Goal: Task Accomplishment & Management: Use online tool/utility

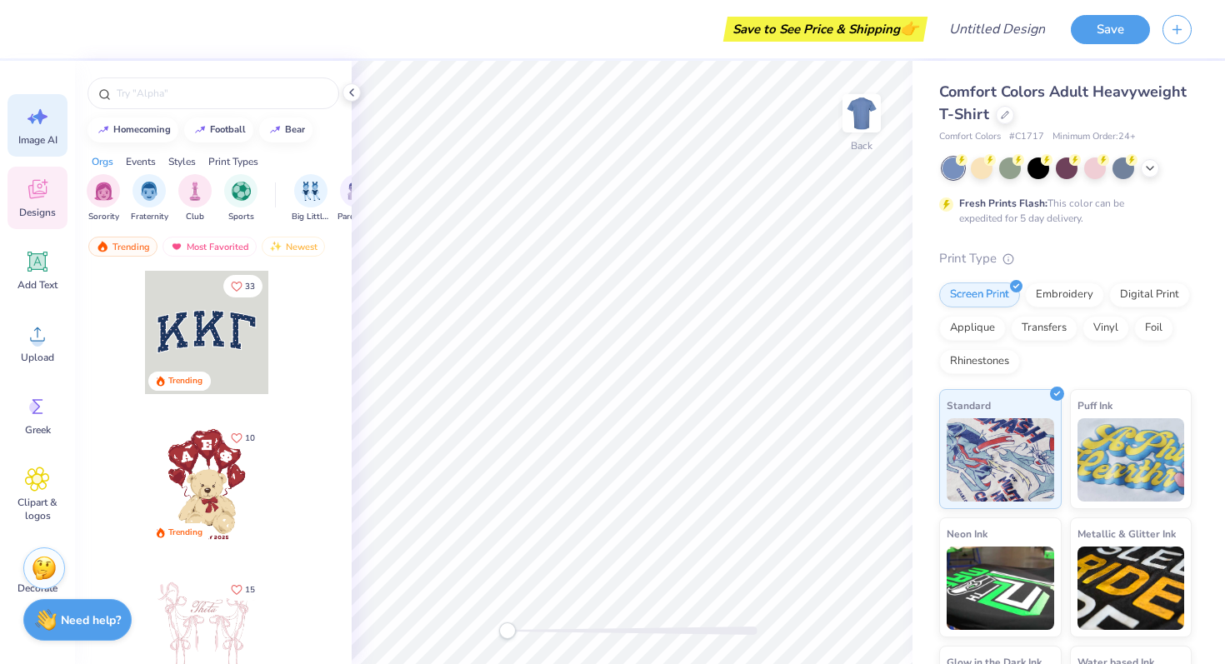
click at [37, 117] on icon at bounding box center [40, 116] width 14 height 15
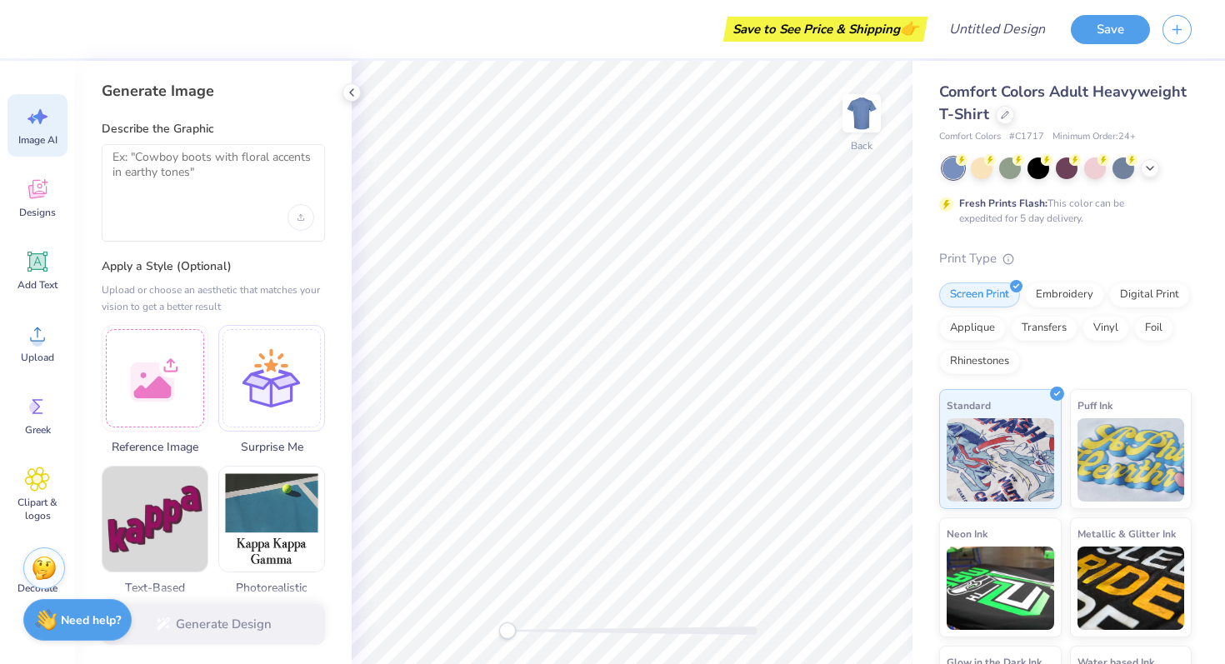
click at [190, 199] on div at bounding box center [213, 192] width 223 height 97
click at [188, 165] on textarea at bounding box center [213, 171] width 202 height 42
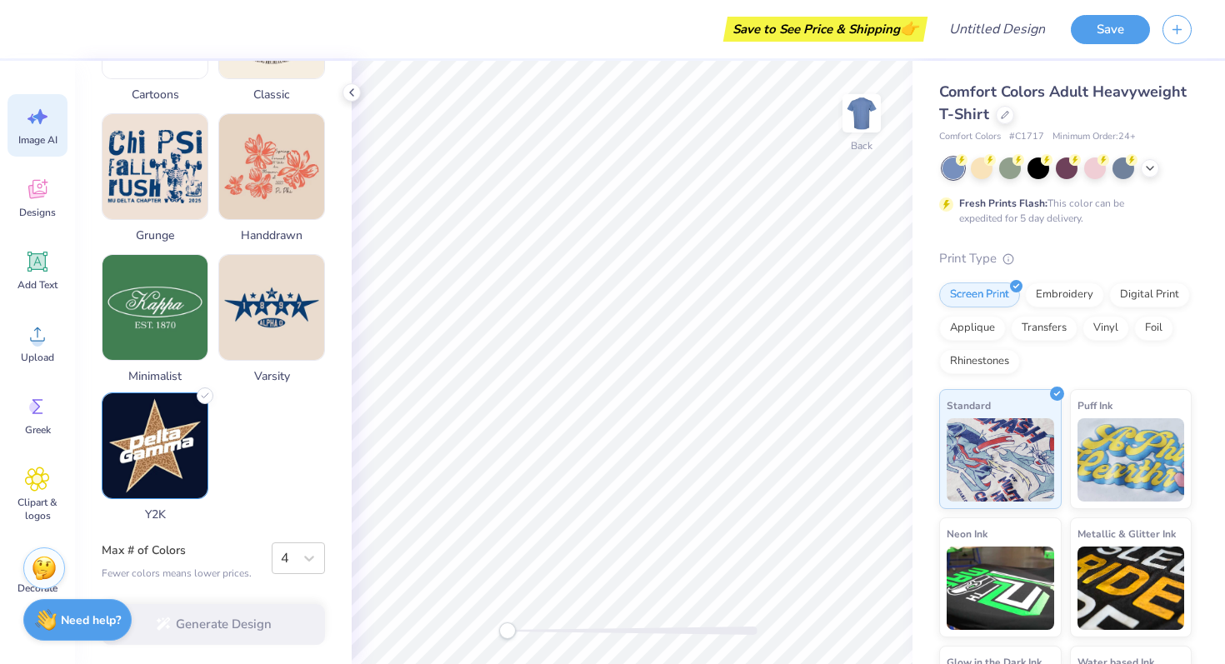
scroll to position [784, 0]
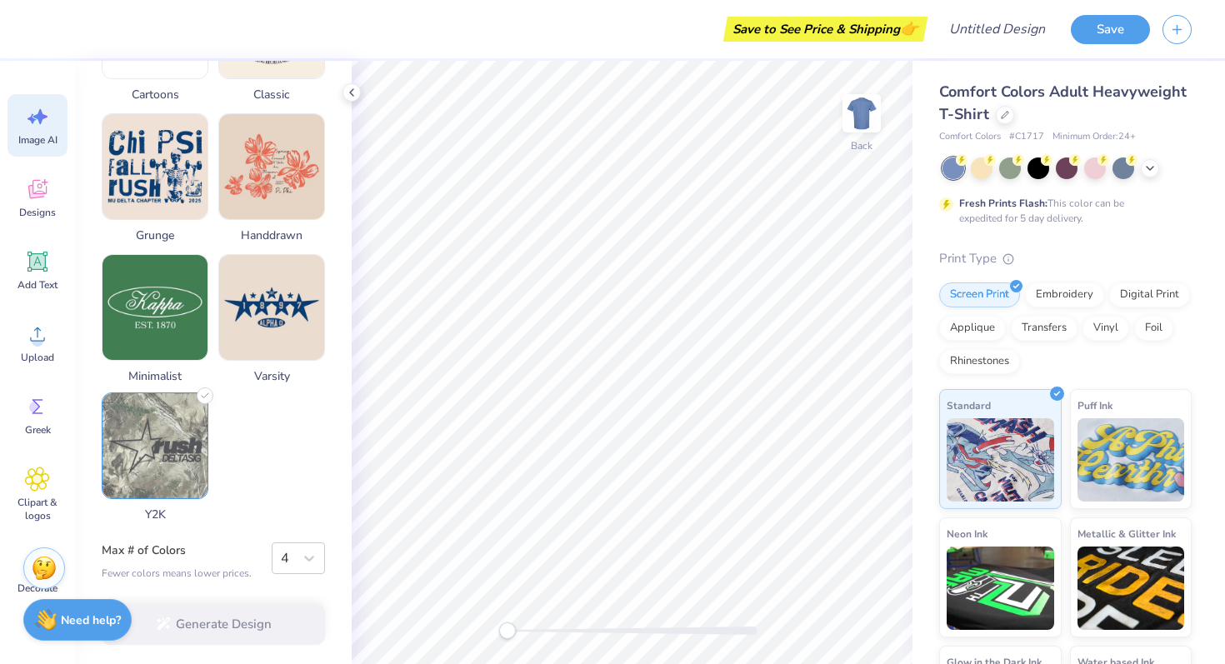
click at [187, 437] on img at bounding box center [154, 445] width 105 height 105
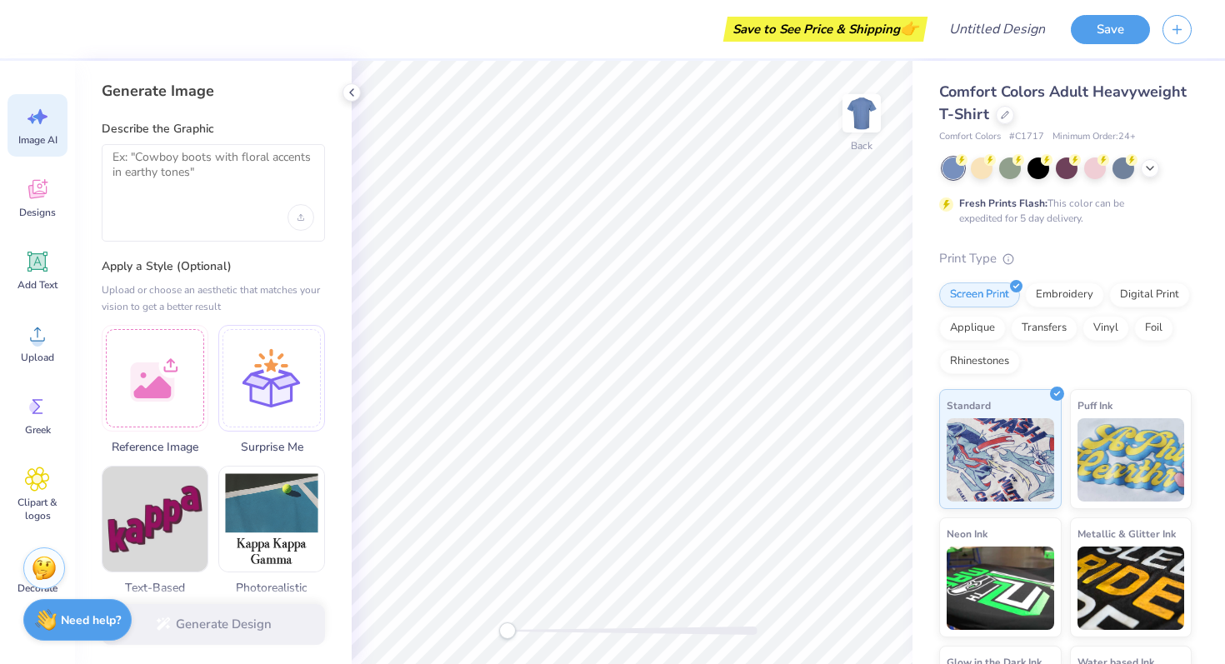
scroll to position [0, 0]
click at [211, 190] on textarea at bounding box center [213, 171] width 202 height 42
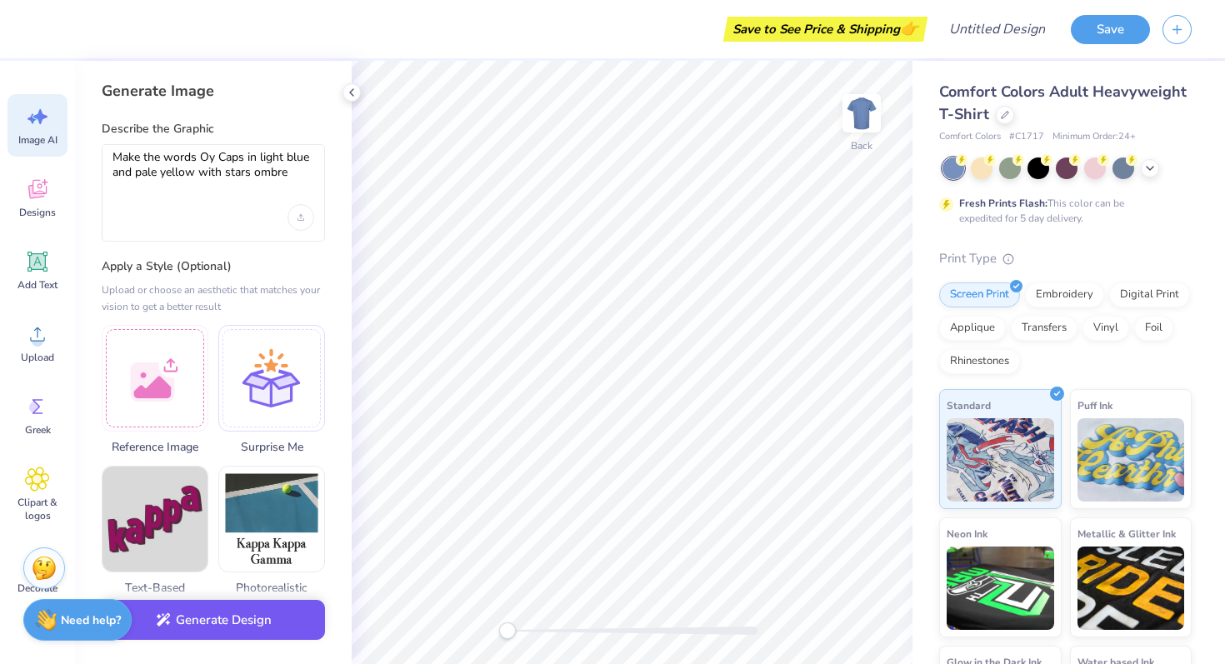
click at [287, 636] on button "Generate Design" at bounding box center [213, 620] width 223 height 41
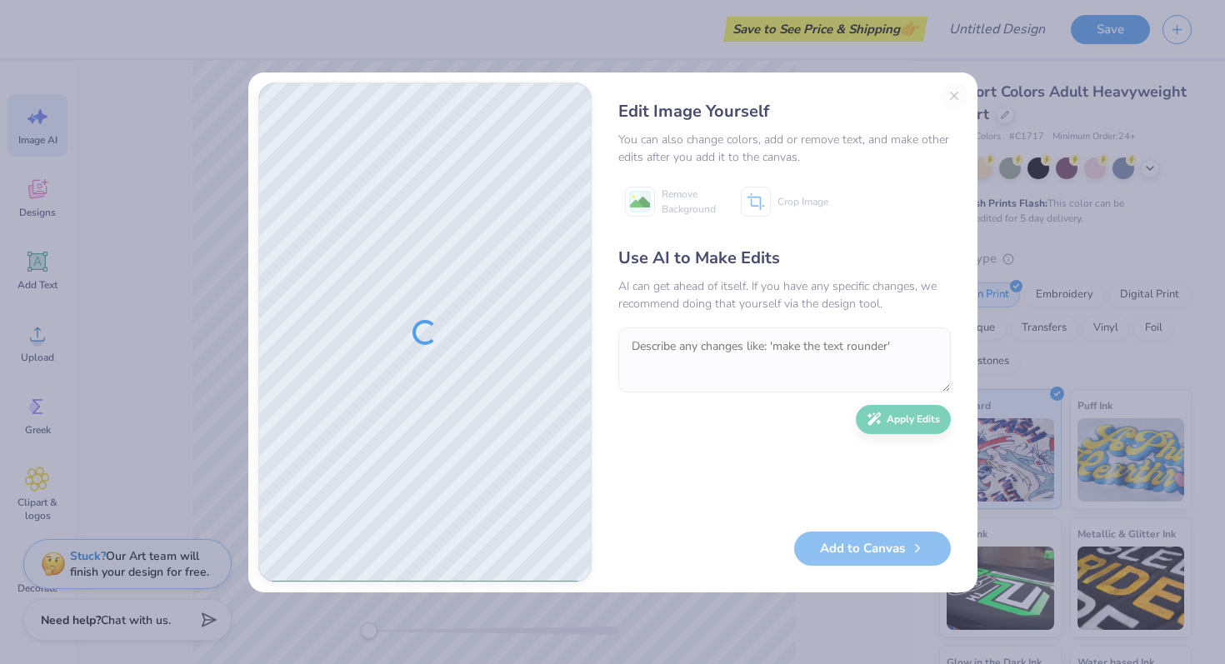
click at [950, 94] on div "Edit Image Yourself You can also change colors, add or remove text, and make ot…" at bounding box center [784, 332] width 366 height 500
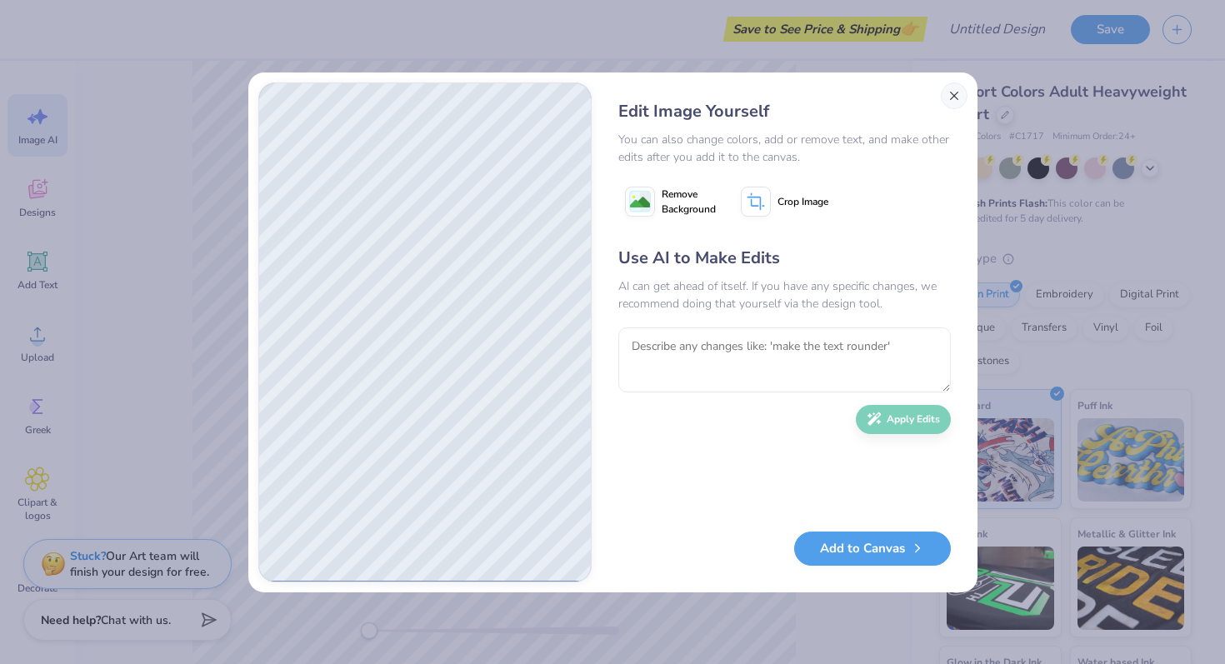
click at [959, 87] on button "Close" at bounding box center [953, 95] width 27 height 27
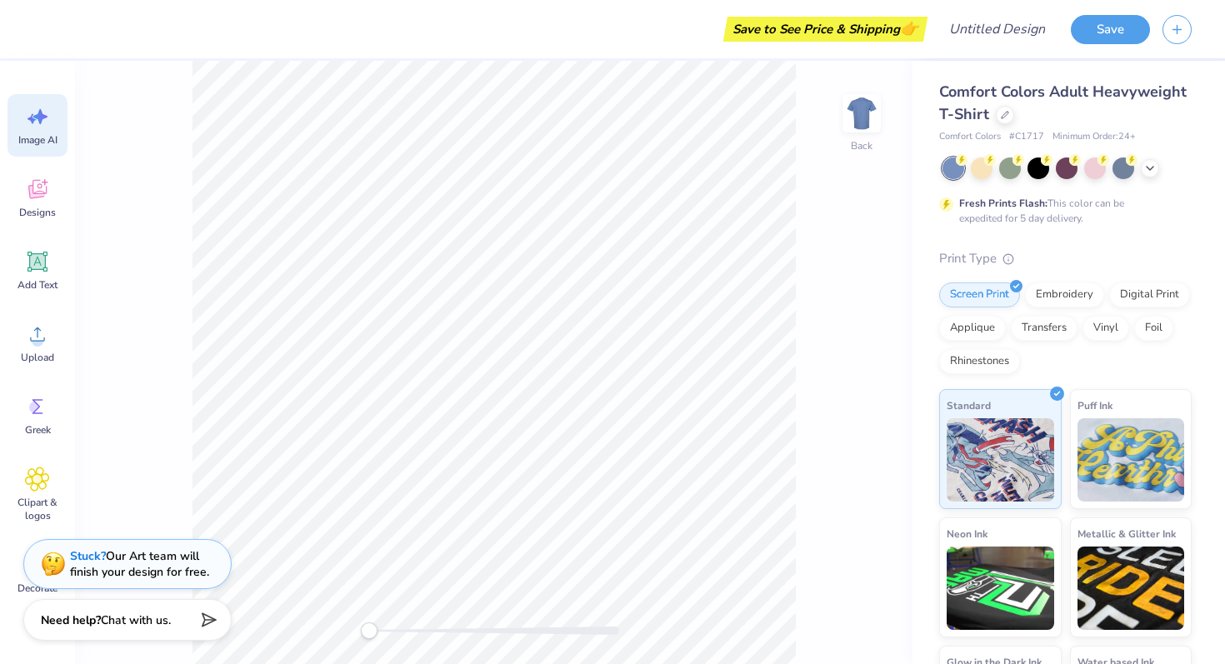
click at [13, 137] on div "Image AI" at bounding box center [37, 125] width 60 height 62
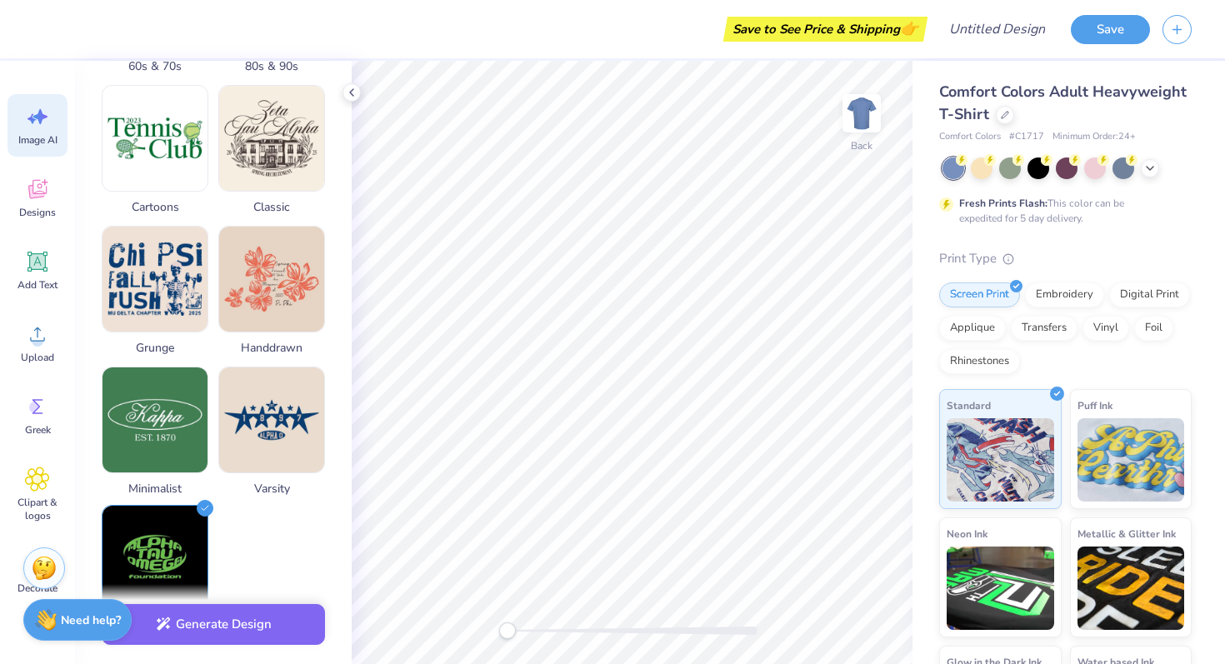
scroll to position [763, 0]
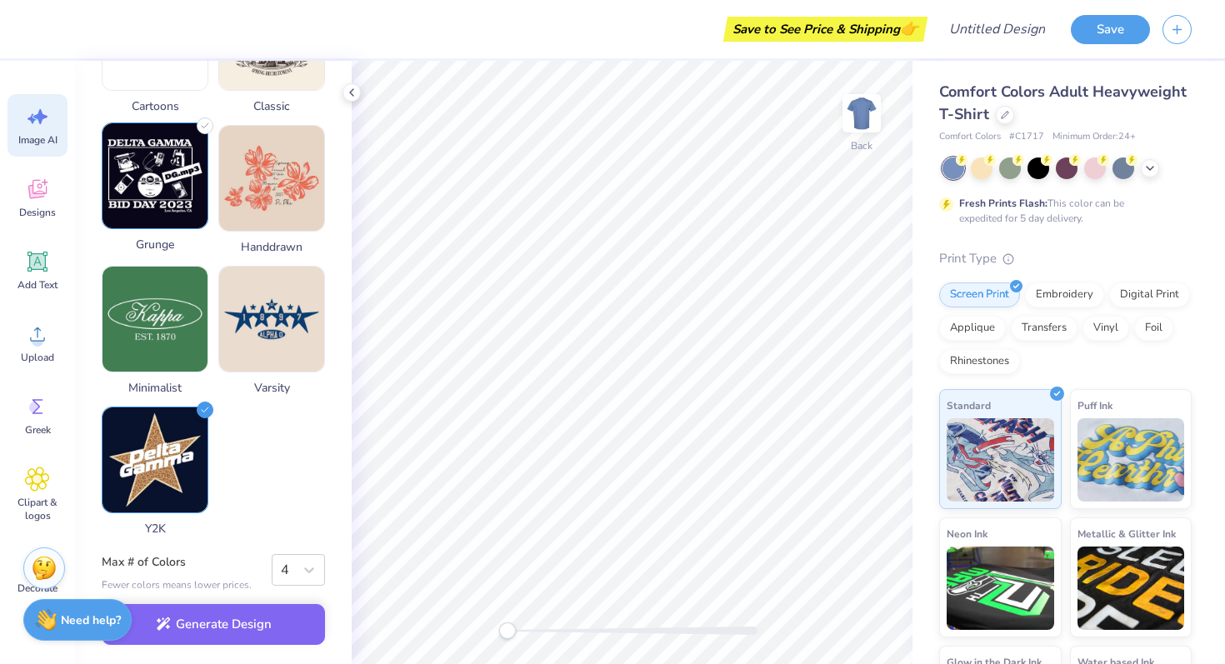
click at [177, 218] on img at bounding box center [154, 175] width 105 height 105
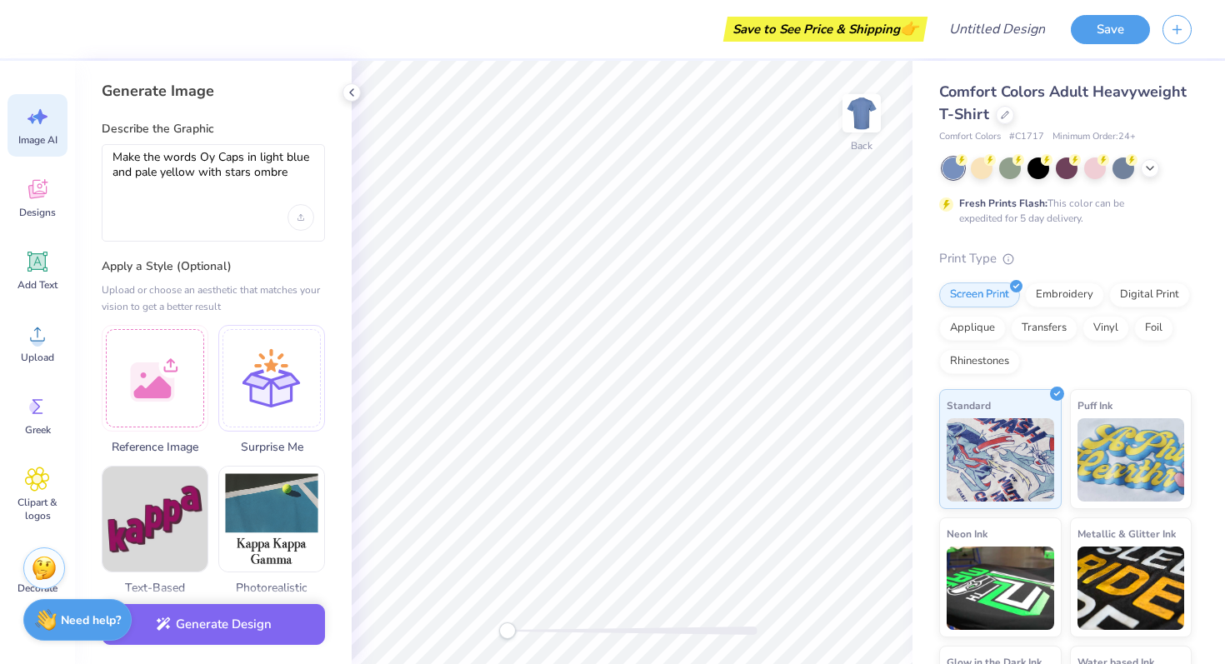
scroll to position [0, 0]
click at [191, 175] on textarea "Make the words Oy Caps in light blue and pale yellow with stars ombre" at bounding box center [213, 171] width 202 height 42
click at [297, 175] on textarea "Make the words Oy Caps in light blue and pale yellow with stars ombre" at bounding box center [213, 171] width 202 height 42
drag, startPoint x: 297, startPoint y: 175, endPoint x: 258, endPoint y: 152, distance: 45.6
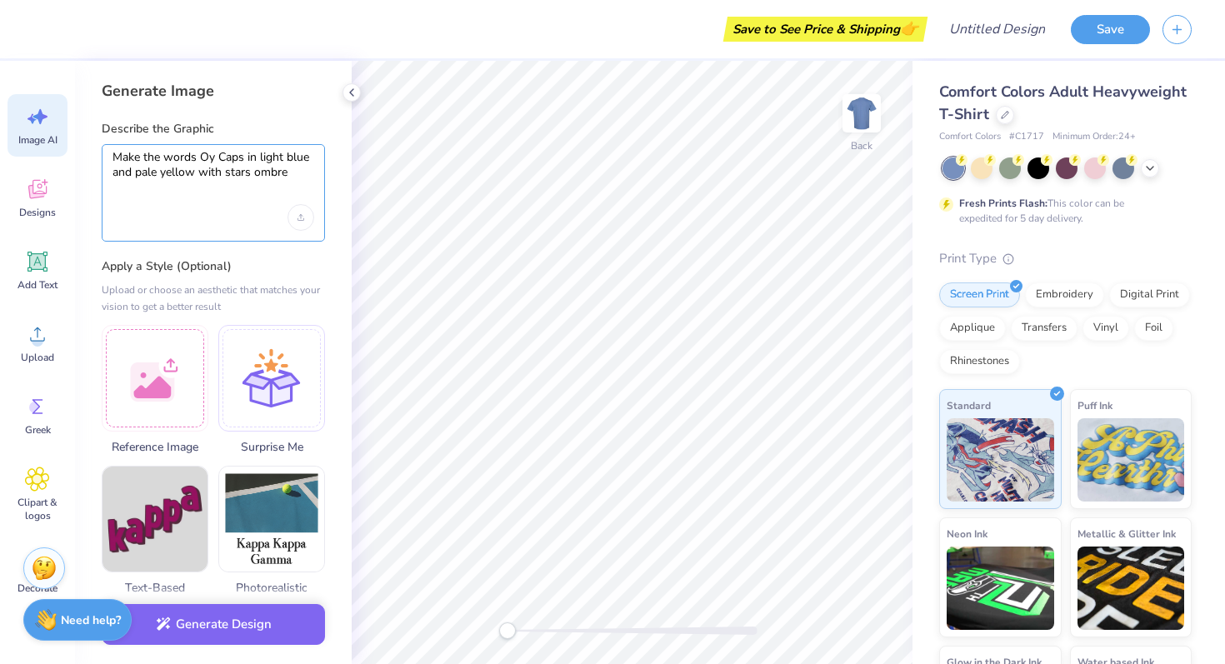
click at [258, 152] on textarea "Make the words Oy Caps in light blue and pale yellow with stars ombre" at bounding box center [213, 171] width 202 height 42
type textarea "Make the words Oy Caps in different shades of blue unisex but cool"
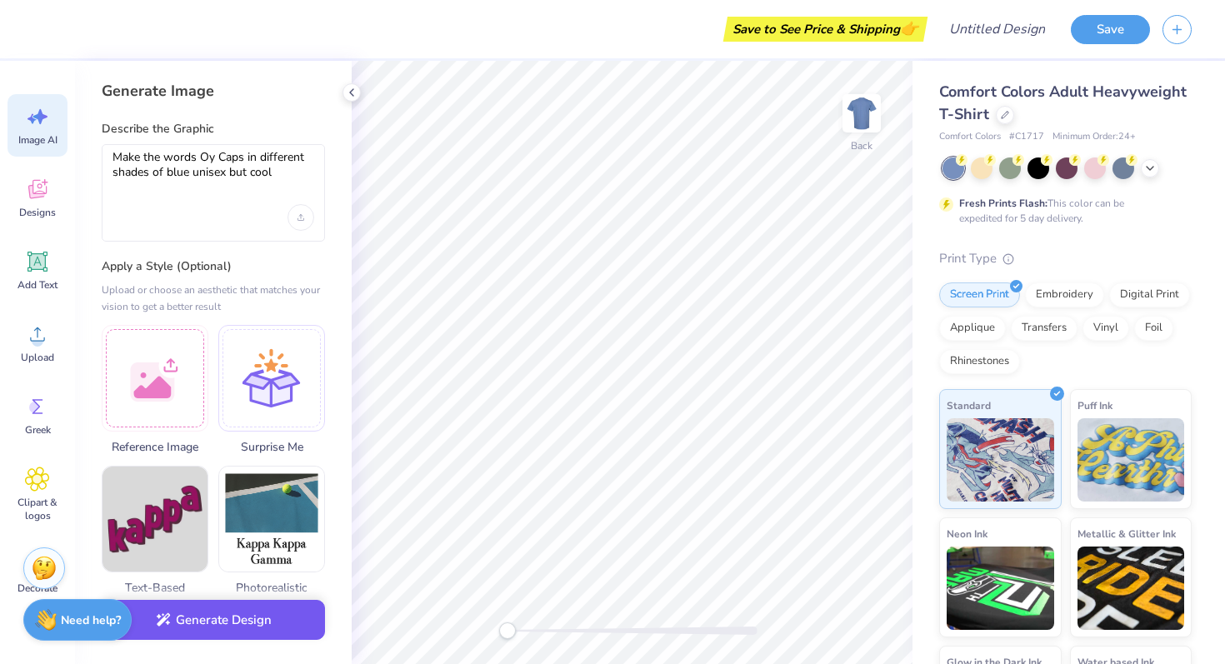
click at [268, 635] on button "Generate Design" at bounding box center [213, 620] width 223 height 41
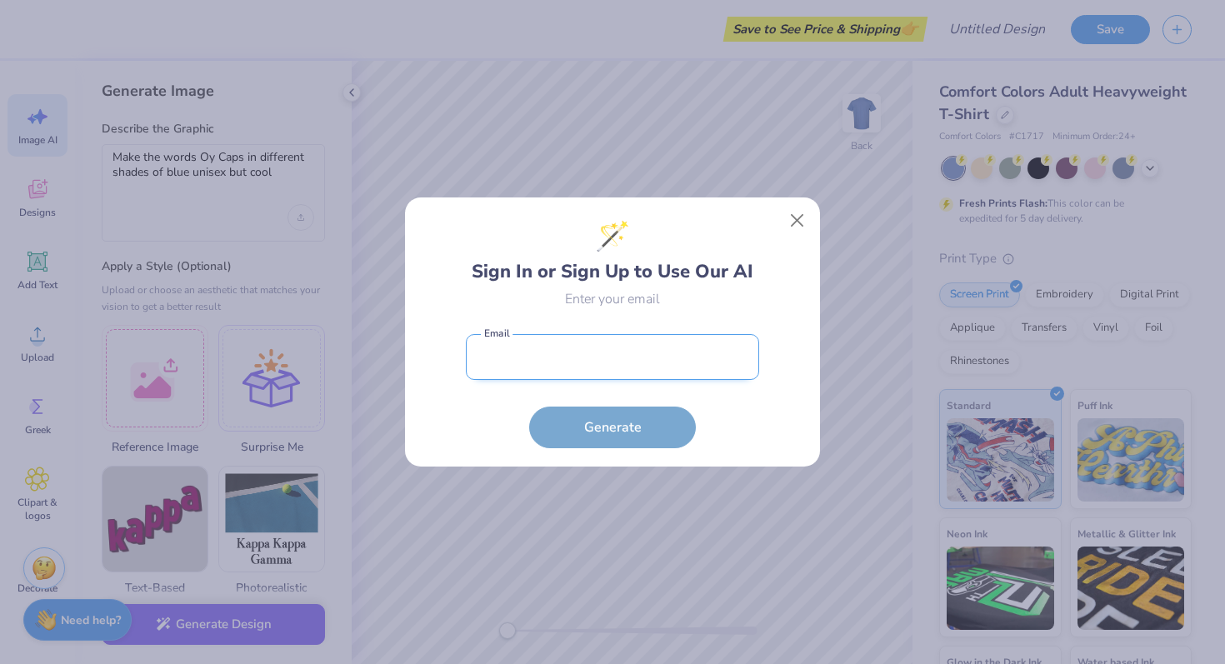
click at [587, 364] on input "email" at bounding box center [612, 357] width 293 height 46
type input "[EMAIL_ADDRESS][DOMAIN_NAME]"
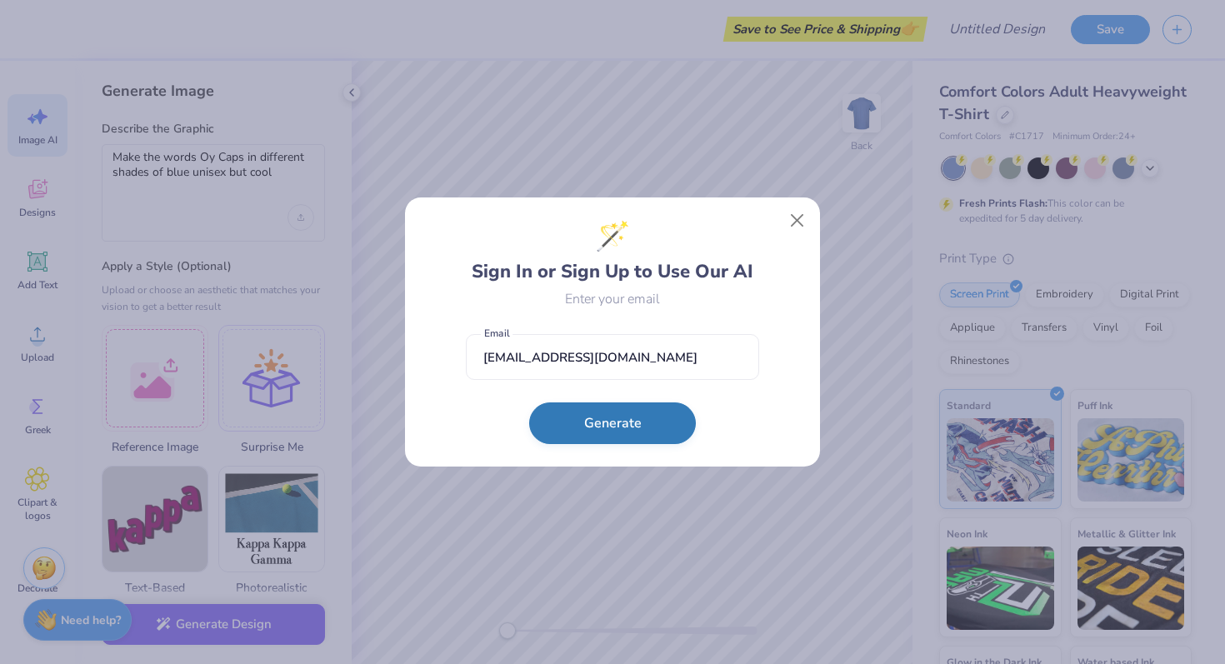
click at [617, 419] on button "Generate" at bounding box center [612, 423] width 167 height 42
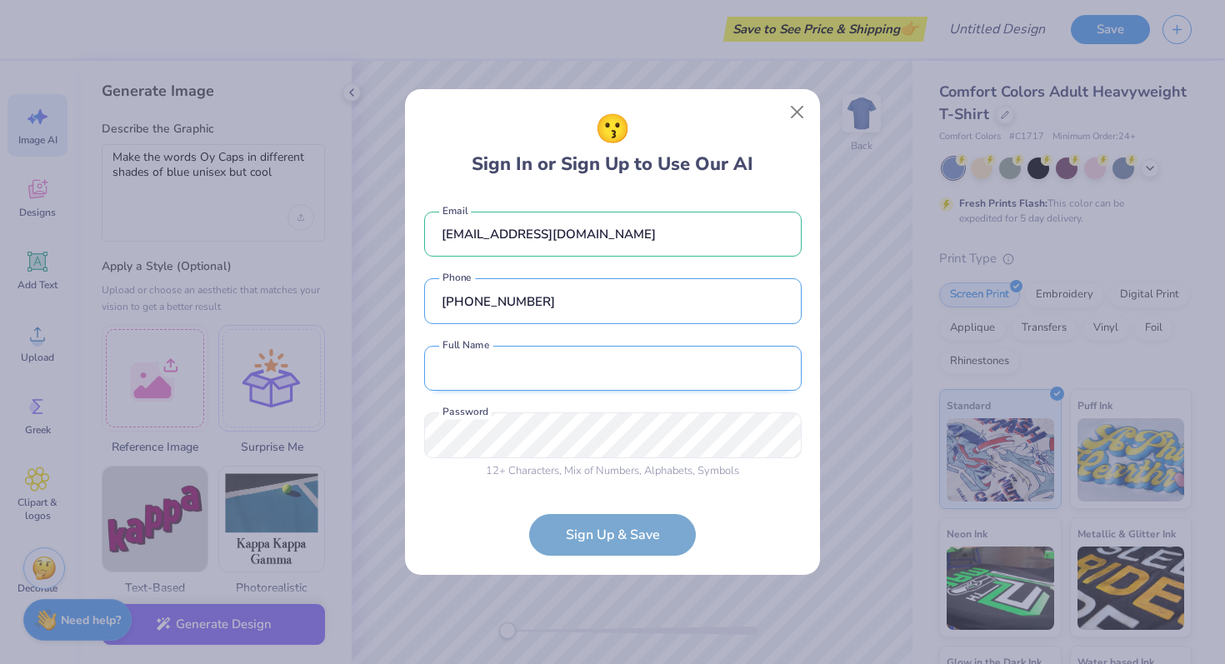
type input "[PHONE_NUMBER]"
type input "[PERSON_NAME]"
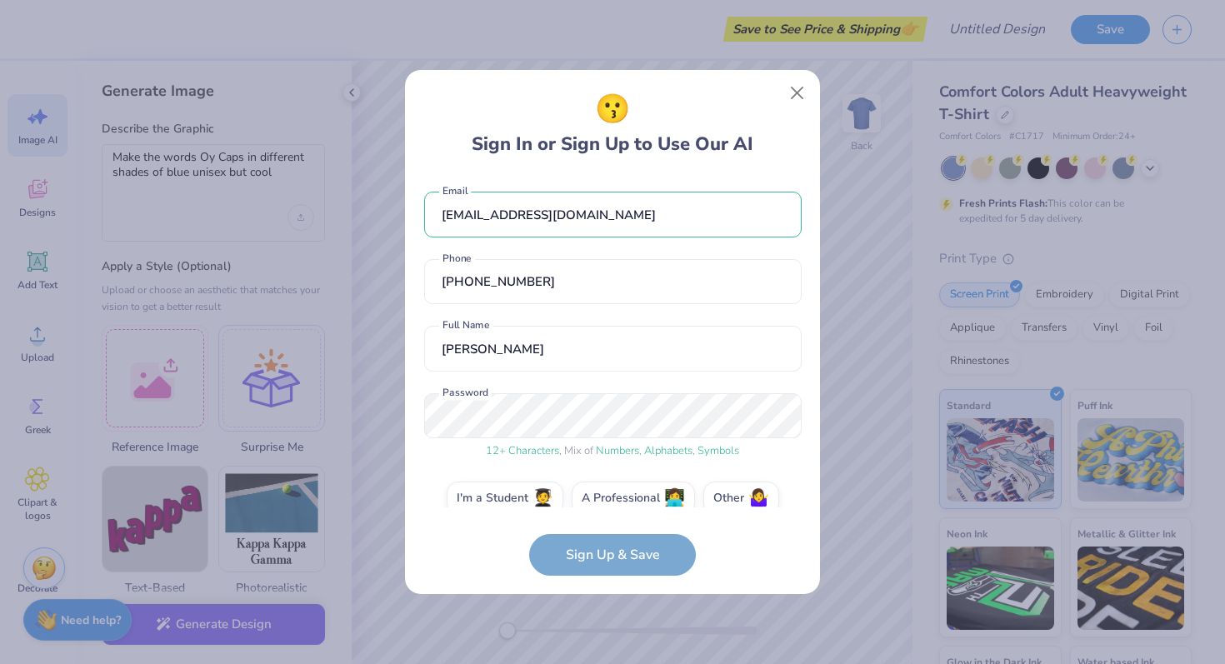
scroll to position [23, 0]
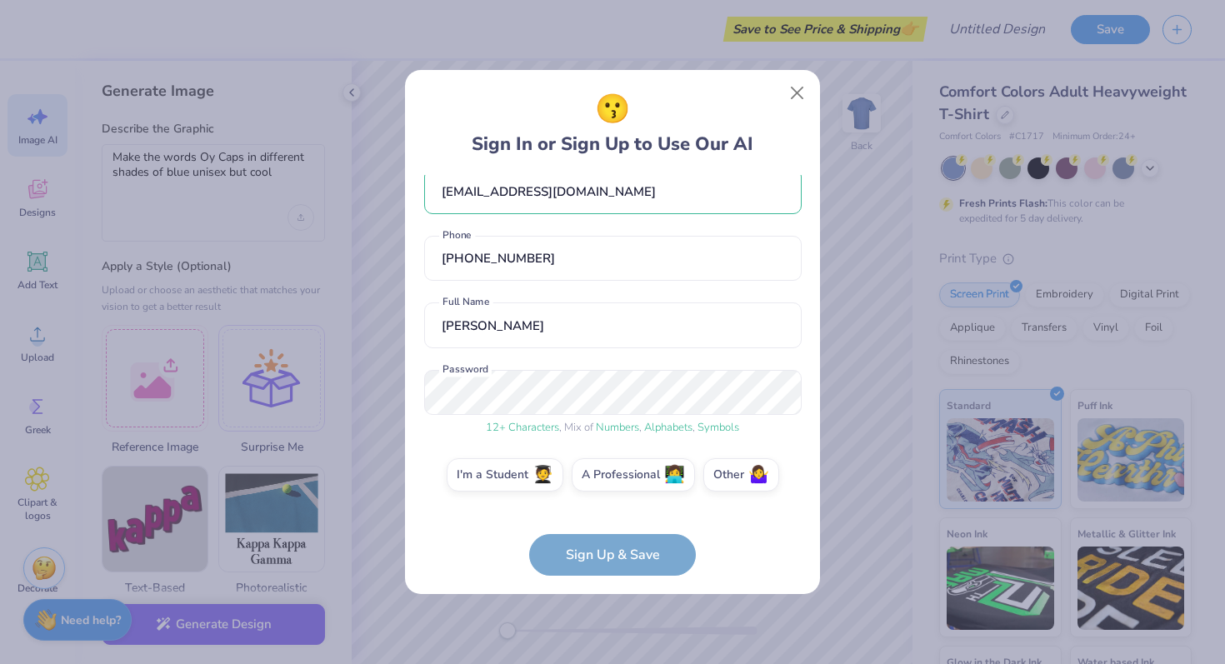
click at [630, 566] on form "[EMAIL_ADDRESS][DOMAIN_NAME] Email [PHONE_NUMBER] Phone [PERSON_NAME] Full Name…" at bounding box center [612, 375] width 377 height 401
click at [490, 477] on label "I'm a Student 🧑‍🎓" at bounding box center [505, 472] width 117 height 33
click at [607, 496] on input "I'm a Student 🧑‍🎓" at bounding box center [612, 501] width 11 height 11
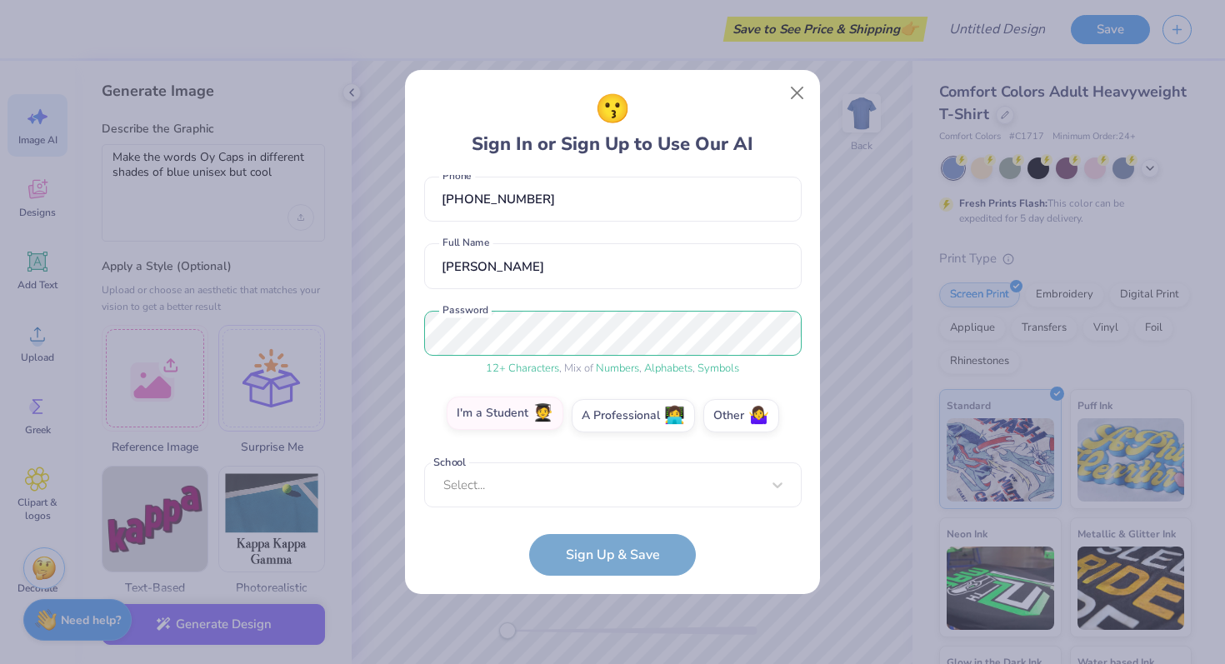
click at [490, 477] on div "Select..." at bounding box center [612, 485] width 377 height 46
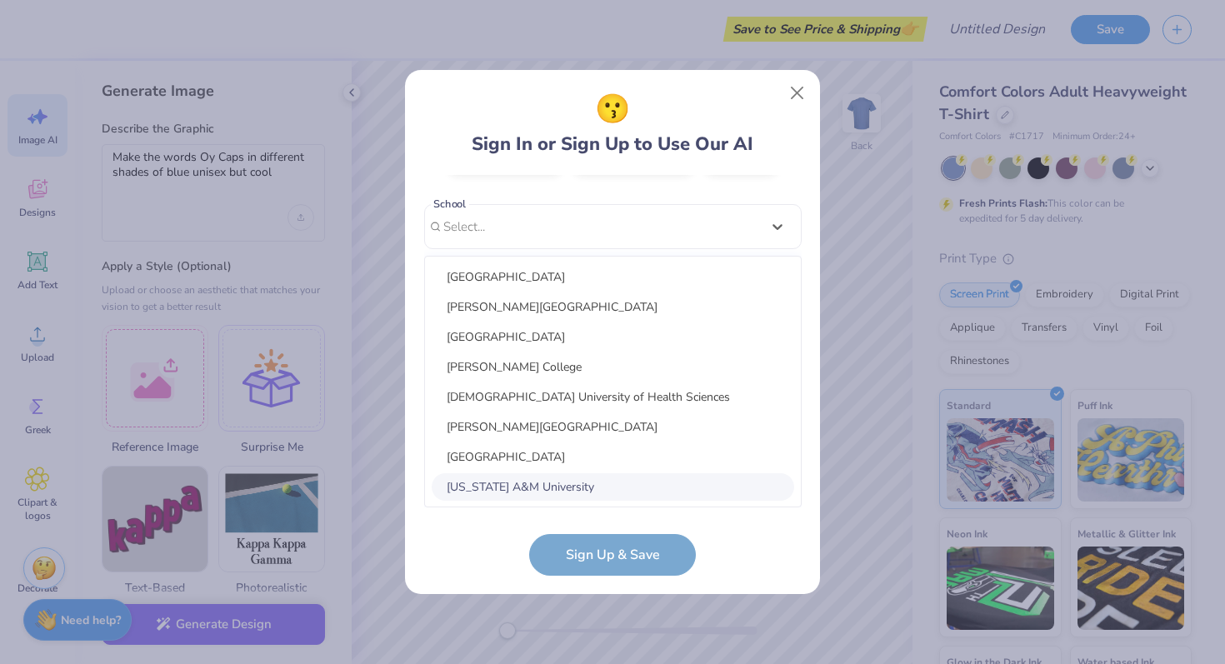
click at [490, 477] on div "[US_STATE] A&M University" at bounding box center [613, 486] width 362 height 27
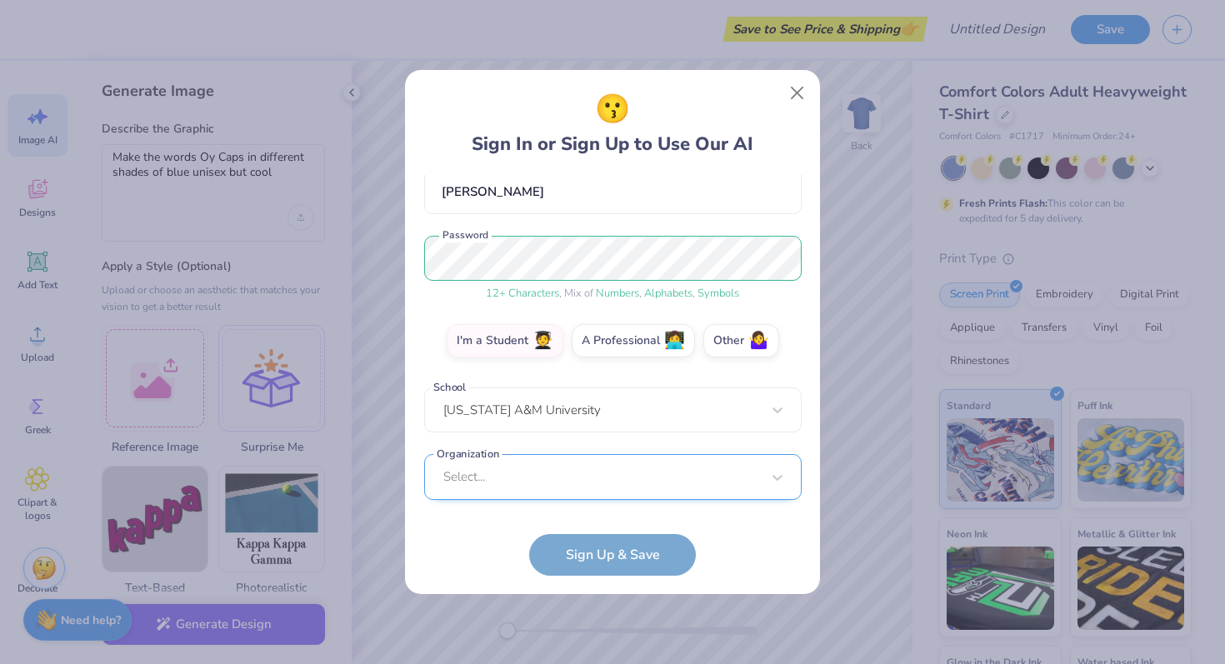
click at [547, 481] on div "Select..." at bounding box center [612, 477] width 377 height 46
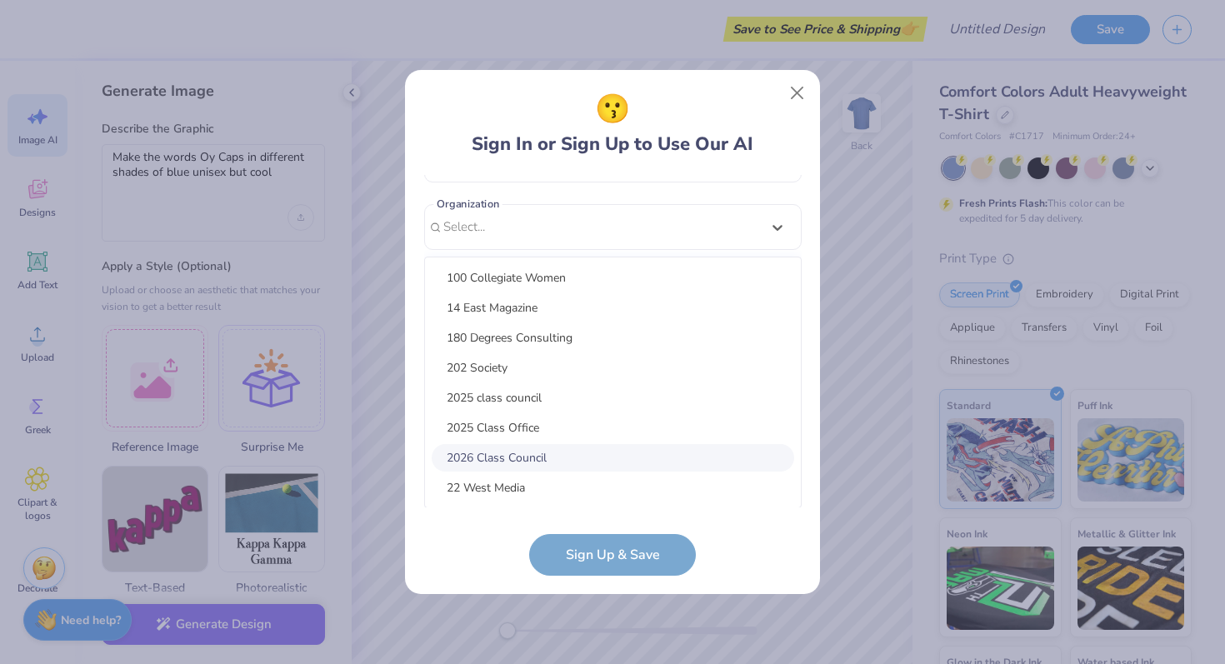
click at [551, 444] on div "2026 Class Council" at bounding box center [613, 457] width 362 height 27
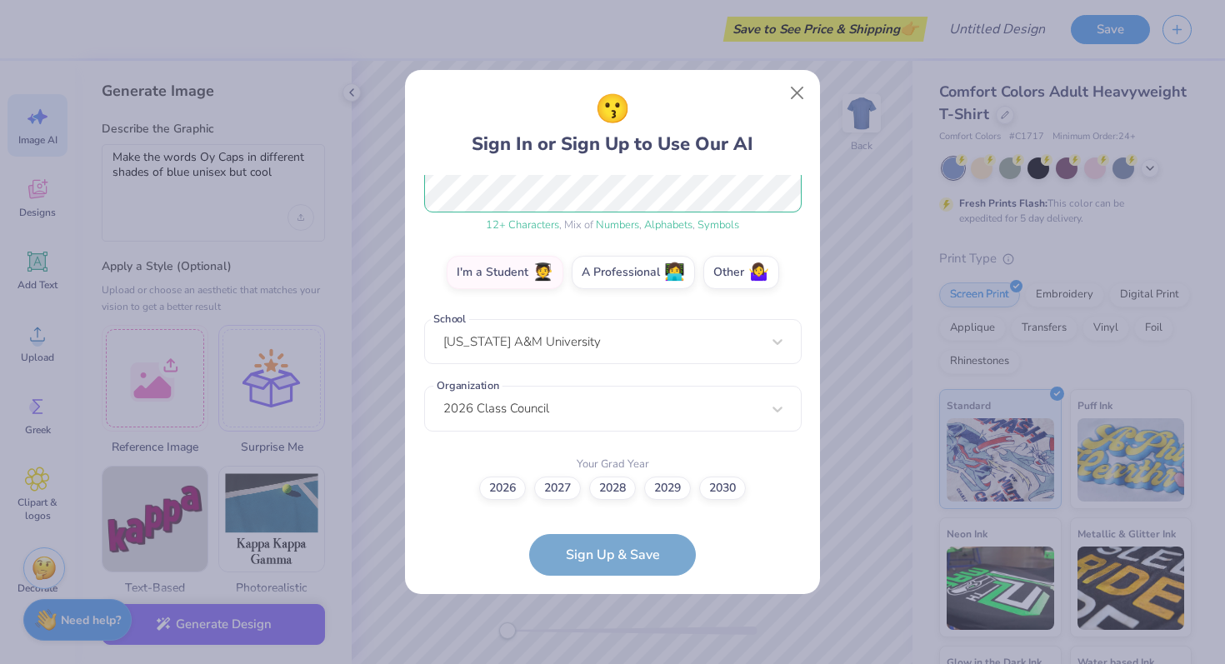
click at [625, 537] on form "[EMAIL_ADDRESS][DOMAIN_NAME] Email [PHONE_NUMBER] Phone [PERSON_NAME] Full Name…" at bounding box center [612, 375] width 377 height 401
click at [663, 488] on label "2029" at bounding box center [667, 485] width 47 height 23
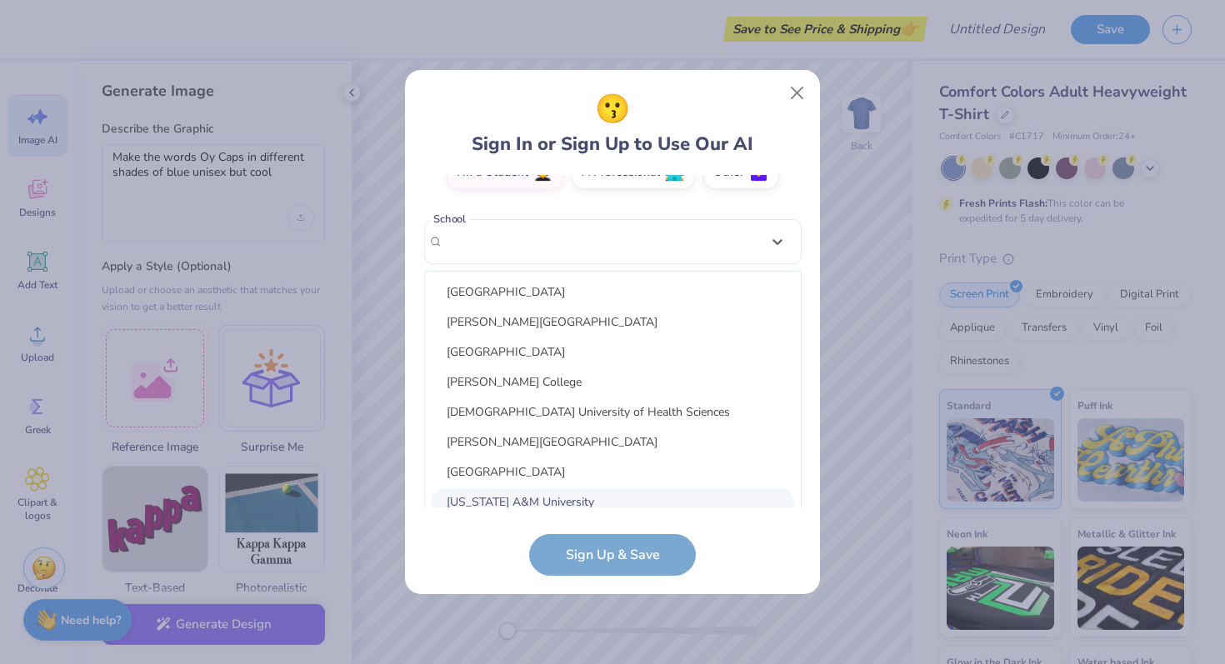
click at [580, 250] on div "[EMAIL_ADDRESS][DOMAIN_NAME] Email [PHONE_NUMBER] Phone [PERSON_NAME] Full Name…" at bounding box center [612, 341] width 377 height 332
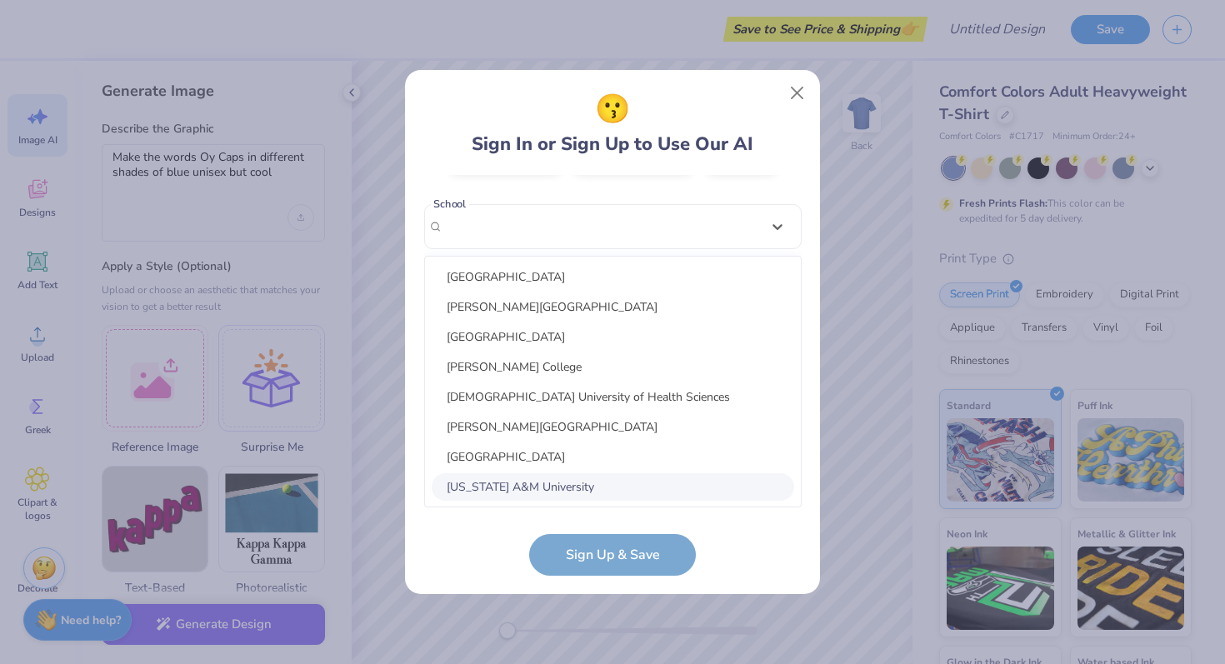
scroll to position [3, 0]
type input "y"
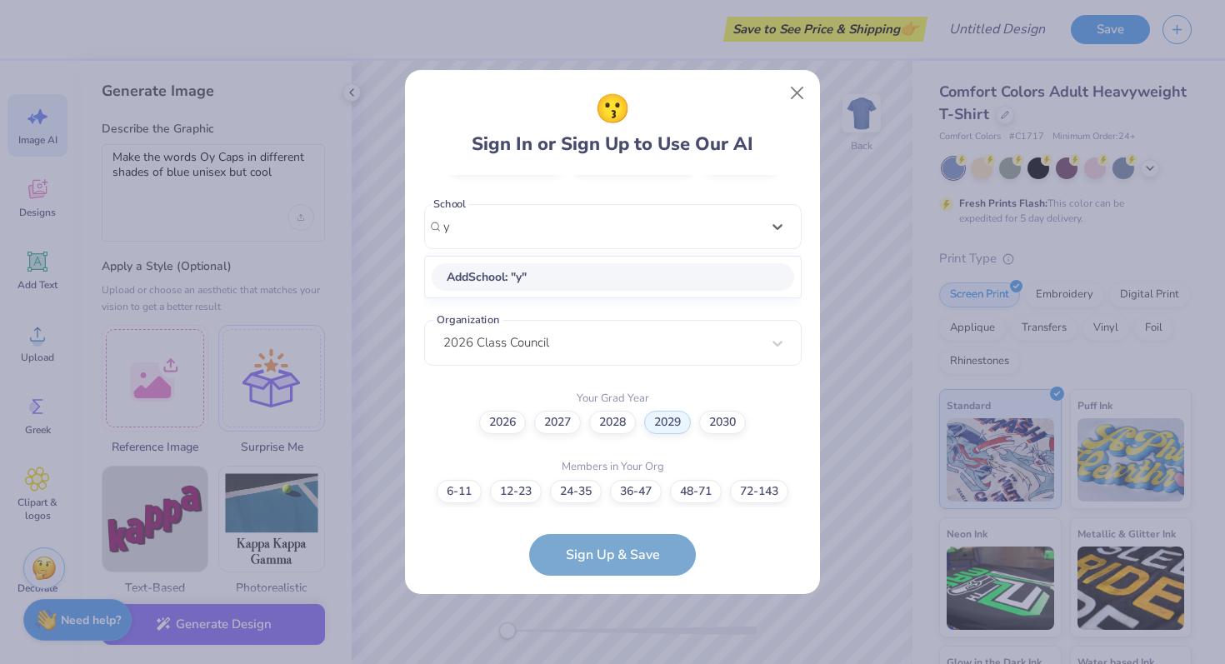
scroll to position [132, 0]
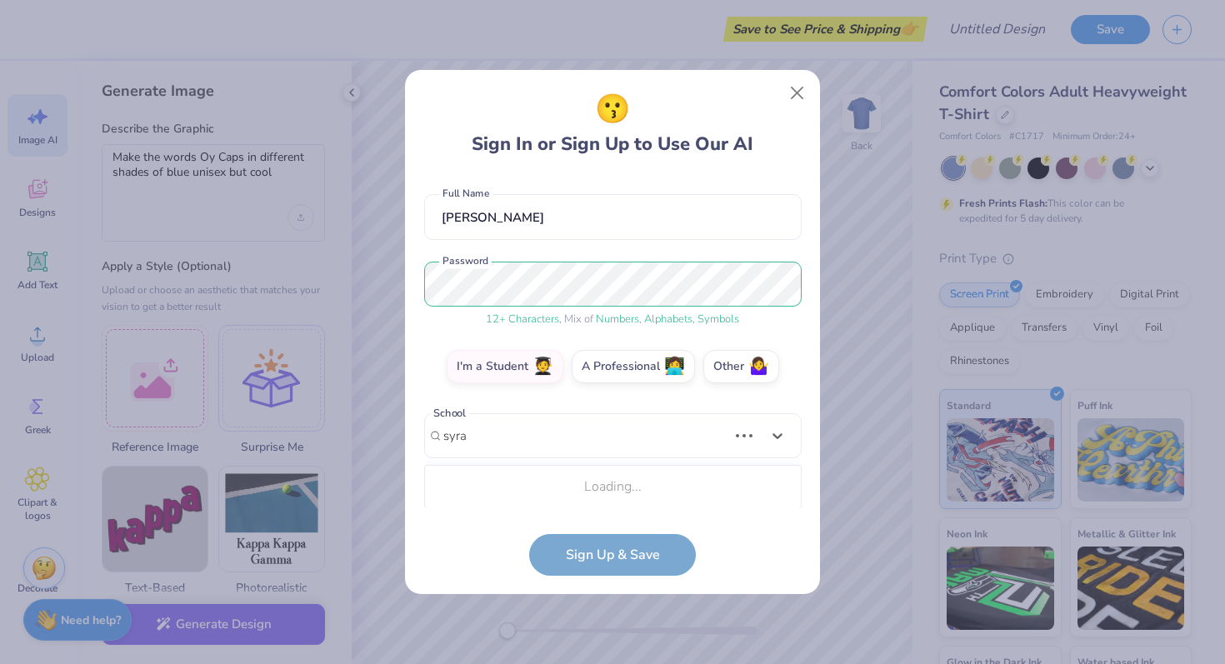
type input "syra"
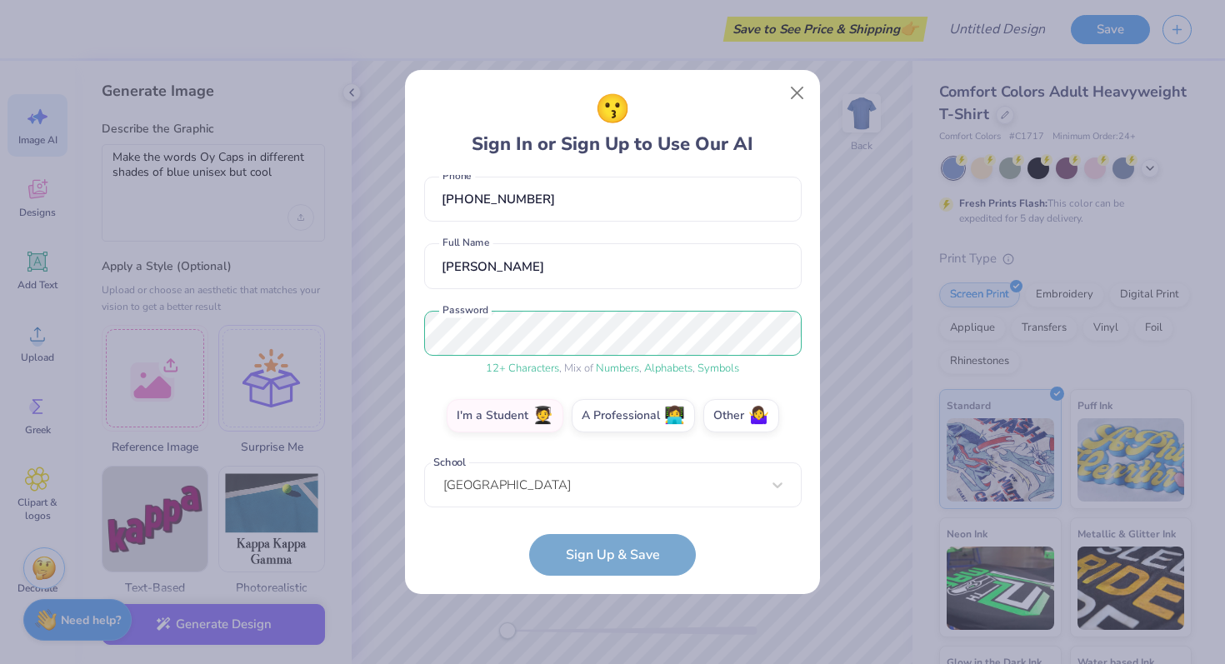
click at [811, 413] on div "😗 Sign In or Sign Up to Use Our AI [EMAIL_ADDRESS][DOMAIN_NAME] Email [PHONE_NU…" at bounding box center [612, 332] width 415 height 525
click at [661, 556] on form "[EMAIL_ADDRESS][DOMAIN_NAME] Email [PHONE_NUMBER] Phone [PERSON_NAME] Full Name…" at bounding box center [612, 375] width 377 height 401
click at [612, 545] on form "[EMAIL_ADDRESS][DOMAIN_NAME] Email [PHONE_NUMBER] Phone [PERSON_NAME] Full Name…" at bounding box center [612, 375] width 377 height 401
click at [616, 486] on div "[GEOGRAPHIC_DATA]" at bounding box center [612, 485] width 377 height 46
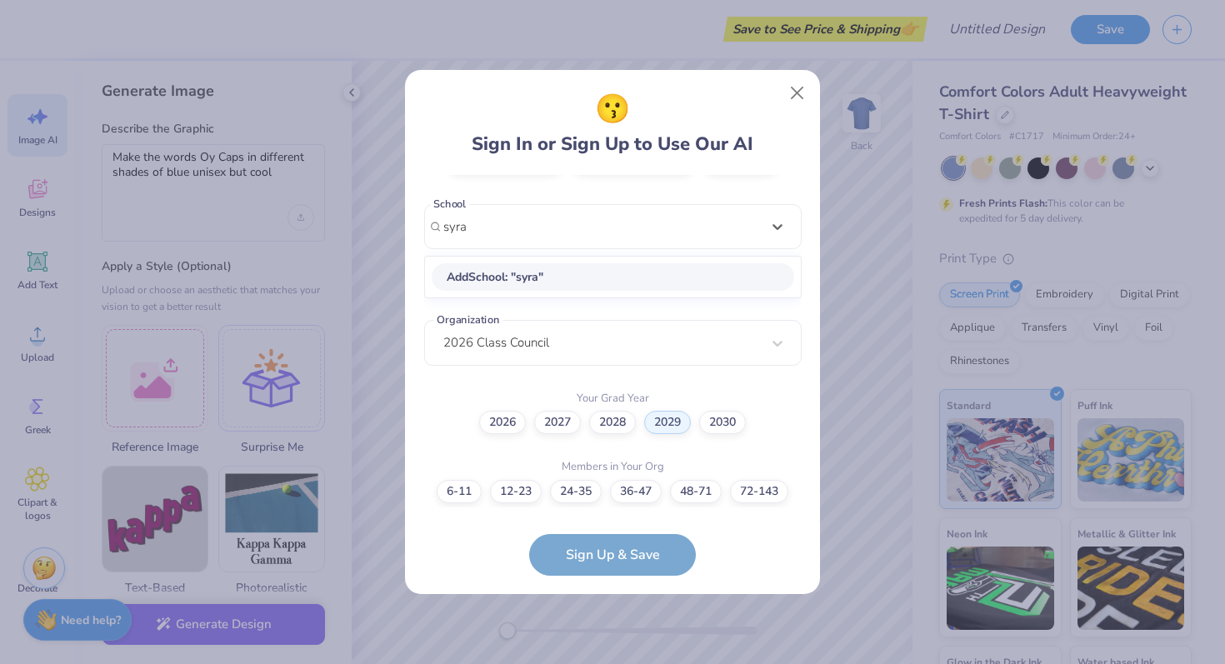
type input "syra"
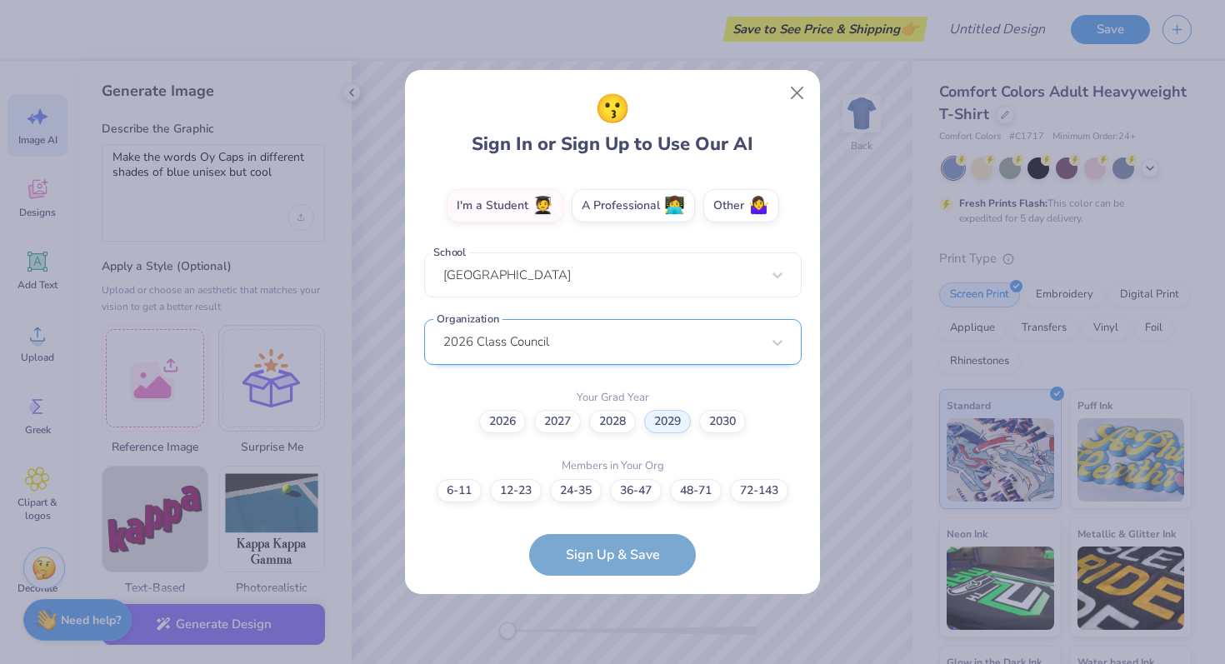
click at [595, 365] on div "2026 Class Council" at bounding box center [612, 342] width 377 height 46
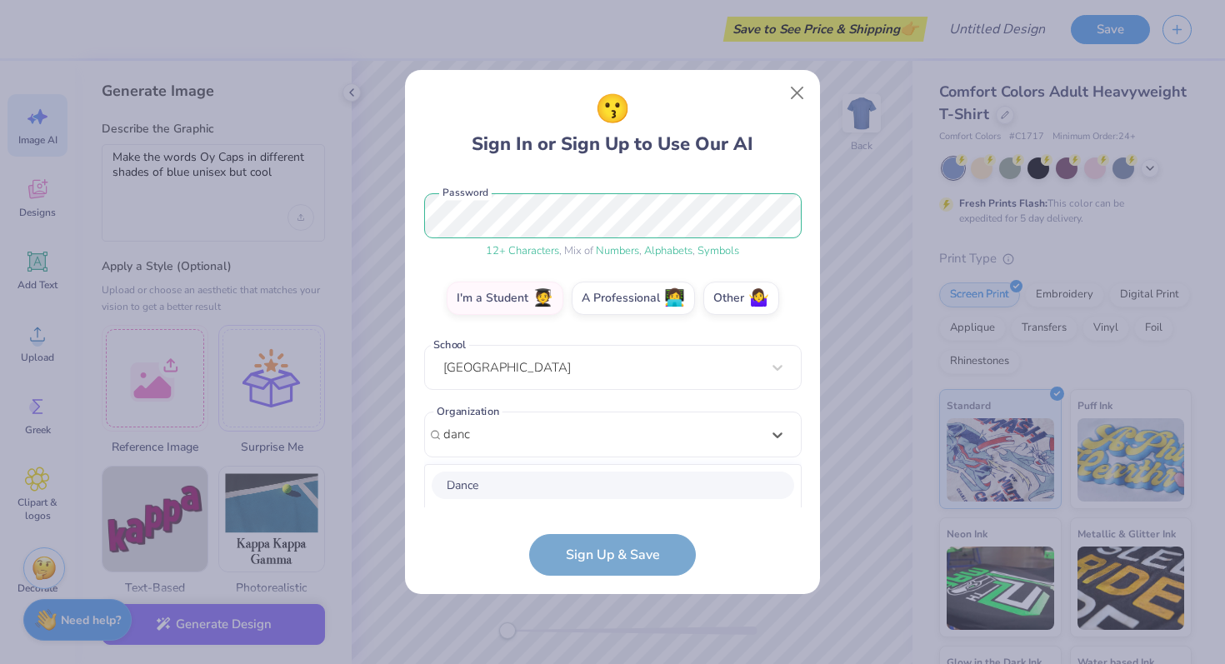
scroll to position [408, 0]
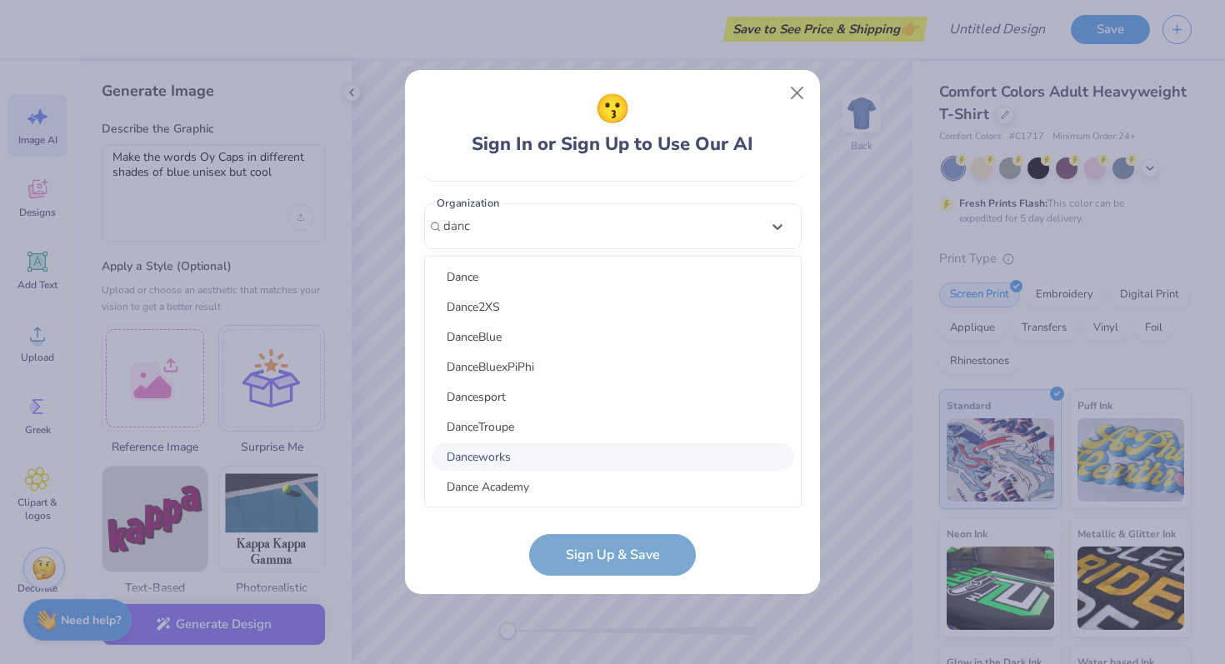
click at [516, 451] on div "Danceworks" at bounding box center [613, 456] width 362 height 27
type input "danc"
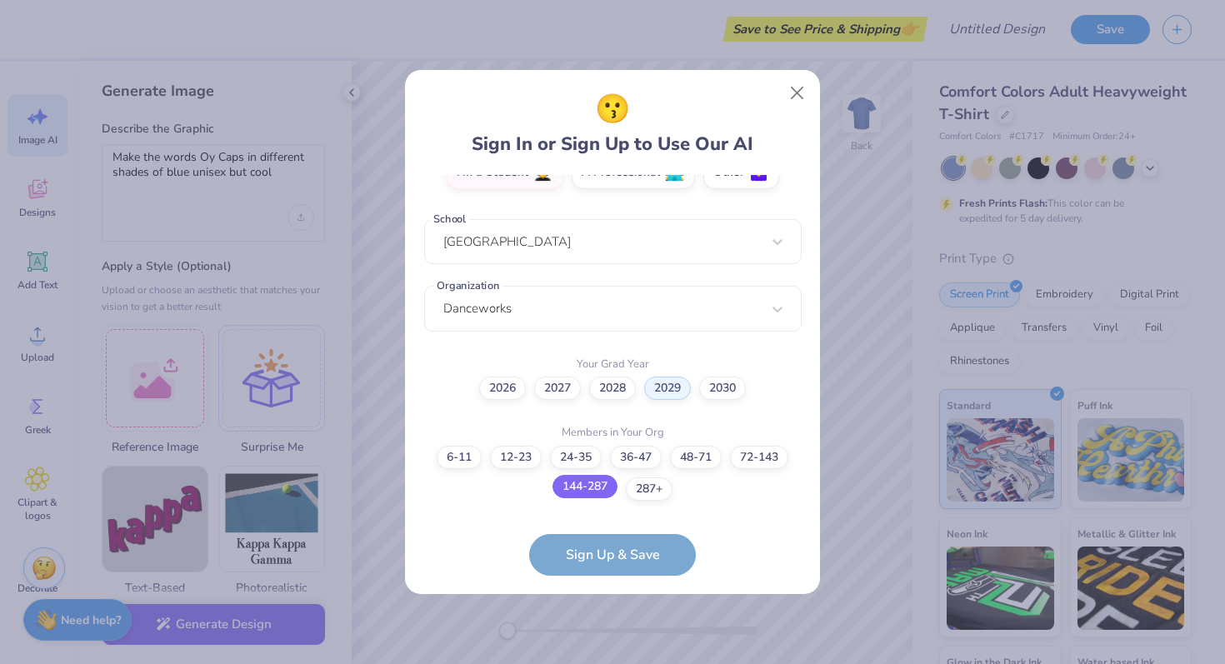
click at [579, 493] on label "144-287" at bounding box center [584, 486] width 65 height 23
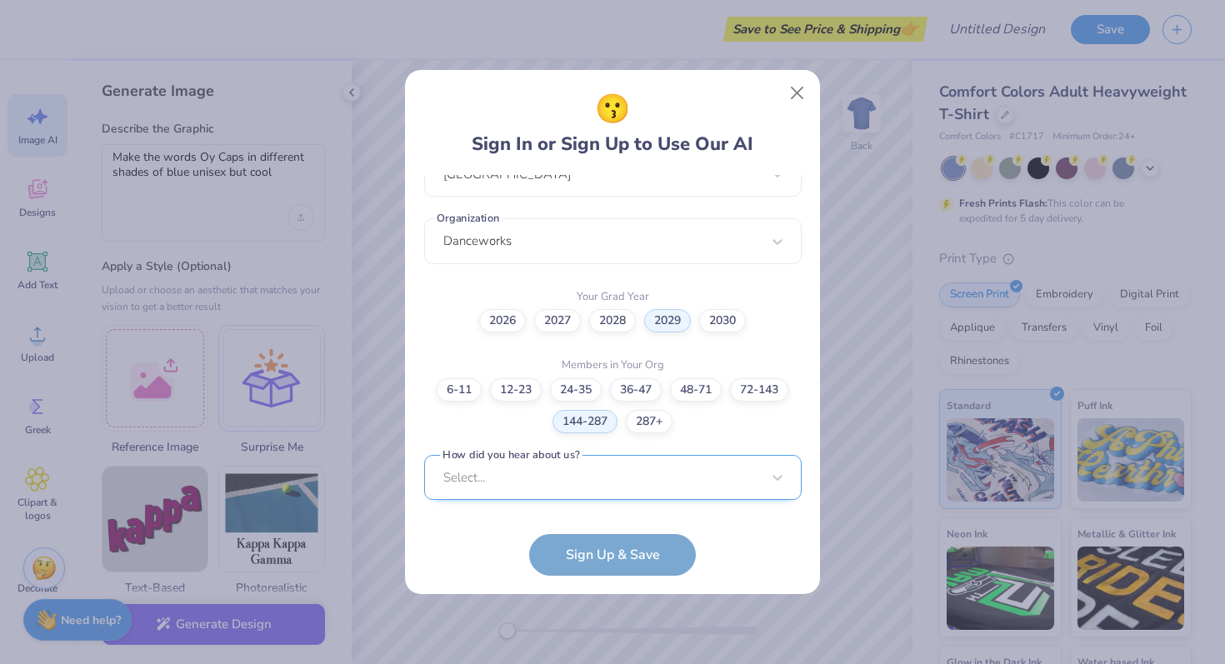
click at [671, 494] on div "[EMAIL_ADDRESS][DOMAIN_NAME] Email [PHONE_NUMBER] Phone [PERSON_NAME] Full Name…" at bounding box center [612, 341] width 377 height 332
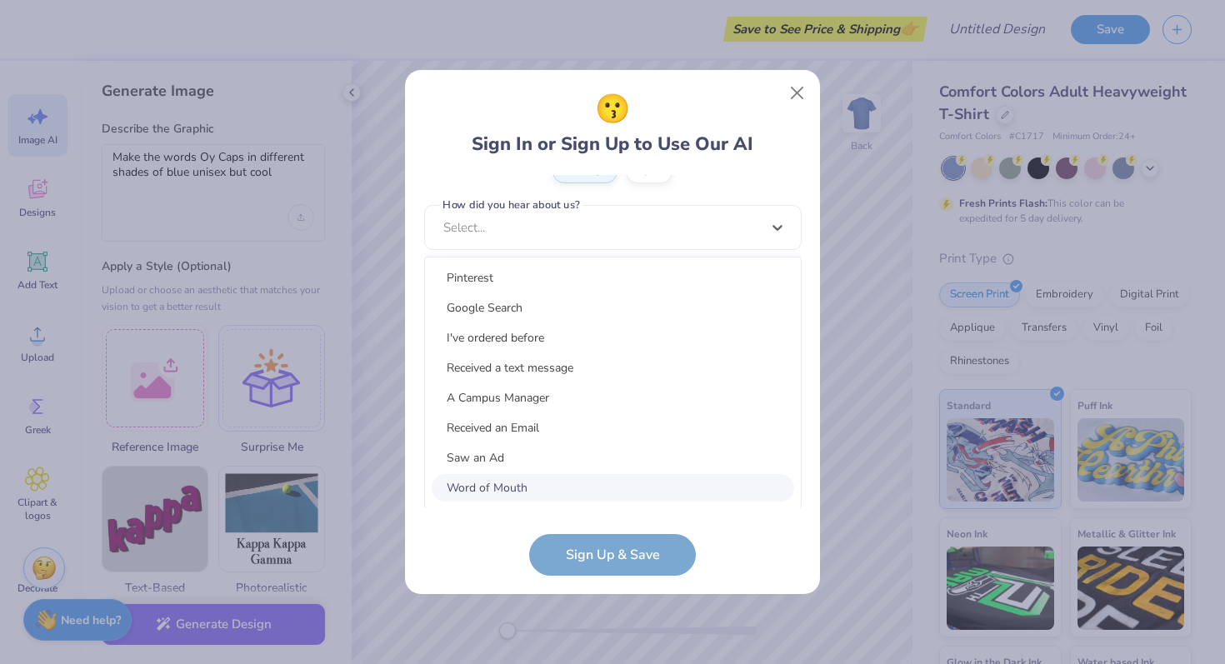
click at [661, 495] on div "Word of Mouth" at bounding box center [613, 487] width 362 height 27
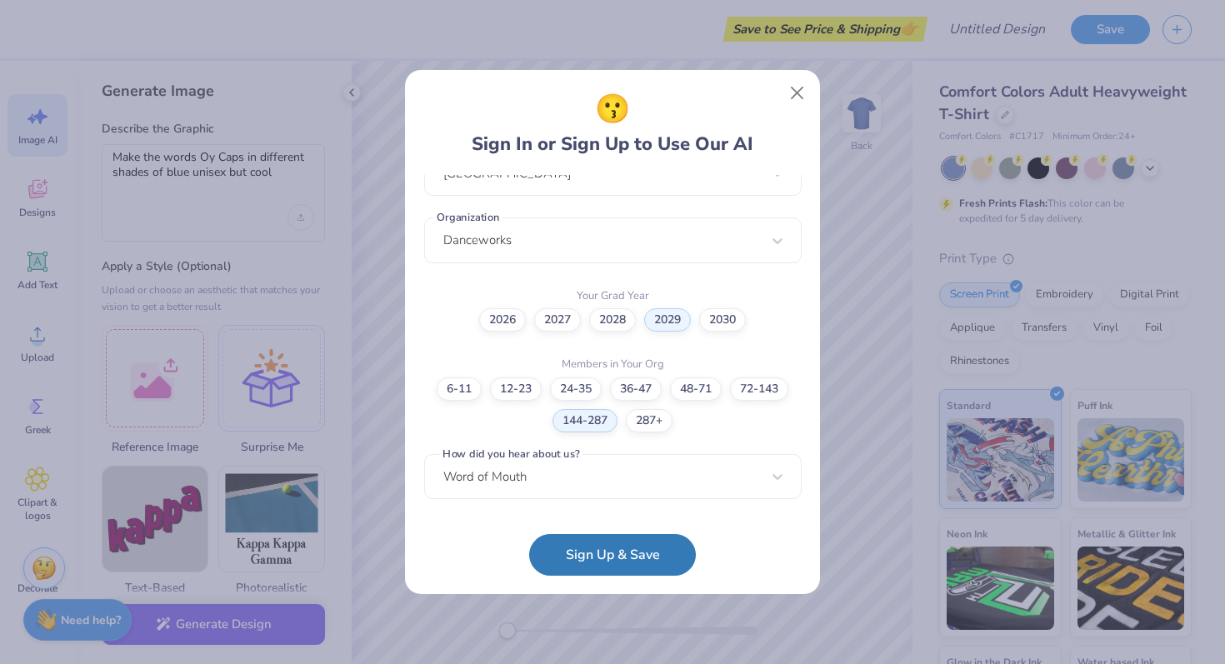
scroll to position [393, 0]
click at [680, 546] on button "Sign Up & Save" at bounding box center [612, 551] width 167 height 42
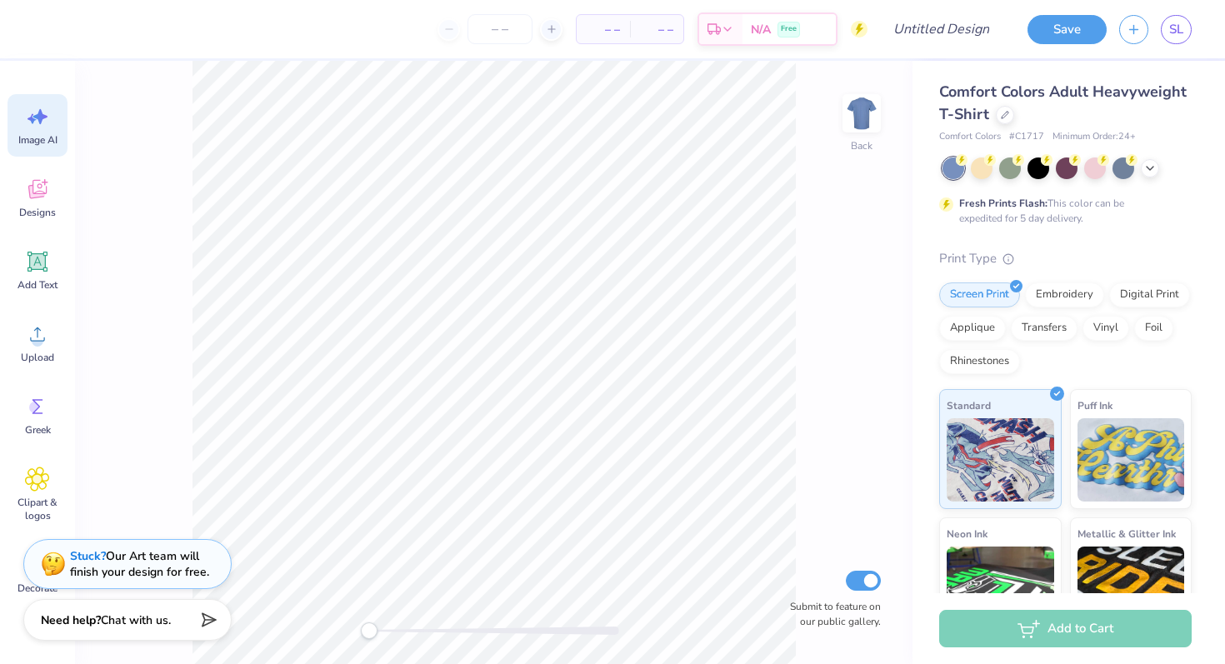
click at [37, 108] on icon at bounding box center [37, 116] width 25 height 25
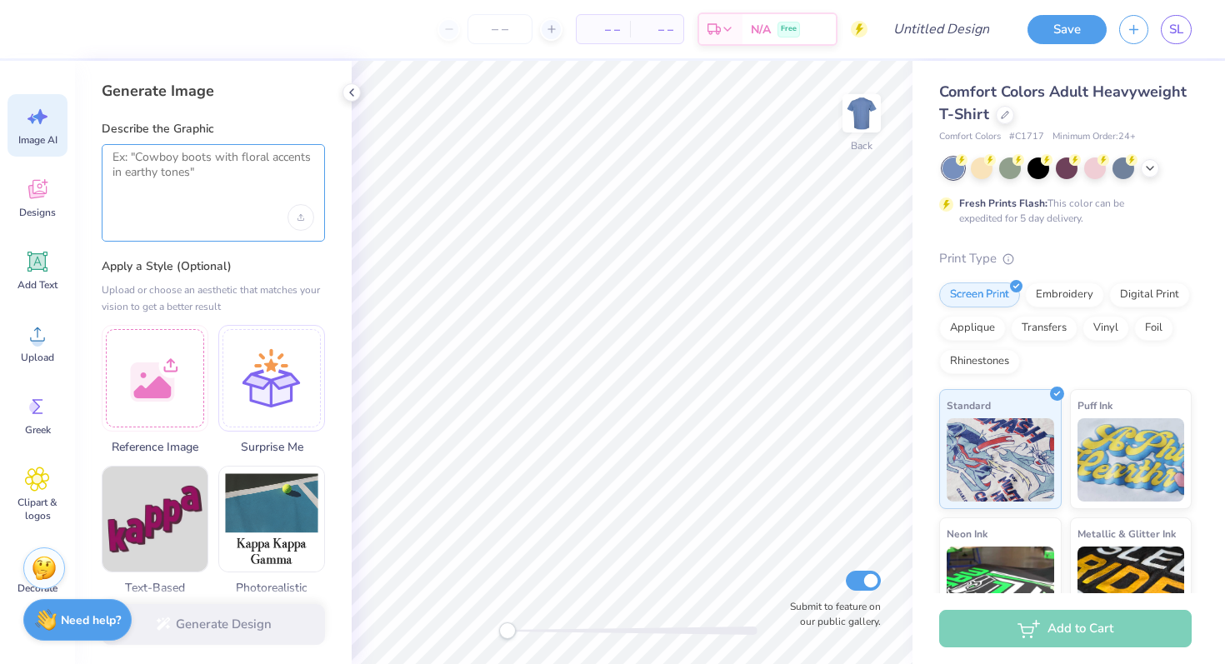
click at [206, 177] on textarea at bounding box center [213, 171] width 202 height 42
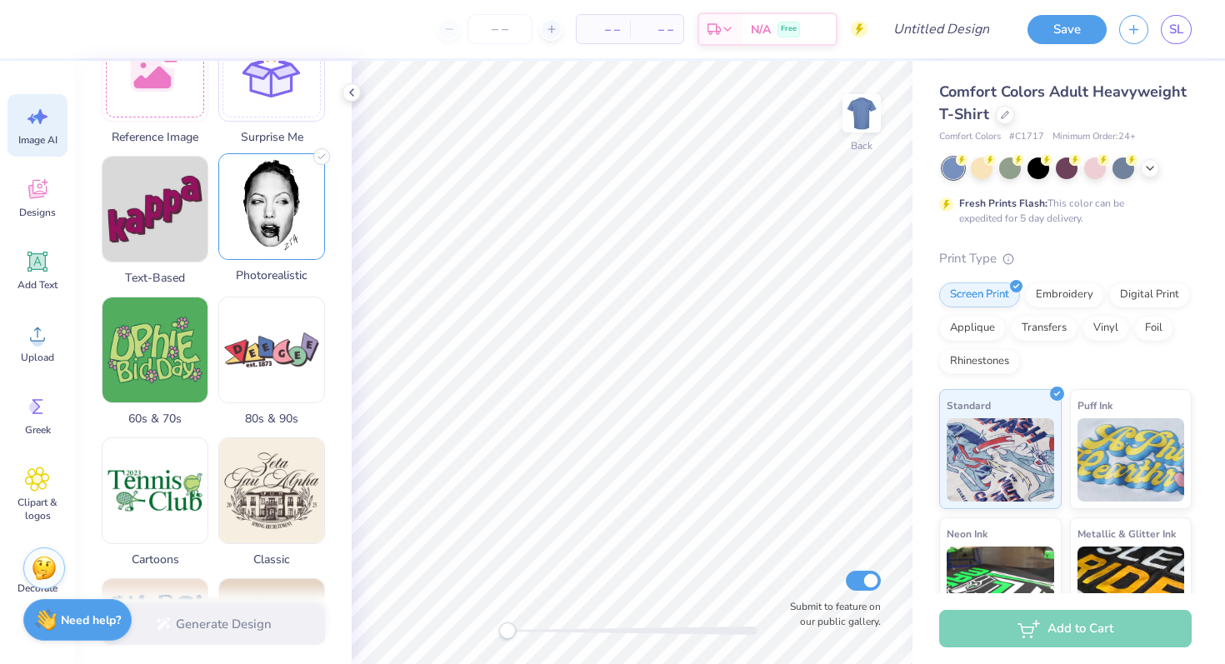
scroll to position [193, 0]
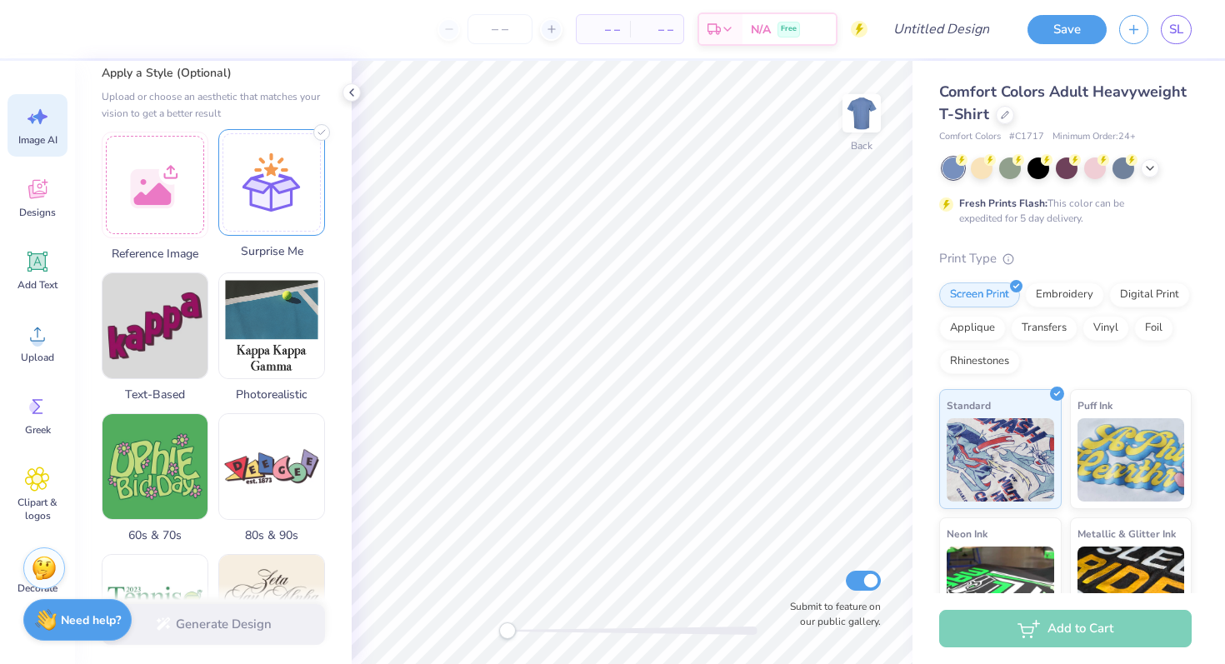
click at [279, 226] on div at bounding box center [271, 182] width 107 height 107
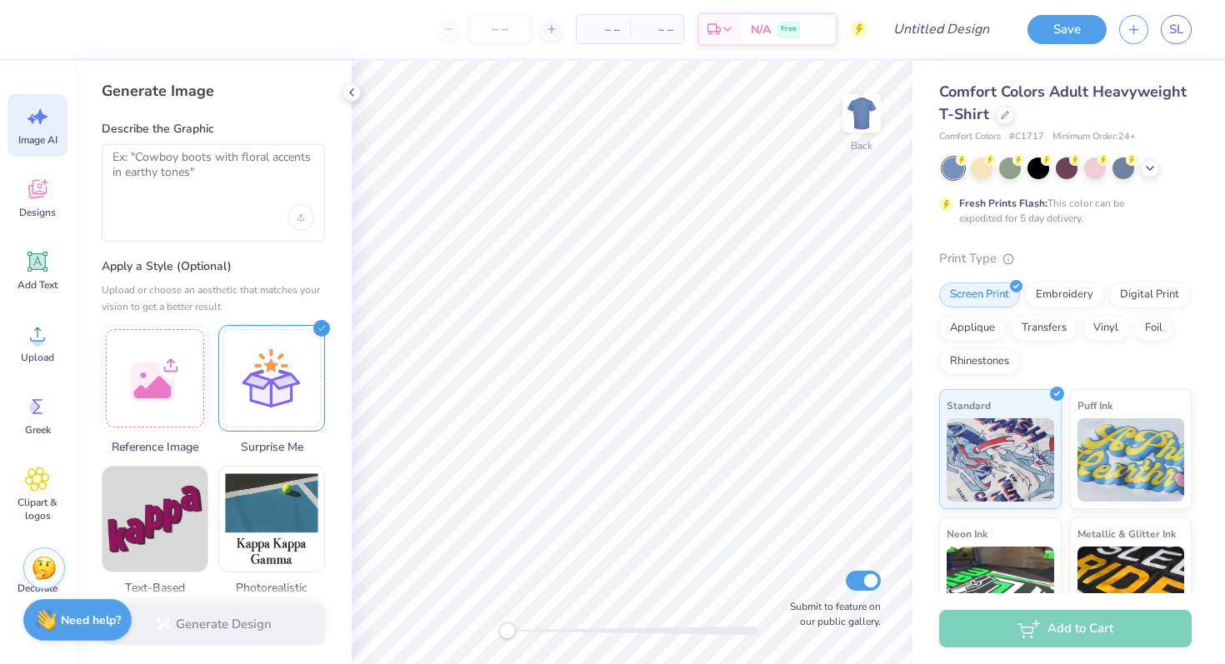
scroll to position [-2, 0]
click at [232, 202] on div at bounding box center [213, 192] width 223 height 97
click at [166, 173] on textarea at bounding box center [213, 171] width 202 height 42
type textarea "m"
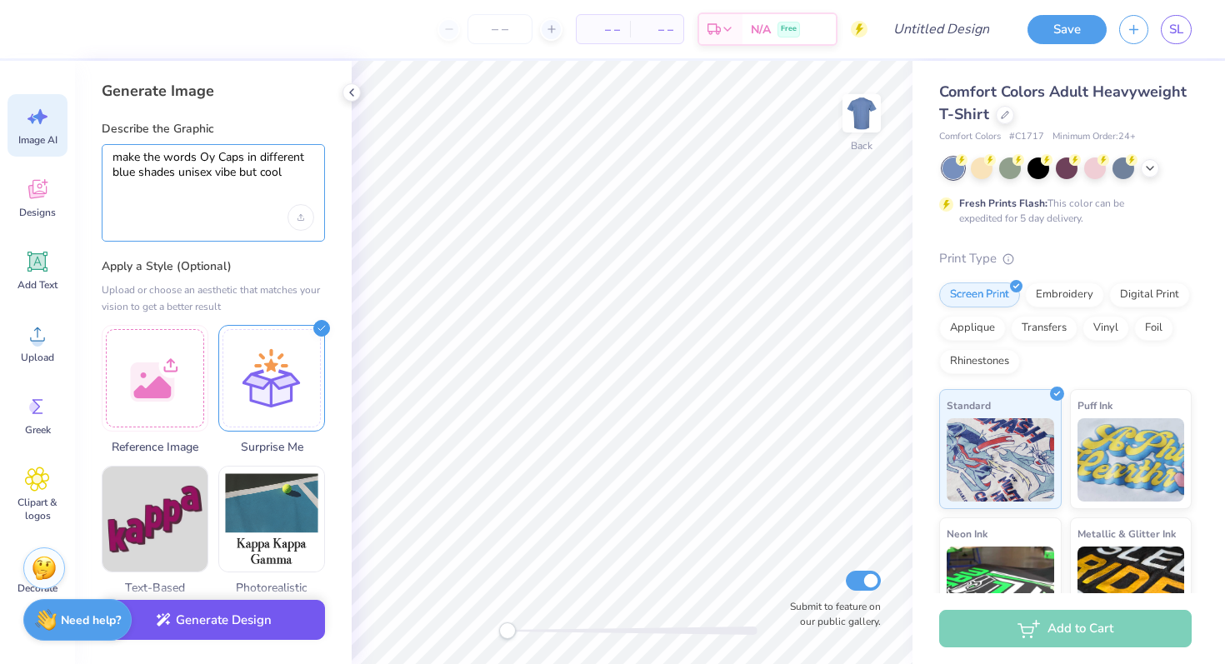
type textarea "make the words Oy Caps in different blue shades unisex vibe but cool"
click at [190, 622] on button "Generate Design" at bounding box center [213, 620] width 223 height 41
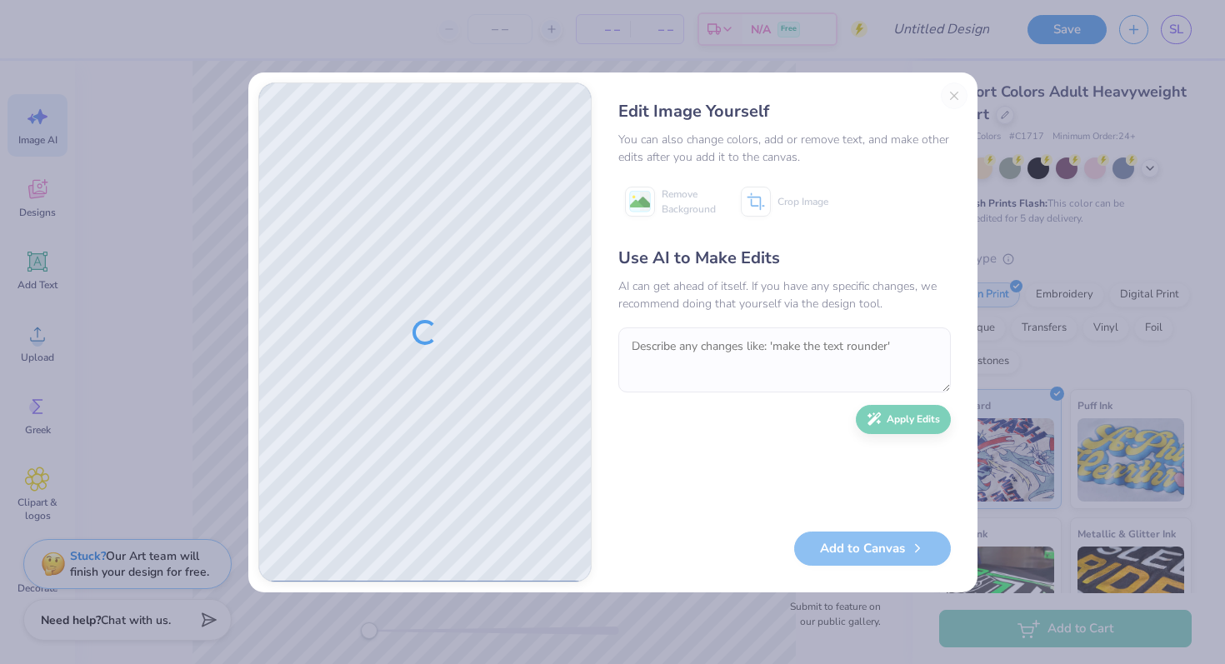
click at [955, 92] on div "Edit Image Yourself You can also change colors, add or remove text, and make ot…" at bounding box center [784, 332] width 366 height 500
click at [139, 262] on div "Edit Image Yourself You can also change colors, add or remove text, and make ot…" at bounding box center [612, 332] width 1225 height 664
click at [592, 227] on div "Edit Image Yourself You can also change colors, add or remove text, and make ot…" at bounding box center [612, 332] width 709 height 500
click at [412, 292] on div at bounding box center [425, 332] width 332 height 498
click at [402, 321] on div at bounding box center [425, 332] width 332 height 498
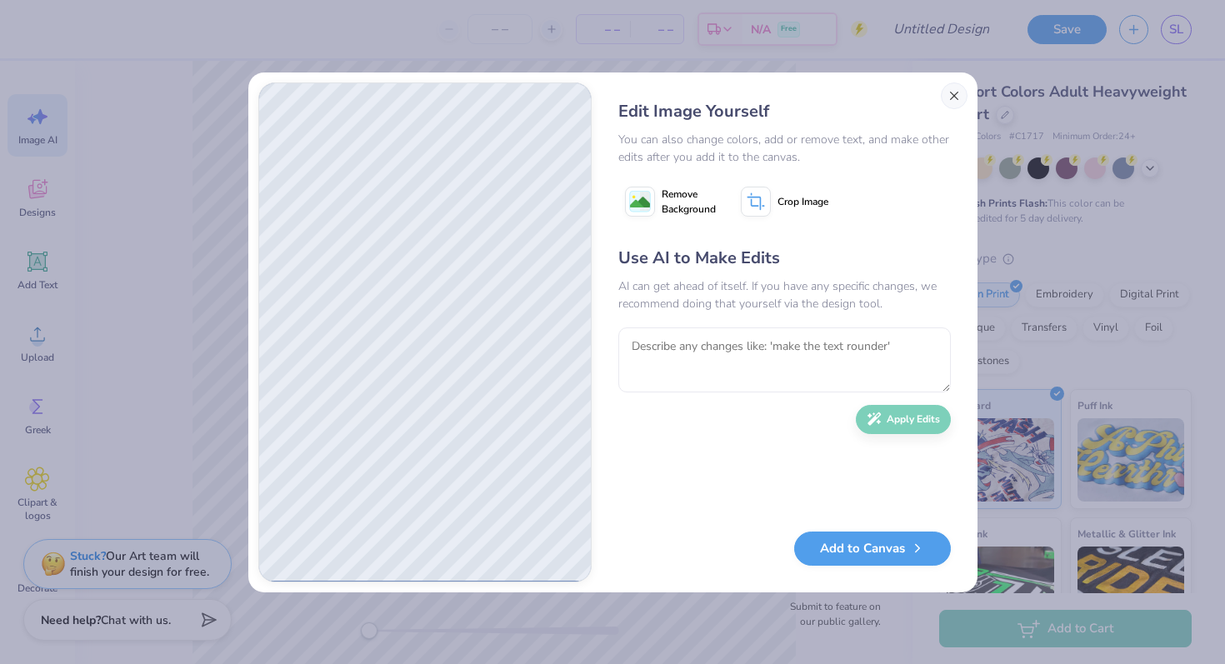
click at [952, 102] on button "Close" at bounding box center [953, 95] width 27 height 27
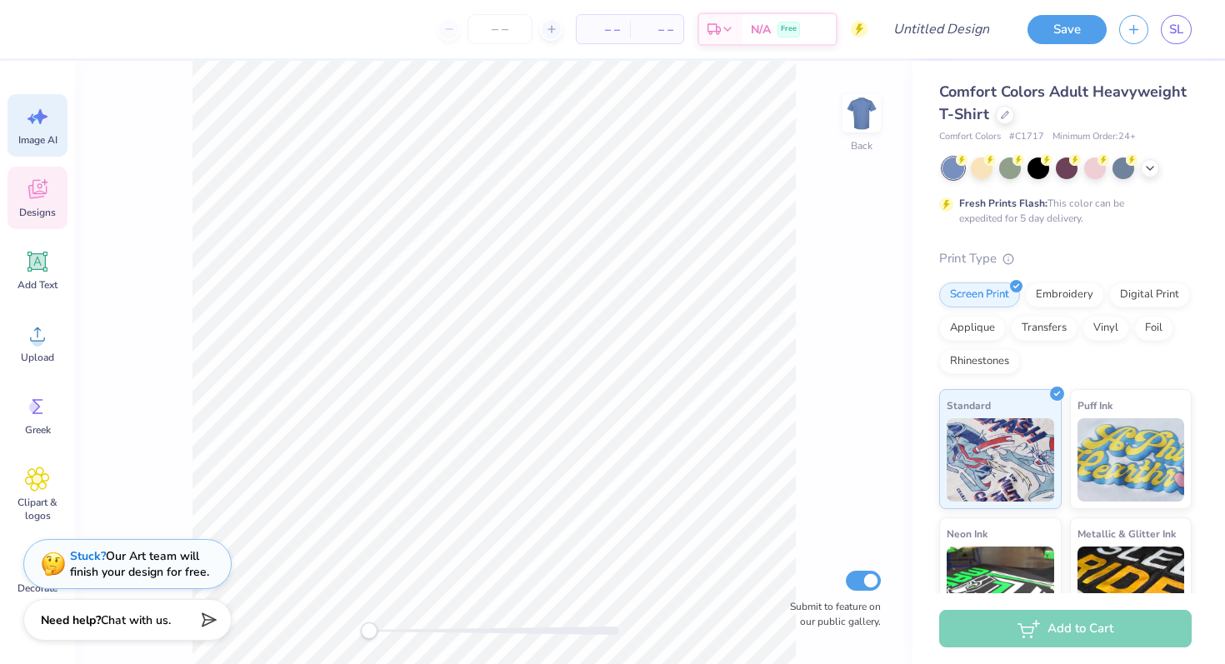
click at [35, 187] on icon at bounding box center [37, 189] width 25 height 25
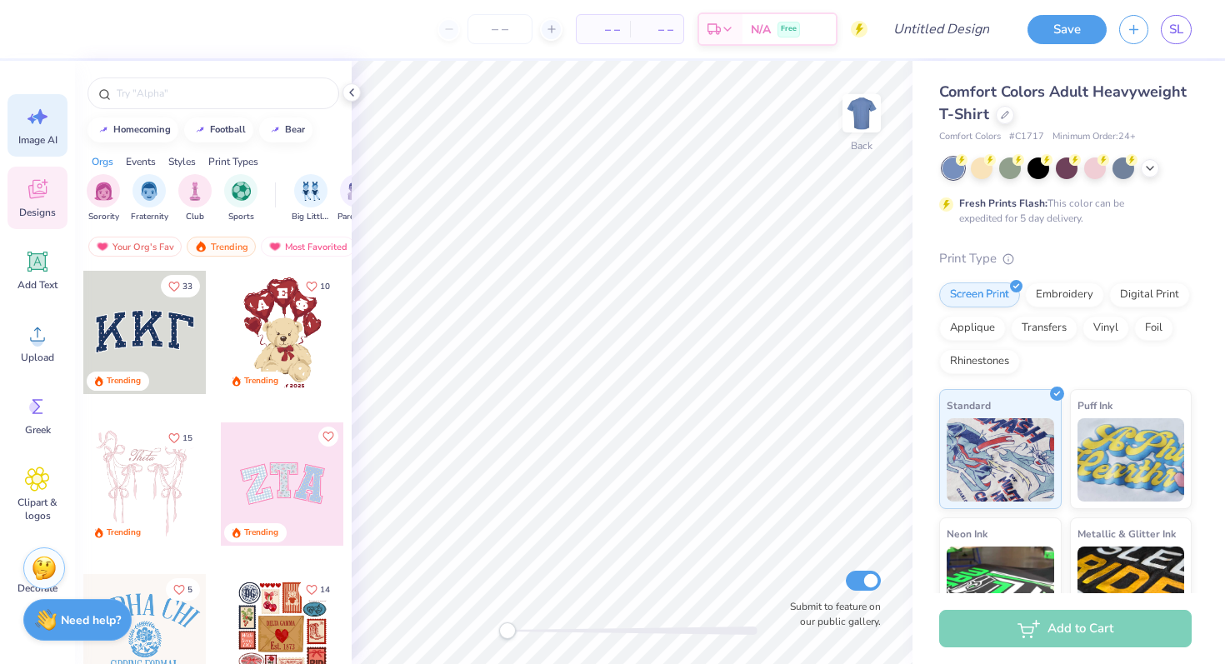
click at [43, 138] on span "Image AI" at bounding box center [37, 139] width 39 height 13
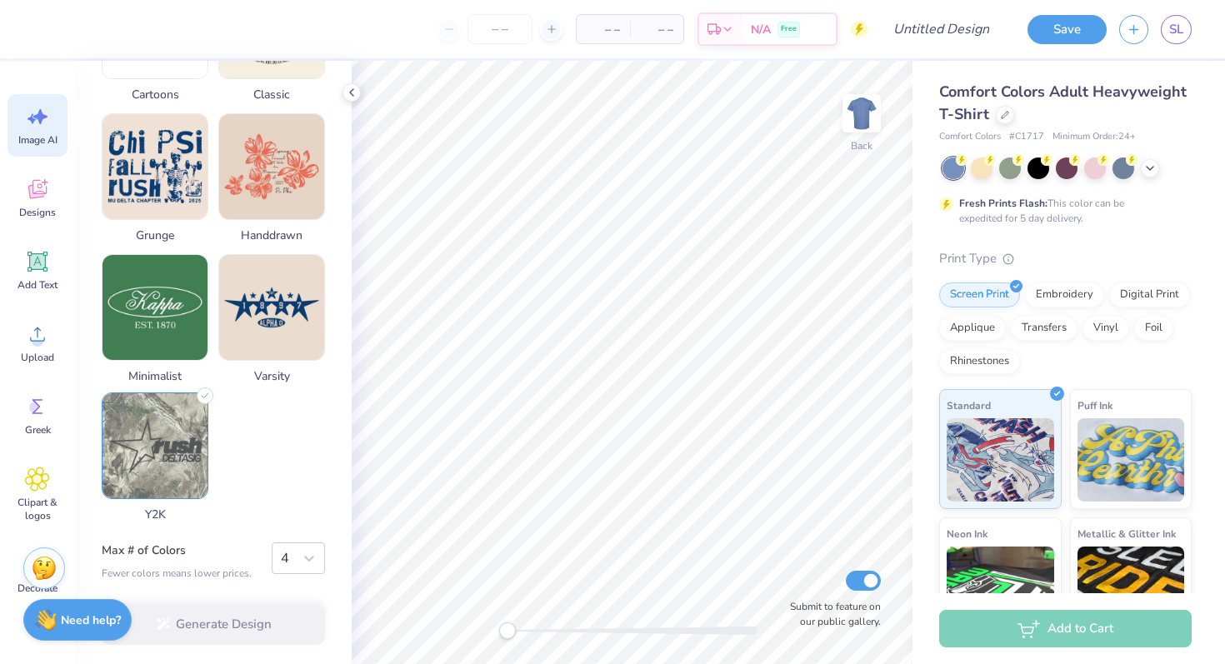
scroll to position [784, 0]
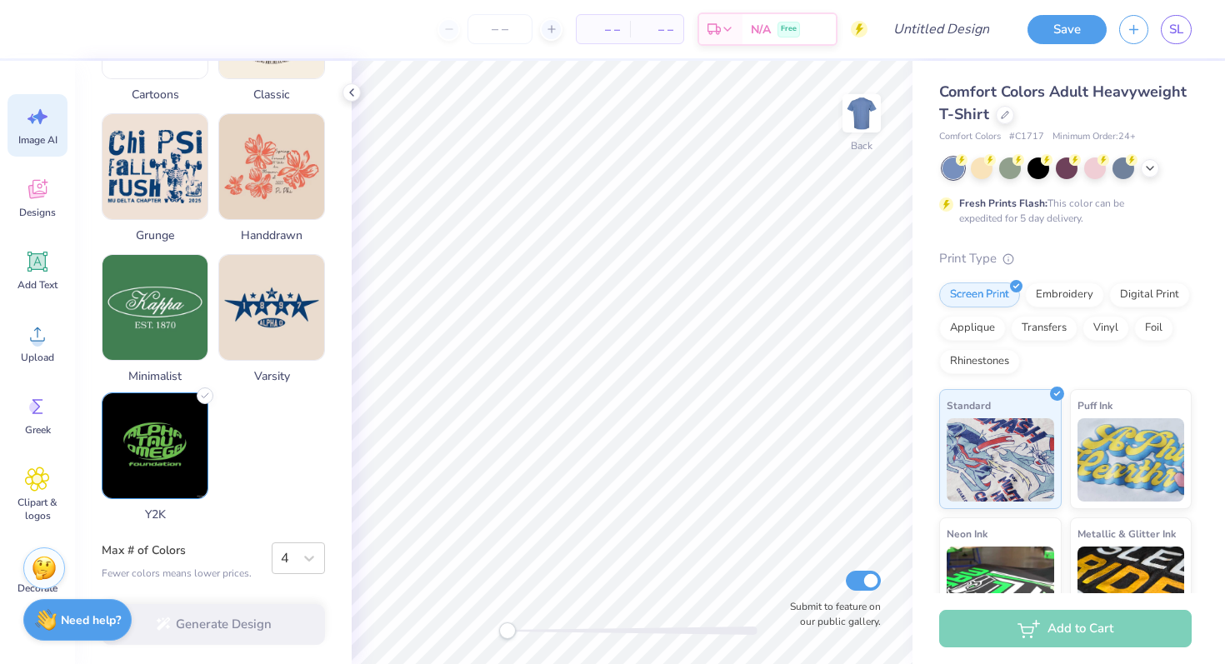
click at [197, 405] on img at bounding box center [154, 445] width 105 height 105
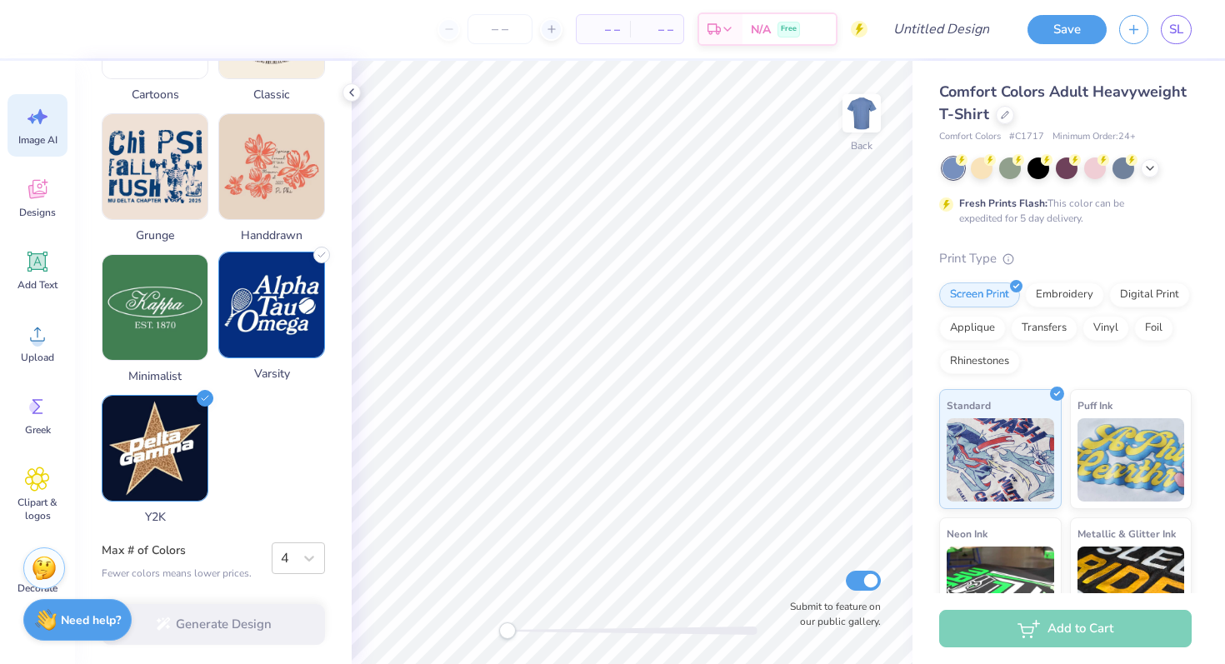
click at [298, 292] on img at bounding box center [271, 304] width 105 height 105
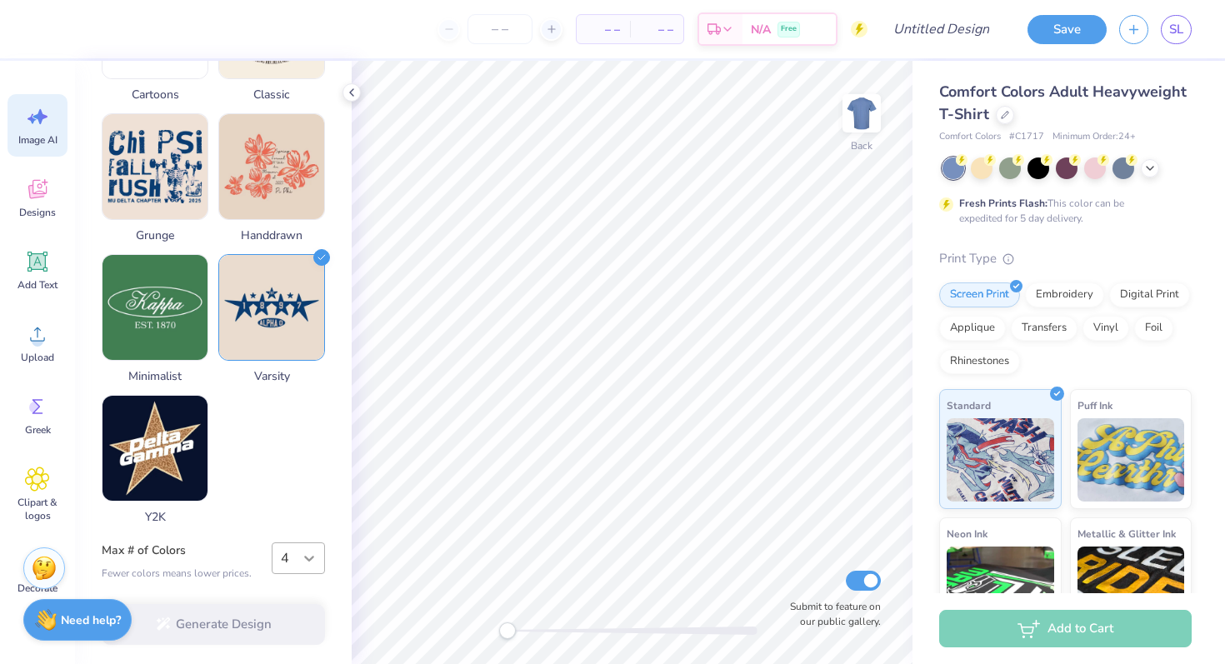
click at [312, 568] on div at bounding box center [309, 558] width 30 height 30
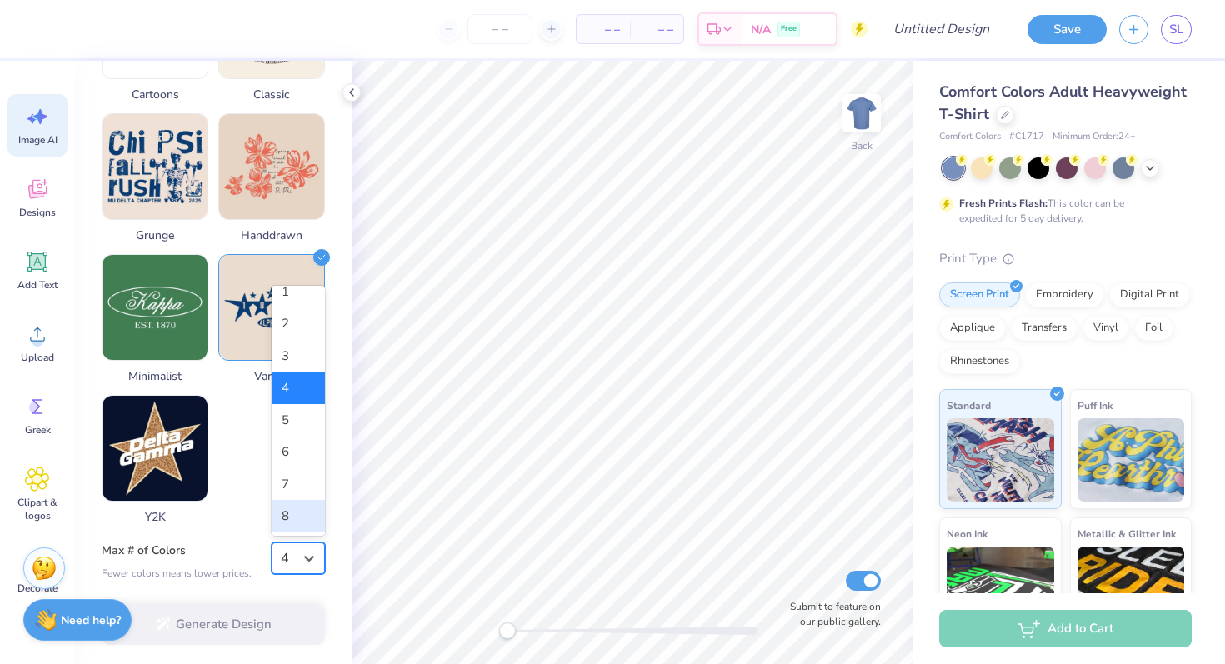
scroll to position [10, 0]
click at [291, 525] on div "8" at bounding box center [298, 519] width 53 height 32
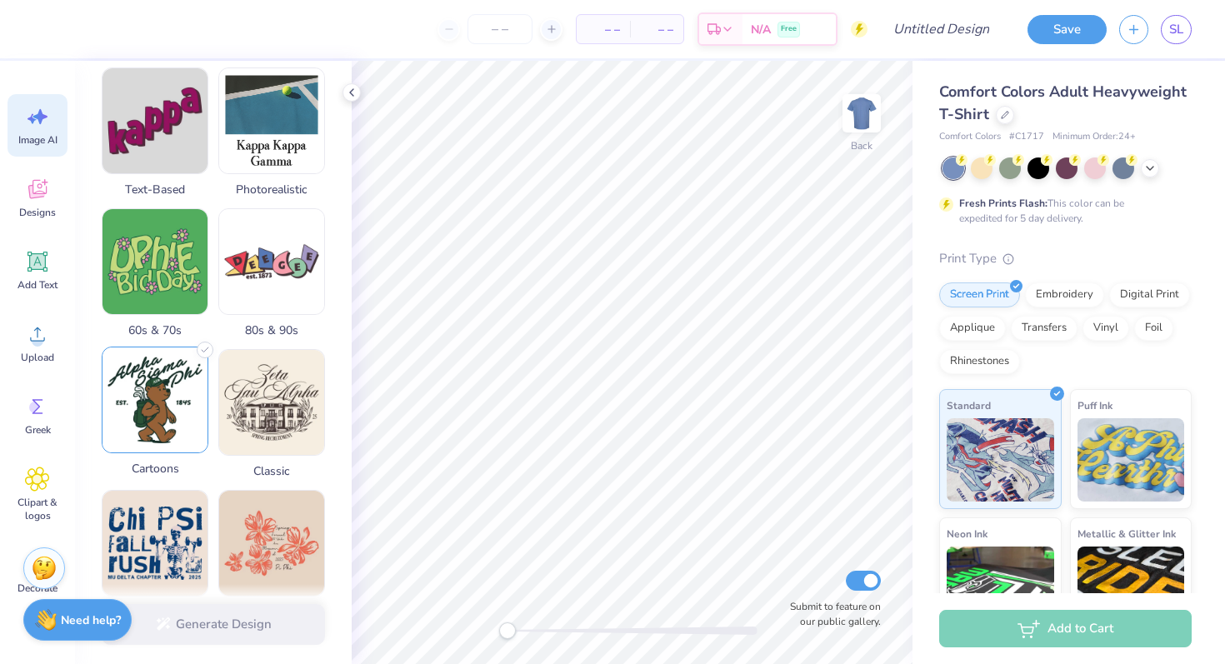
scroll to position [384, 0]
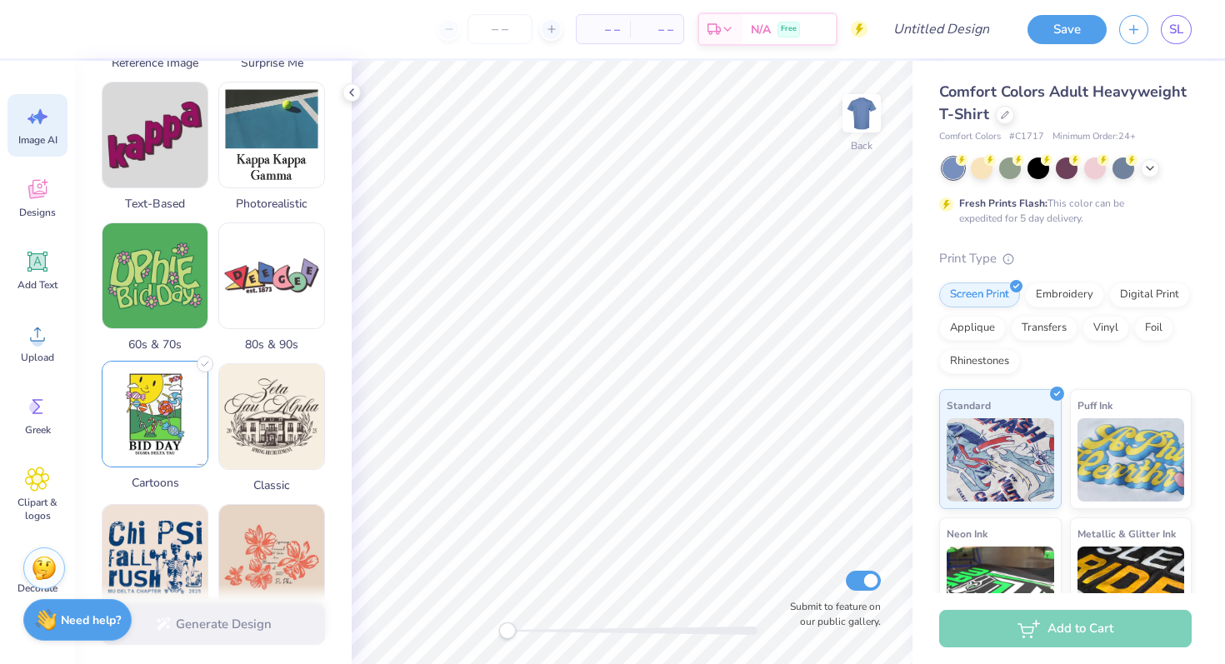
click at [150, 422] on img at bounding box center [154, 414] width 105 height 105
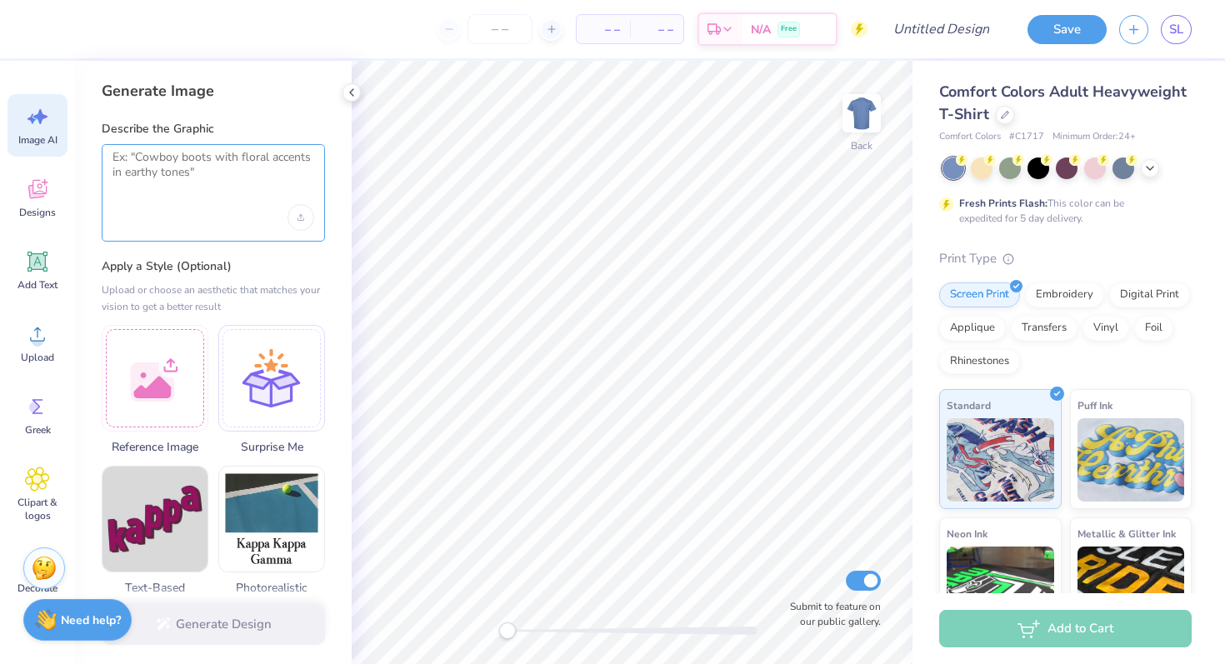
scroll to position [-1, 0]
click at [167, 190] on textarea at bounding box center [213, 171] width 202 height 42
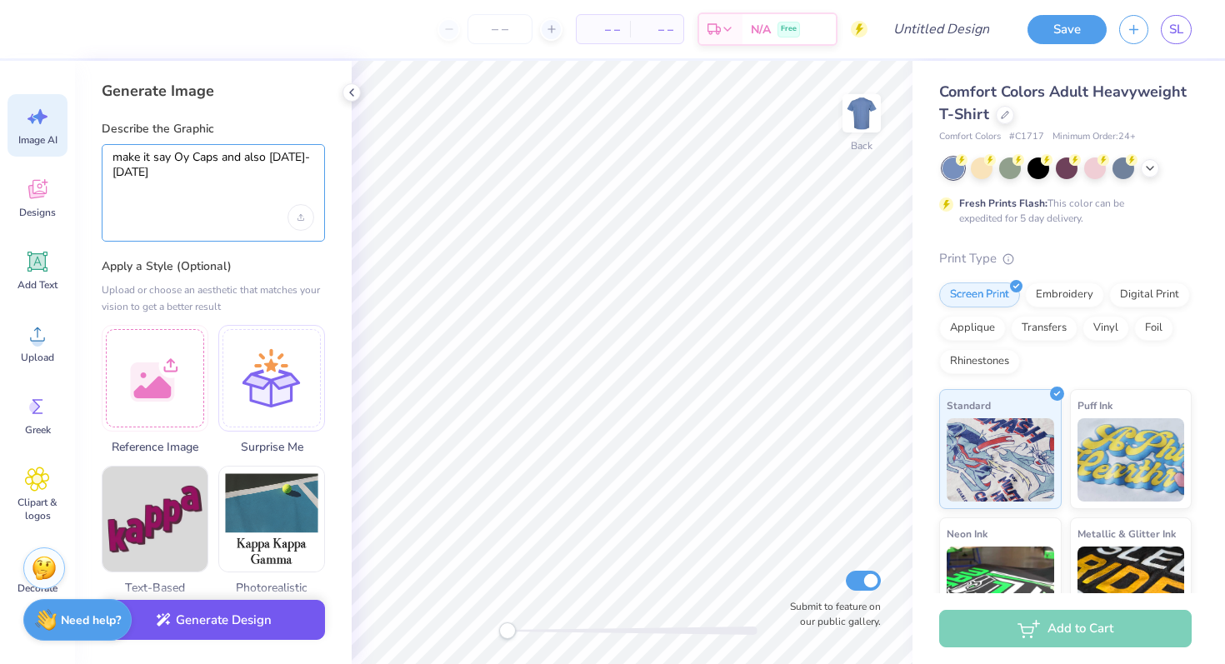
type textarea "make it say Oy Caps and also [DATE]-[DATE]"
click at [240, 621] on button "Generate Design" at bounding box center [213, 620] width 223 height 41
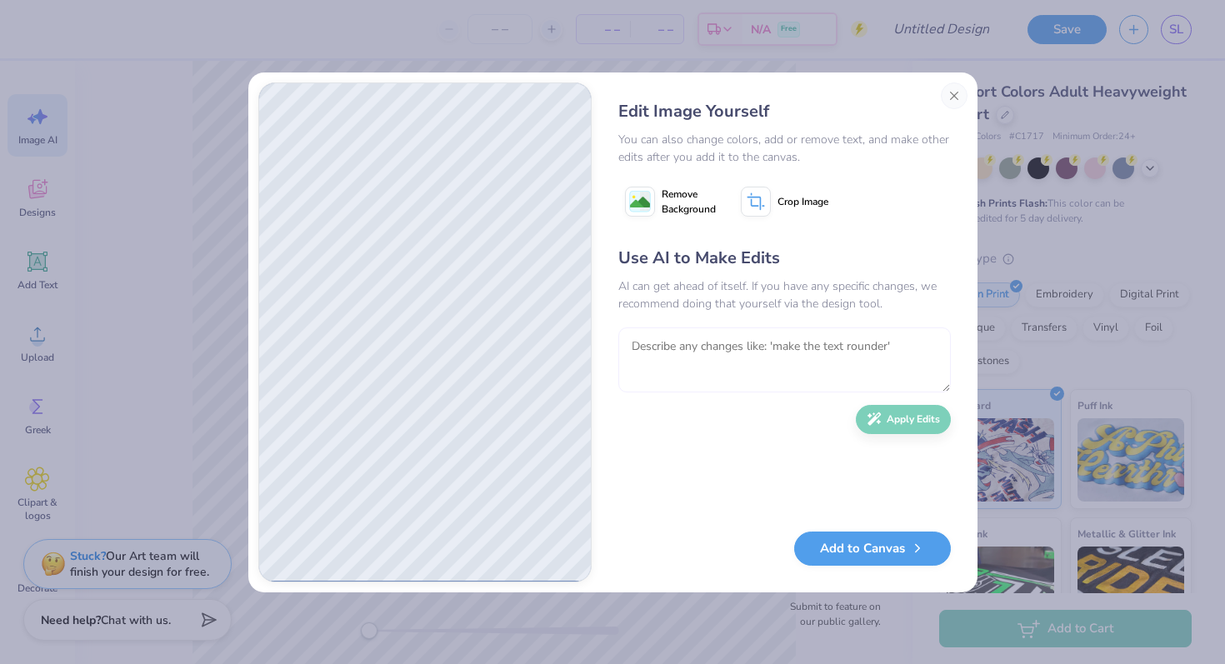
click at [719, 385] on textarea at bounding box center [784, 359] width 332 height 65
click at [710, 361] on textarea at bounding box center [784, 359] width 332 height 65
click at [716, 347] on textarea at bounding box center [784, 359] width 332 height 65
type textarea "no can it be more peanuts vibes with blue and white cap"
click at [915, 415] on button "Apply Edits" at bounding box center [903, 415] width 95 height 29
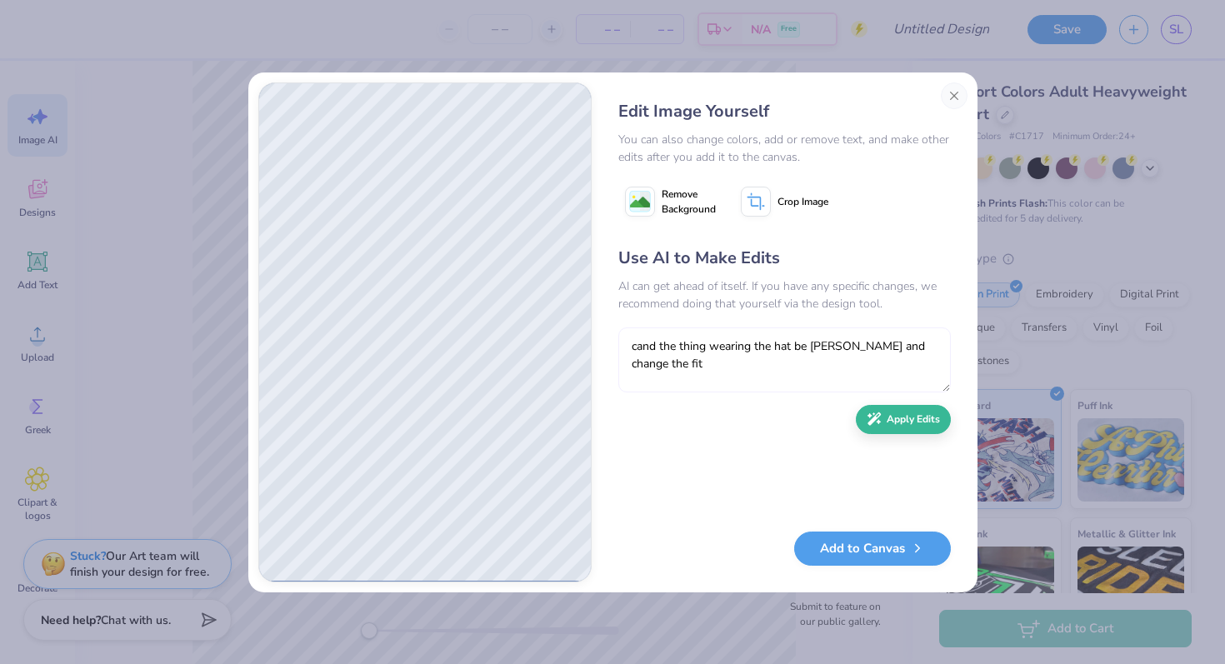
drag, startPoint x: 831, startPoint y: 379, endPoint x: 876, endPoint y: 340, distance: 59.6
click at [876, 340] on textarea "cand the thing wearing the hat be [PERSON_NAME] and change the fit" at bounding box center [784, 359] width 332 height 65
type textarea "cand the thing wearing the hat be snoopy and the [DATE]-[DATE] be smaller in co…"
click at [915, 416] on button "Apply Edits" at bounding box center [903, 415] width 95 height 29
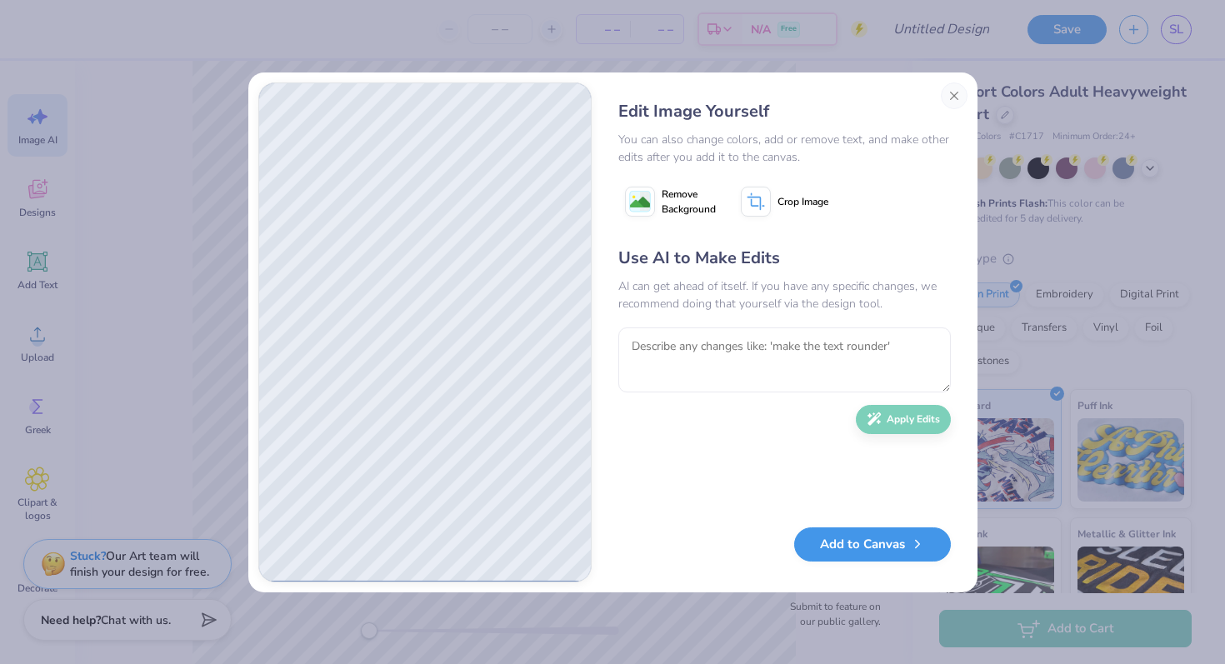
click at [901, 556] on button "Add to Canvas" at bounding box center [872, 544] width 157 height 34
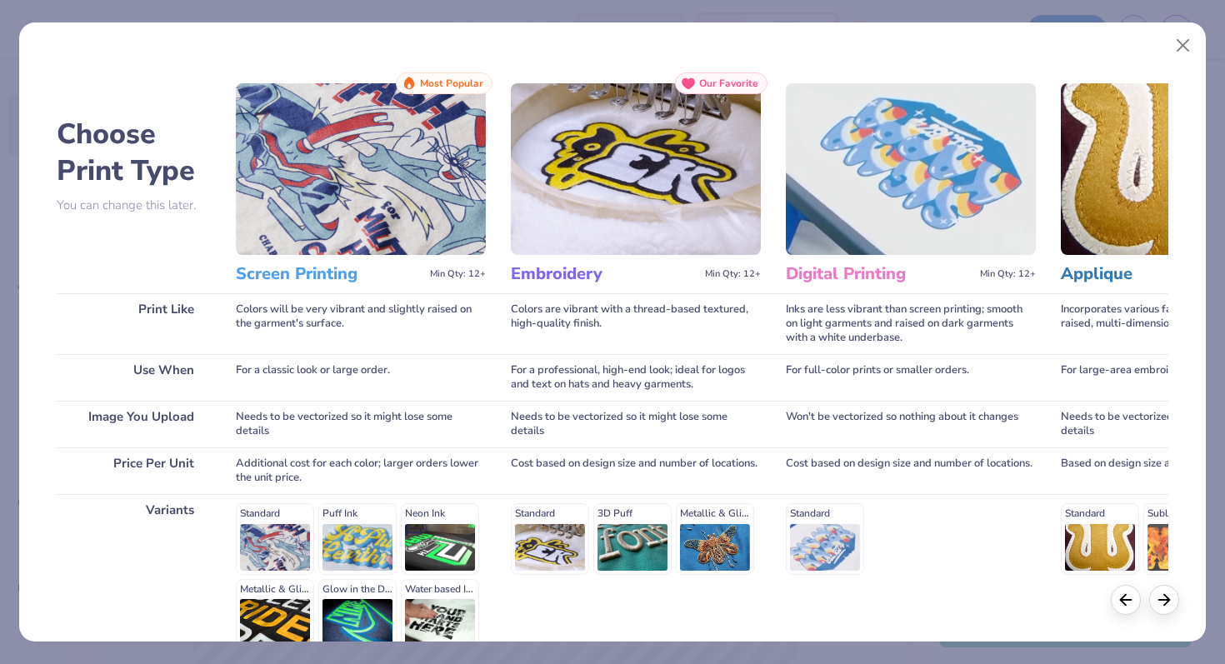
click at [726, 134] on img at bounding box center [636, 169] width 250 height 172
click at [686, 168] on img at bounding box center [636, 169] width 250 height 172
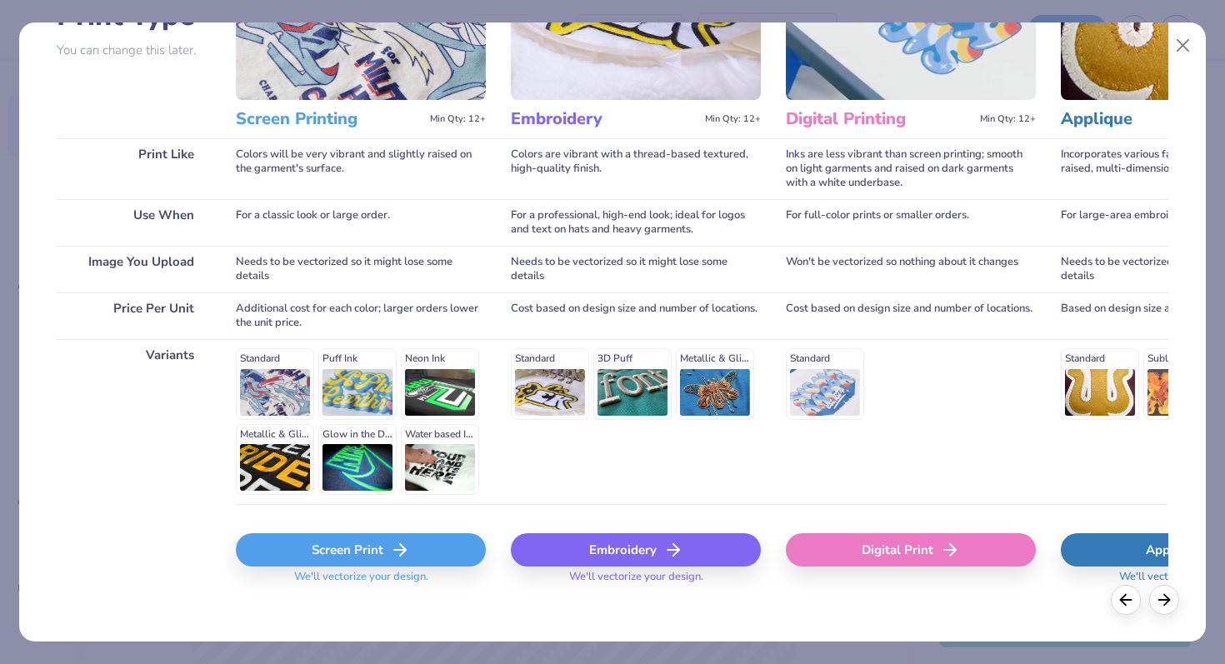
click at [647, 553] on div "Embroidery" at bounding box center [636, 549] width 250 height 33
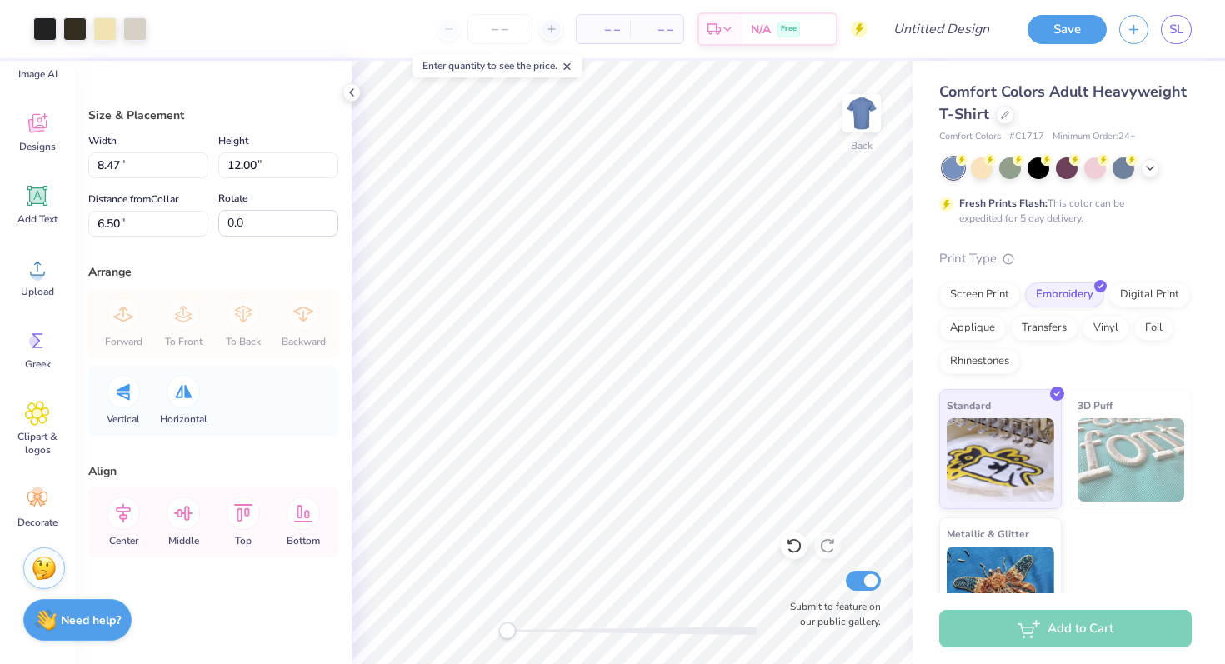
scroll to position [66, 0]
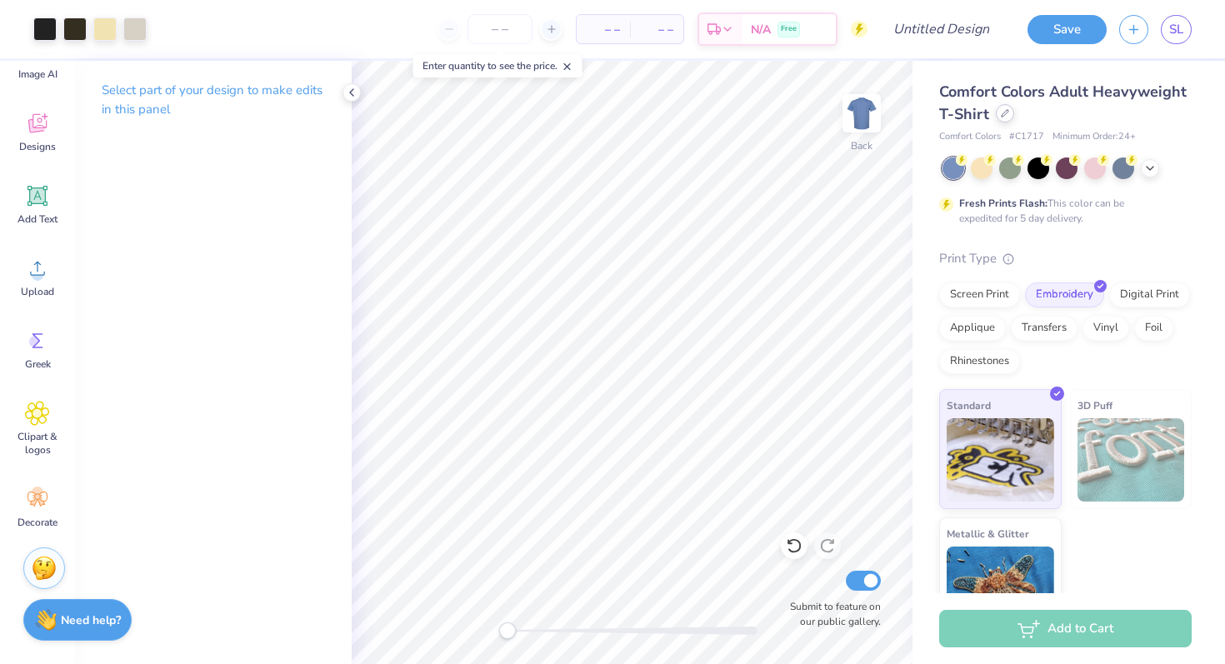
click at [1003, 111] on icon at bounding box center [1004, 113] width 8 height 8
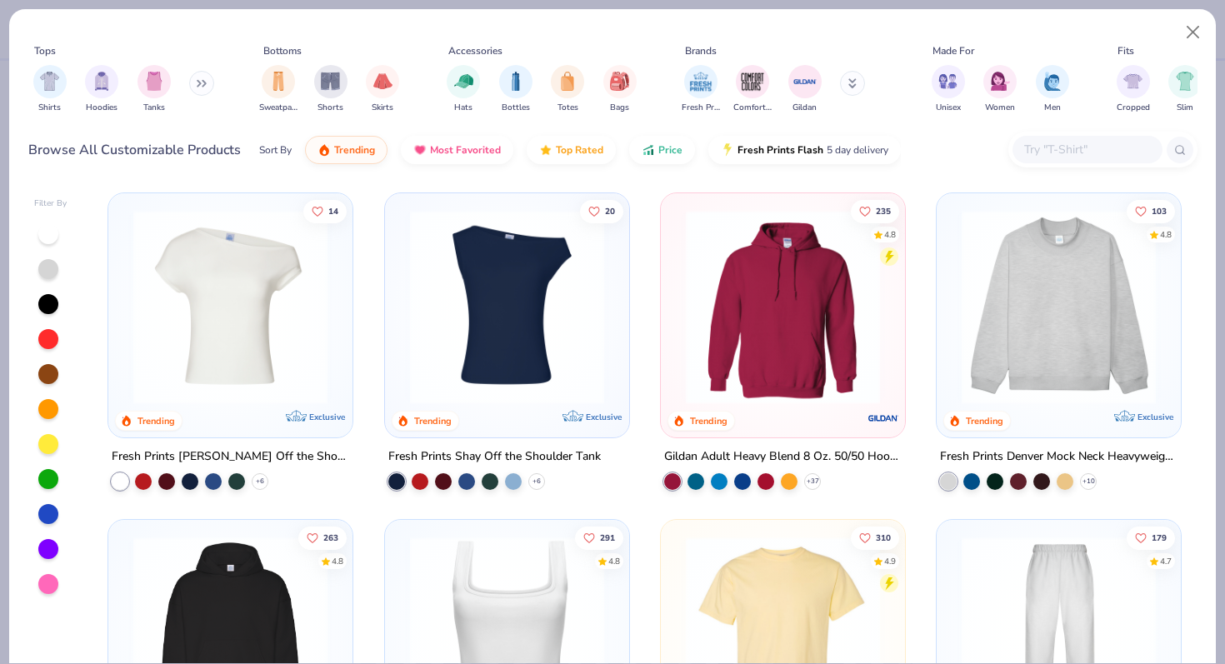
click at [1050, 139] on div at bounding box center [1087, 149] width 150 height 27
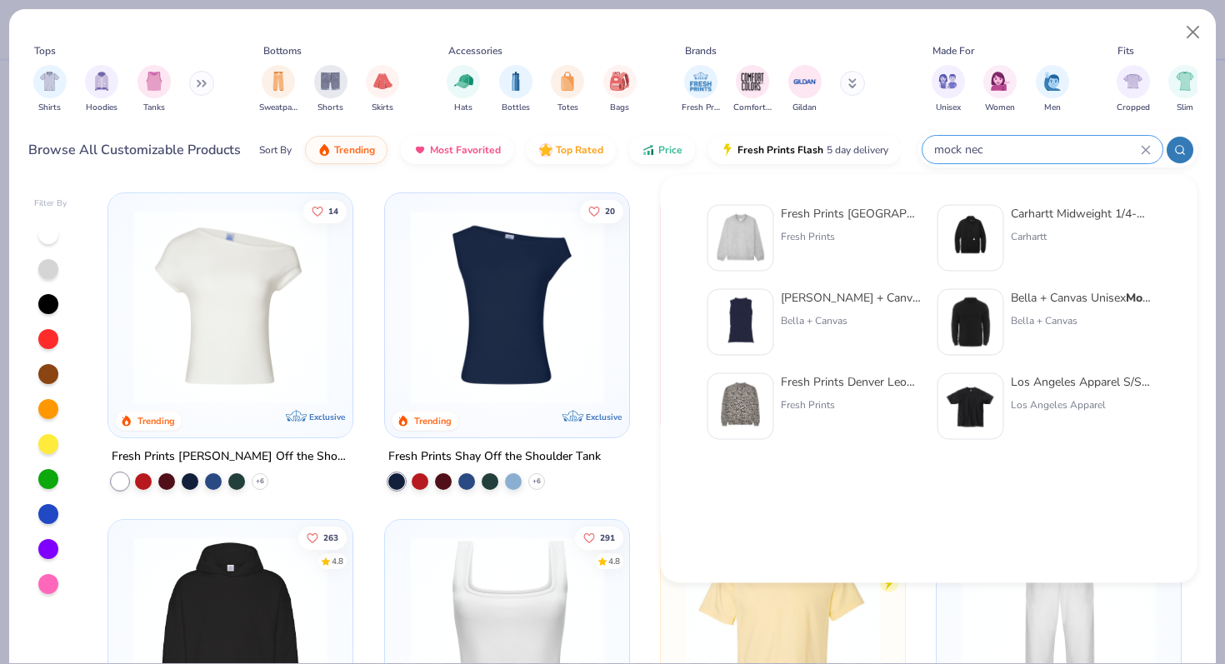
type input "mock nec"
click at [748, 225] on img at bounding box center [741, 238] width 52 height 52
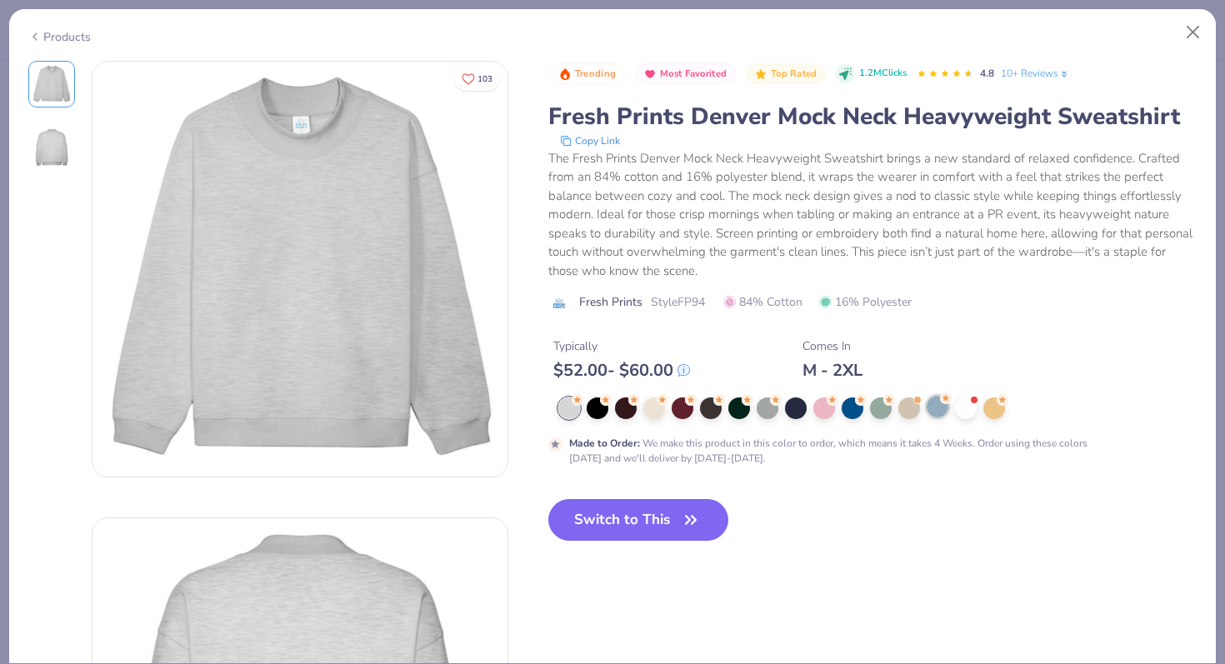
click at [931, 410] on div at bounding box center [937, 407] width 22 height 22
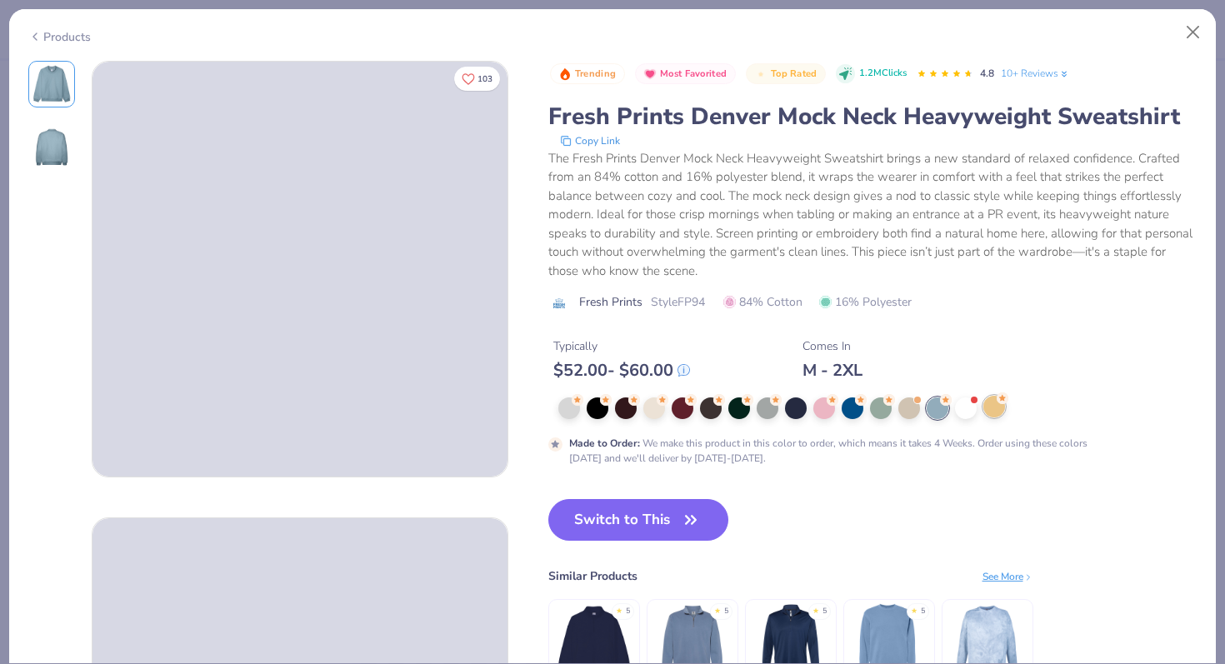
click at [998, 408] on div at bounding box center [994, 407] width 22 height 22
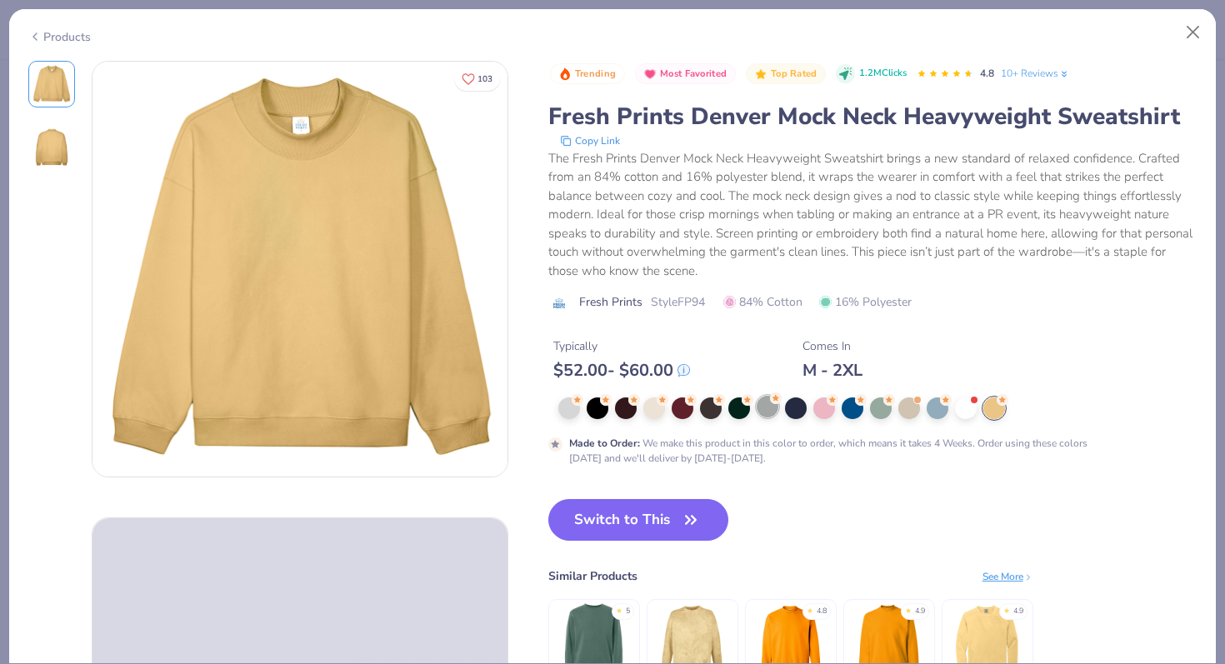
click at [761, 413] on div at bounding box center [767, 407] width 22 height 22
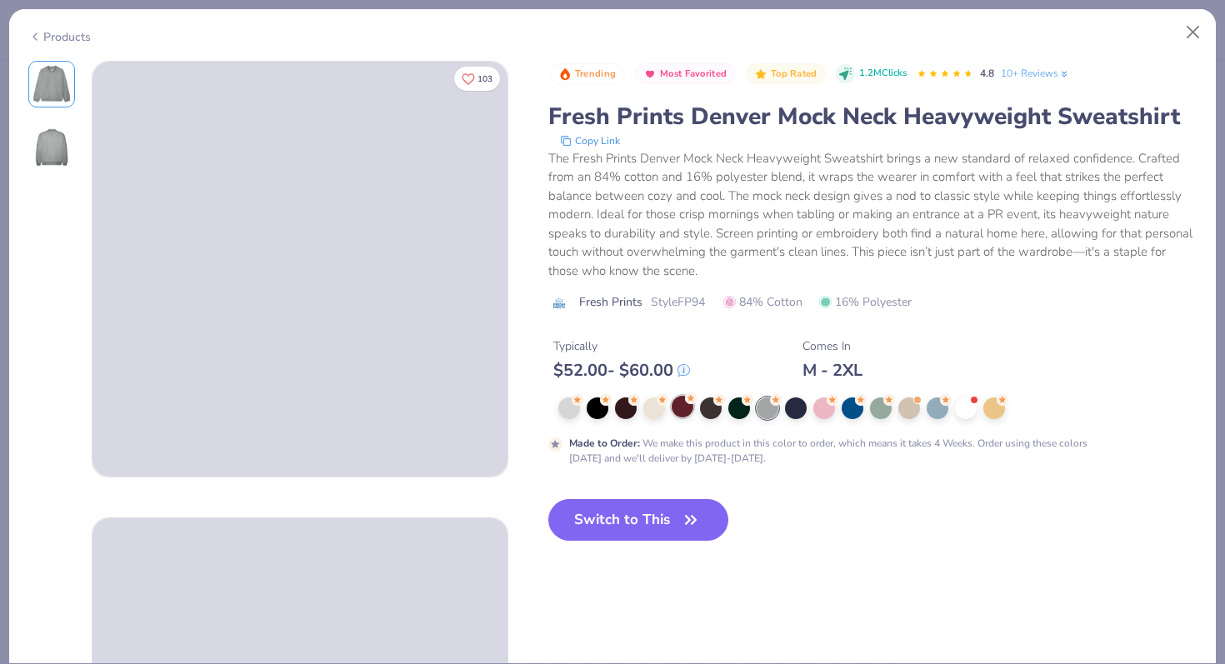
click at [680, 407] on div at bounding box center [682, 407] width 22 height 22
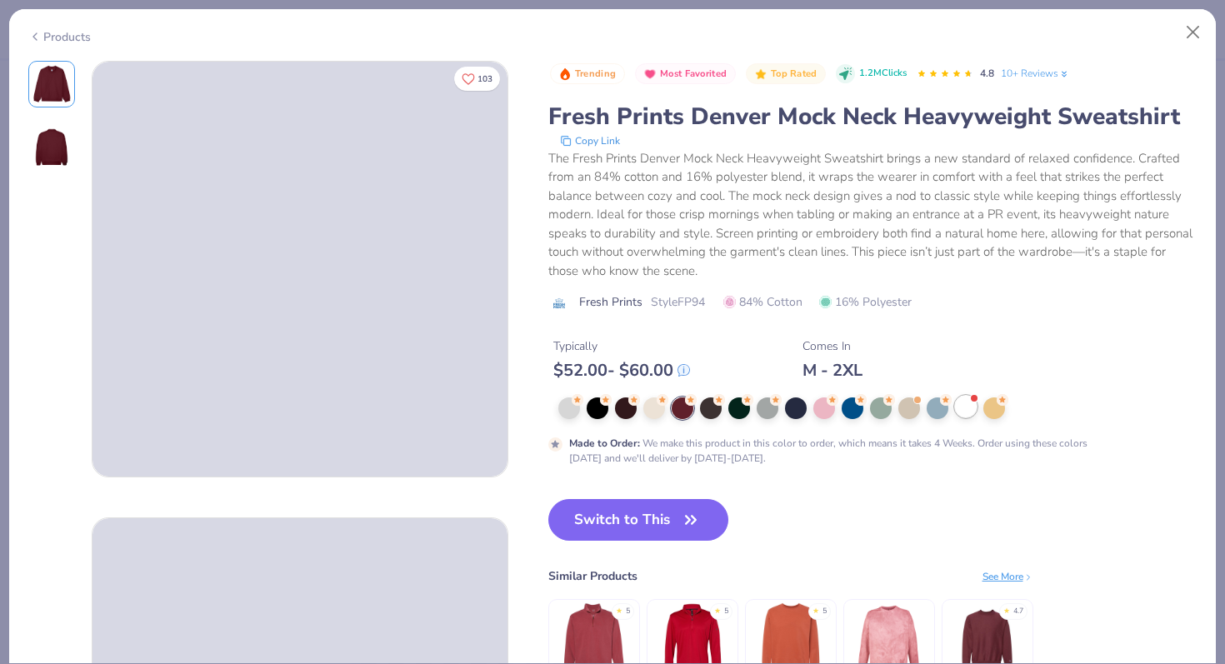
click at [962, 411] on div at bounding box center [966, 407] width 22 height 22
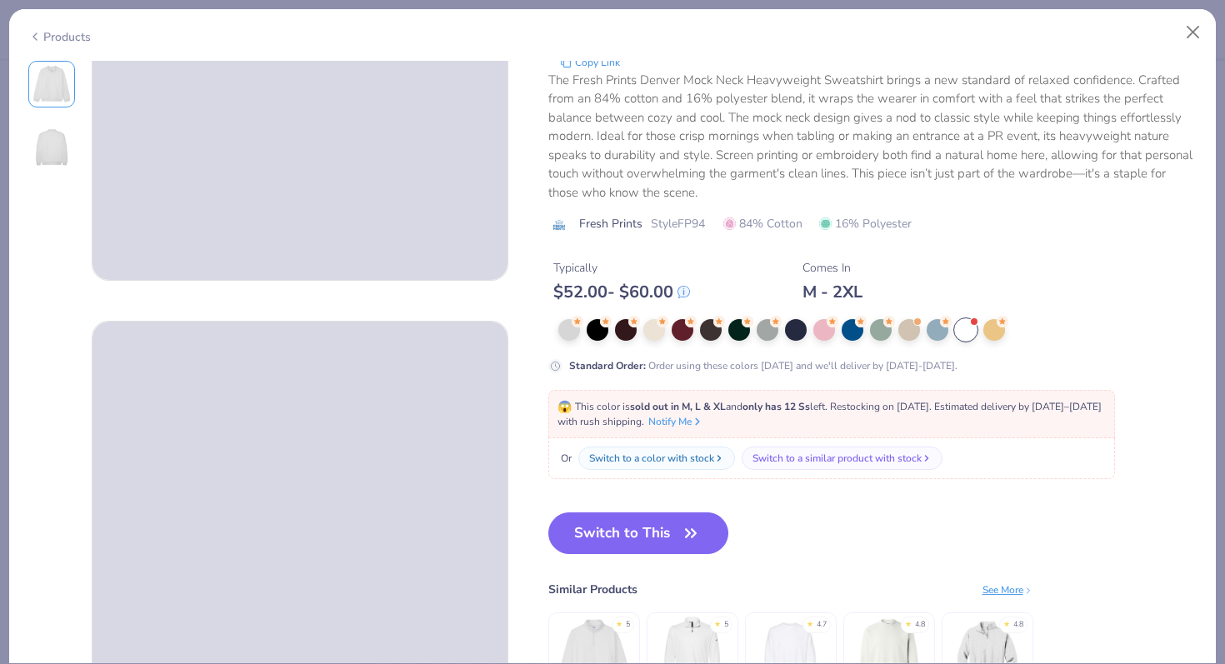
scroll to position [191, 0]
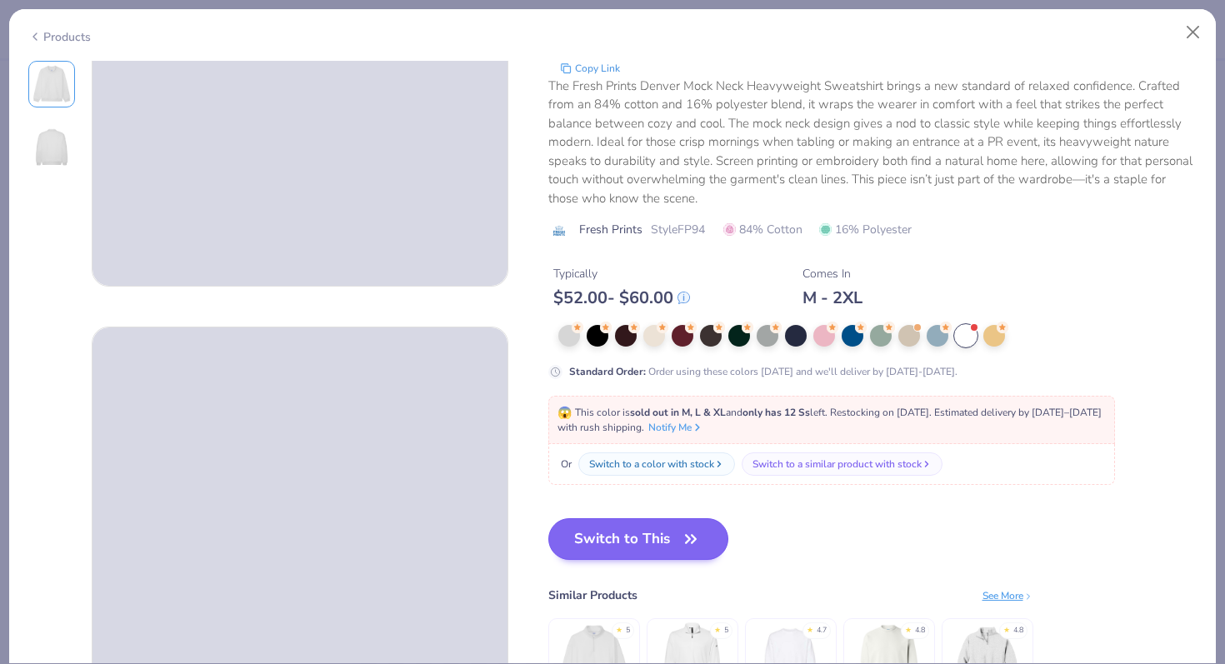
click at [591, 547] on button "Switch to This" at bounding box center [638, 539] width 181 height 42
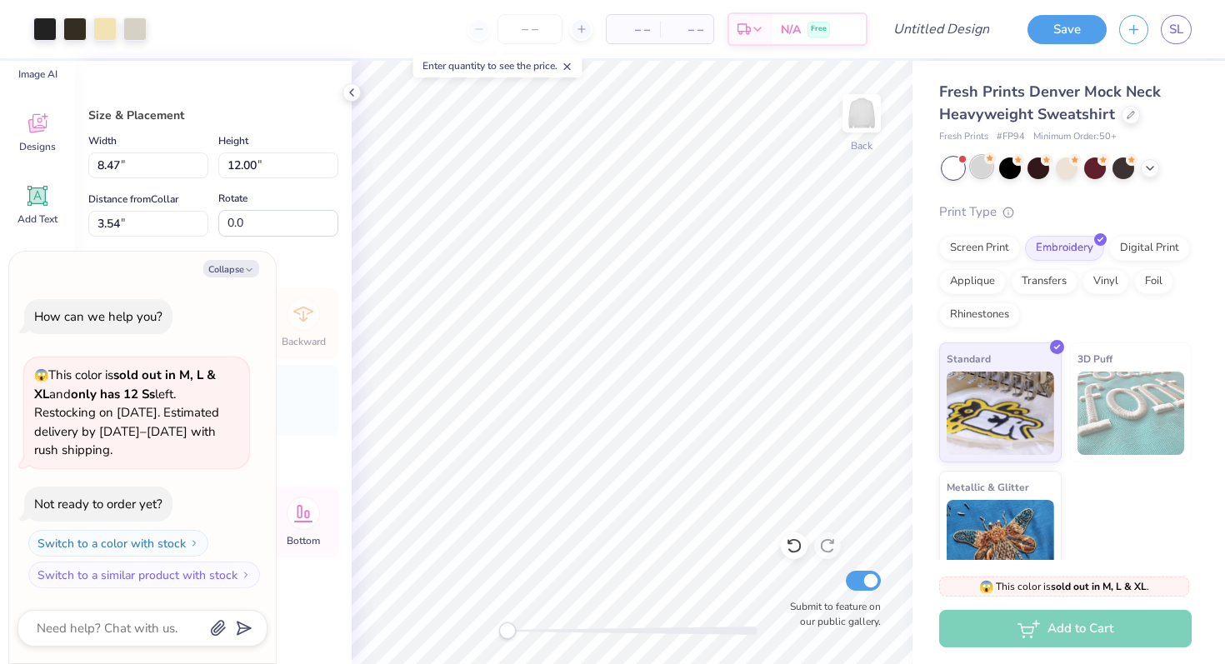
click at [978, 170] on div at bounding box center [981, 167] width 22 height 22
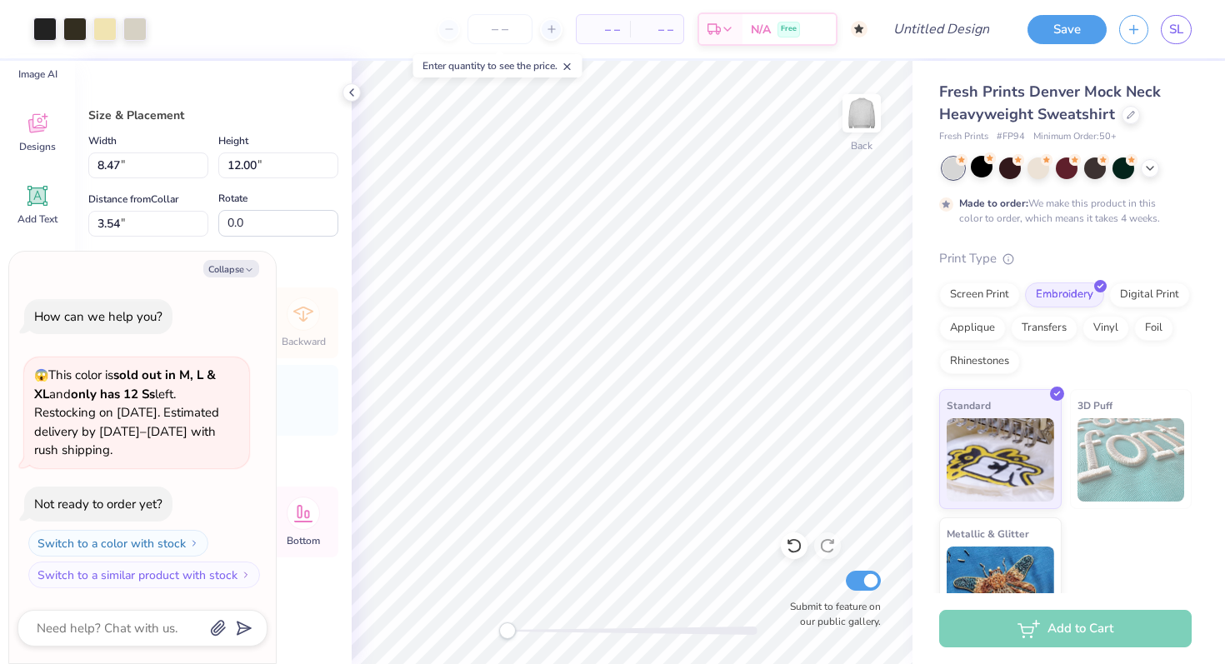
type textarea "x"
type input "3.00"
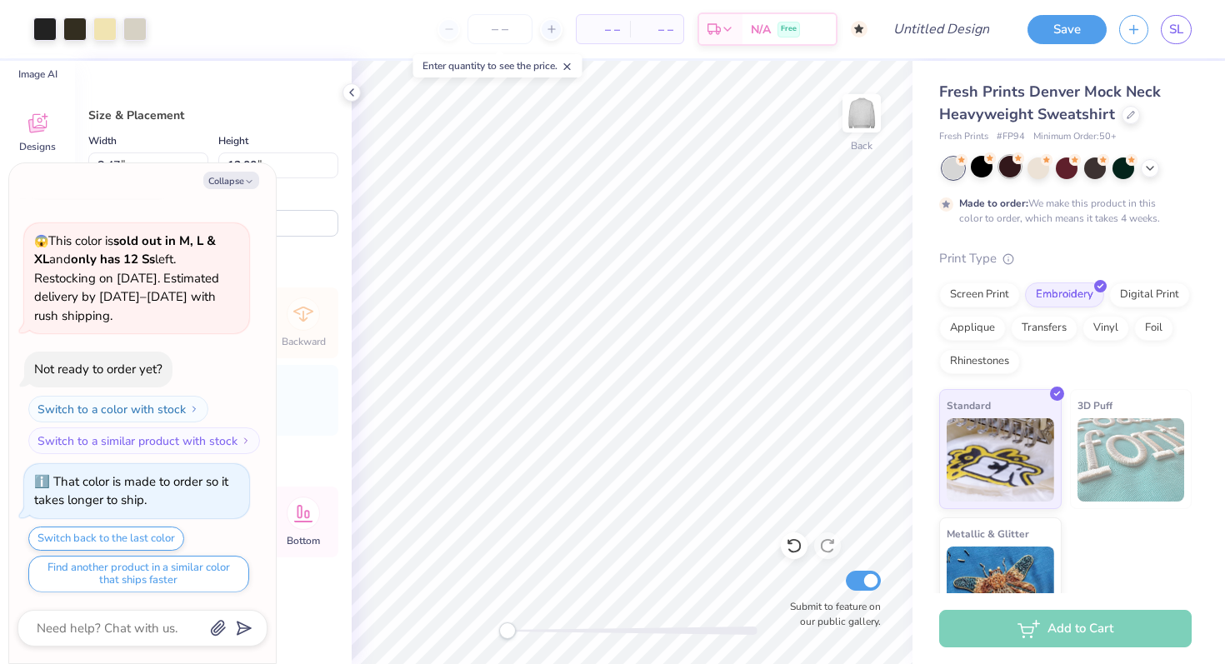
click at [1013, 170] on div at bounding box center [1010, 167] width 22 height 22
click at [321, 253] on div "Size & Placement Width 8.47 8.47 " Height 12.00 12.00 " Distance from Collar 3.…" at bounding box center [213, 362] width 277 height 603
click at [284, 101] on div "Size & Placement Width 8.47 8.47 " Height 12.00 12.00 " Distance from Collar 3.…" at bounding box center [213, 362] width 277 height 603
click at [110, 106] on div "Size & Placement Width 8.47 8.47 " Height 12.00 12.00 " Distance from Collar 3.…" at bounding box center [213, 362] width 277 height 603
click at [212, 181] on button "Collapse" at bounding box center [231, 180] width 56 height 17
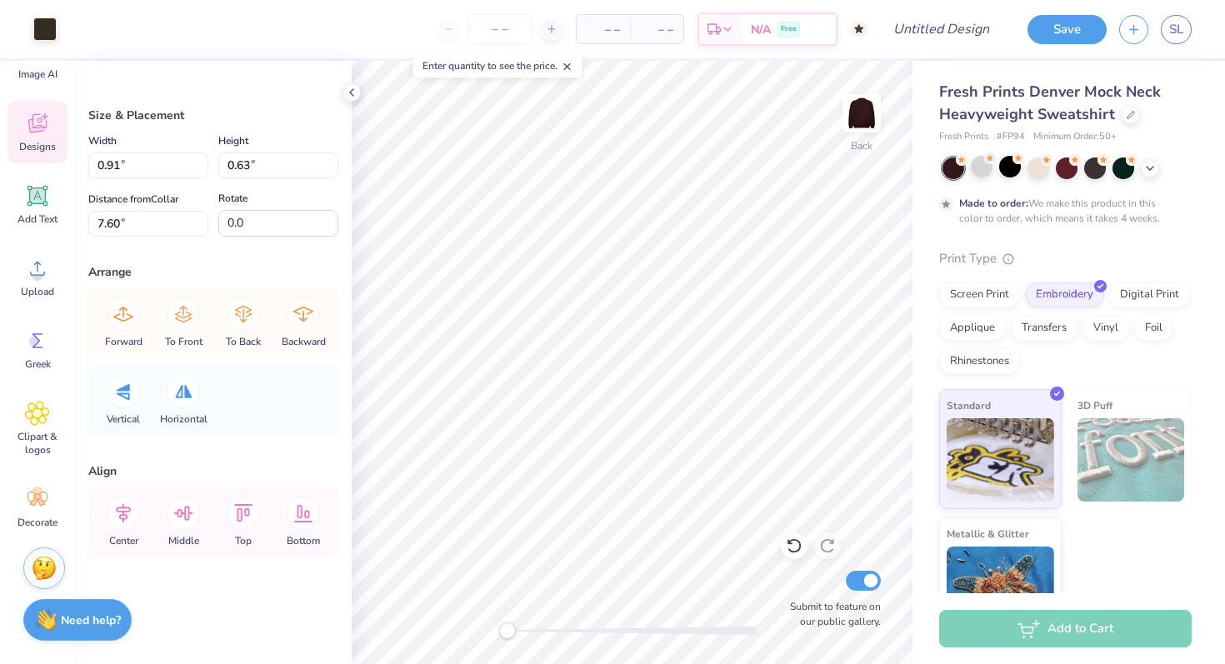
click at [36, 123] on icon at bounding box center [37, 123] width 25 height 25
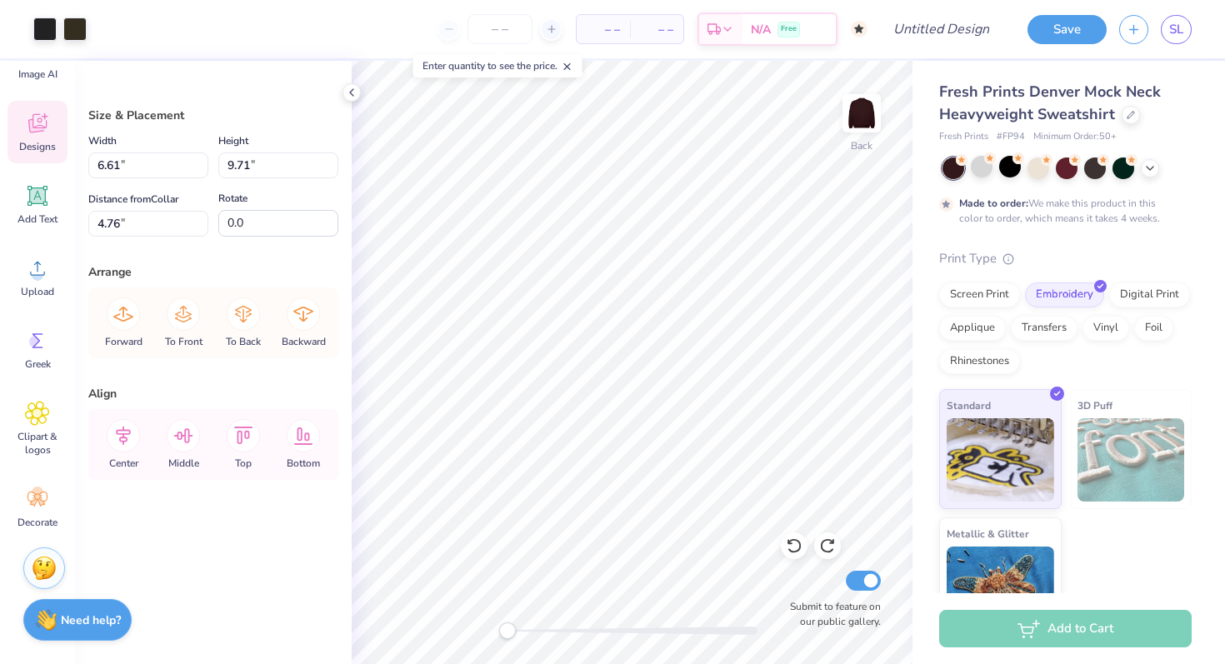
click at [47, 140] on span "Designs" at bounding box center [37, 146] width 37 height 13
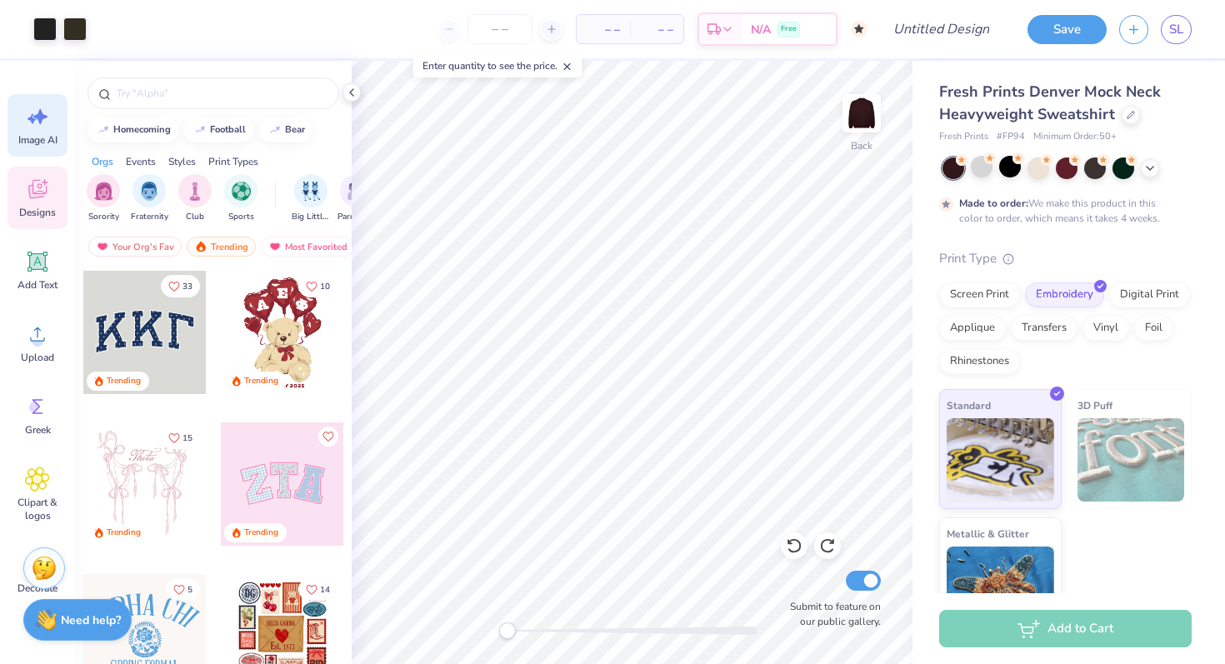
scroll to position [0, 0]
click at [40, 114] on icon at bounding box center [40, 116] width 14 height 15
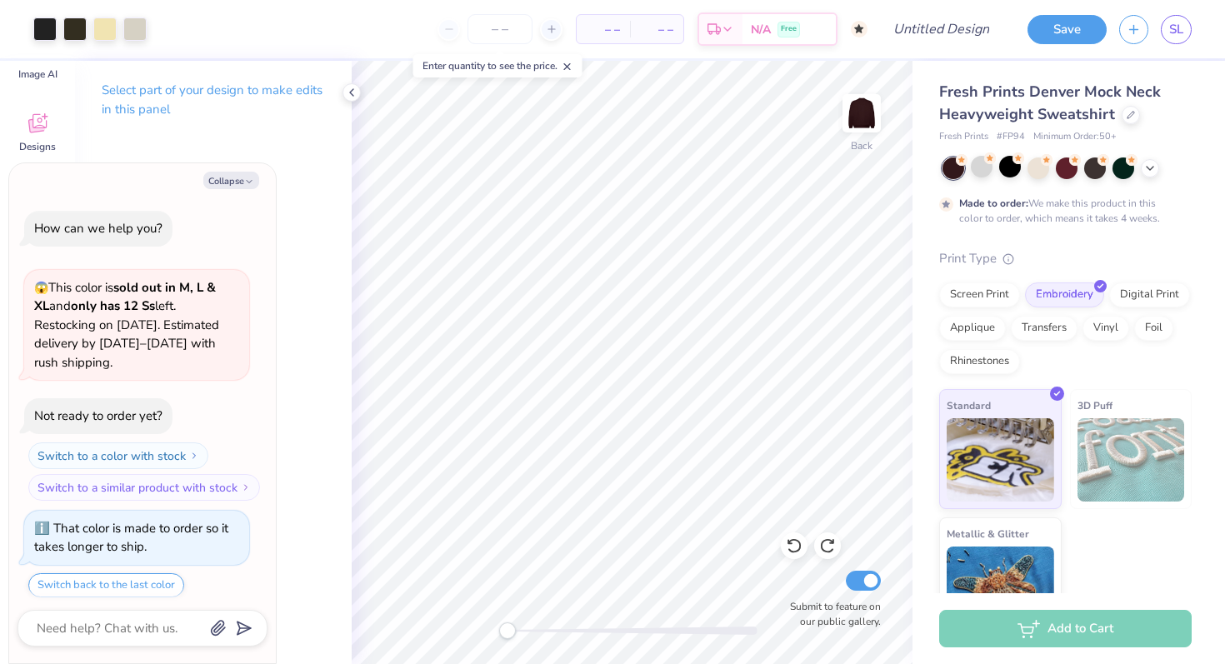
scroll to position [184, 0]
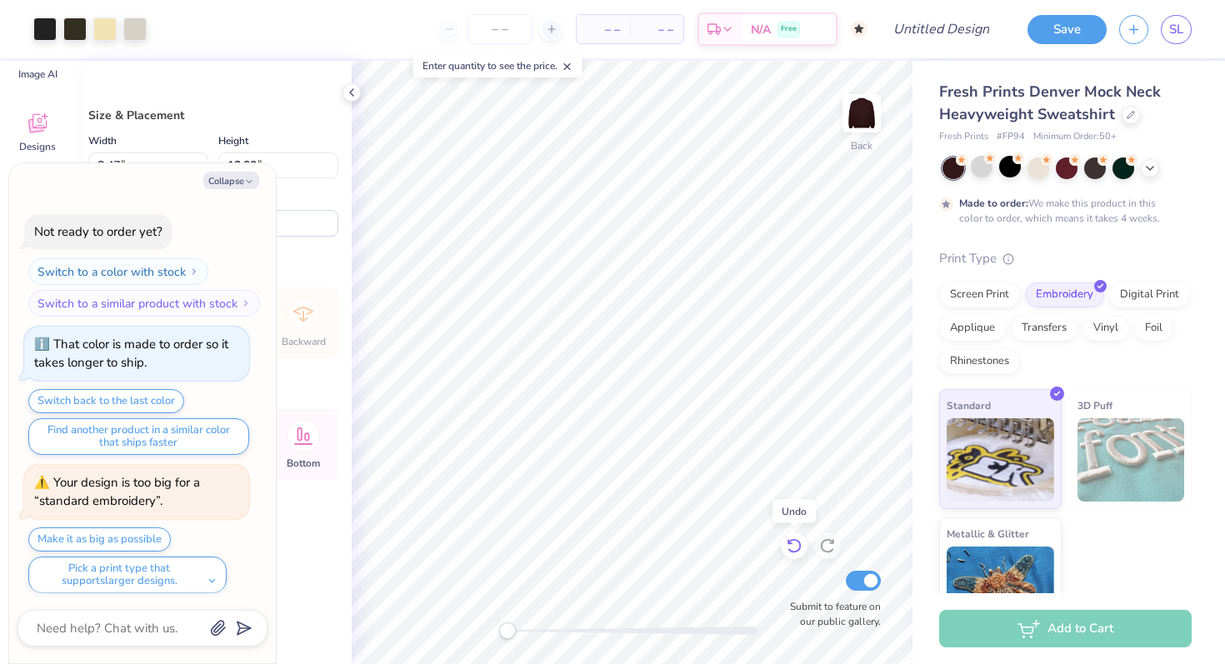
click at [796, 543] on icon at bounding box center [794, 545] width 17 height 17
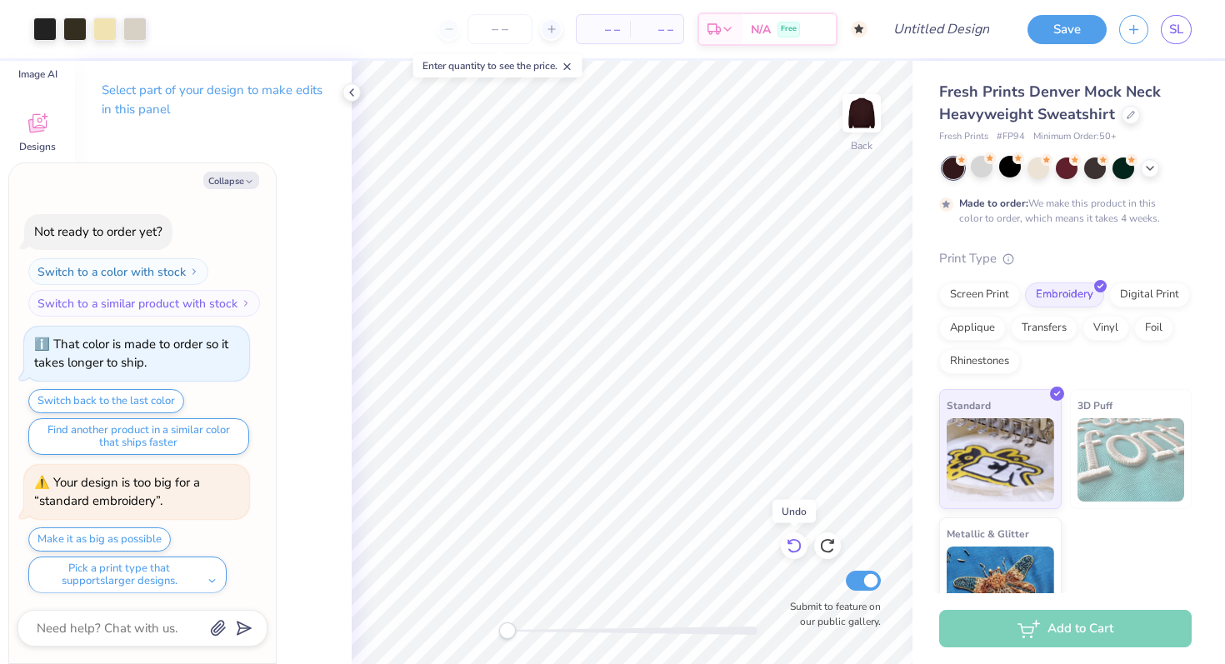
click at [796, 543] on icon at bounding box center [794, 545] width 17 height 17
click at [875, 114] on img at bounding box center [861, 113] width 67 height 67
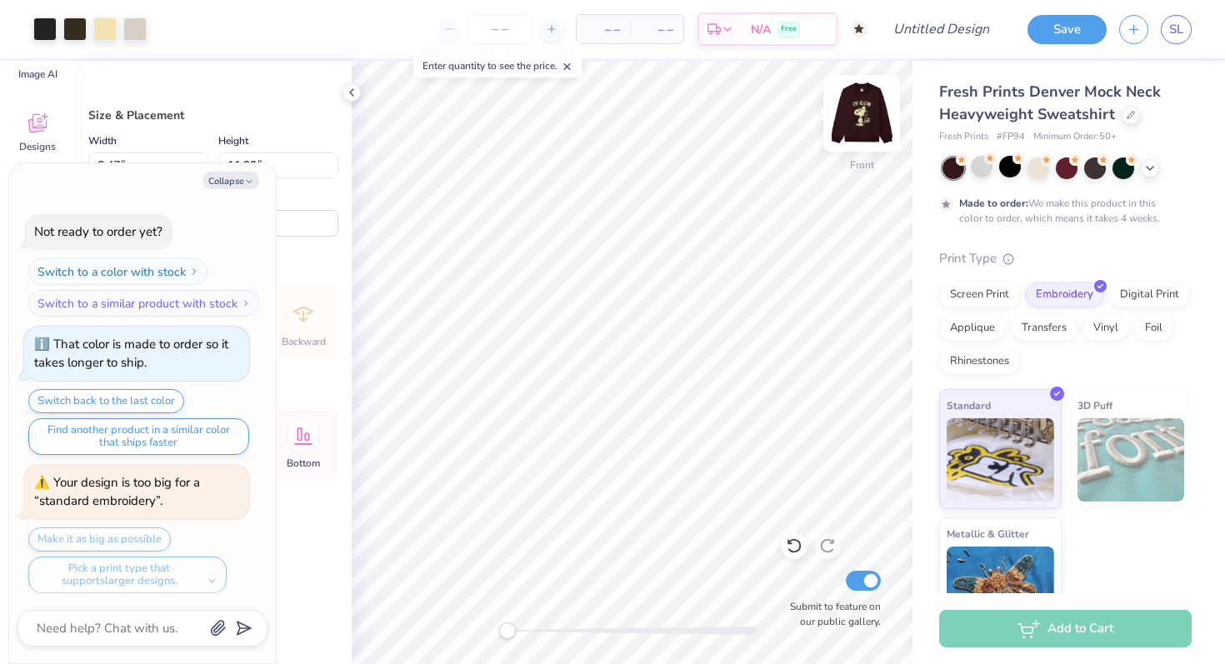
scroll to position [322, 0]
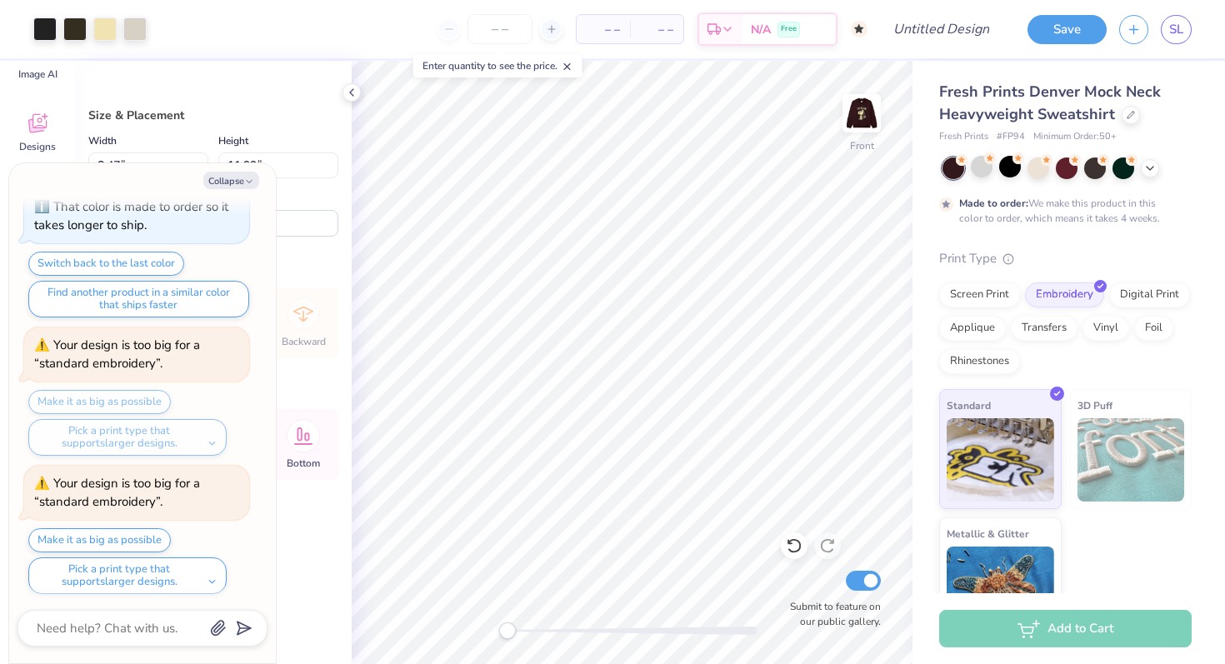
type textarea "x"
type input "7.93"
type input "11.22"
type input "7.78"
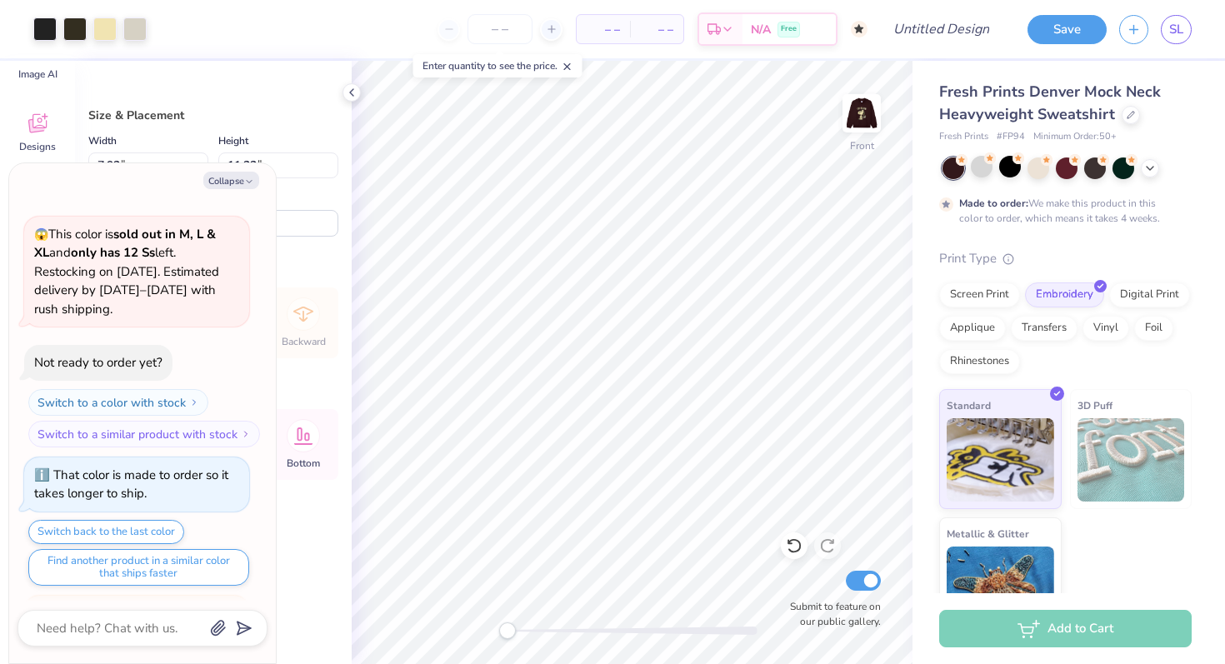
scroll to position [0, 0]
click at [984, 300] on div "Screen Print" at bounding box center [979, 292] width 81 height 25
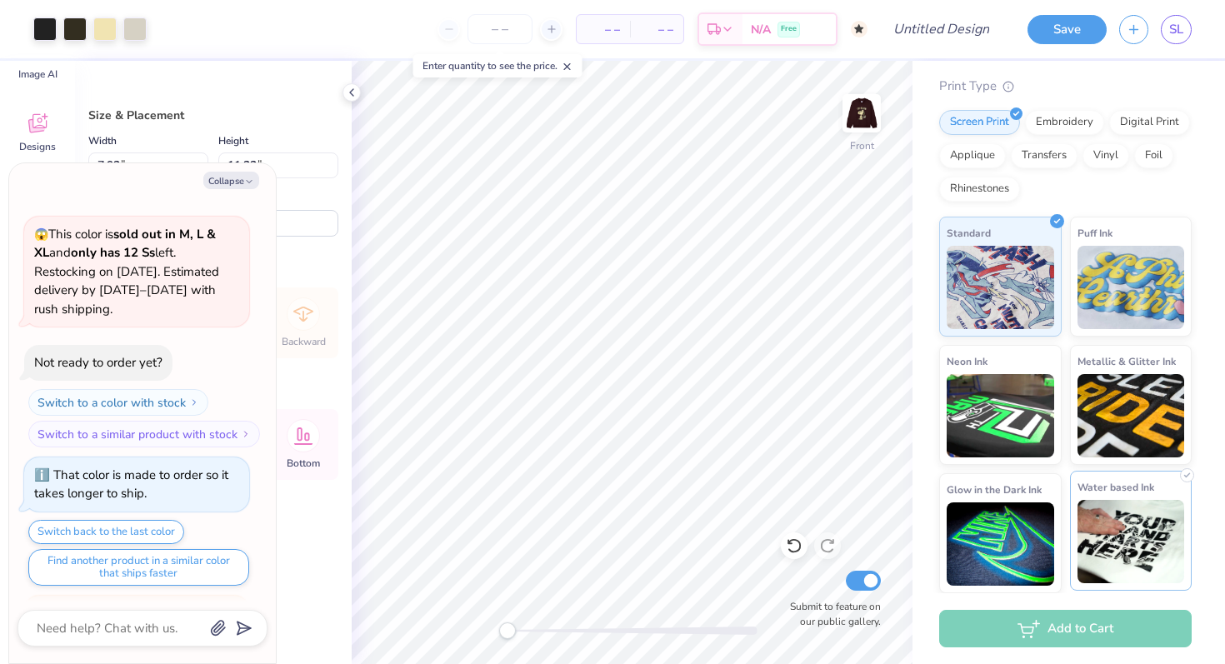
scroll to position [172, 0]
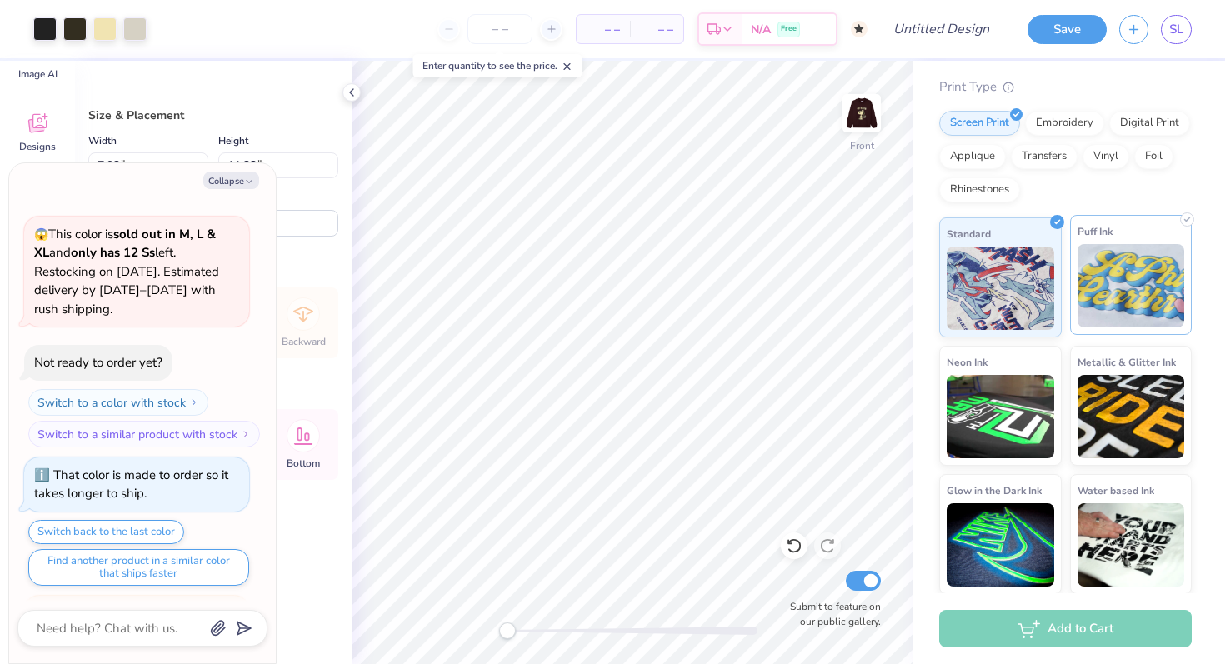
click at [1168, 272] on img at bounding box center [1130, 285] width 107 height 83
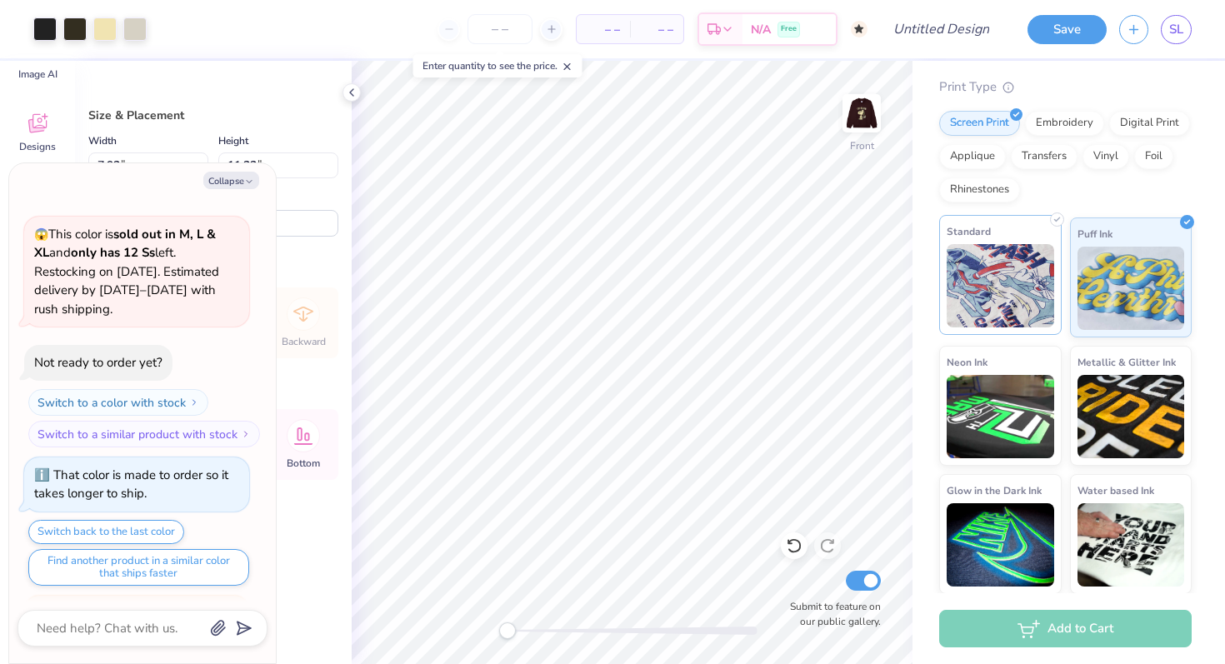
click at [1010, 304] on img at bounding box center [999, 285] width 107 height 83
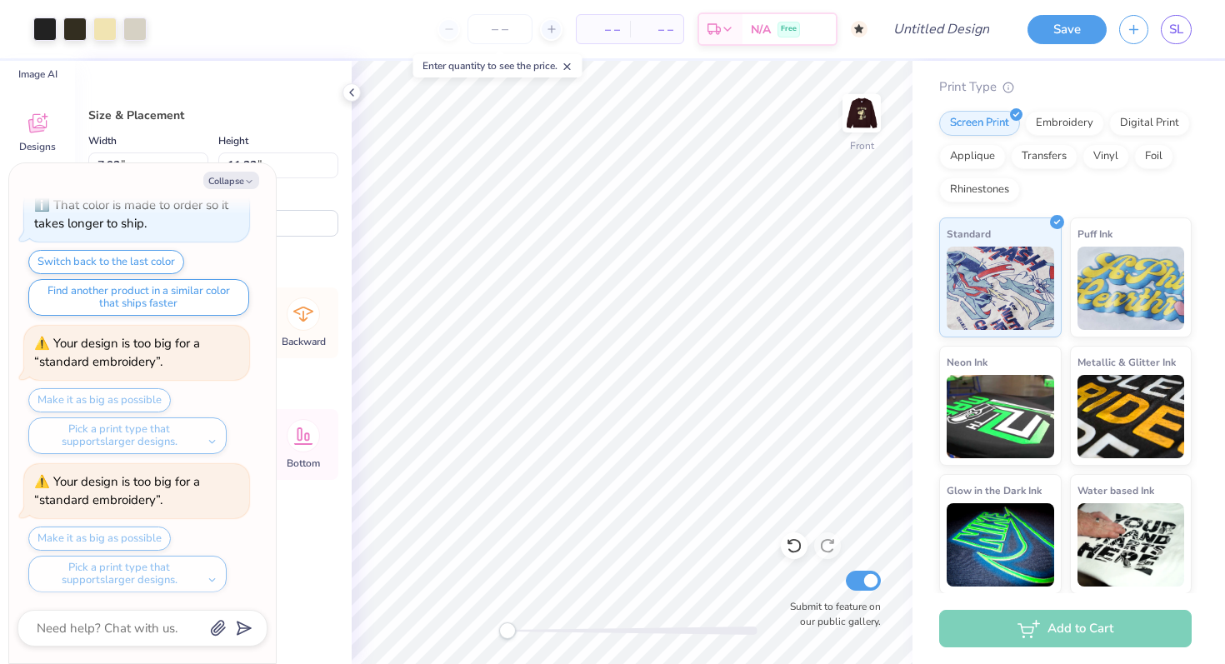
scroll to position [322, 0]
click at [211, 574] on div "Pick a print type that supports larger designs." at bounding box center [127, 575] width 198 height 37
click at [218, 580] on div "Pick a print type that supports larger designs." at bounding box center [127, 575] width 198 height 37
click at [1068, 25] on button "Save" at bounding box center [1066, 26] width 79 height 29
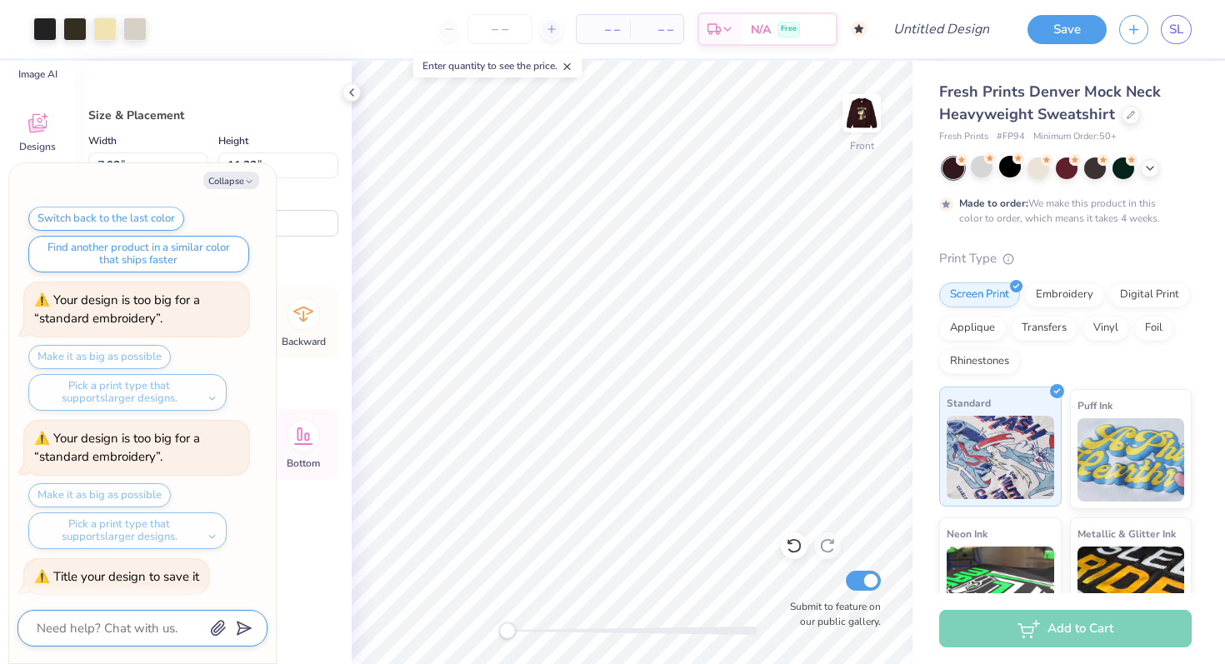
scroll to position [0, 0]
click at [147, 631] on textarea at bounding box center [119, 628] width 169 height 22
type textarea "x"
type textarea "h"
type textarea "x"
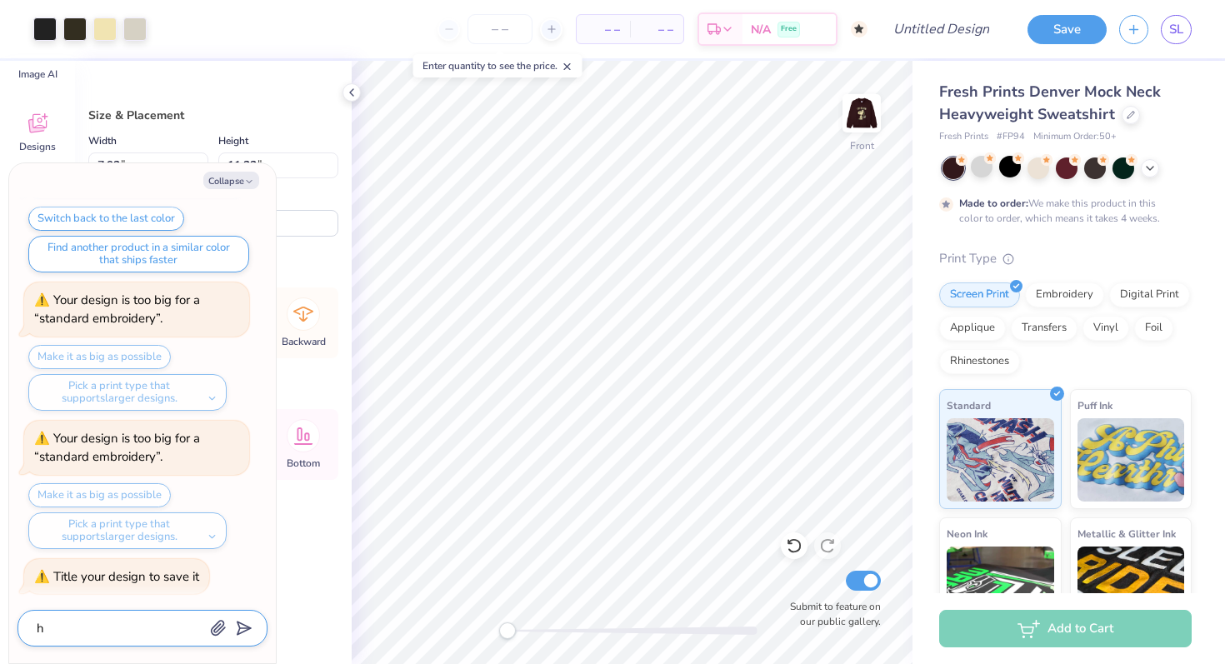
type textarea "ho"
type textarea "x"
type textarea "how"
type textarea "x"
type textarea "how"
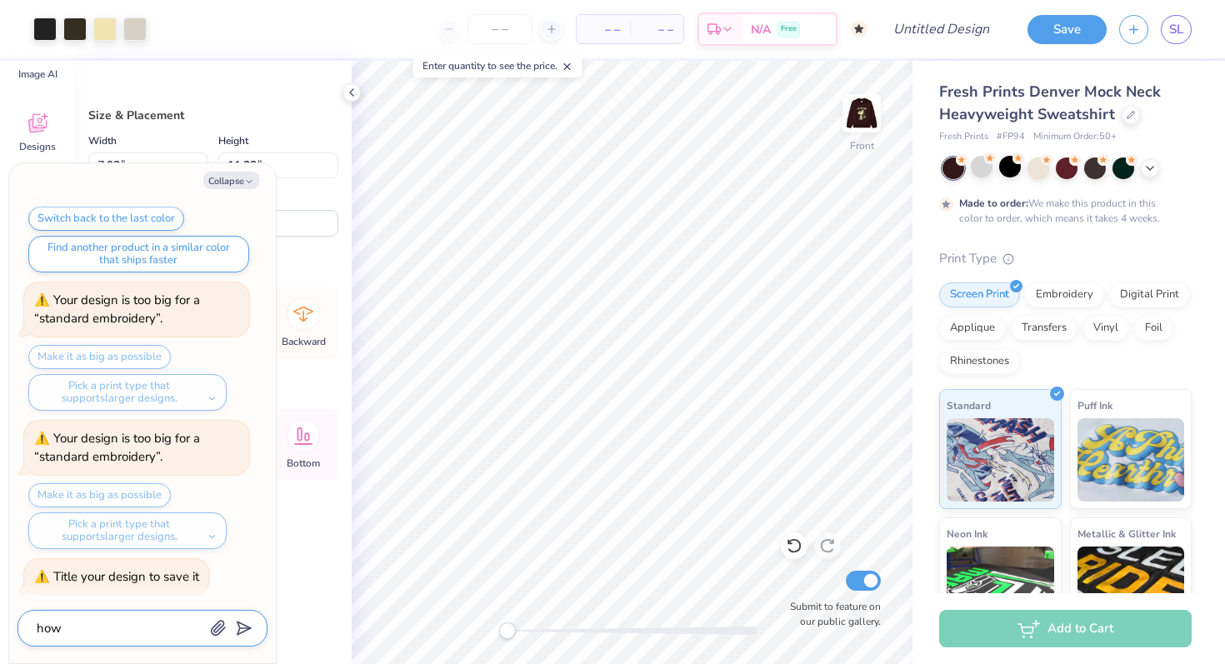
type textarea "x"
type textarea "how t"
type textarea "x"
type textarea "how to"
type textarea "x"
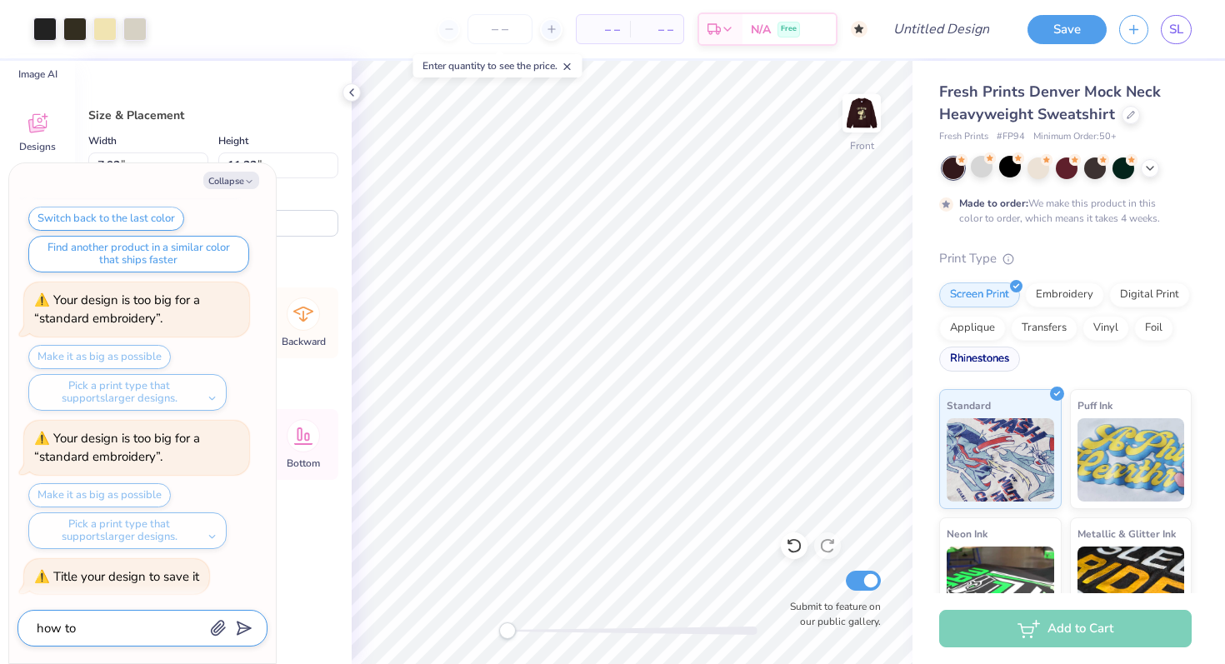
type textarea "how to"
click at [975, 362] on div "Rhinestones" at bounding box center [979, 359] width 81 height 25
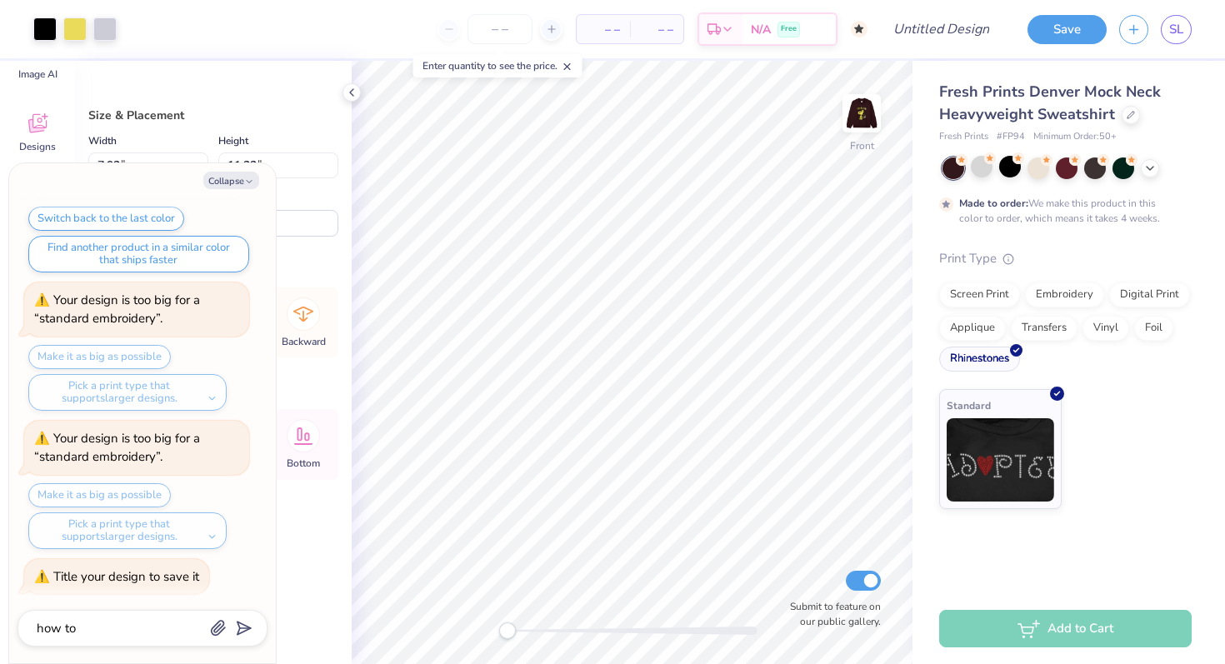
scroll to position [466, 0]
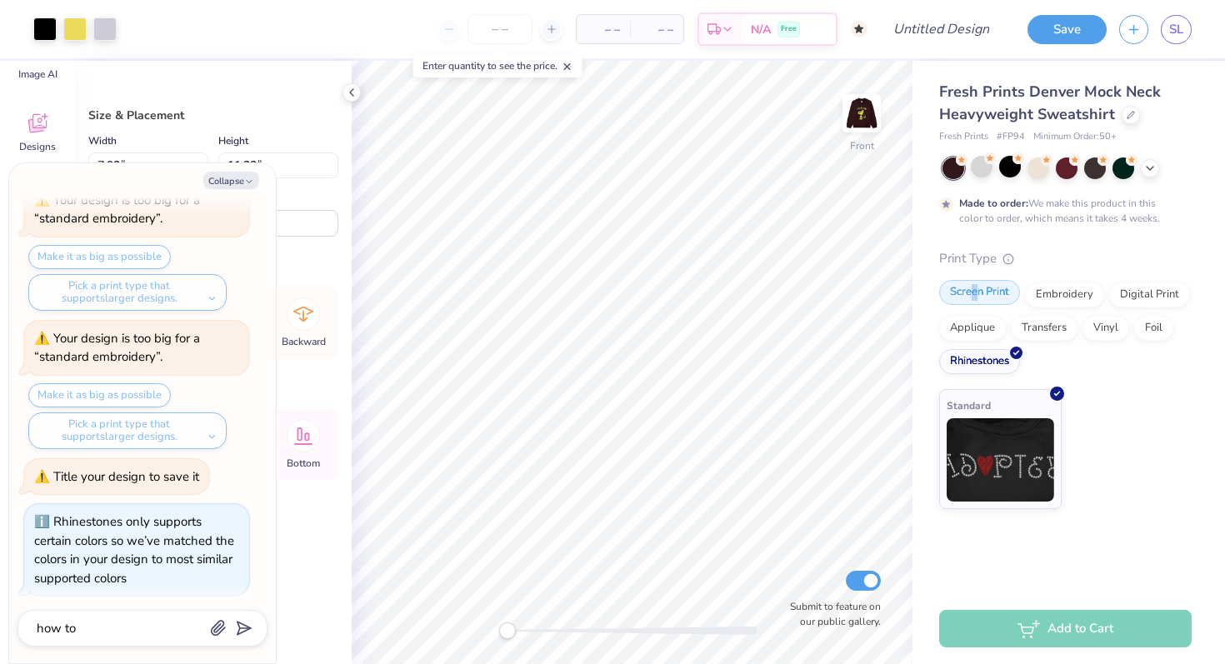
click at [974, 293] on div "Screen Print" at bounding box center [979, 292] width 81 height 25
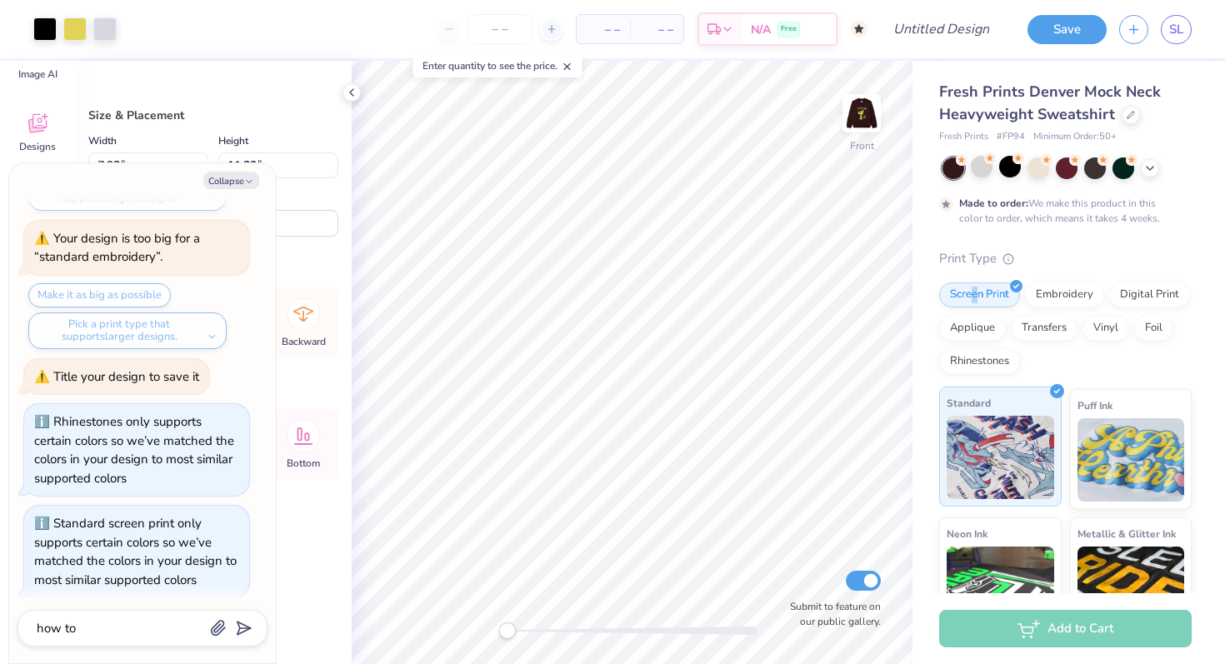
click at [1011, 421] on img at bounding box center [999, 457] width 107 height 83
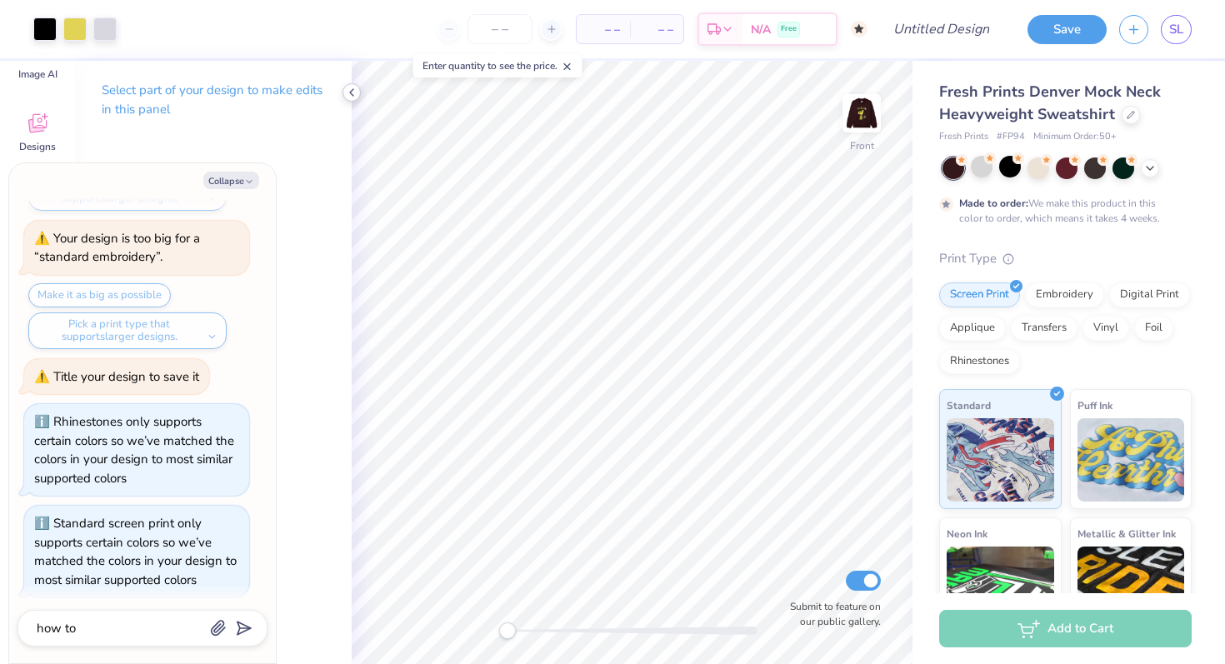
click at [348, 90] on icon at bounding box center [351, 92] width 13 height 13
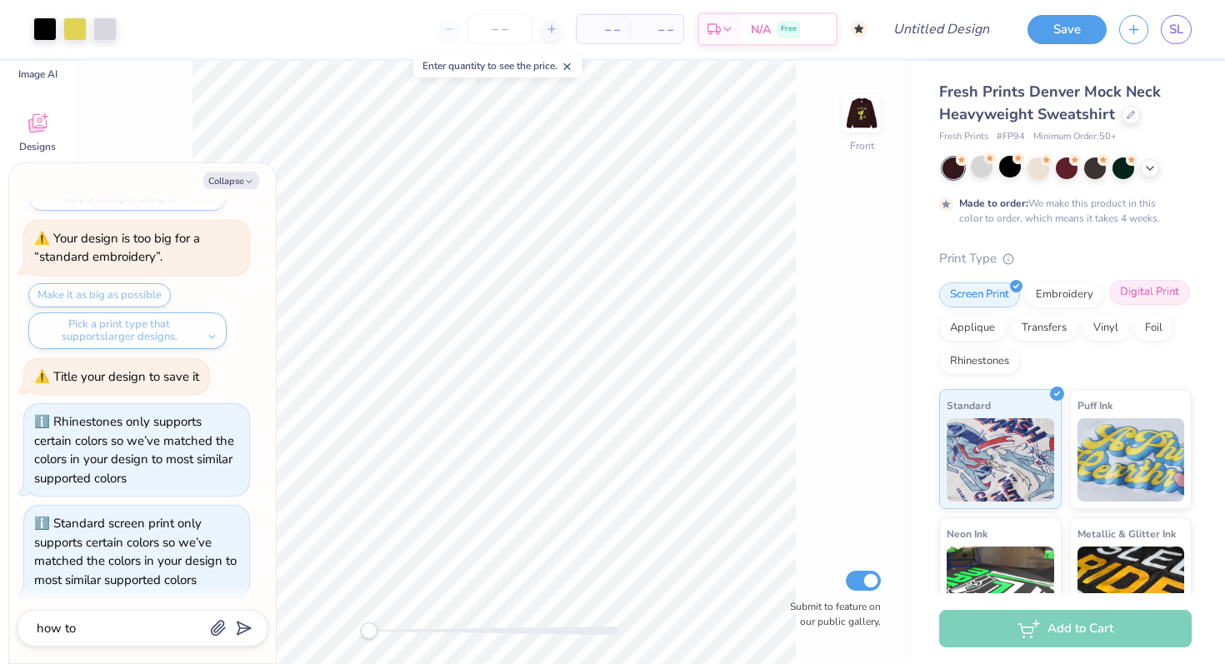
click at [1156, 297] on div "Digital Print" at bounding box center [1149, 292] width 81 height 25
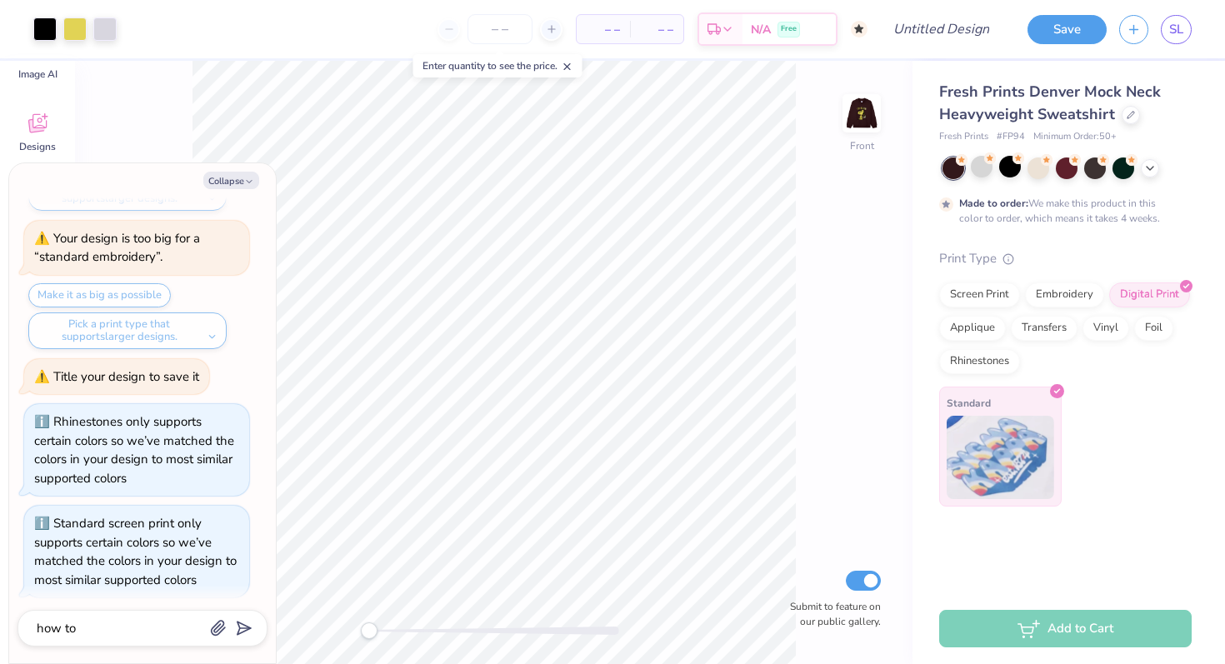
click at [1046, 458] on img at bounding box center [999, 457] width 107 height 83
click at [871, 127] on img at bounding box center [861, 113] width 67 height 67
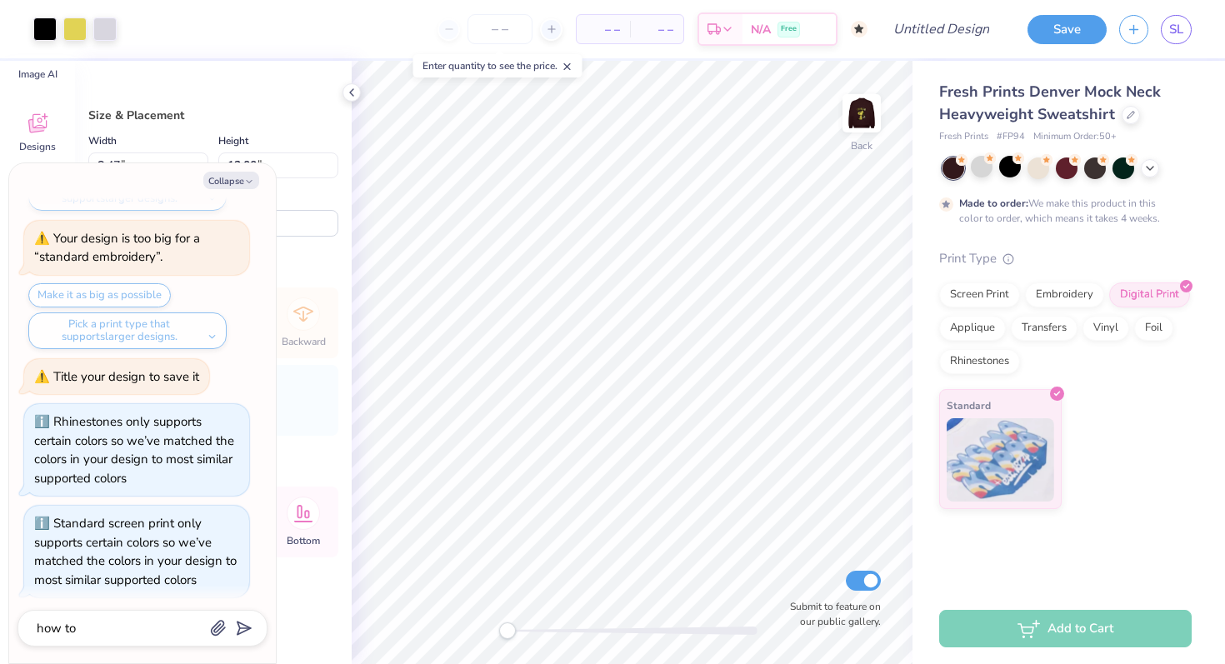
type textarea "x"
type input "10.56"
type input "14.96"
click at [850, 115] on img at bounding box center [861, 113] width 67 height 67
type textarea "x"
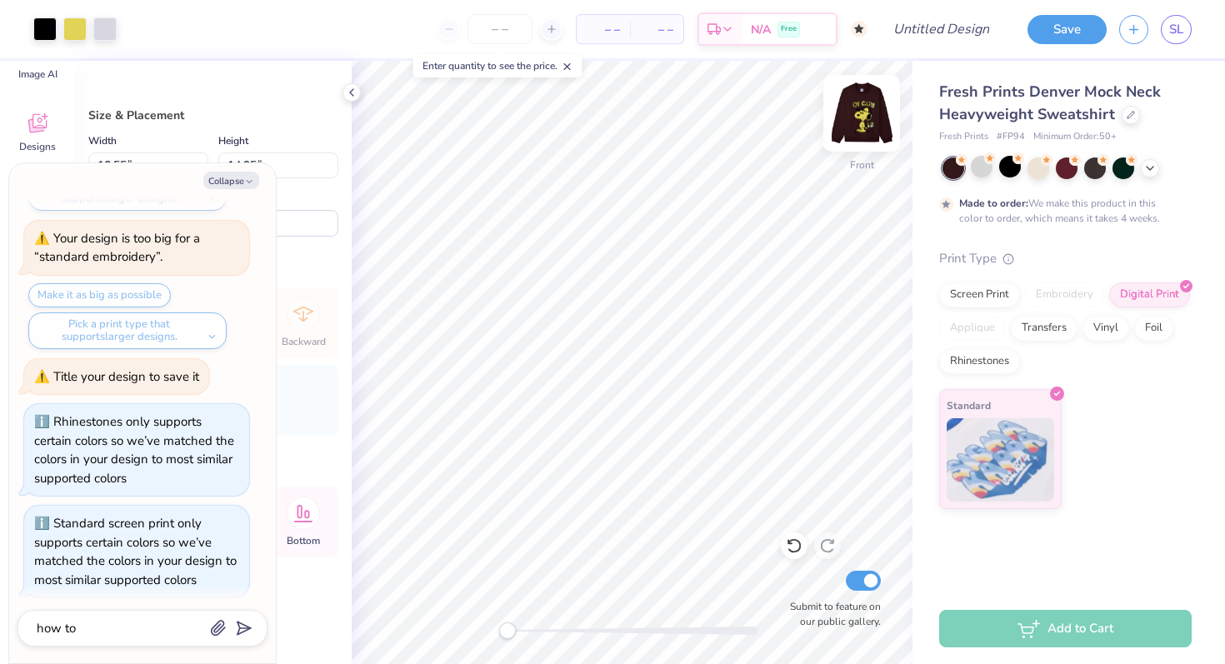
type input "5.00"
type textarea "x"
type input "3.59"
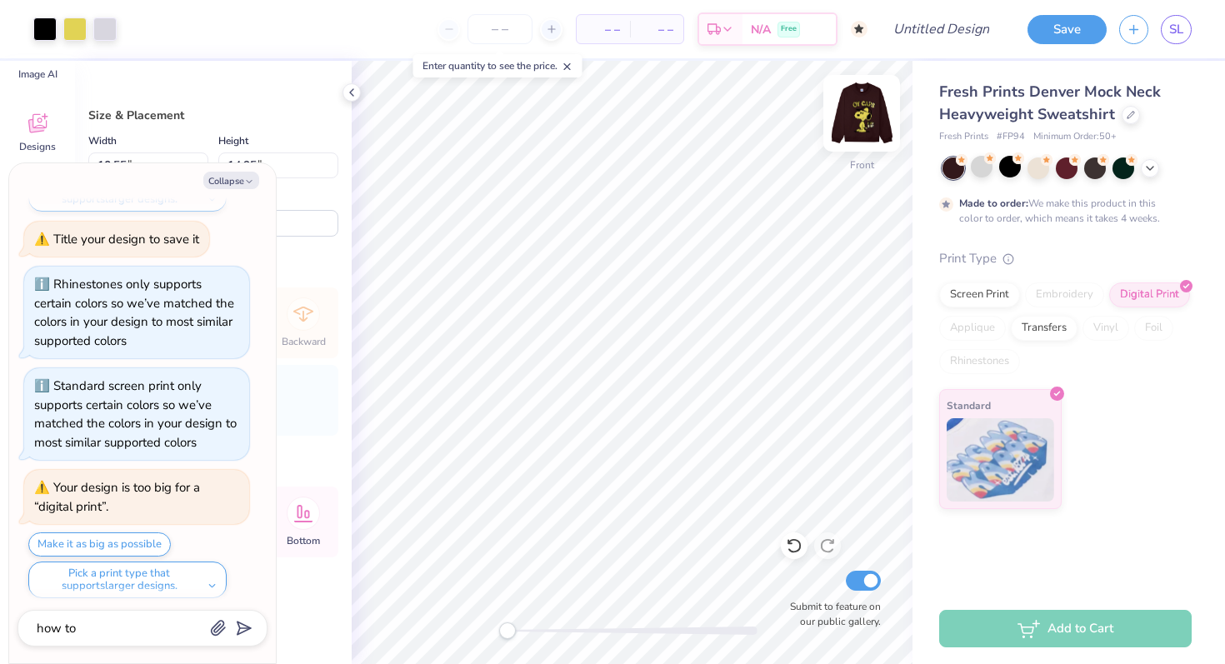
type textarea "x"
type input "11.10"
type input "15.72"
type input "4.00"
type textarea "x"
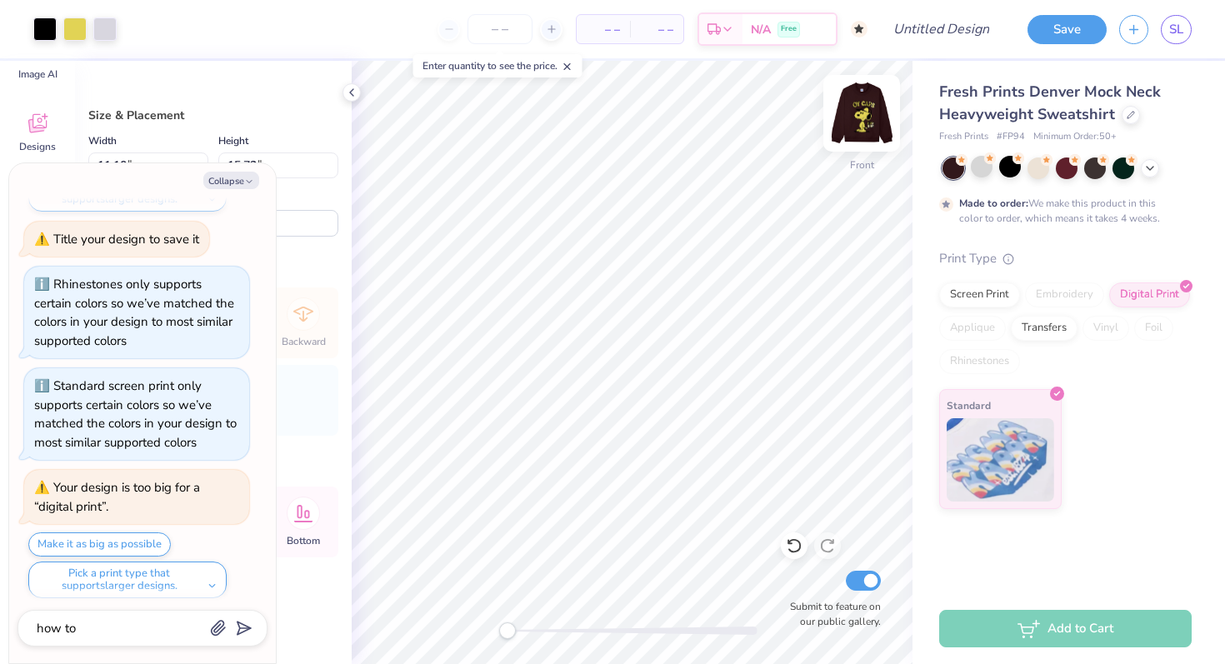
type input "11.44"
type input "16.21"
type input "3.51"
type textarea "x"
type input "11.77"
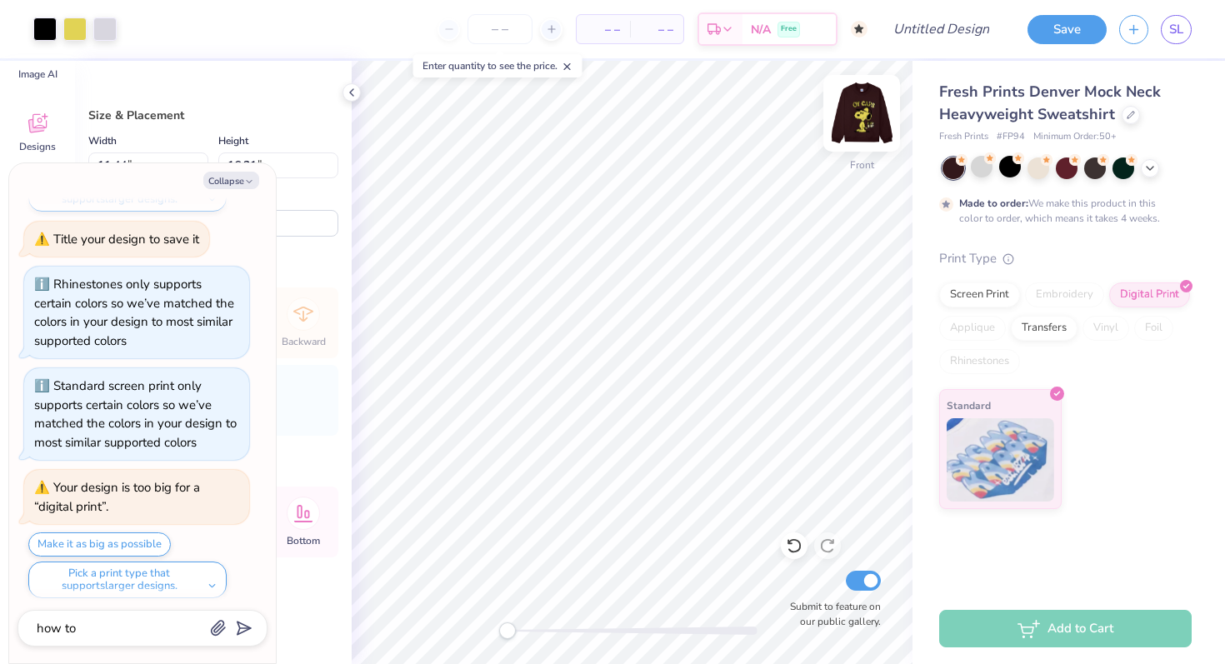
type input "16.67"
type input "3.05"
click at [865, 109] on img at bounding box center [861, 113] width 67 height 67
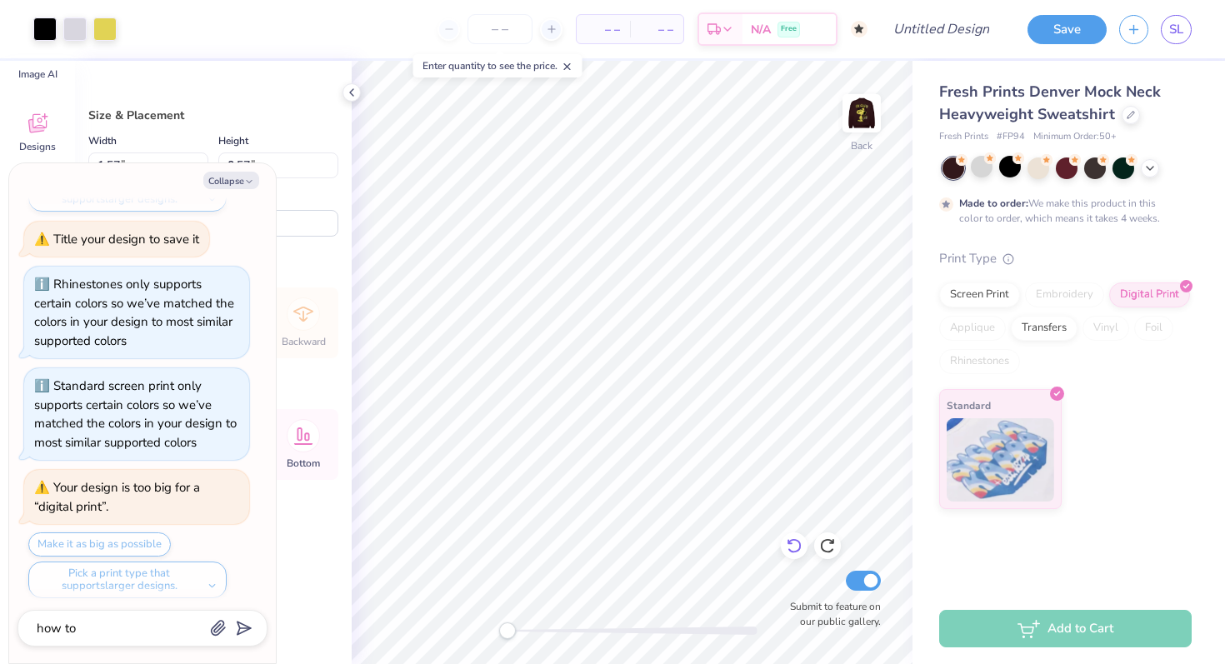
type textarea "x"
type input "9.67"
type input "12.09"
type input "5.39"
type textarea "x"
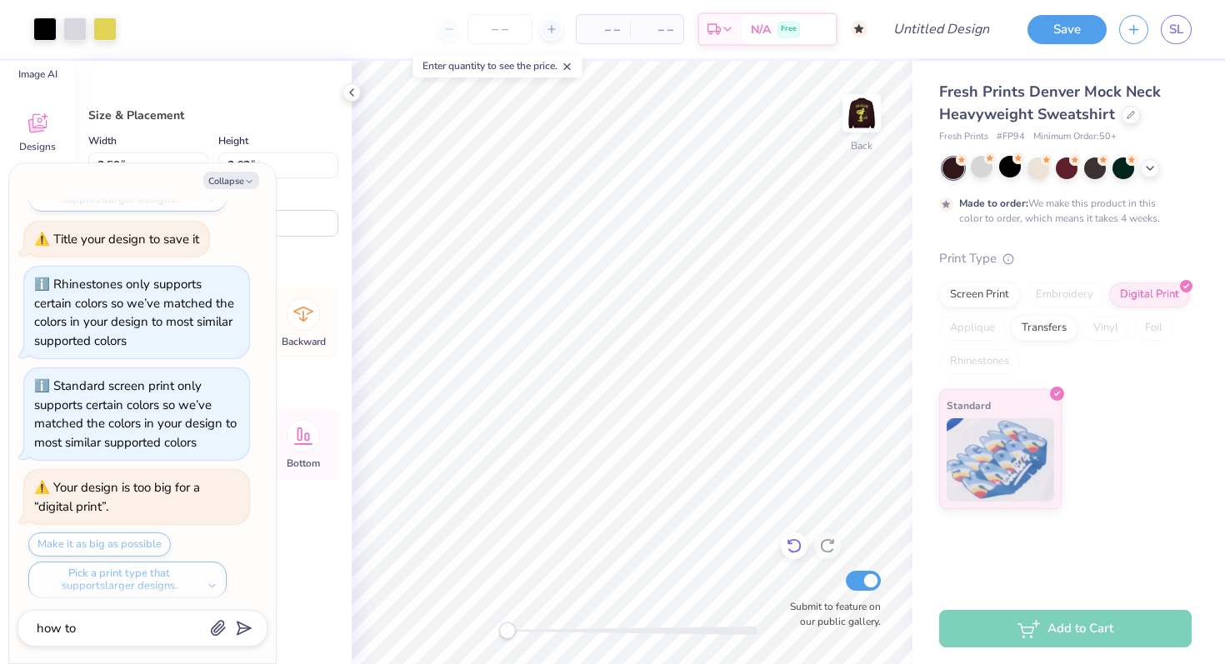
type input "12.89"
type textarea "x"
type input "9.67"
type input "12.09"
type input "5.39"
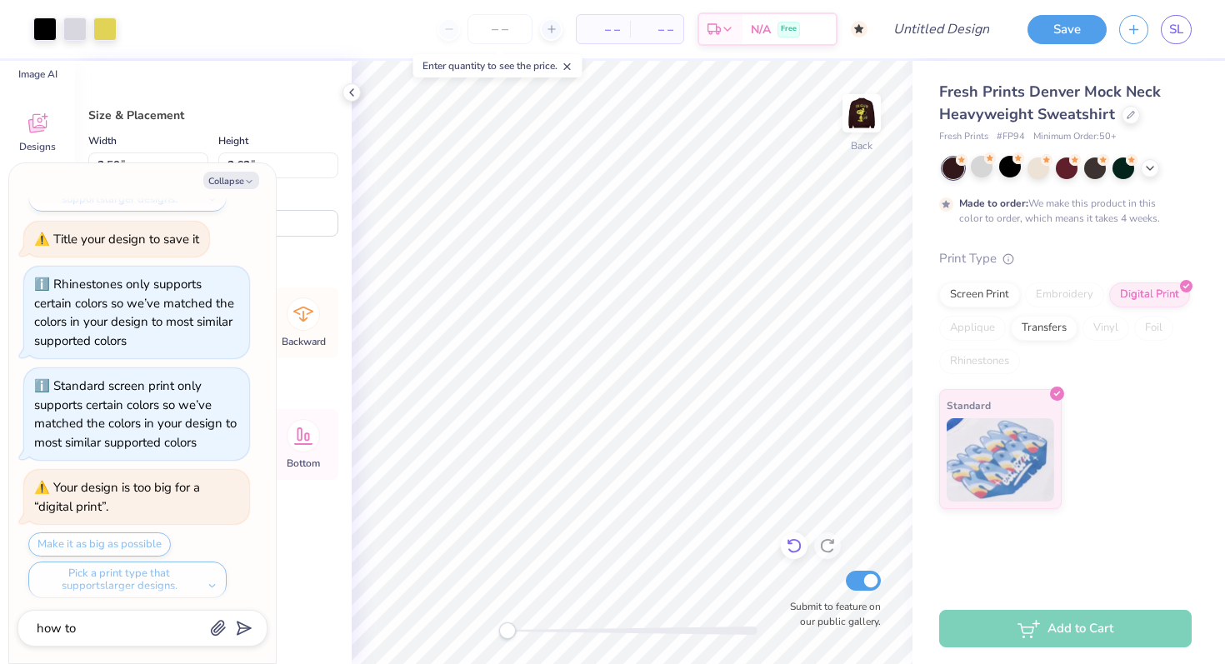
type textarea "x"
type input "8.23"
type input "12.09"
type input "0.50"
type textarea "x"
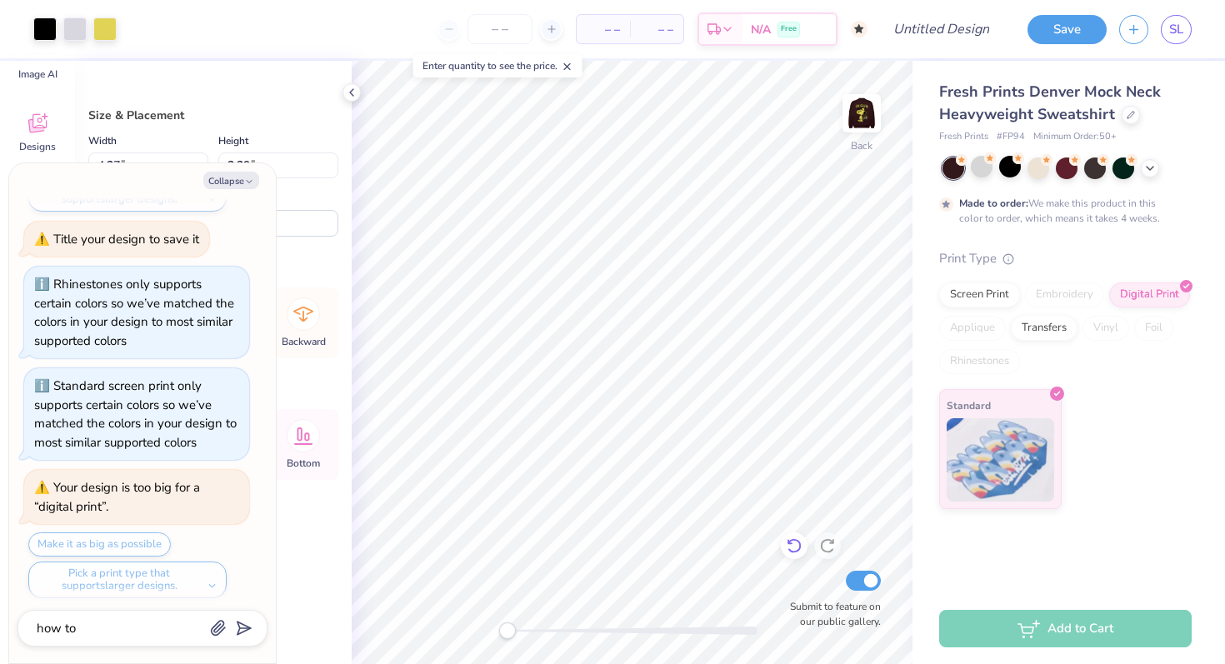
type input "0.50"
click at [284, 129] on div "Size & Placement Width 4.37 4.37 " Height 3.29 3.29 " Distance from Collar 0.50…" at bounding box center [213, 172] width 250 height 130
click at [250, 184] on icon "button" at bounding box center [249, 182] width 10 height 10
type textarea "x"
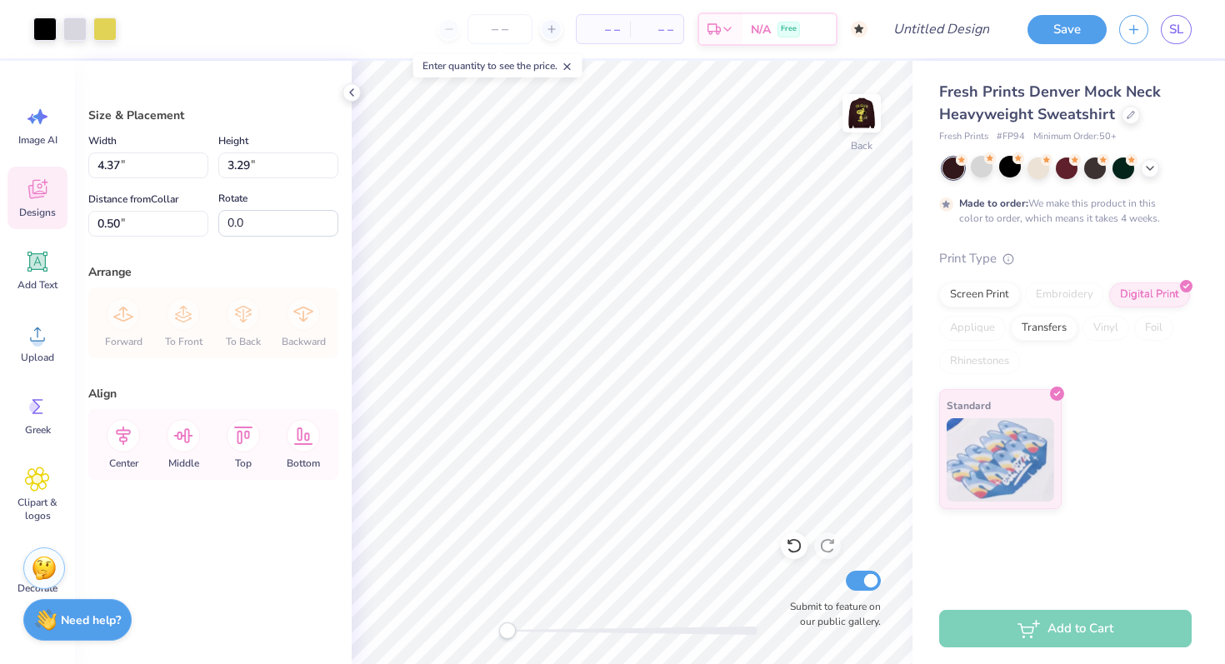
scroll to position [0, 0]
click at [36, 195] on icon at bounding box center [37, 191] width 16 height 13
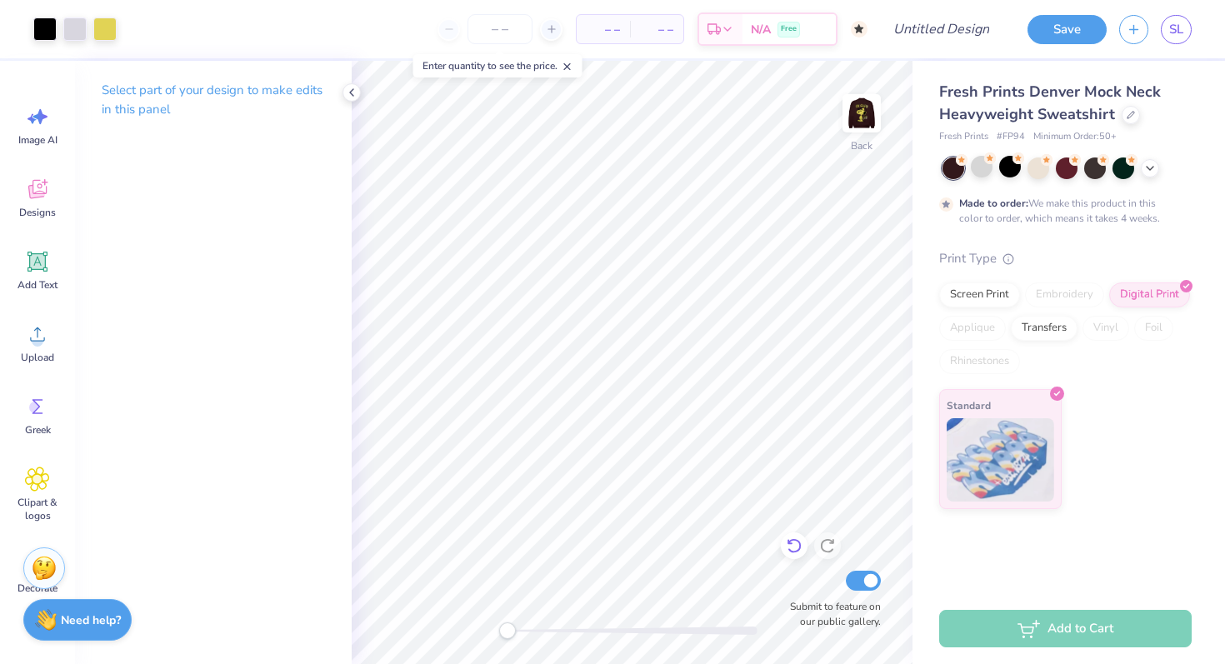
click at [798, 545] on icon at bounding box center [794, 545] width 17 height 17
click at [830, 541] on icon at bounding box center [827, 545] width 17 height 17
click at [853, 112] on img at bounding box center [861, 113] width 67 height 67
click at [853, 112] on img at bounding box center [861, 113] width 33 height 33
click at [976, 307] on div "Screen Print Embroidery Digital Print Applique Transfers Vinyl Foil Rhinestones" at bounding box center [1065, 328] width 252 height 92
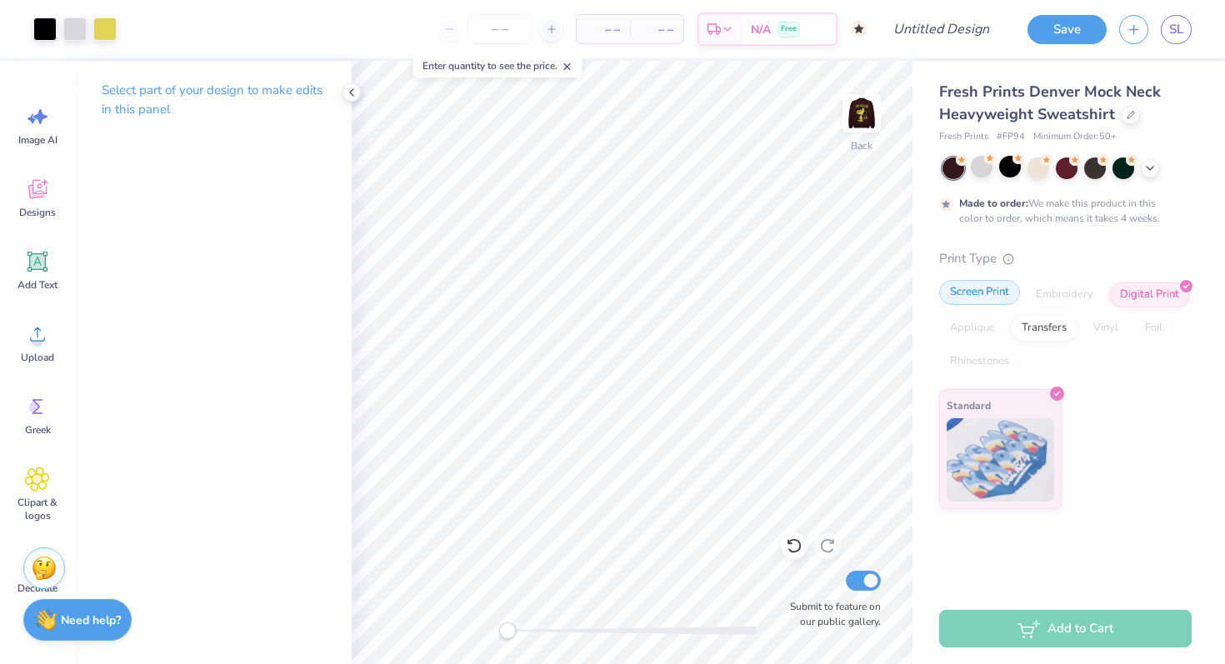
click at [976, 294] on div "Screen Print" at bounding box center [979, 292] width 81 height 25
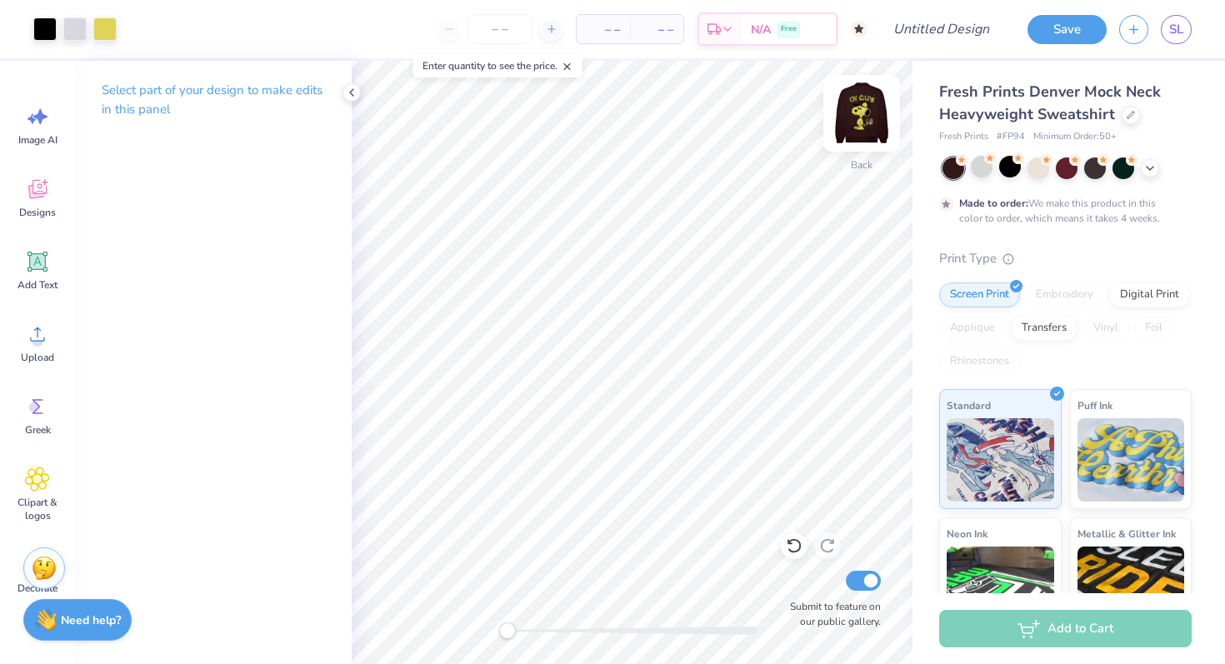
click at [849, 122] on img at bounding box center [861, 113] width 67 height 67
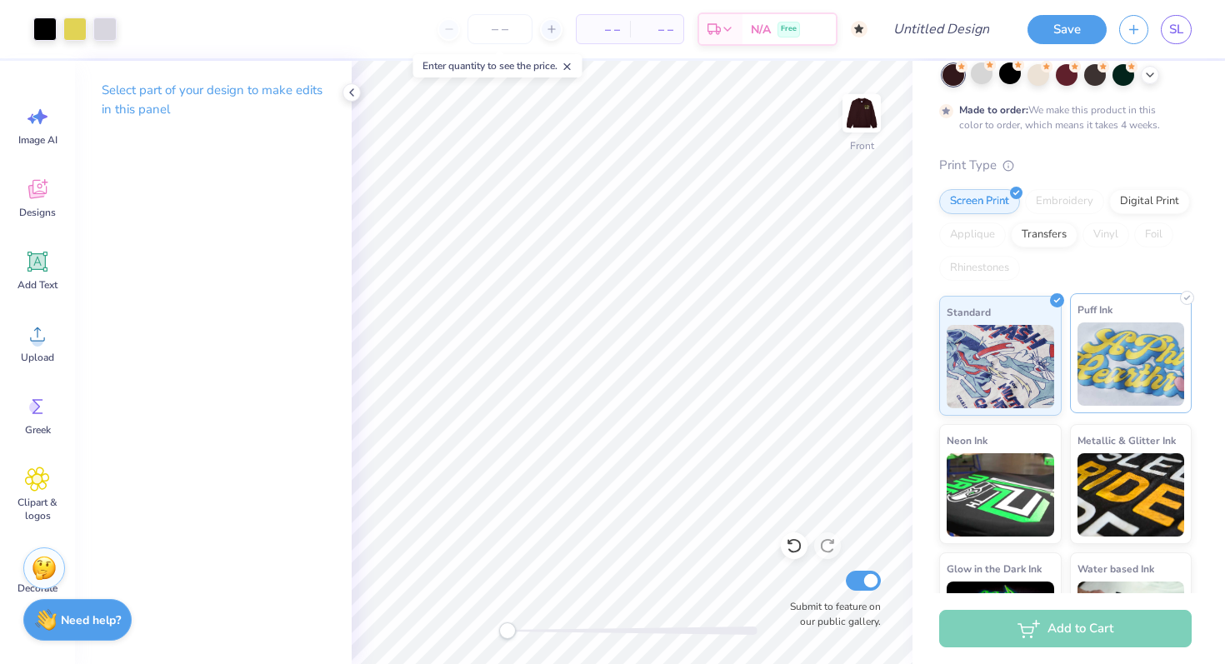
scroll to position [95, 0]
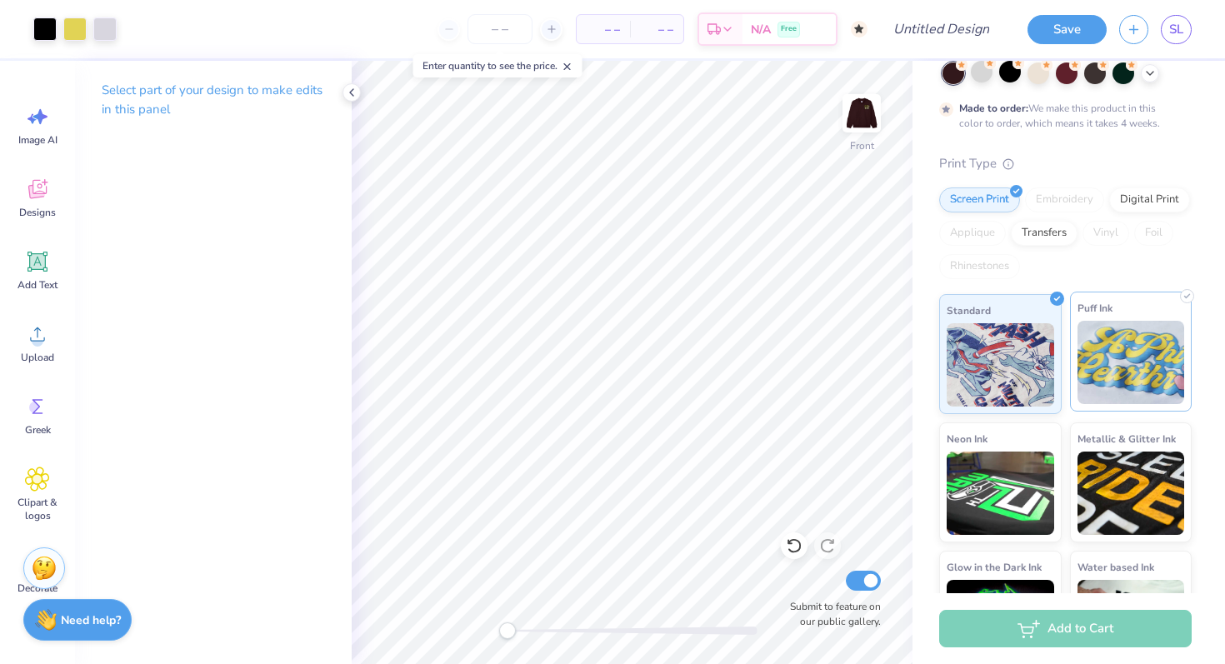
click at [1145, 347] on img at bounding box center [1130, 362] width 107 height 83
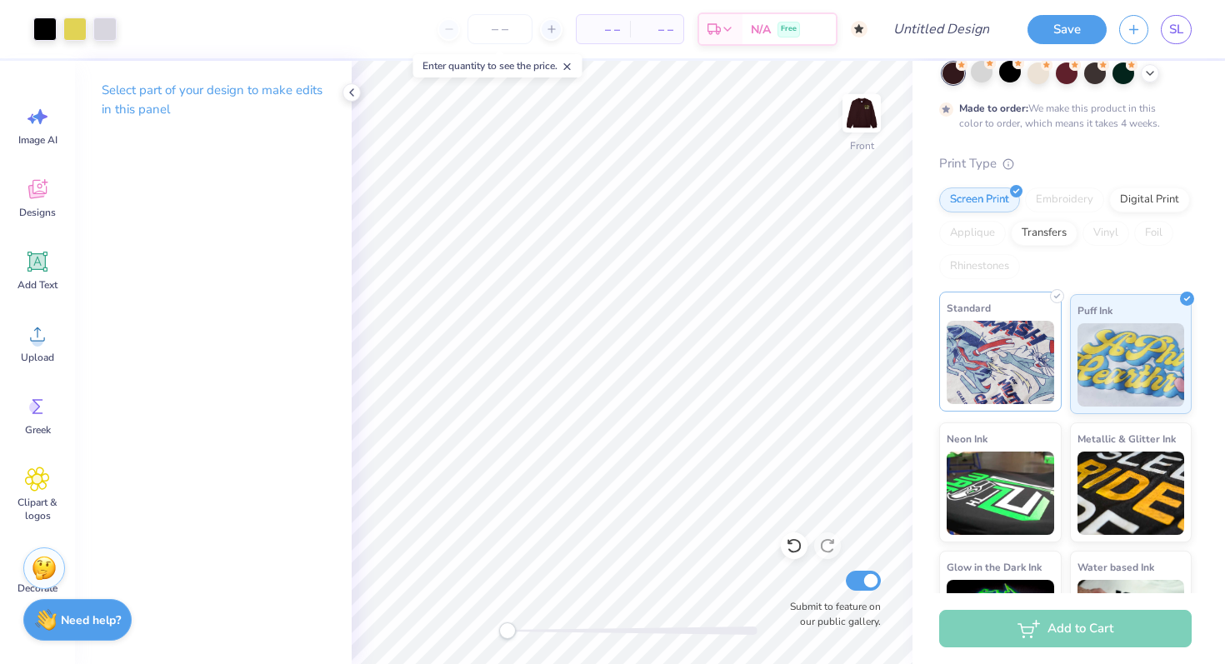
click at [1007, 351] on img at bounding box center [999, 362] width 107 height 83
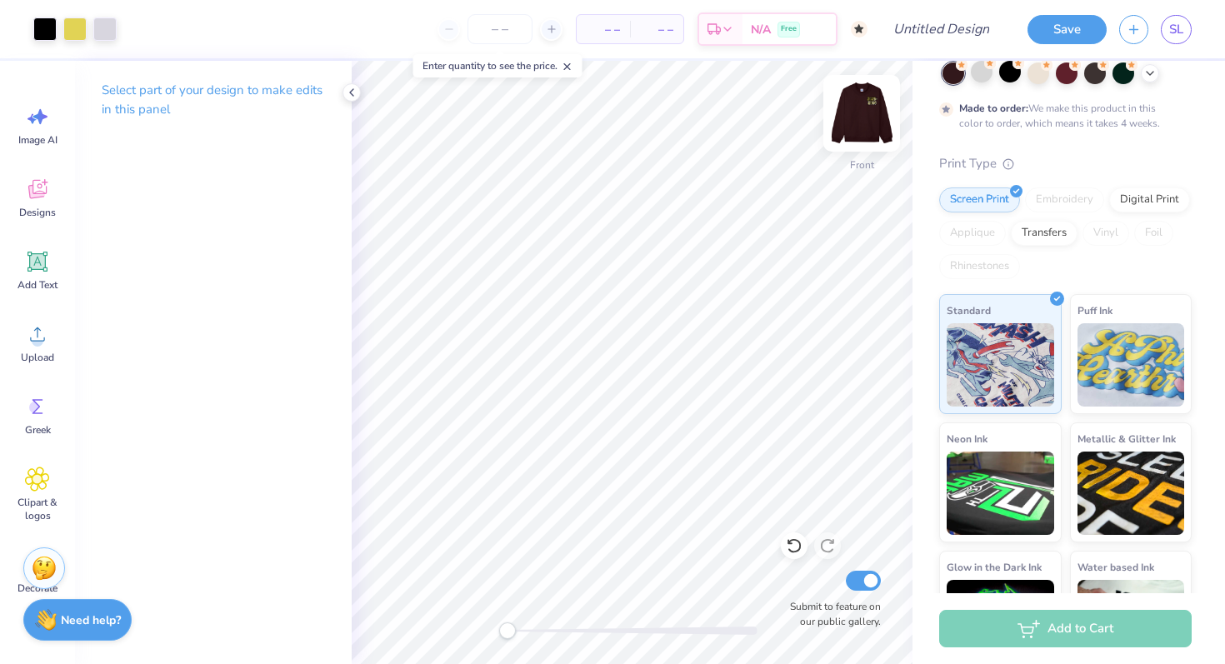
click at [853, 121] on img at bounding box center [861, 113] width 67 height 67
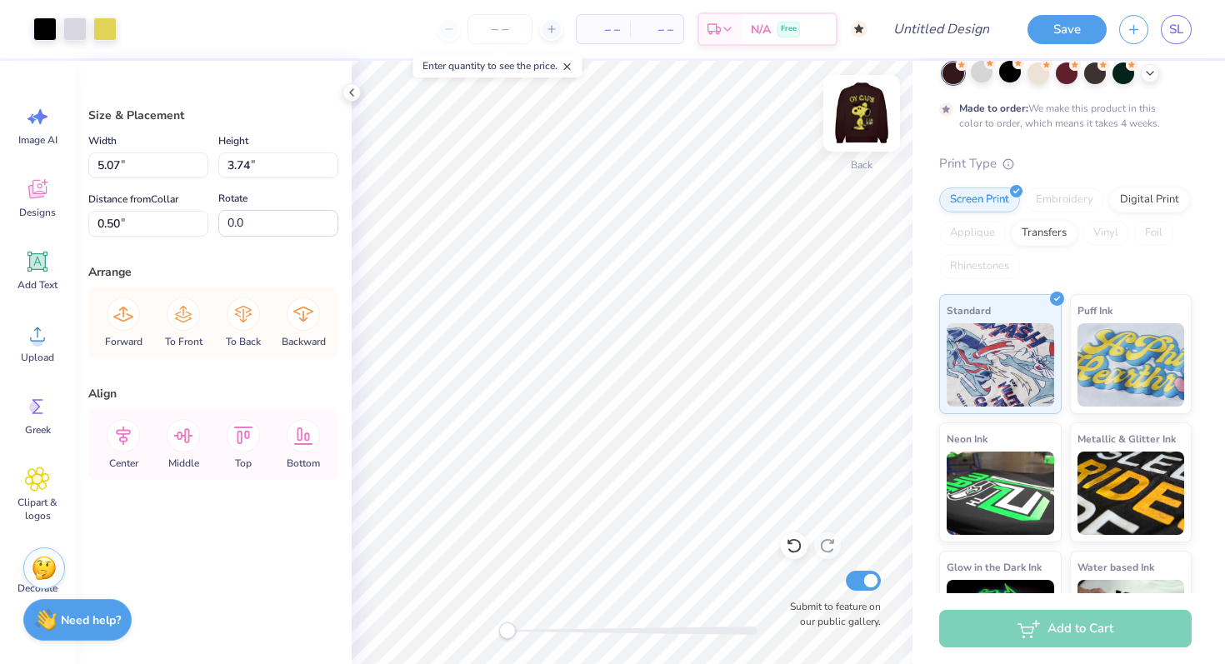
type input "3.85"
type input "2.84"
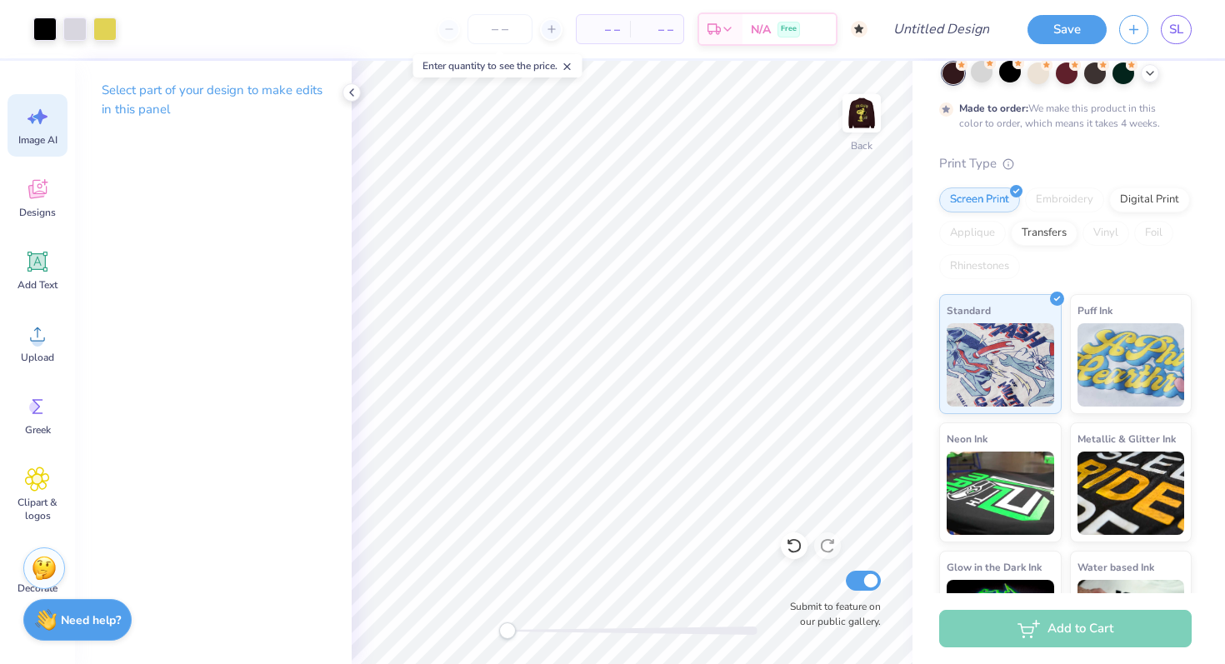
click at [42, 122] on icon at bounding box center [37, 116] width 25 height 25
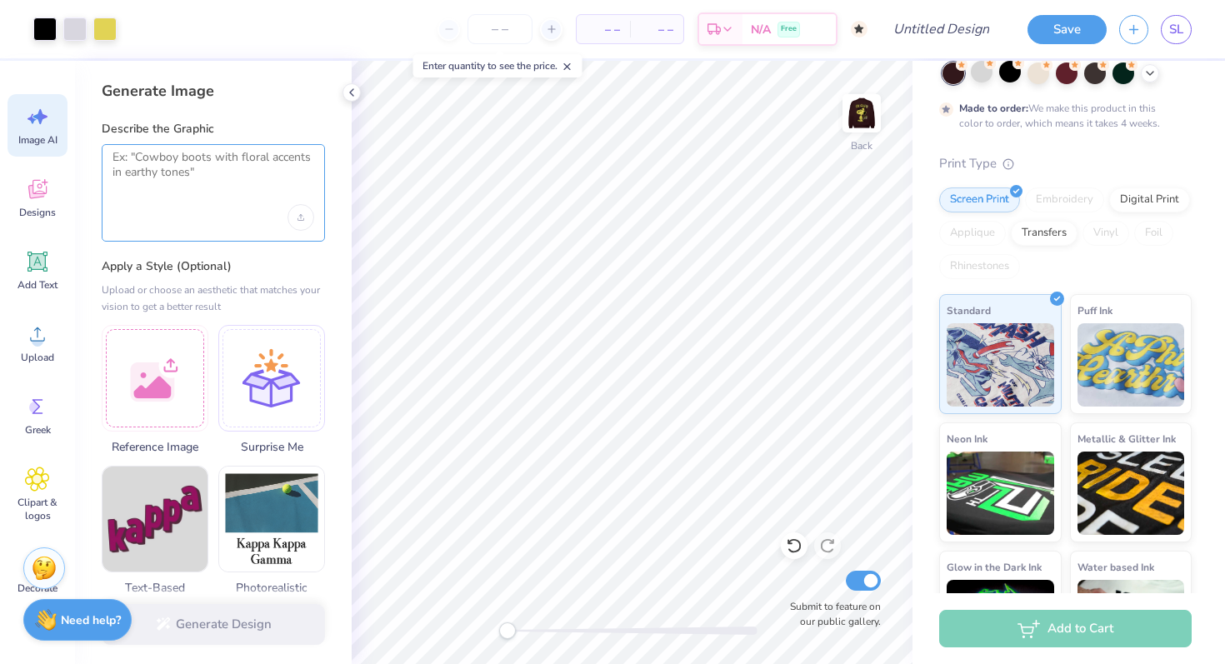
click at [191, 177] on textarea at bounding box center [213, 171] width 202 height 42
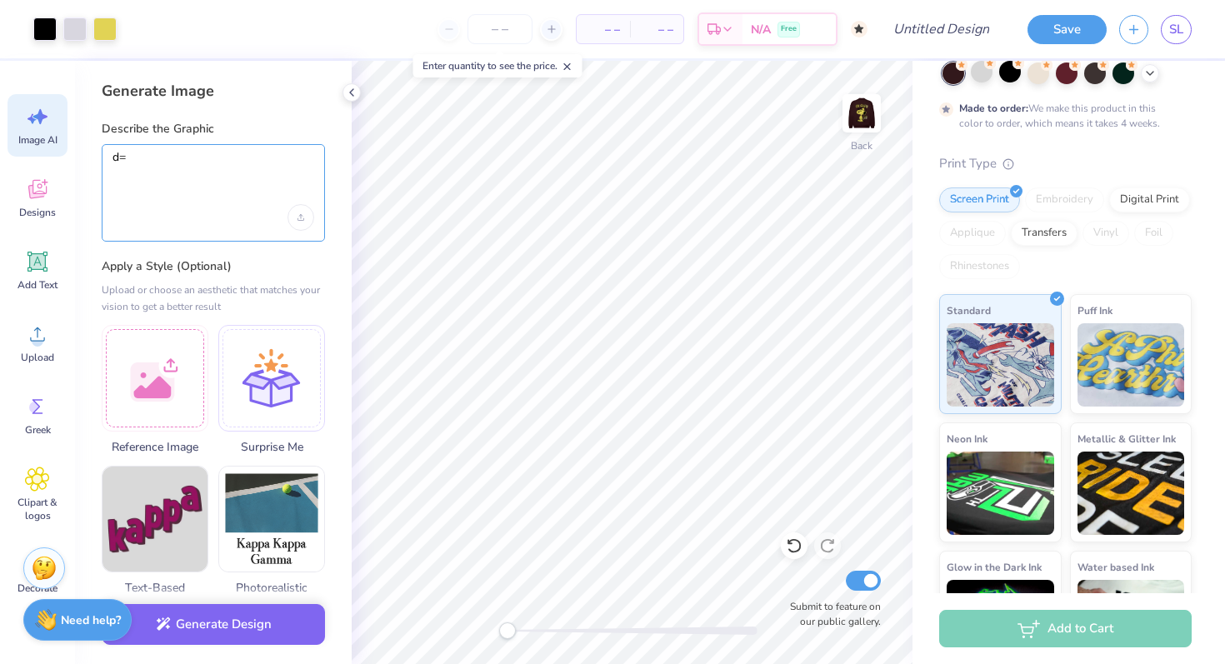
type textarea "d"
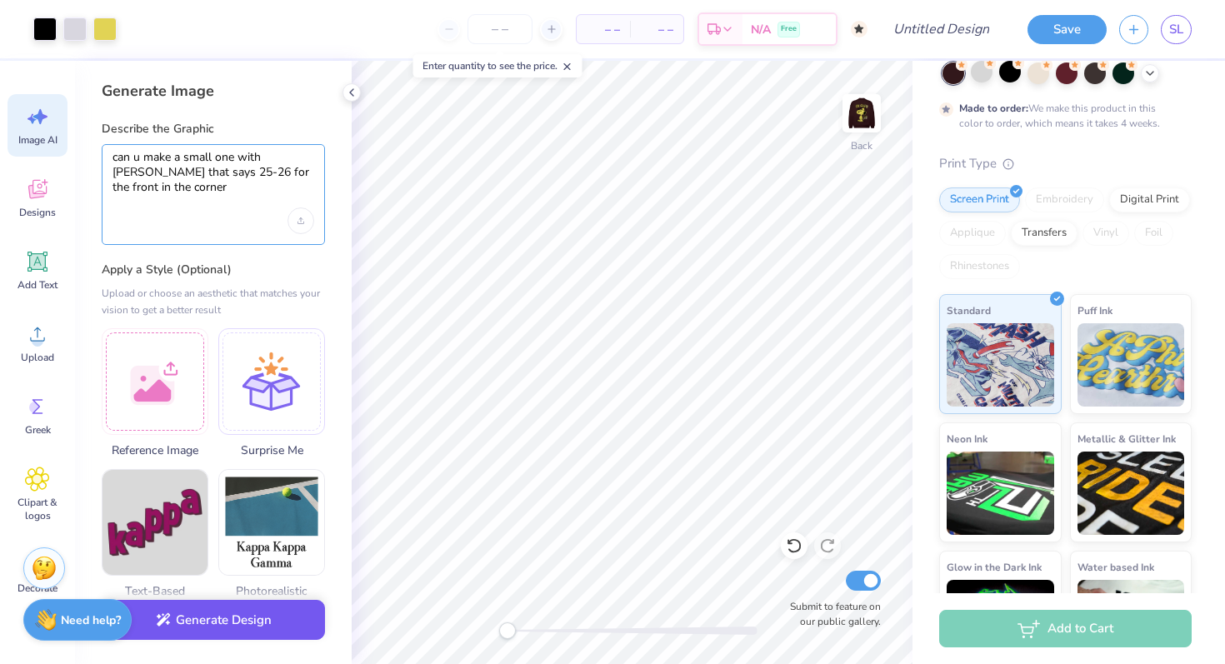
type textarea "can u make a small one with [PERSON_NAME] that says 25-26 for the front in the …"
click at [220, 635] on button "Generate Design" at bounding box center [213, 620] width 223 height 41
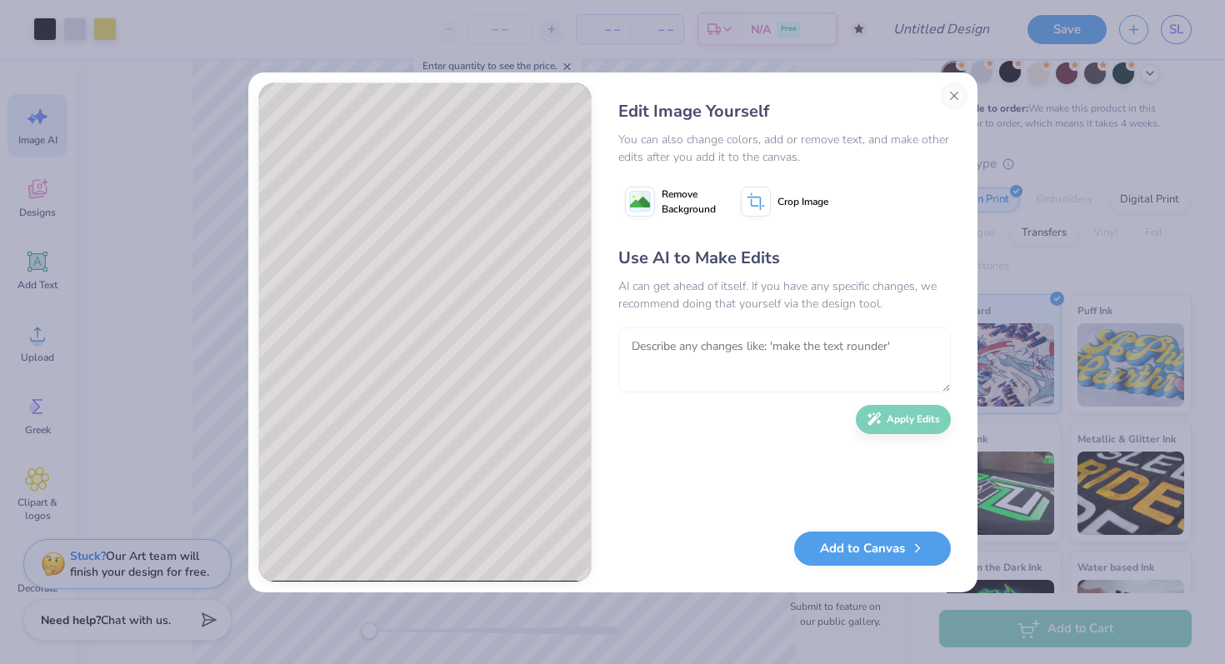
click at [752, 362] on textarea at bounding box center [784, 359] width 332 height 65
type textarea "can u make him smaller kinda behold the numbers"
click at [881, 417] on icon "button" at bounding box center [873, 414] width 15 height 15
click at [866, 543] on button "Add to Canvas" at bounding box center [872, 544] width 157 height 34
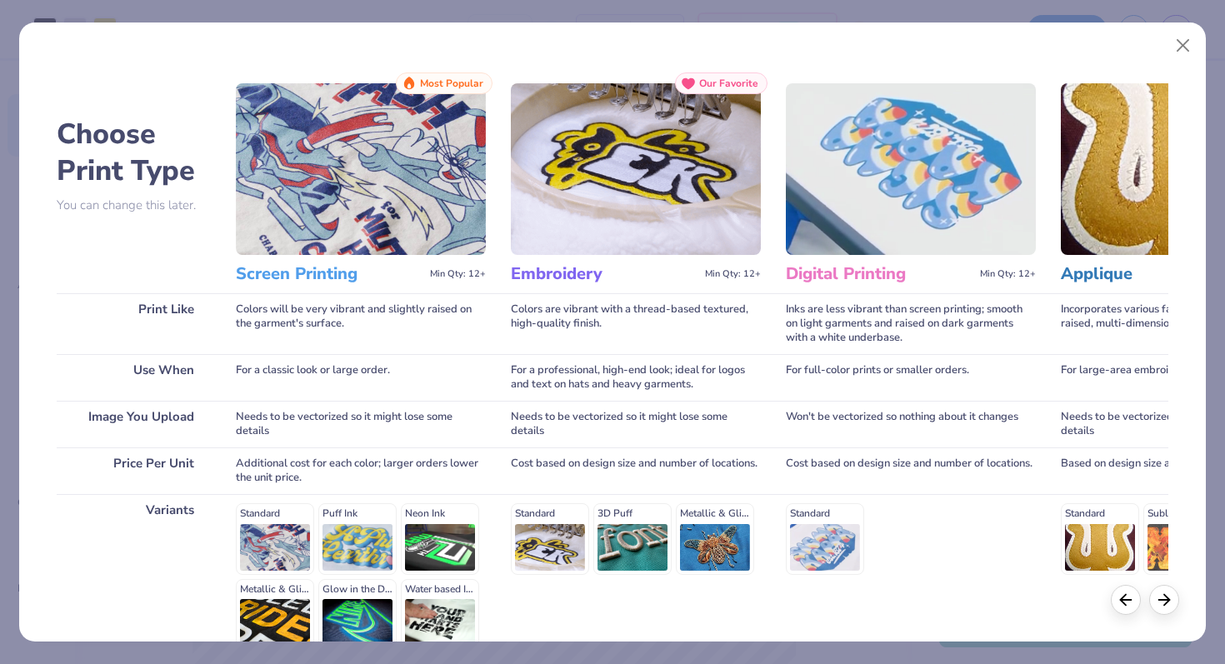
scroll to position [0, 0]
click at [392, 134] on img at bounding box center [361, 169] width 250 height 172
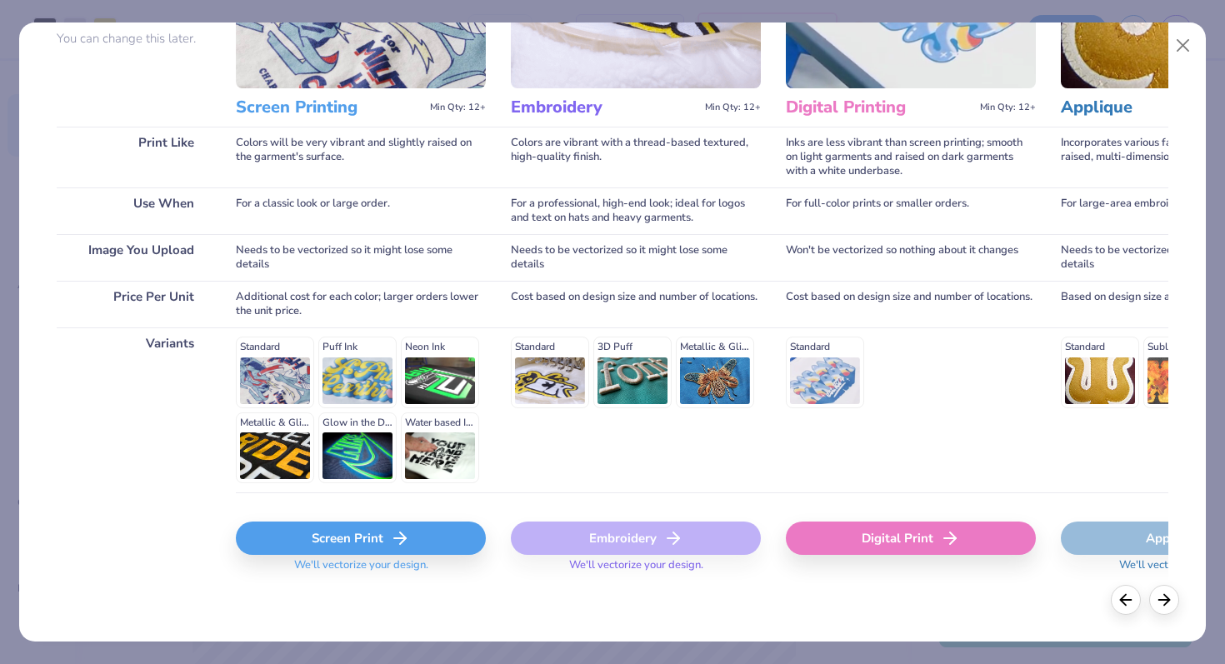
scroll to position [166, 0]
click at [402, 544] on icon at bounding box center [400, 539] width 20 height 20
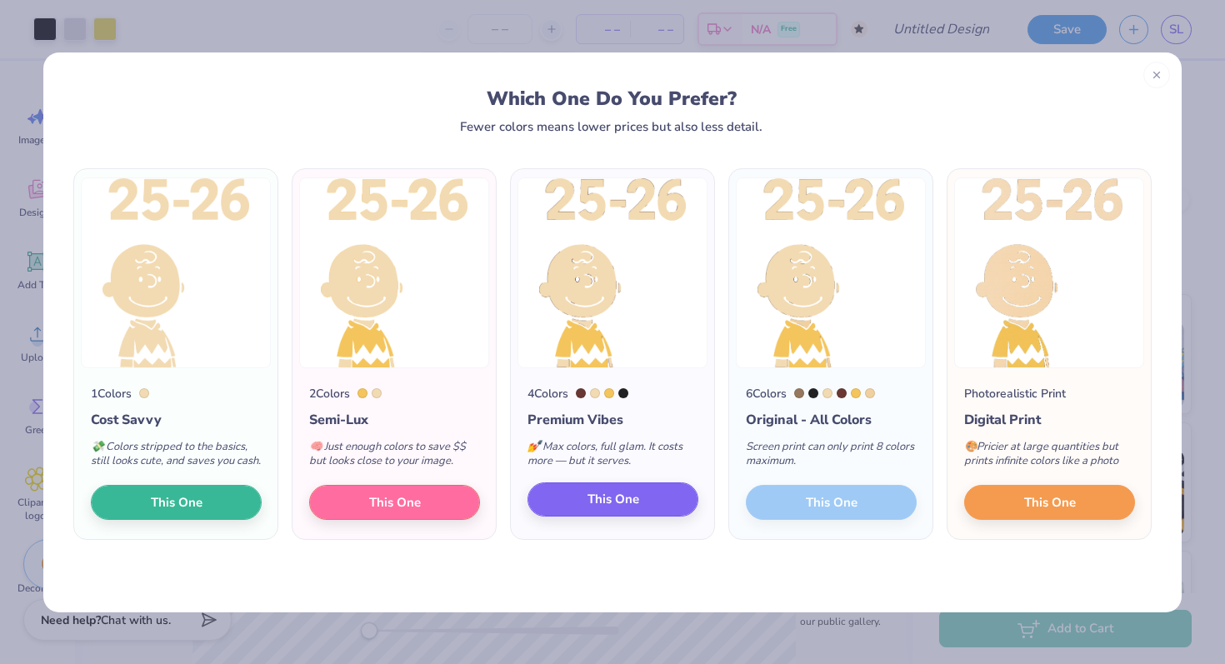
click at [672, 517] on button "This One" at bounding box center [612, 499] width 171 height 35
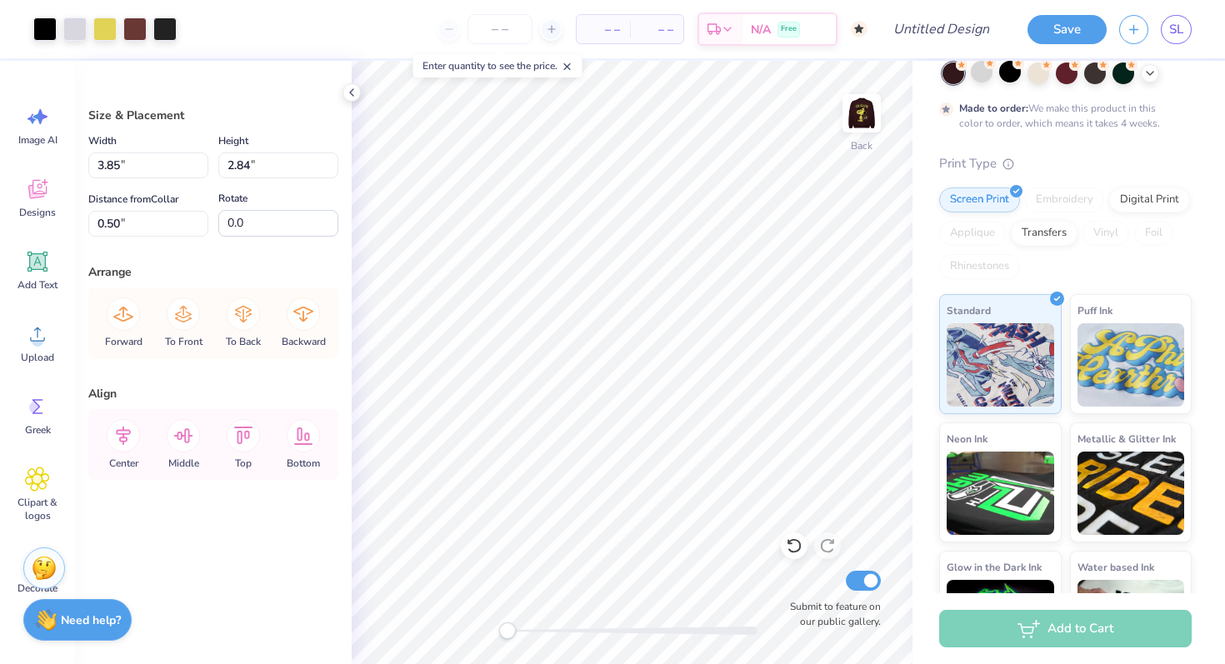
type input "1.15"
type input "6.43"
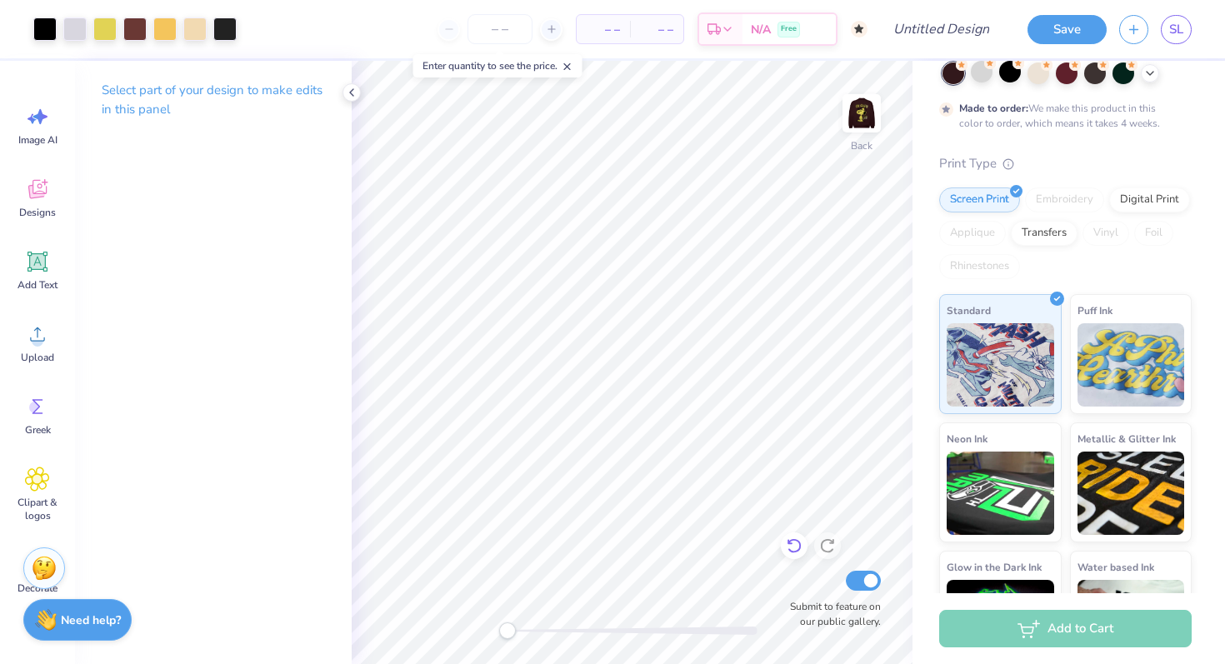
click at [799, 545] on icon at bounding box center [794, 545] width 17 height 17
click at [798, 542] on icon at bounding box center [794, 545] width 17 height 17
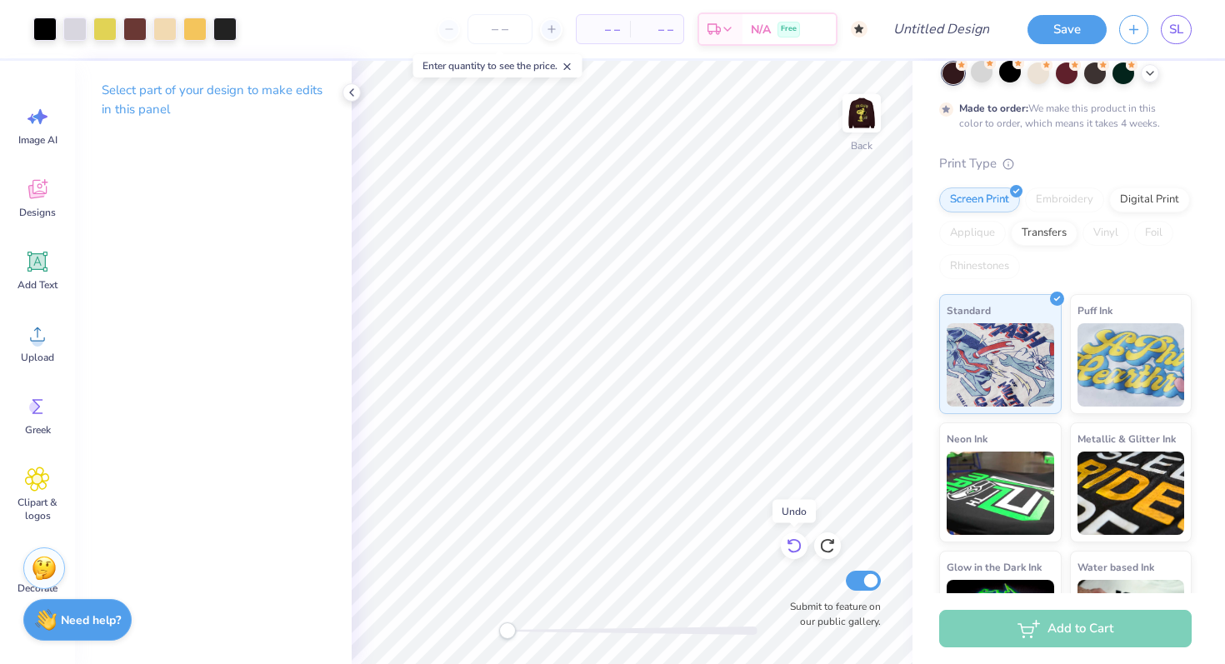
click at [798, 542] on icon at bounding box center [793, 546] width 14 height 15
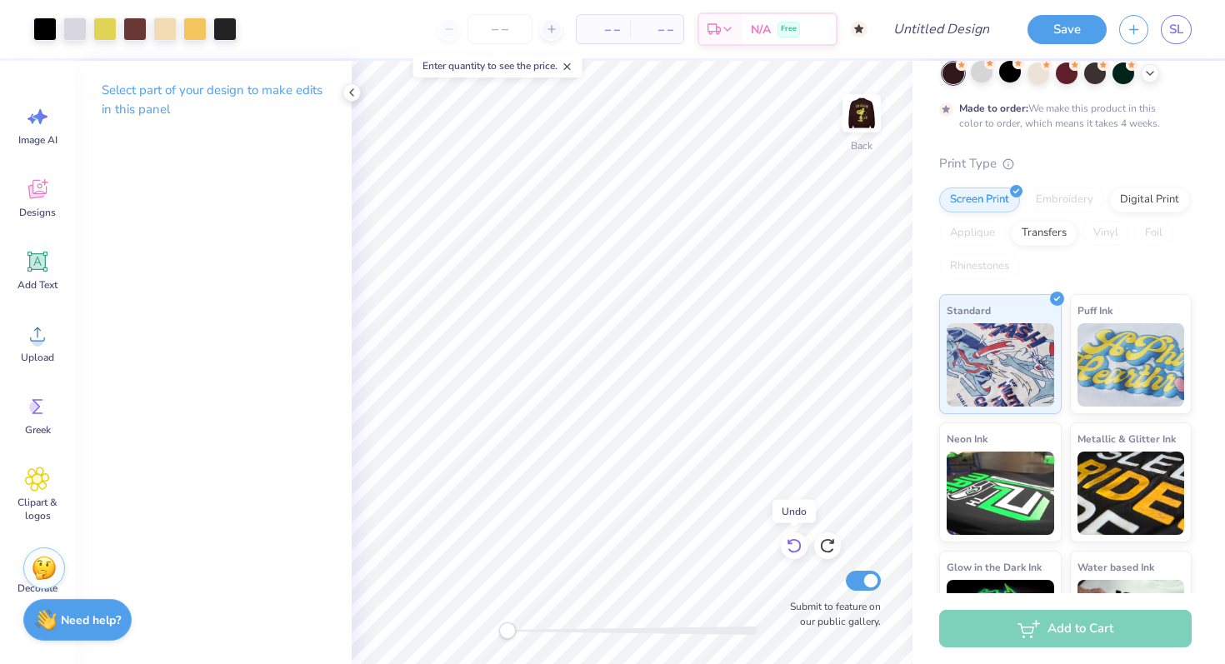
click at [798, 542] on icon at bounding box center [793, 546] width 14 height 15
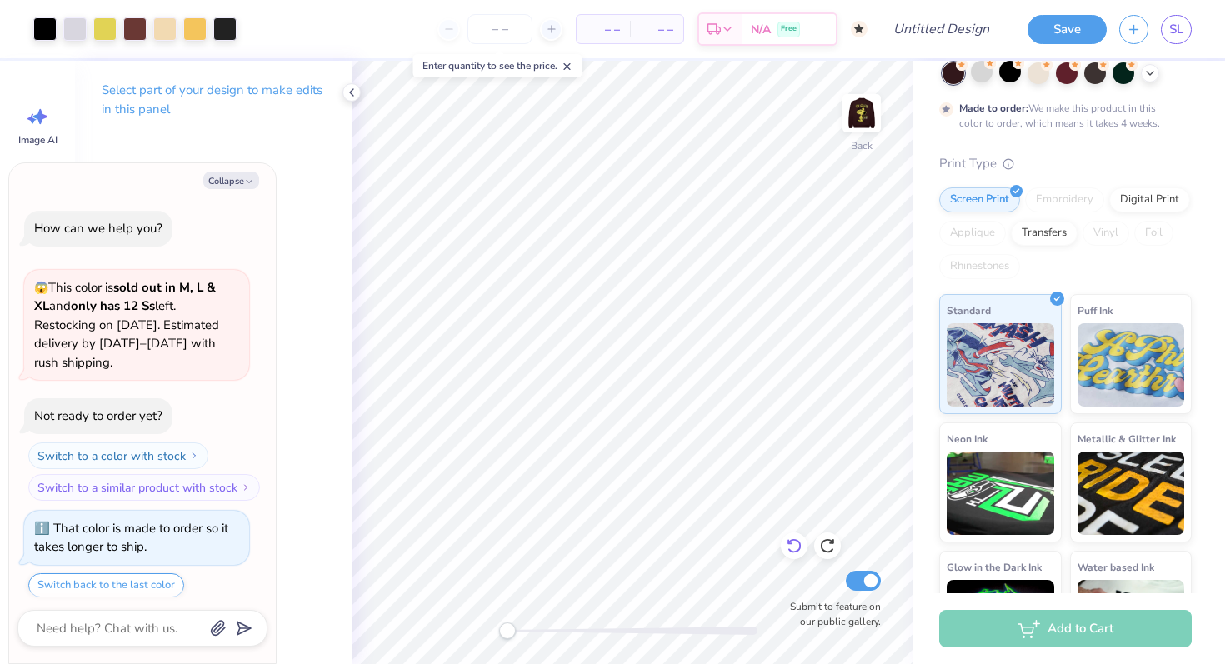
scroll to position [867, 0]
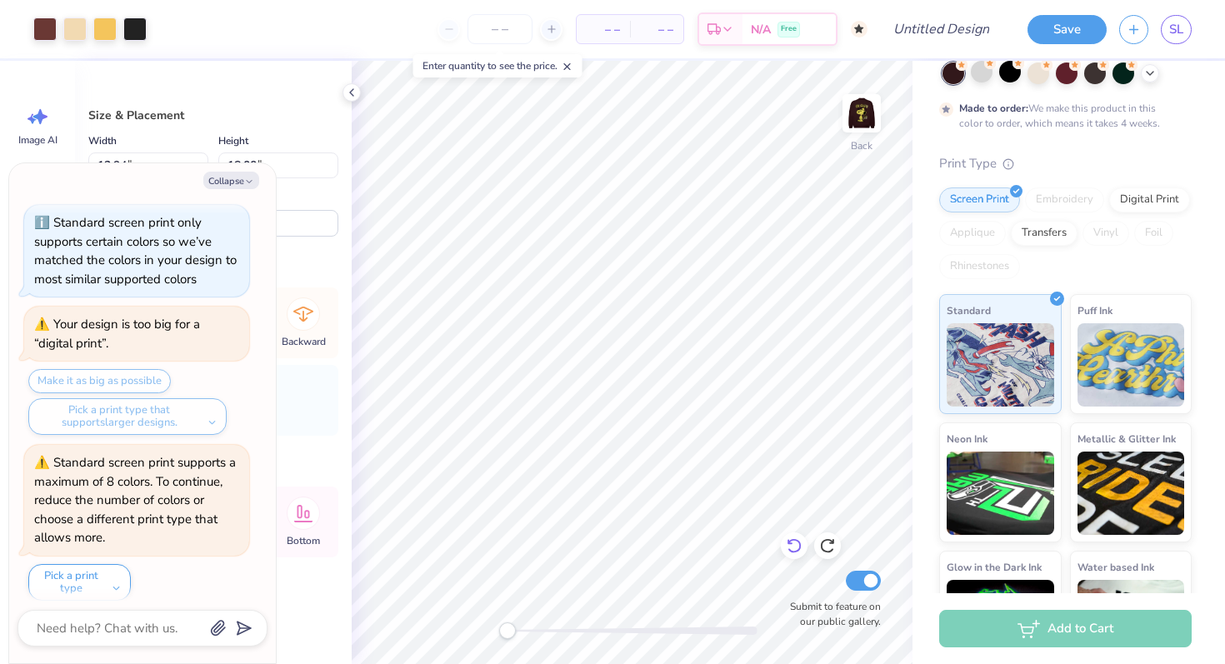
type textarea "x"
type input "7.33"
type input "9.46"
type input "9.54"
type textarea "x"
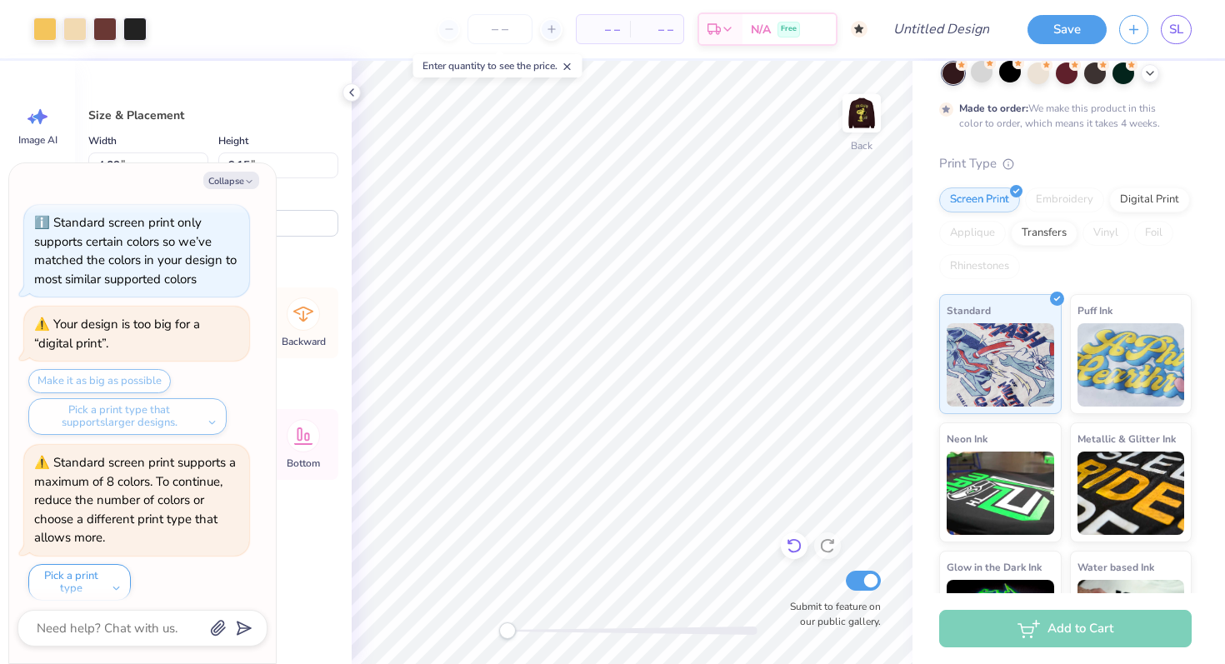
type input "2.35"
type input "3.55"
type input "15.45"
click at [252, 177] on icon "button" at bounding box center [249, 182] width 10 height 10
type textarea "x"
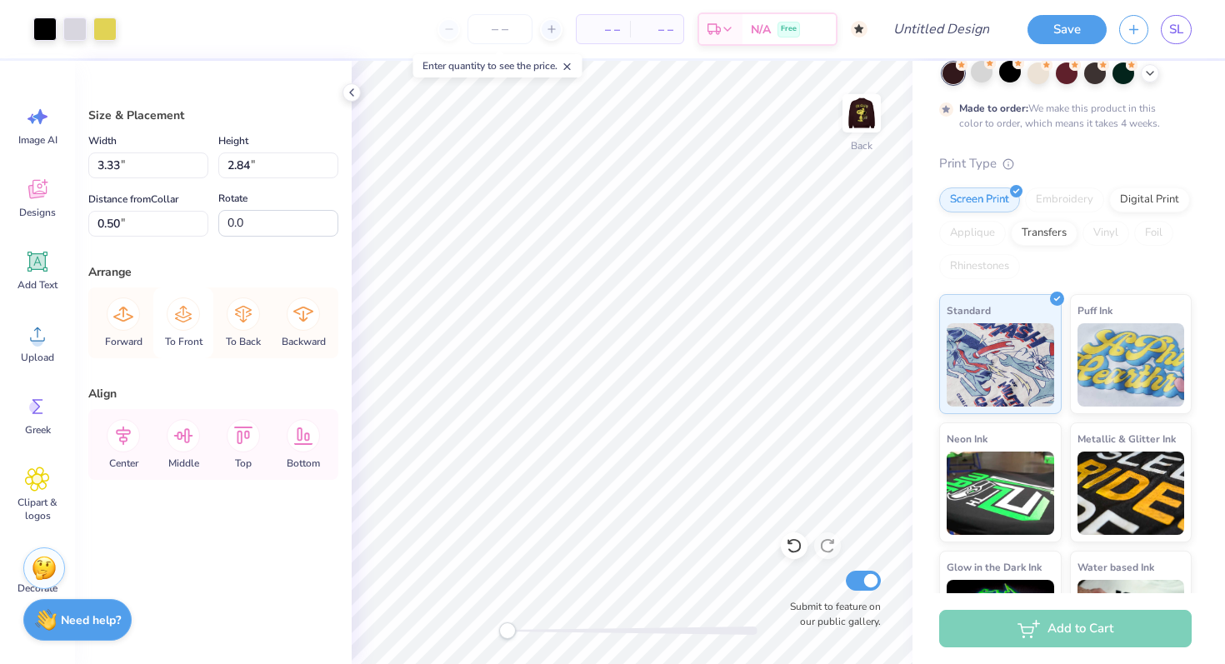
click at [185, 322] on icon at bounding box center [183, 313] width 33 height 33
type input "1.61"
type input "0.79"
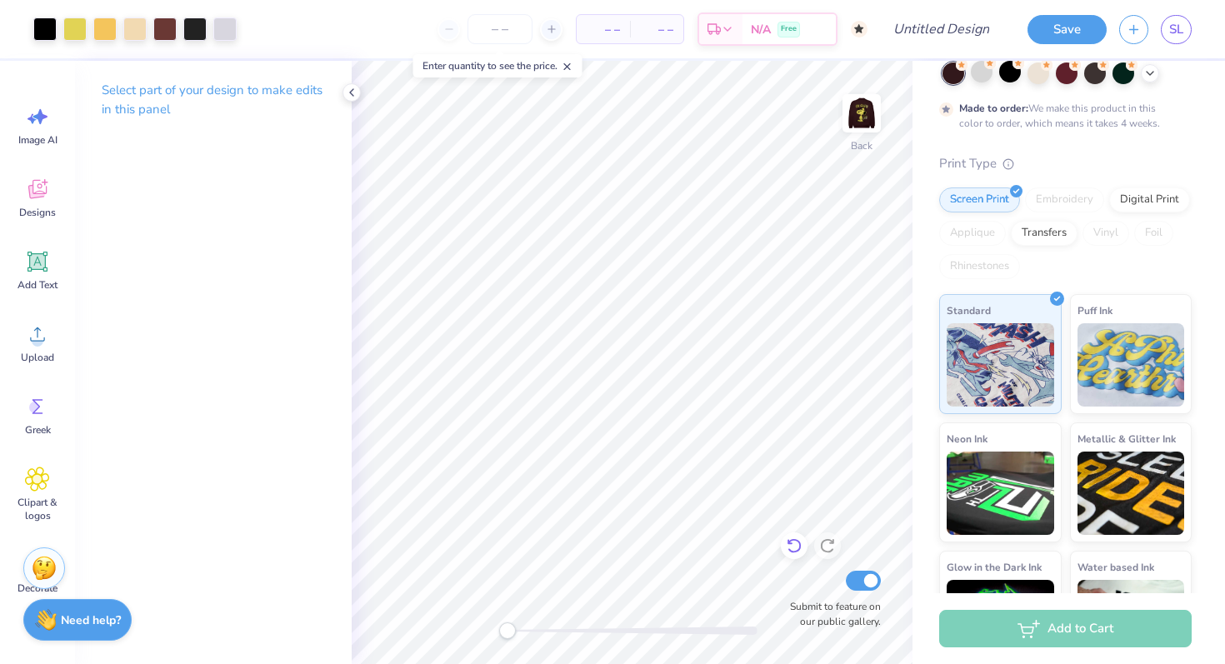
click at [793, 551] on icon at bounding box center [793, 546] width 14 height 15
click at [829, 542] on icon at bounding box center [827, 545] width 17 height 17
click at [859, 107] on img at bounding box center [861, 113] width 67 height 67
click at [859, 107] on img at bounding box center [861, 113] width 33 height 33
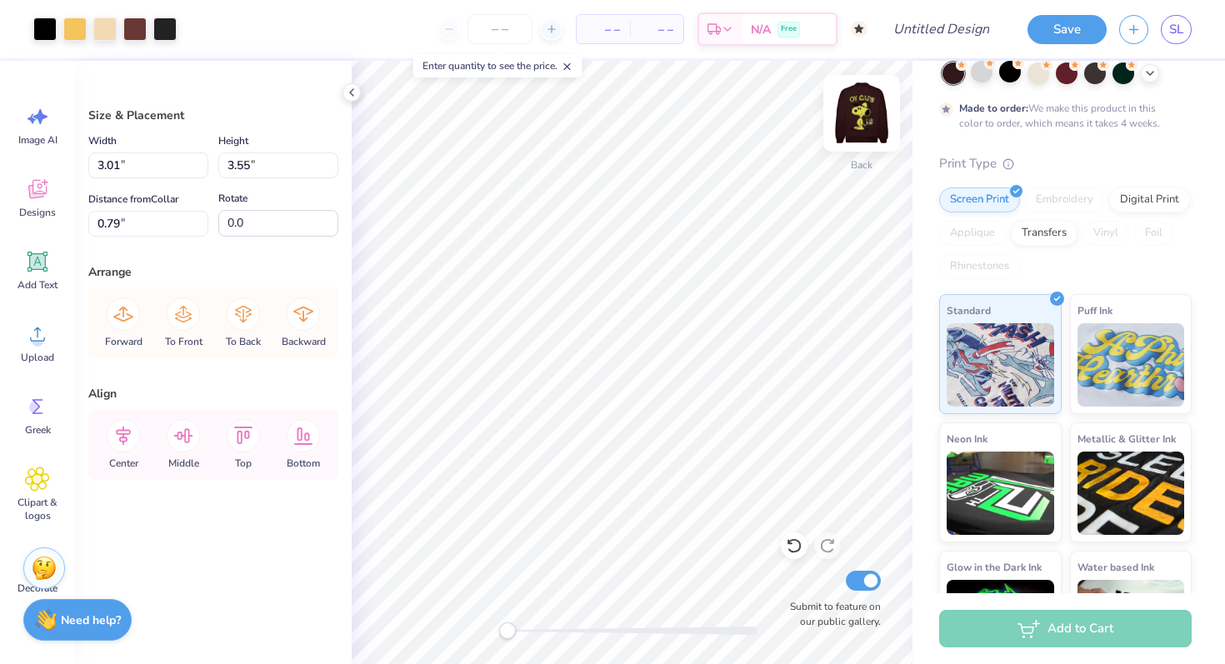
type input "0.50"
type input "2.70"
type input "3.18"
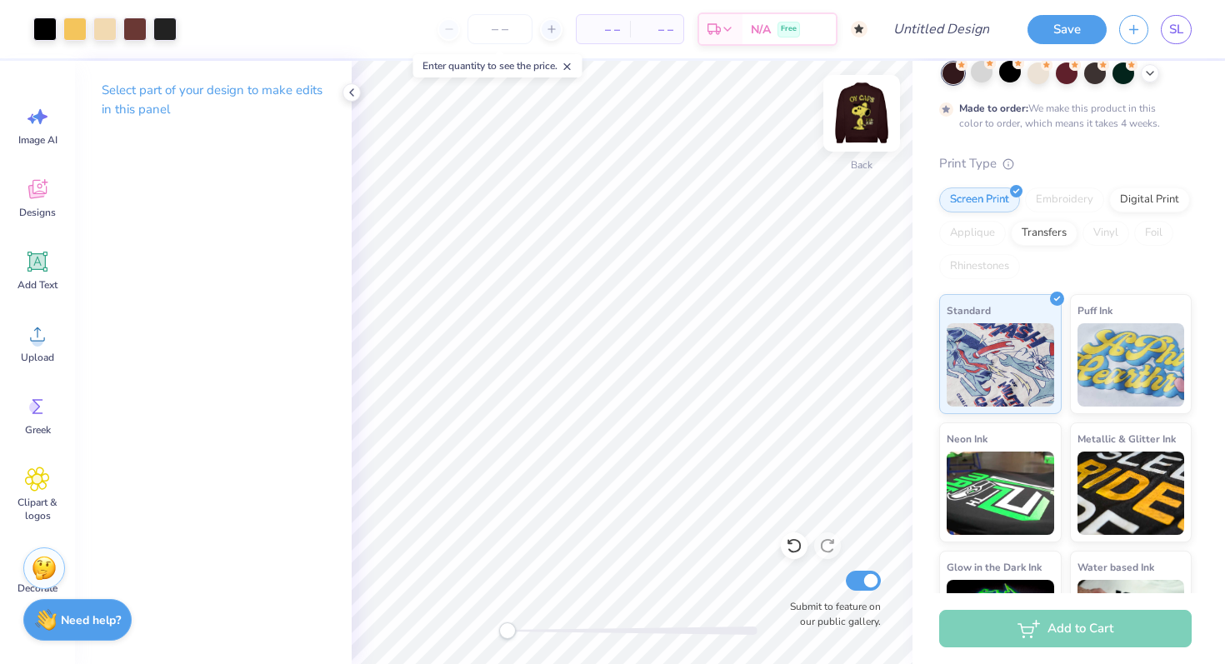
click at [873, 117] on img at bounding box center [861, 113] width 67 height 67
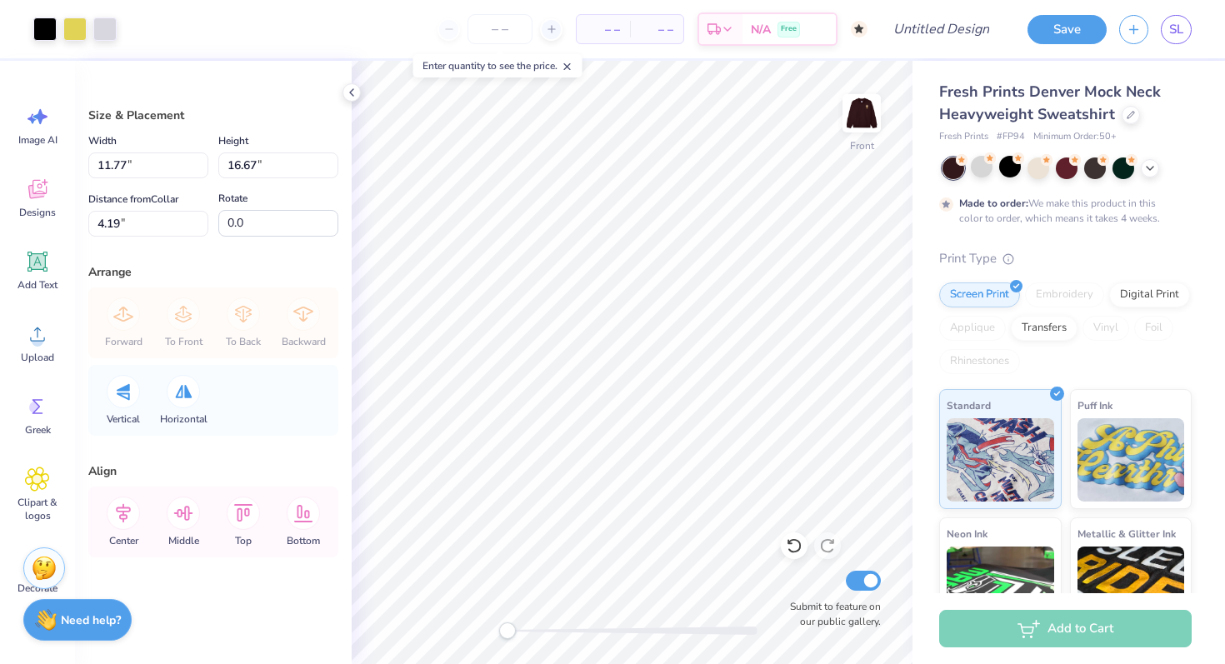
scroll to position [0, 0]
click at [858, 112] on img at bounding box center [861, 113] width 67 height 67
click at [859, 112] on img at bounding box center [861, 113] width 67 height 67
click at [74, 21] on div at bounding box center [74, 27] width 23 height 23
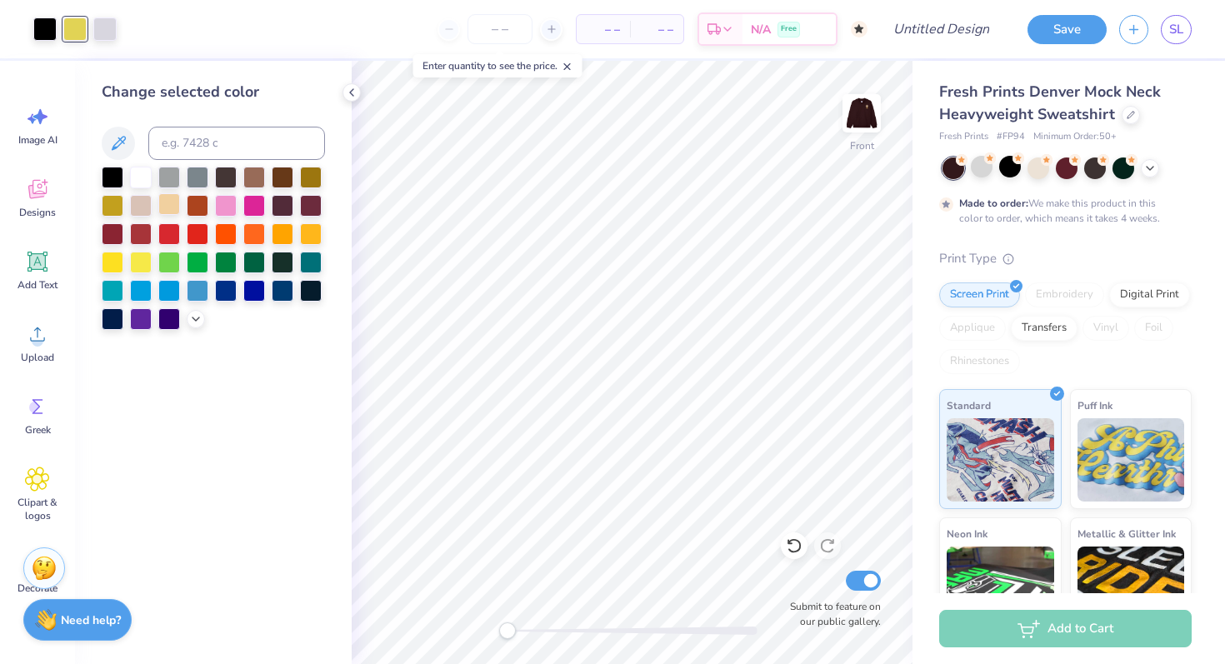
click at [180, 215] on div at bounding box center [169, 204] width 22 height 22
click at [869, 124] on img at bounding box center [861, 113] width 67 height 67
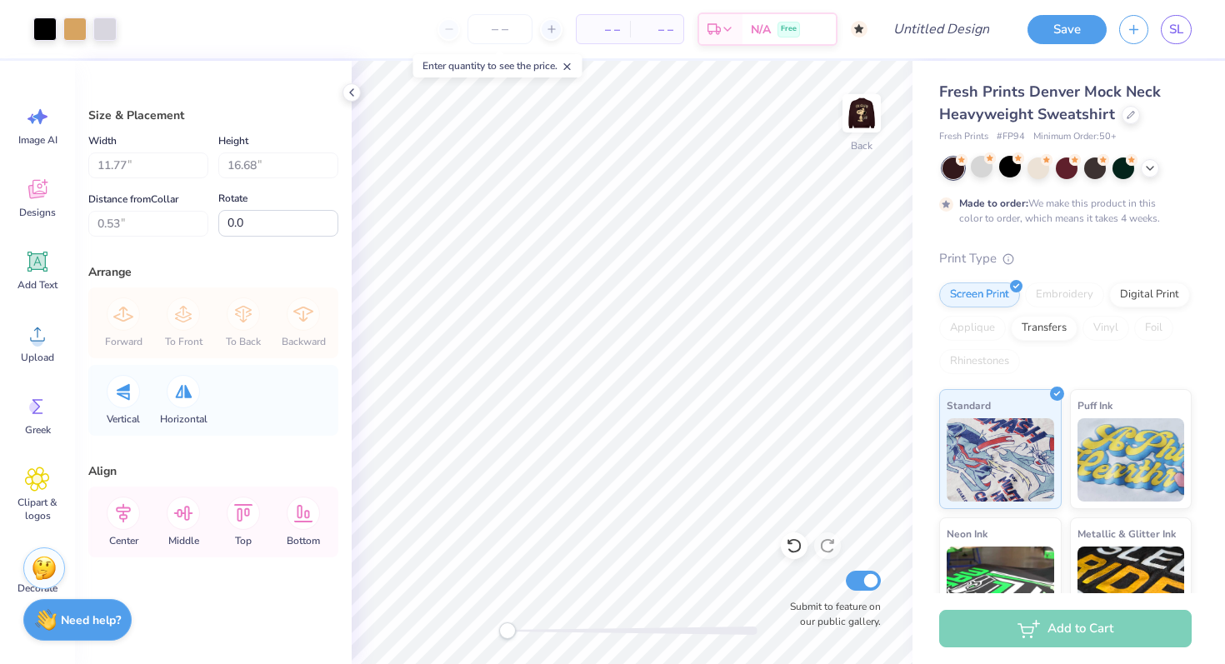
click at [869, 124] on img at bounding box center [861, 113] width 33 height 33
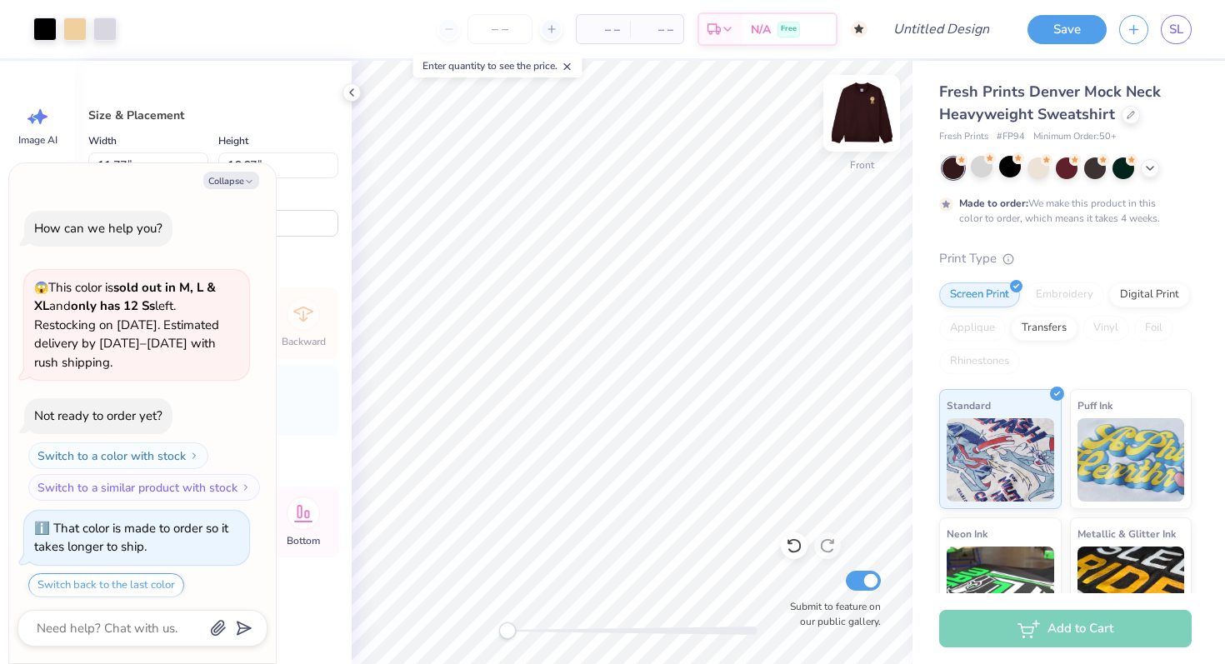
scroll to position [1030, 0]
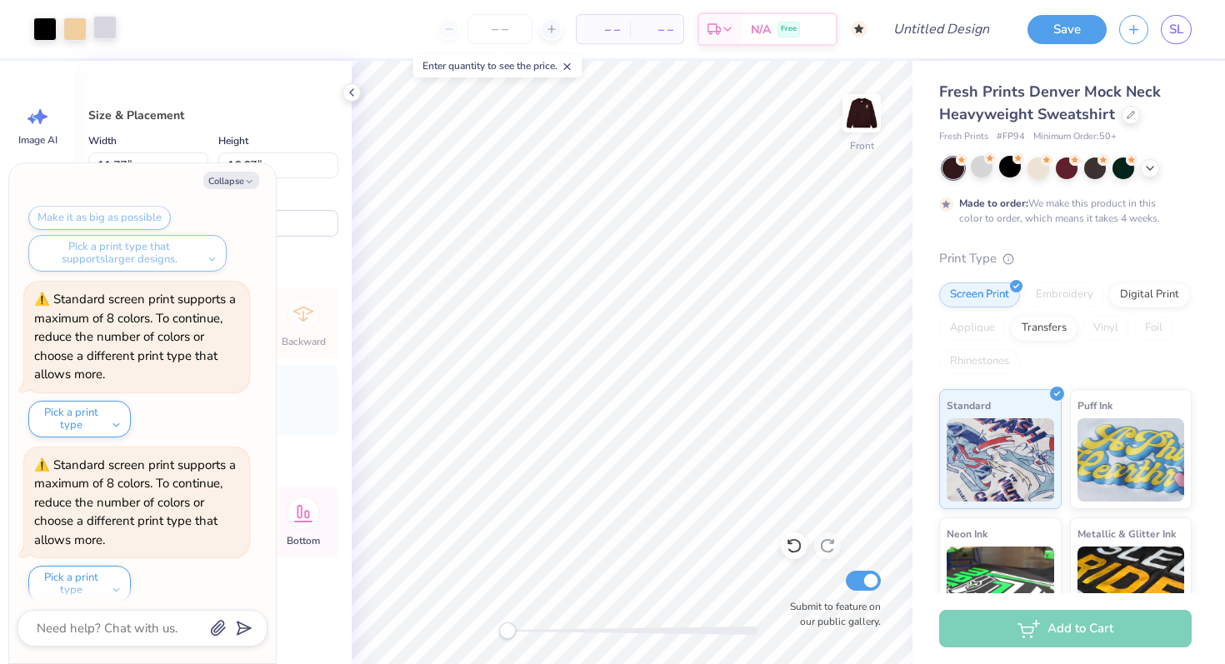
click at [102, 35] on div at bounding box center [104, 27] width 23 height 23
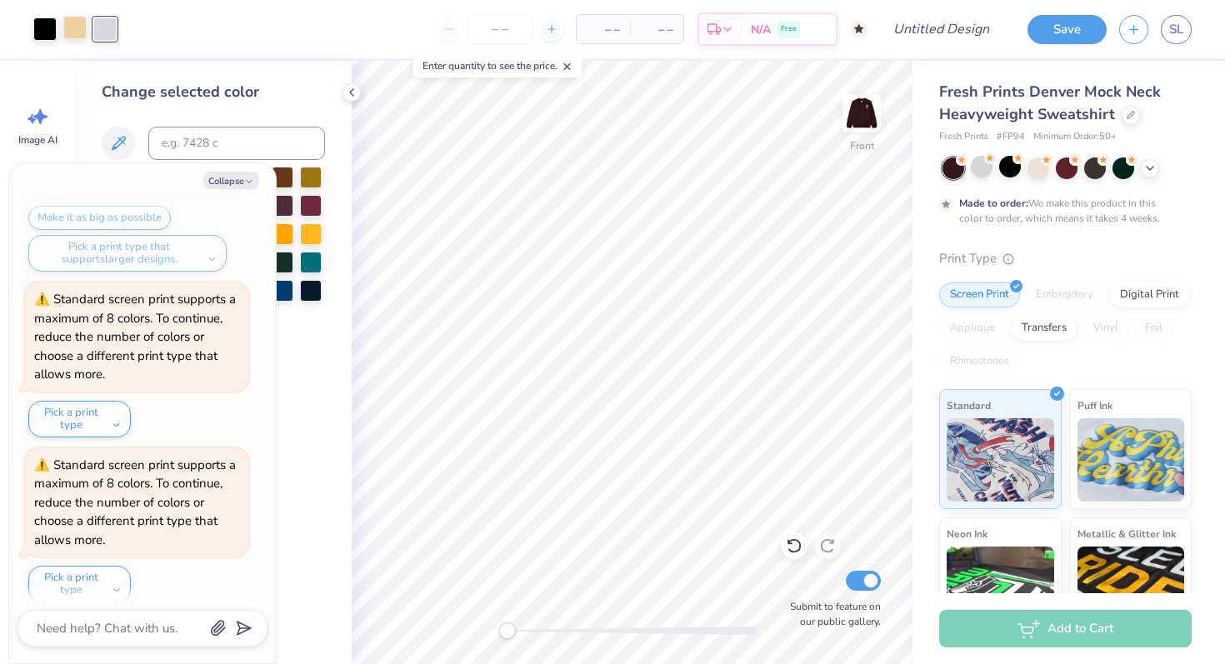
click at [74, 31] on div at bounding box center [74, 27] width 23 height 23
click at [1040, 172] on div at bounding box center [1038, 167] width 22 height 22
click at [236, 179] on button "Collapse" at bounding box center [231, 180] width 56 height 17
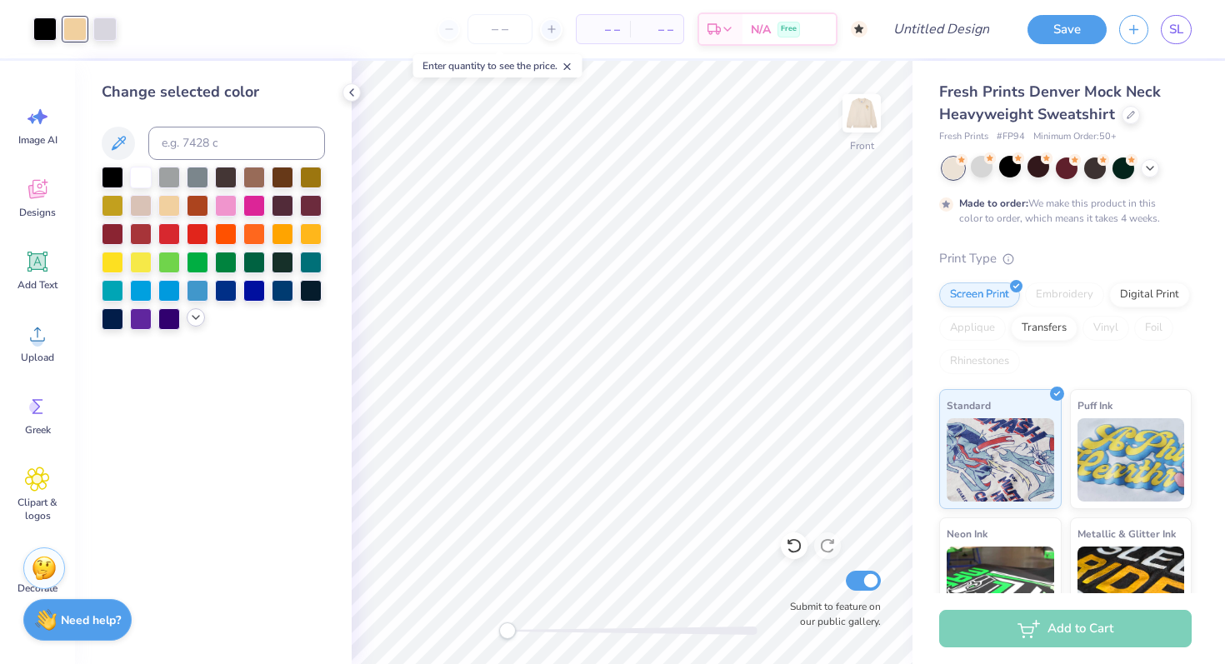
click at [193, 327] on div at bounding box center [196, 317] width 18 height 18
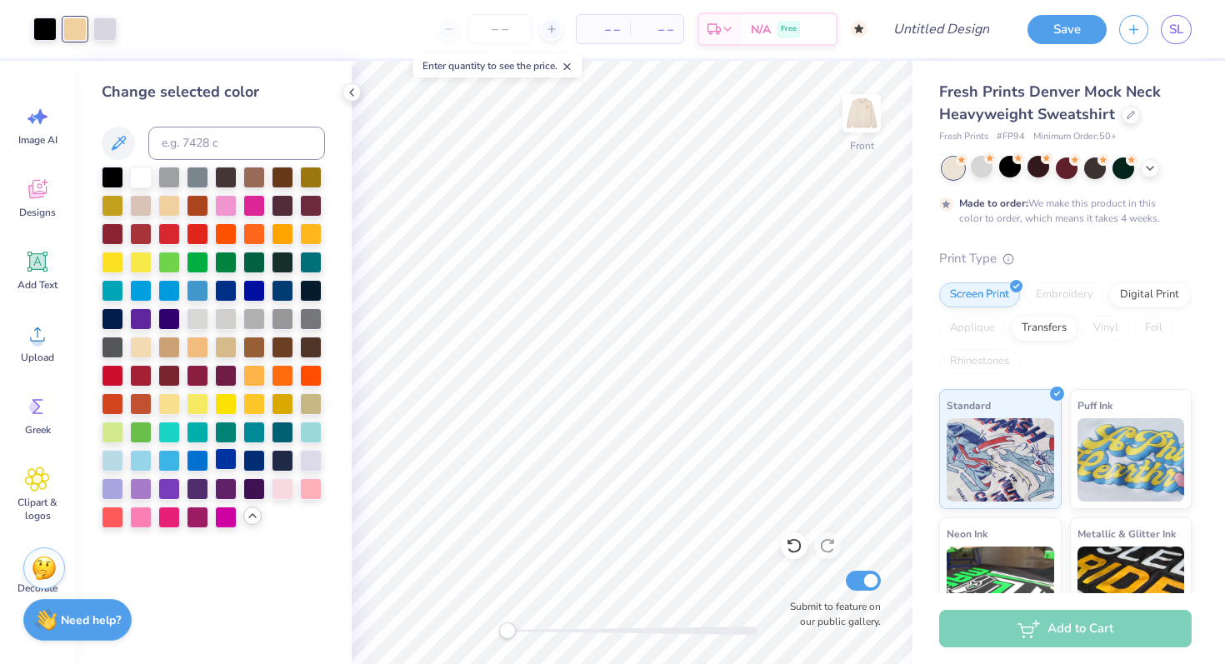
click at [225, 465] on div at bounding box center [226, 459] width 22 height 22
click at [252, 464] on div at bounding box center [254, 459] width 22 height 22
click at [309, 464] on div at bounding box center [311, 459] width 22 height 22
click at [142, 181] on div at bounding box center [141, 176] width 22 height 22
click at [158, 197] on div at bounding box center [169, 204] width 22 height 22
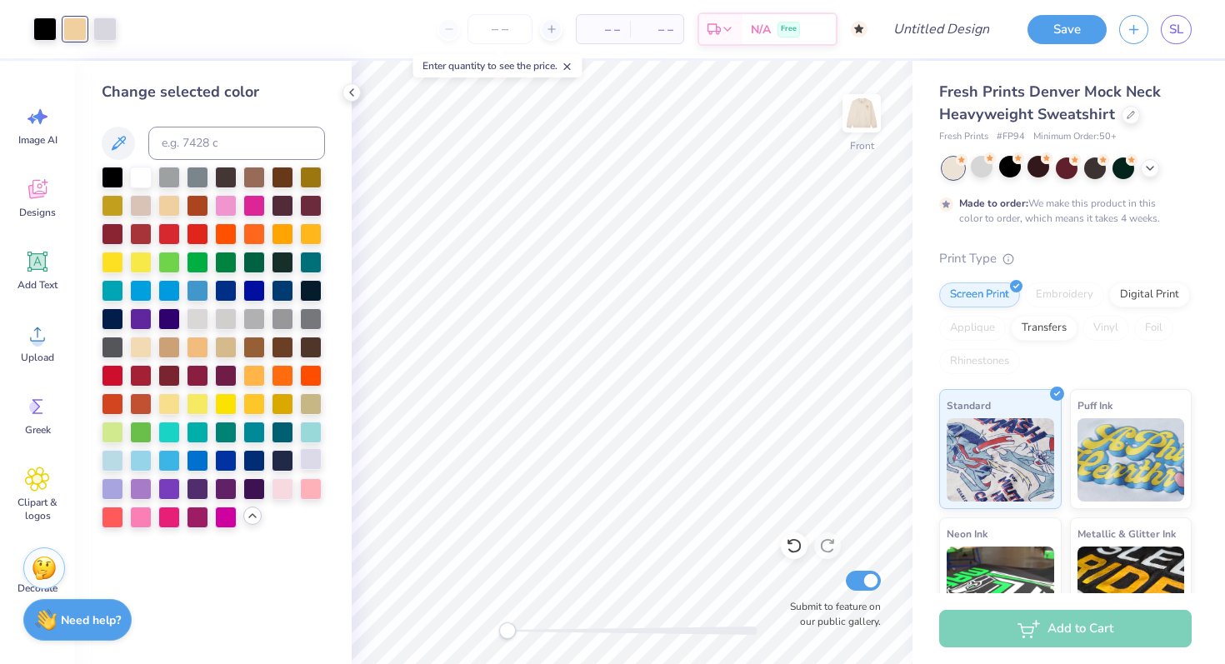
click at [310, 466] on div at bounding box center [311, 459] width 22 height 22
click at [49, 27] on div at bounding box center [44, 27] width 23 height 23
click at [256, 280] on div at bounding box center [213, 348] width 223 height 362
click at [256, 290] on div at bounding box center [254, 289] width 22 height 22
click at [288, 289] on div at bounding box center [283, 289] width 22 height 22
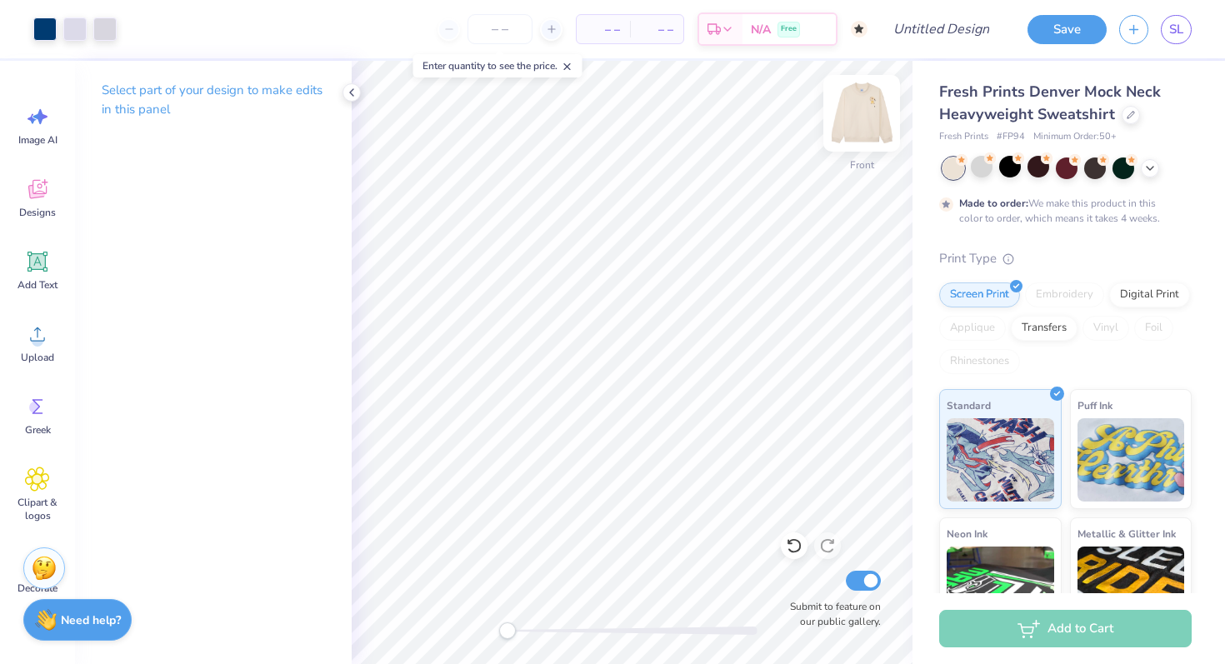
click at [868, 117] on img at bounding box center [861, 113] width 67 height 67
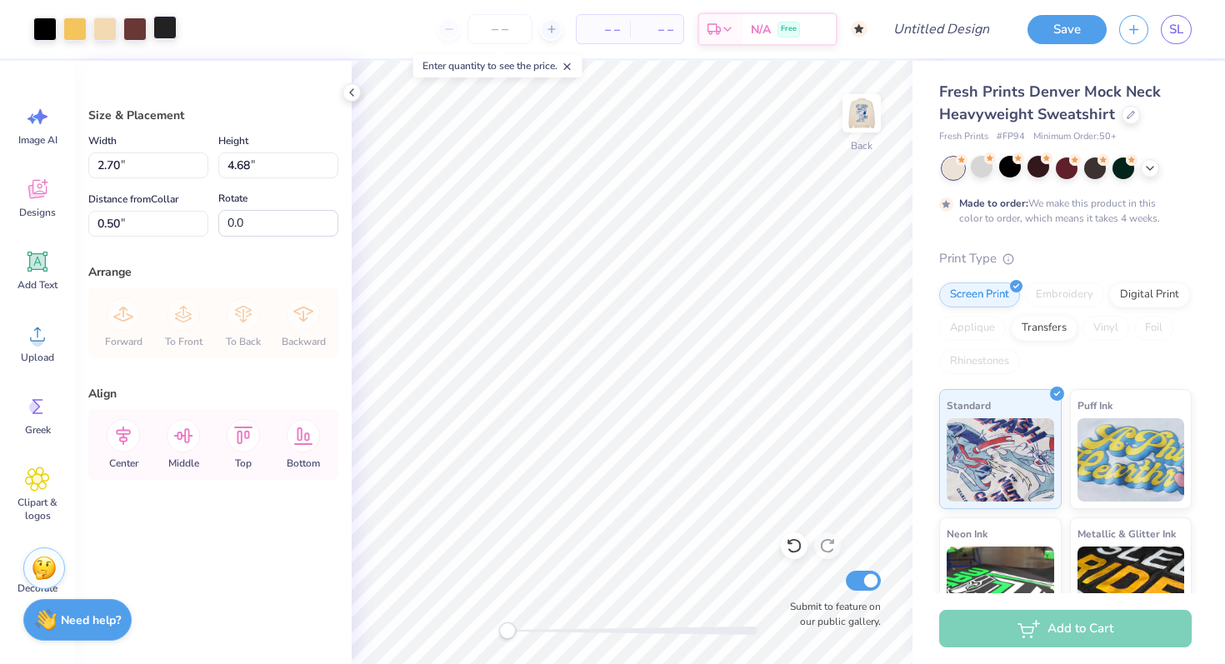
click at [170, 39] on div at bounding box center [164, 27] width 23 height 23
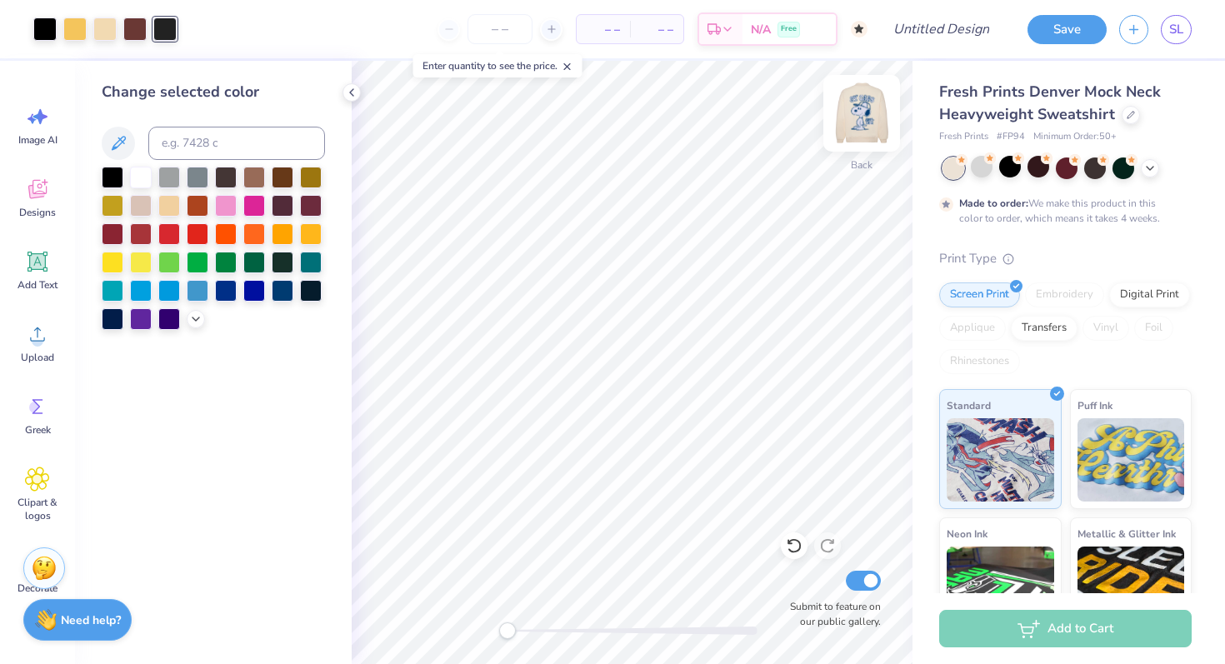
click at [873, 112] on img at bounding box center [861, 113] width 67 height 67
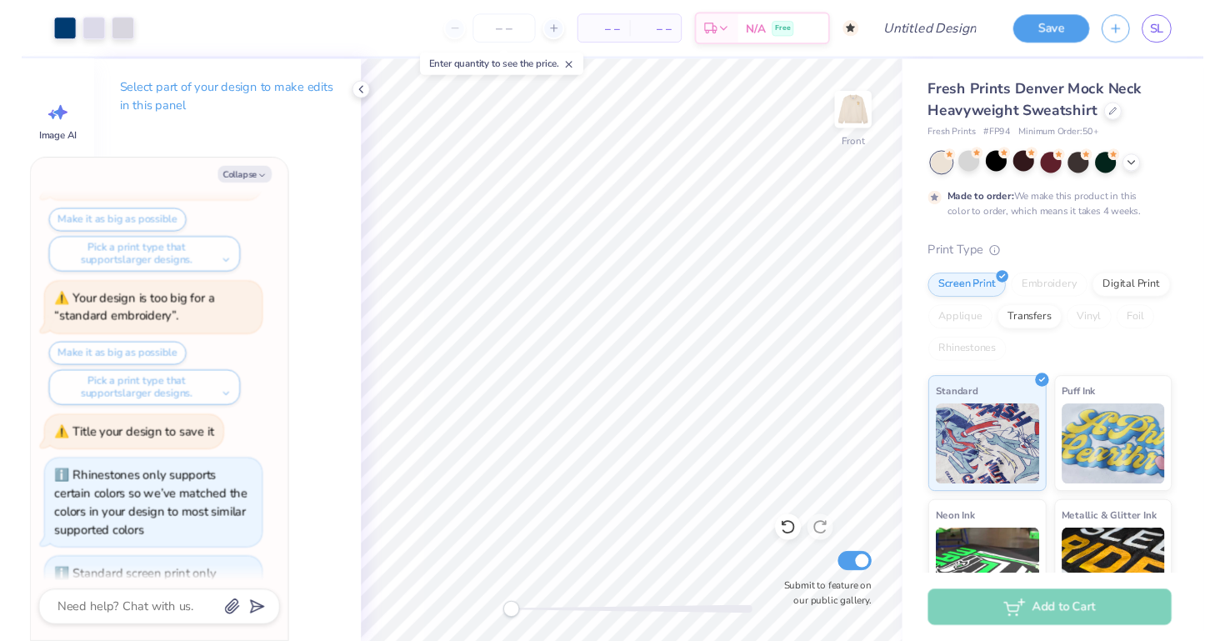
scroll to position [185, 0]
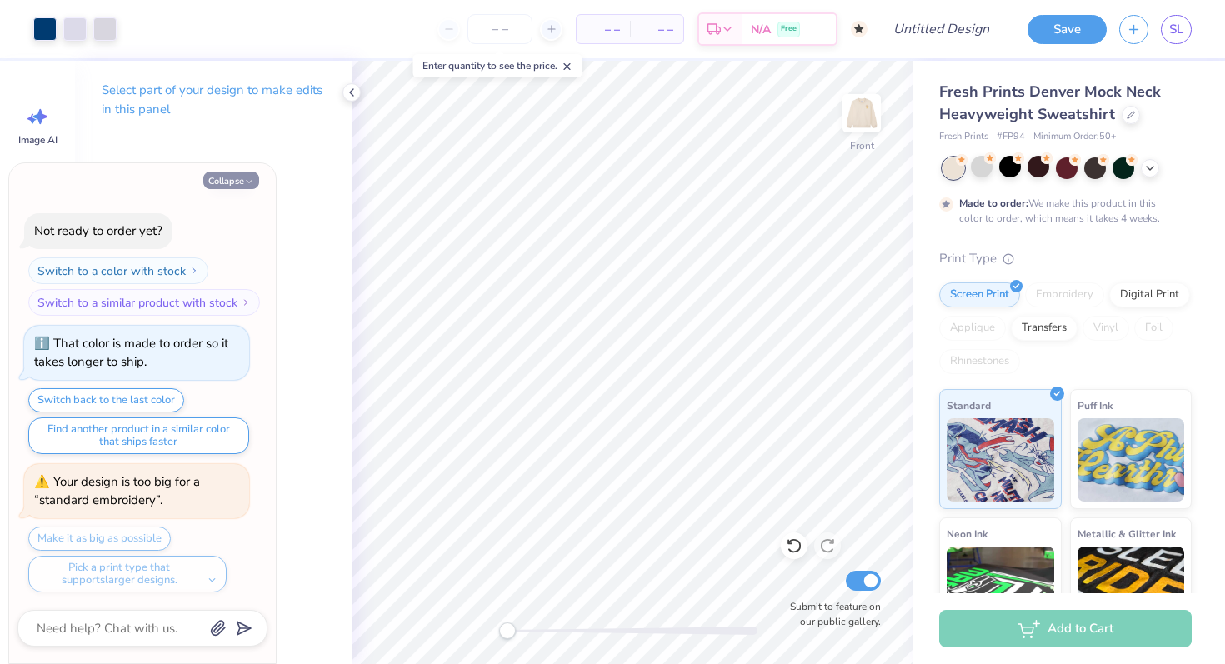
click at [228, 182] on button "Collapse" at bounding box center [231, 180] width 56 height 17
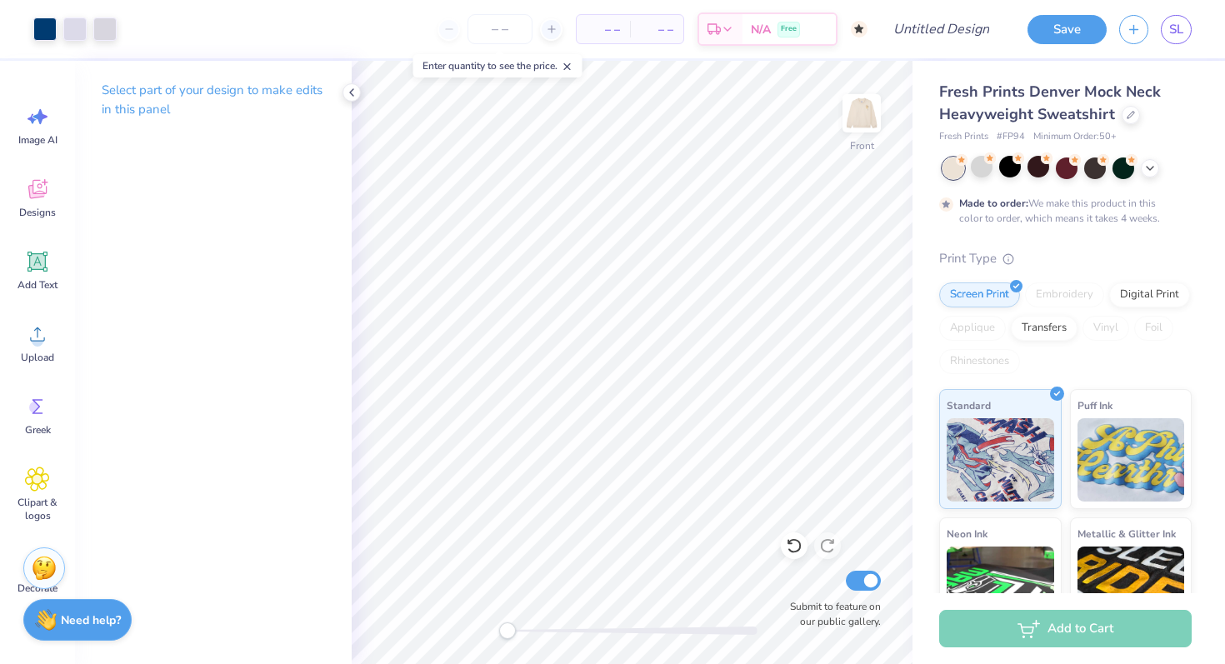
type textarea "x"
click at [39, 131] on div "Image AI" at bounding box center [37, 125] width 60 height 62
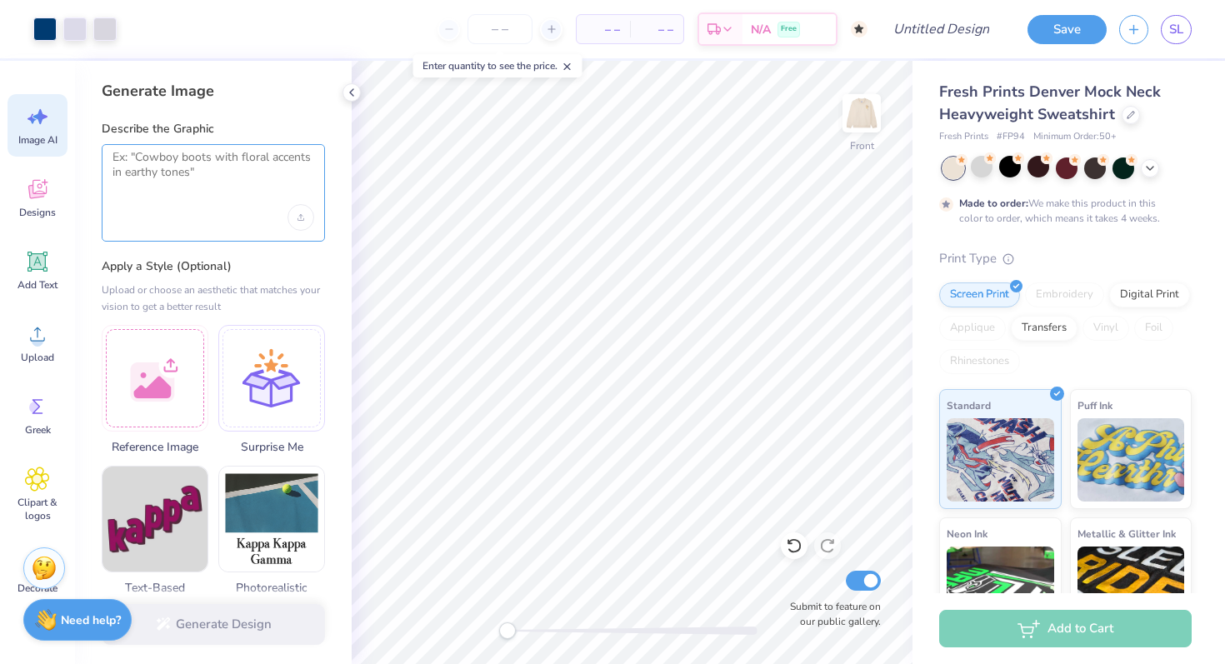
click at [168, 174] on textarea at bounding box center [213, 171] width 202 height 42
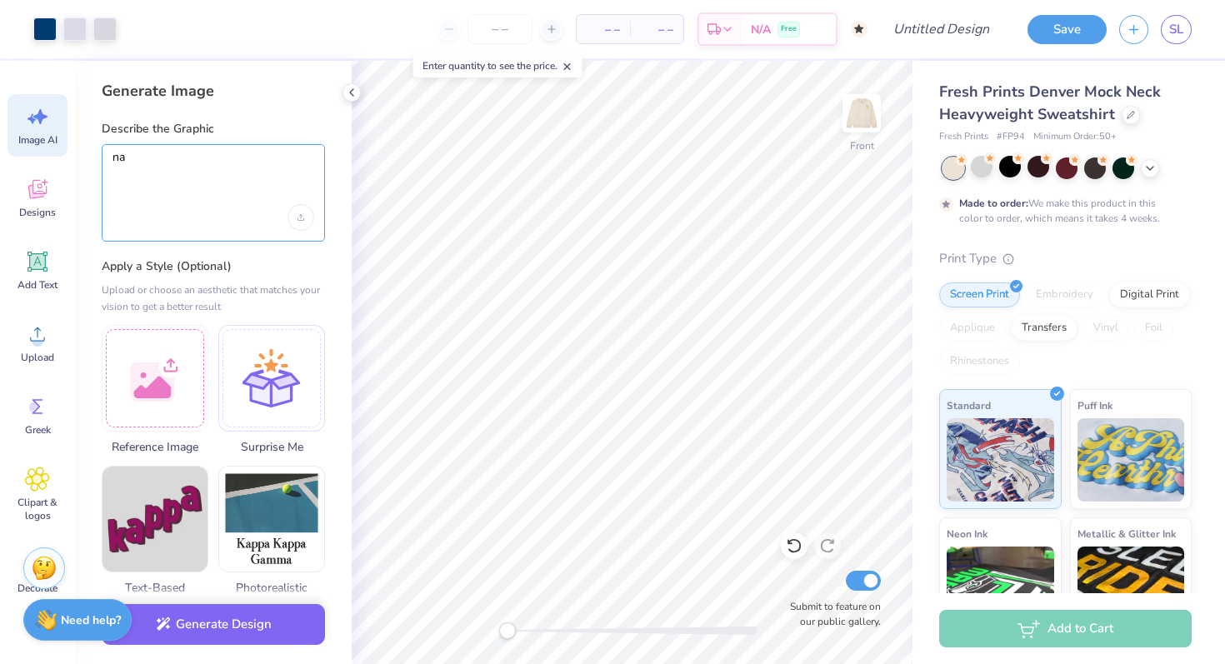
type textarea "n"
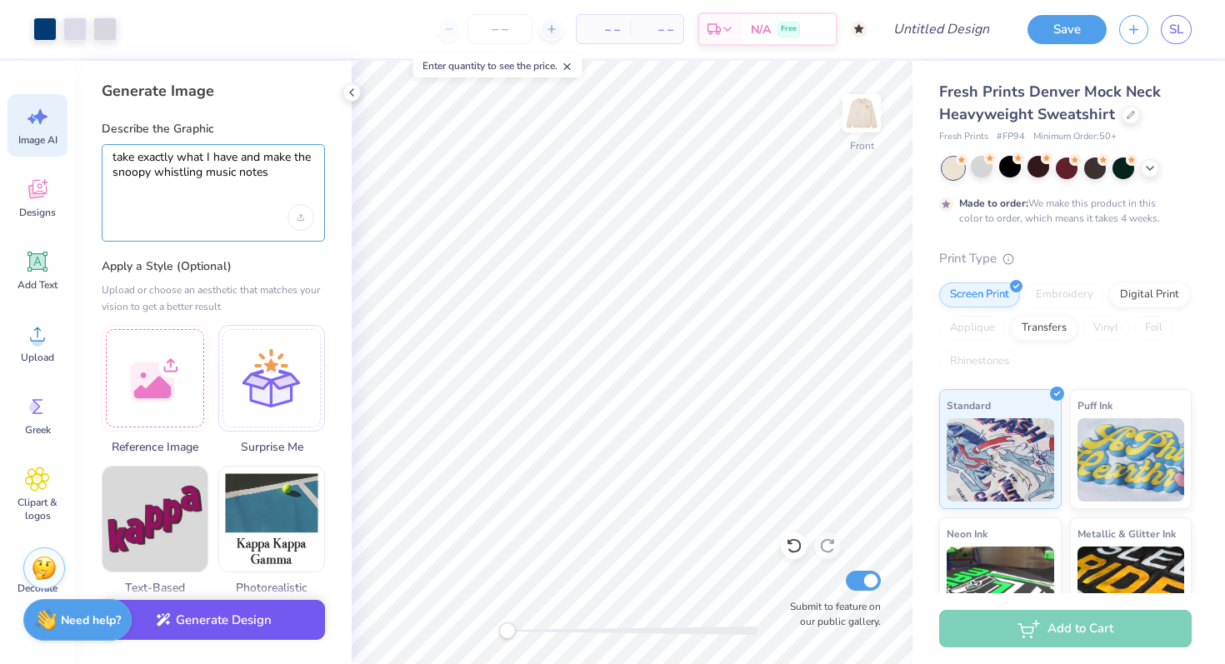
type textarea "take exactly what I have and make the snoopy whistling music notes"
click at [227, 635] on button "Generate Design" at bounding box center [213, 620] width 223 height 41
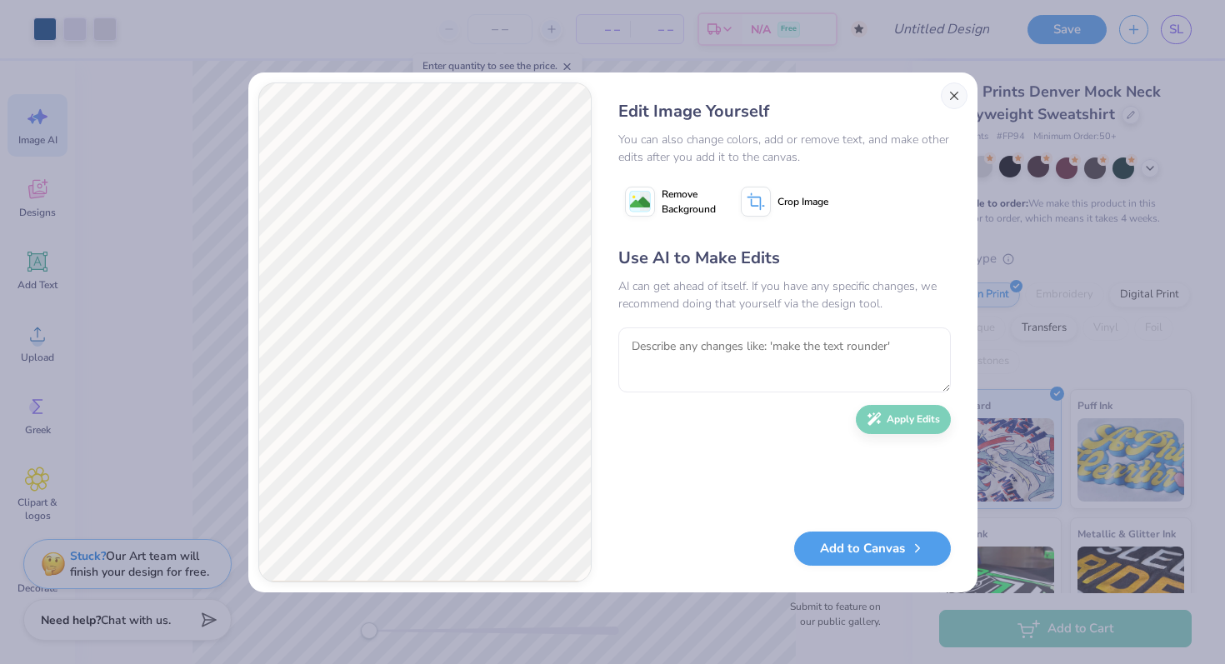
click at [955, 92] on button "Close" at bounding box center [953, 95] width 27 height 27
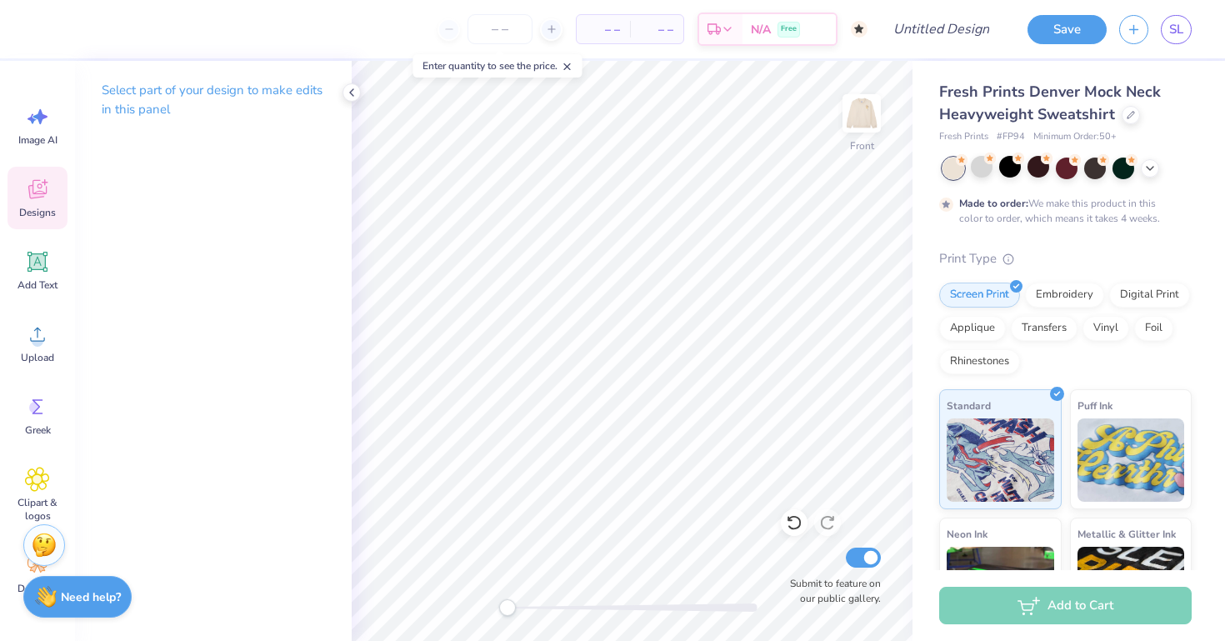
click at [28, 206] on span "Designs" at bounding box center [37, 212] width 37 height 13
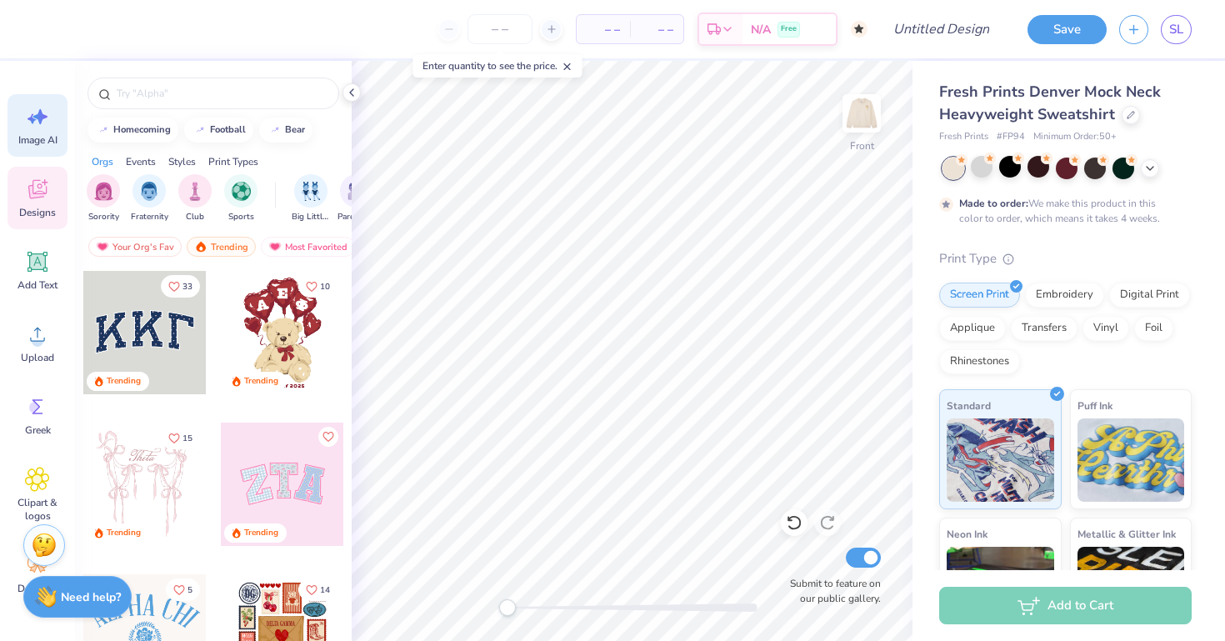
click at [27, 142] on span "Image AI" at bounding box center [37, 139] width 39 height 13
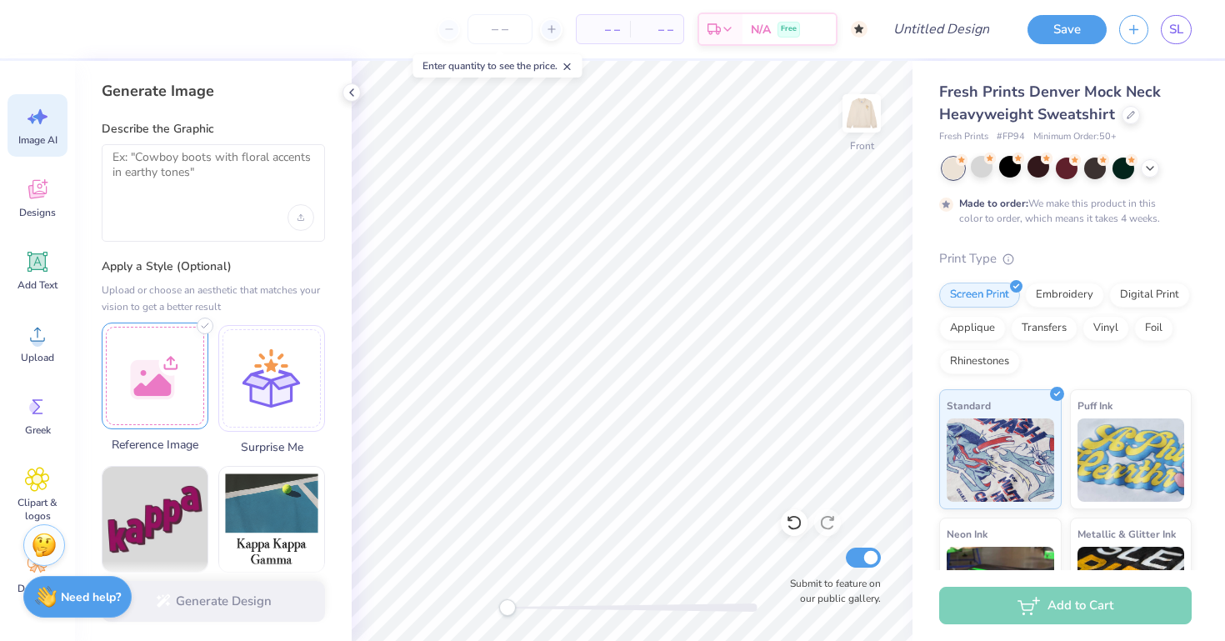
click at [154, 375] on div at bounding box center [155, 375] width 107 height 107
click at [175, 382] on img at bounding box center [154, 375] width 105 height 105
click at [277, 608] on div "Generate Design" at bounding box center [213, 601] width 277 height 81
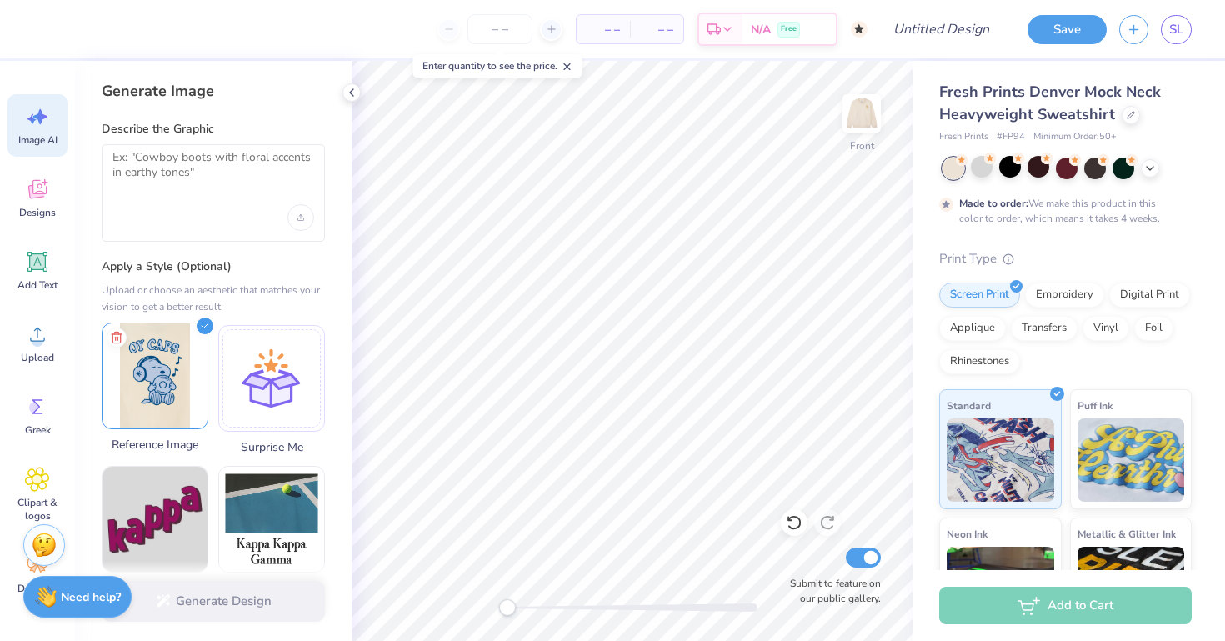
click at [151, 377] on img at bounding box center [154, 375] width 105 height 105
click at [33, 187] on icon at bounding box center [37, 189] width 25 height 25
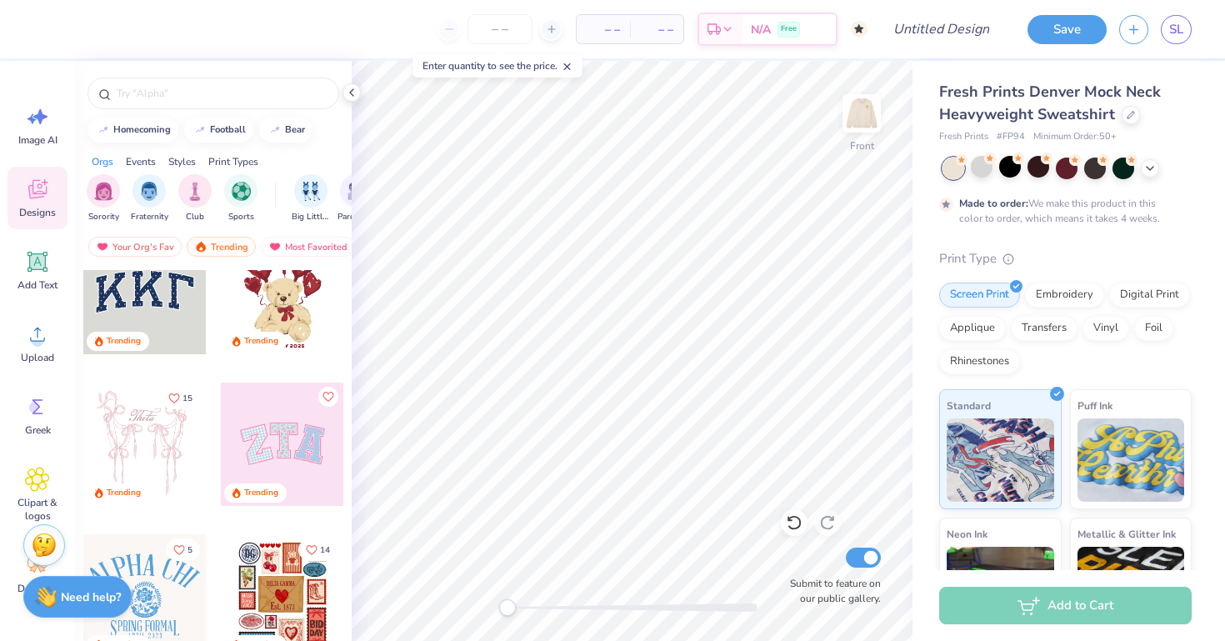
scroll to position [42, 0]
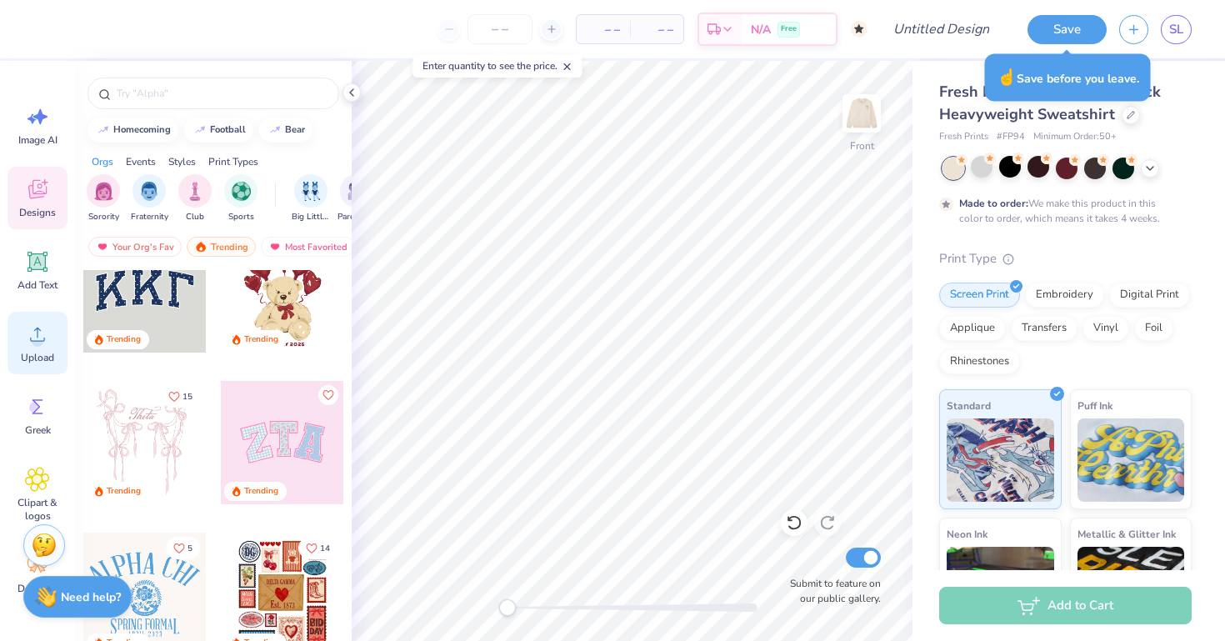
click at [36, 337] on circle at bounding box center [38, 341] width 12 height 12
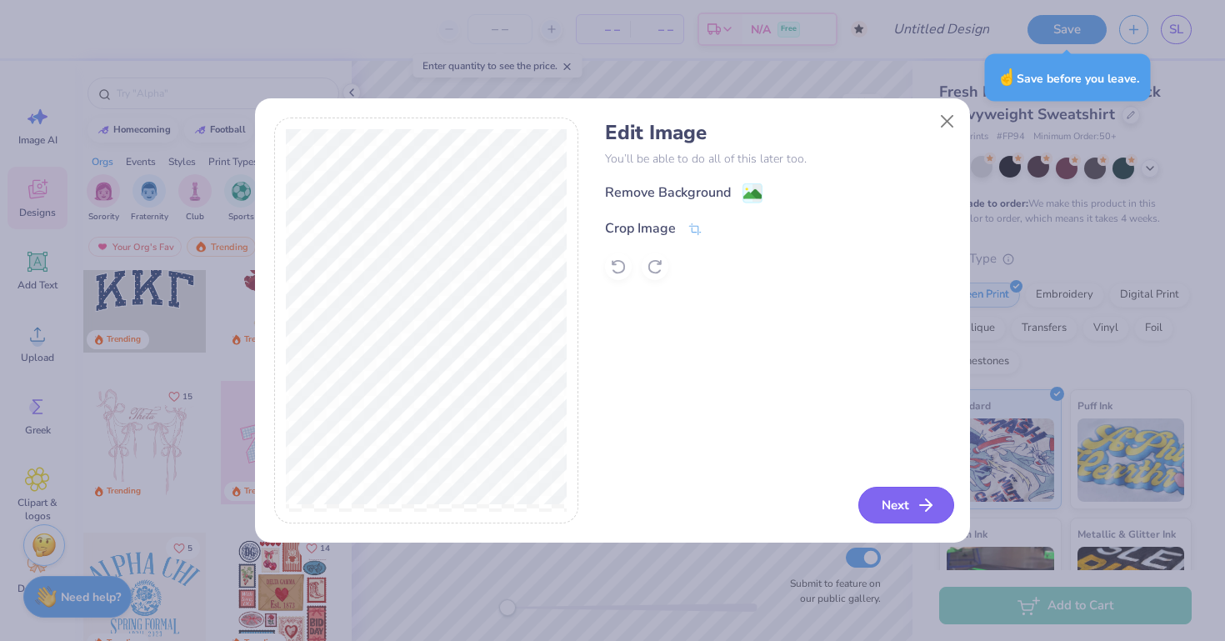
click at [931, 512] on icon "button" at bounding box center [925, 505] width 20 height 20
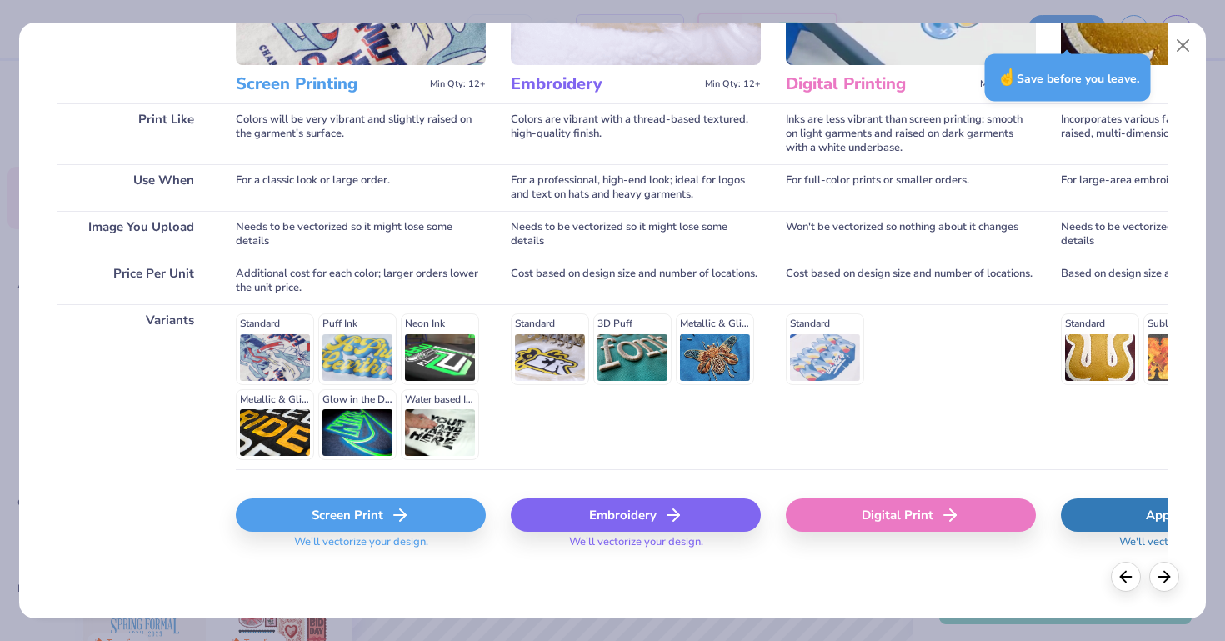
scroll to position [189, 0]
click at [371, 512] on div "Screen Print" at bounding box center [361, 515] width 250 height 33
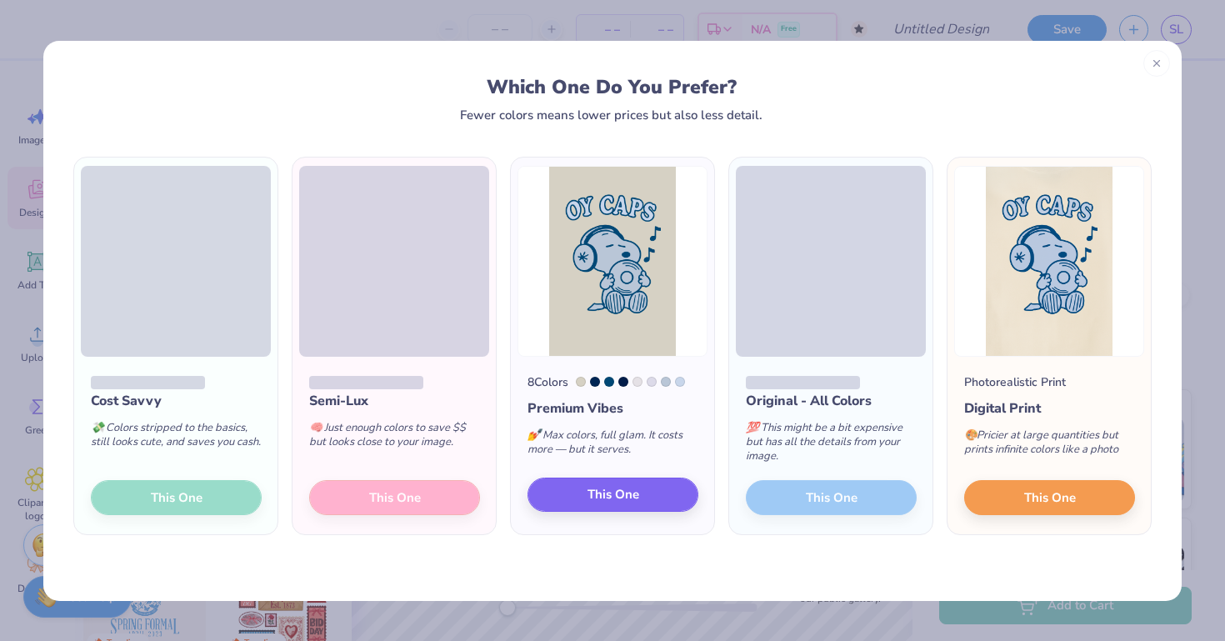
click at [646, 501] on button "This One" at bounding box center [612, 494] width 171 height 35
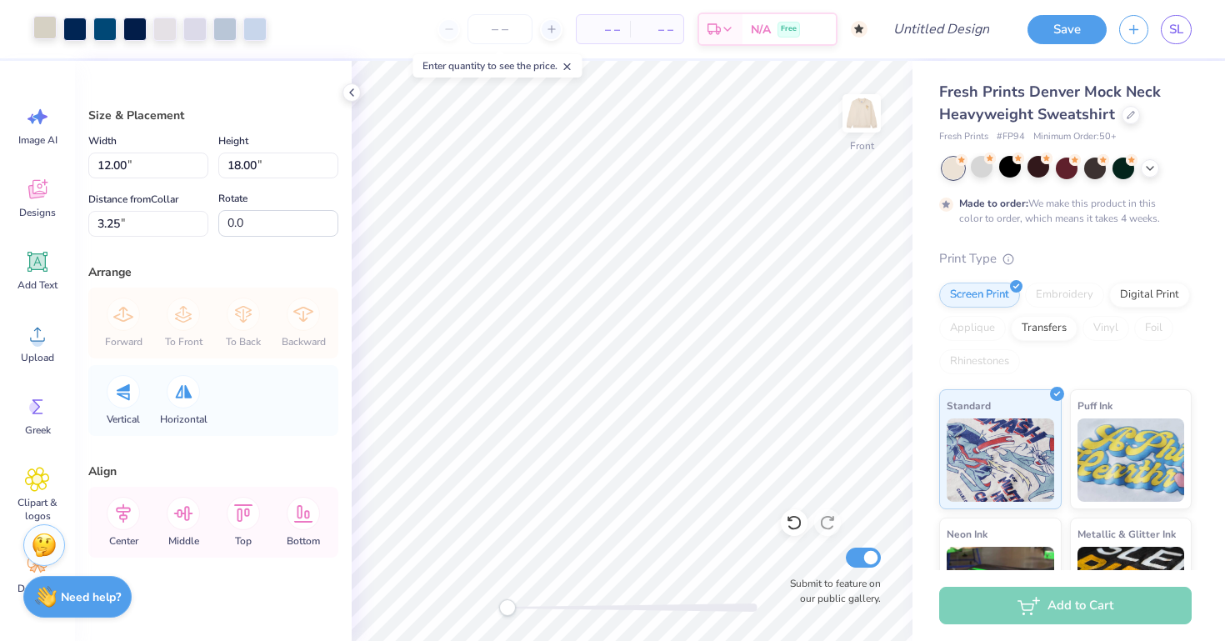
click at [47, 24] on div at bounding box center [44, 27] width 23 height 23
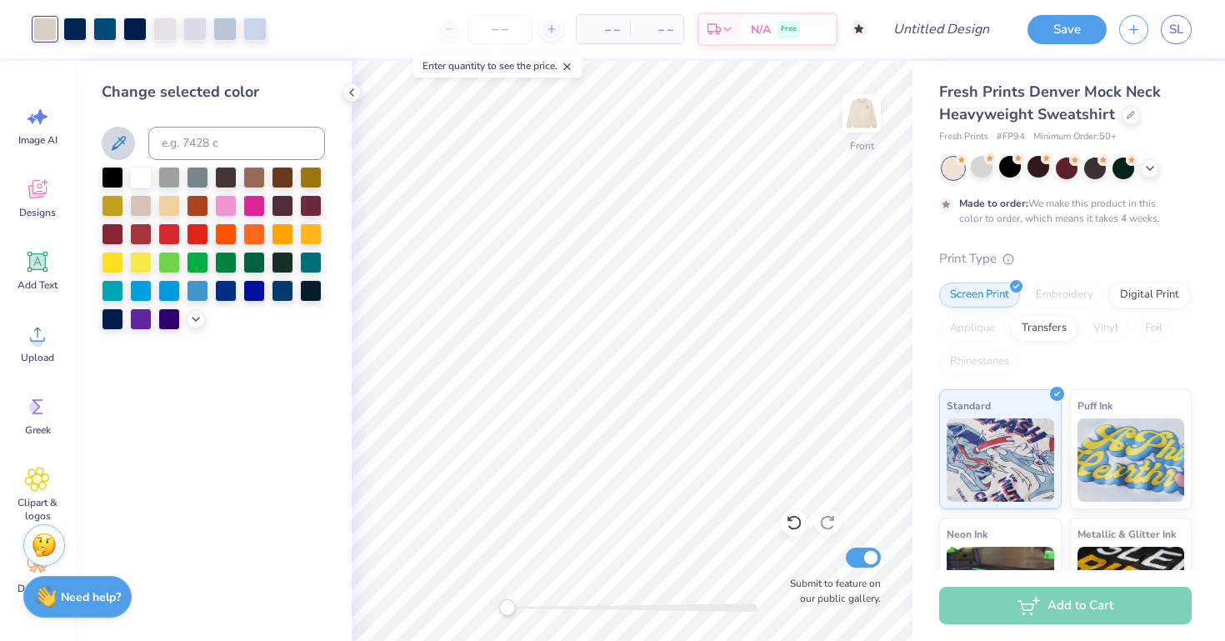
click at [117, 142] on icon at bounding box center [118, 143] width 20 height 20
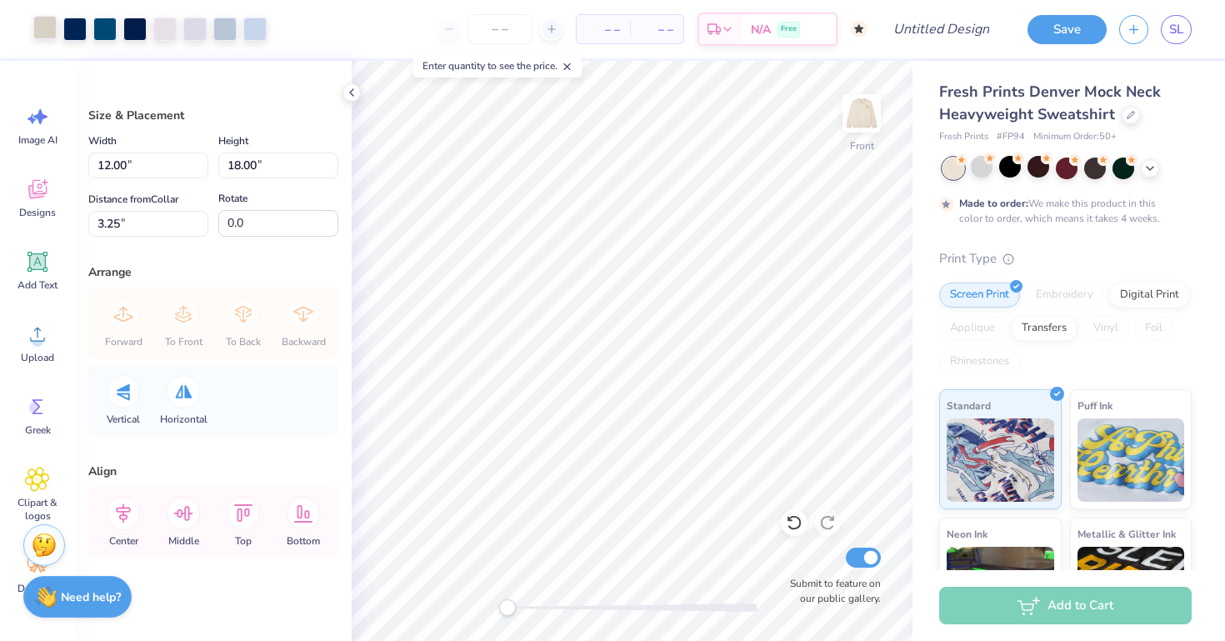
click at [46, 24] on div at bounding box center [44, 27] width 23 height 23
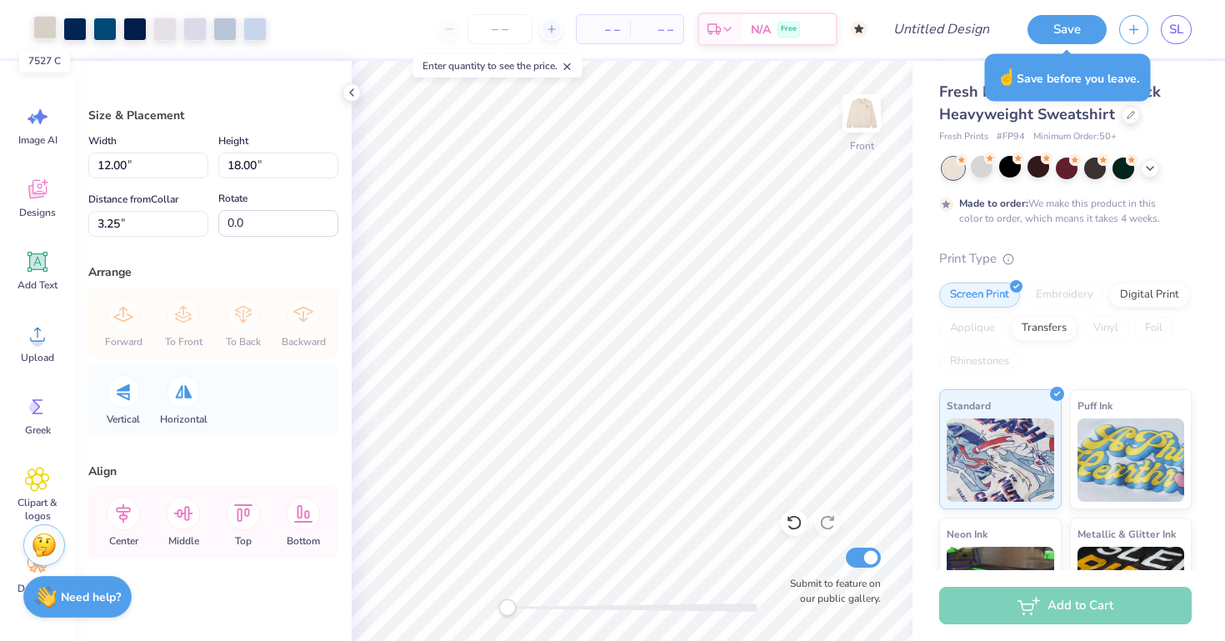
click at [49, 33] on div at bounding box center [44, 27] width 23 height 23
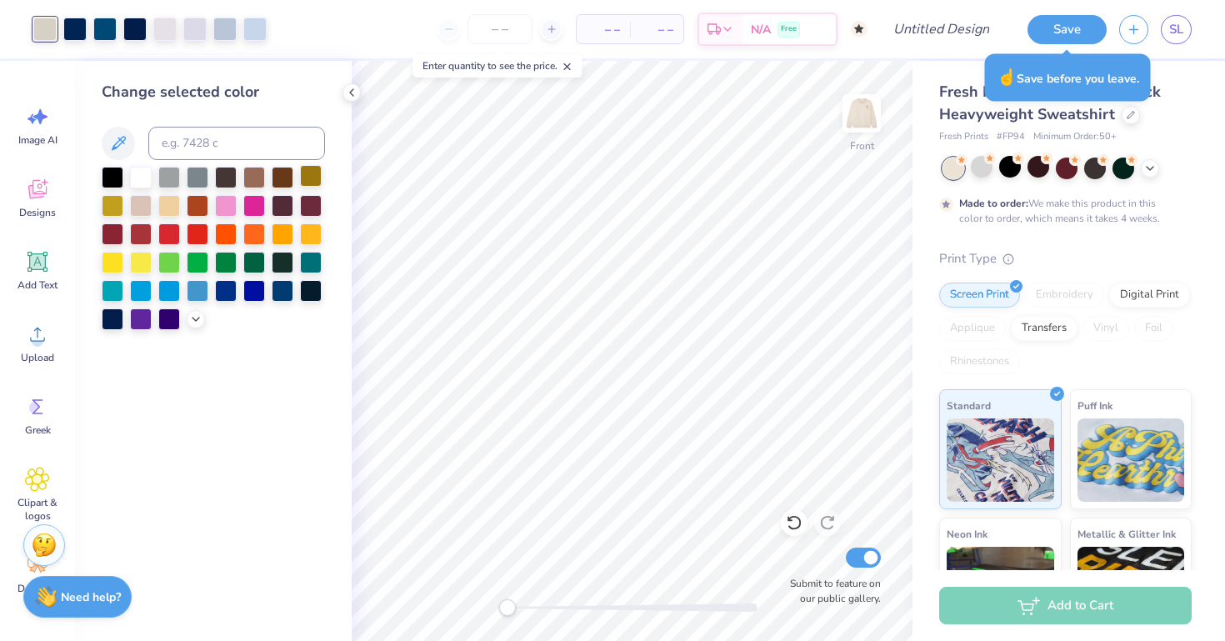
click at [312, 187] on div at bounding box center [311, 176] width 22 height 22
click at [134, 177] on div at bounding box center [141, 176] width 22 height 22
click at [142, 202] on div at bounding box center [141, 204] width 22 height 22
click at [29, 130] on div "Image AI" at bounding box center [37, 125] width 60 height 62
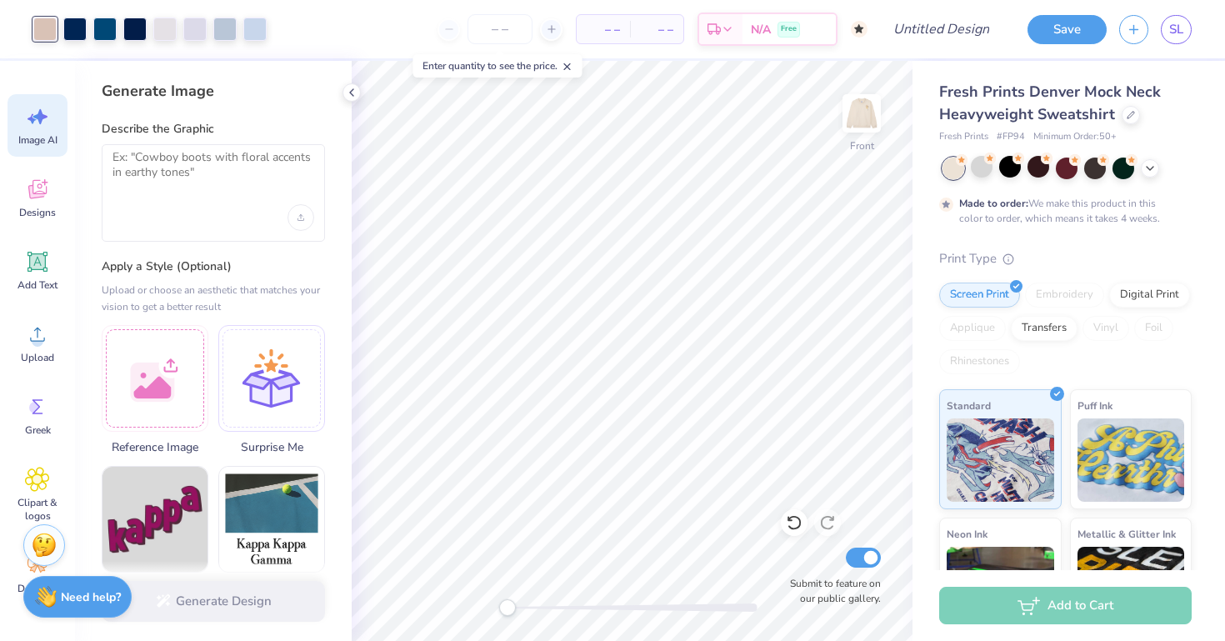
click at [46, 28] on div at bounding box center [44, 28] width 23 height 23
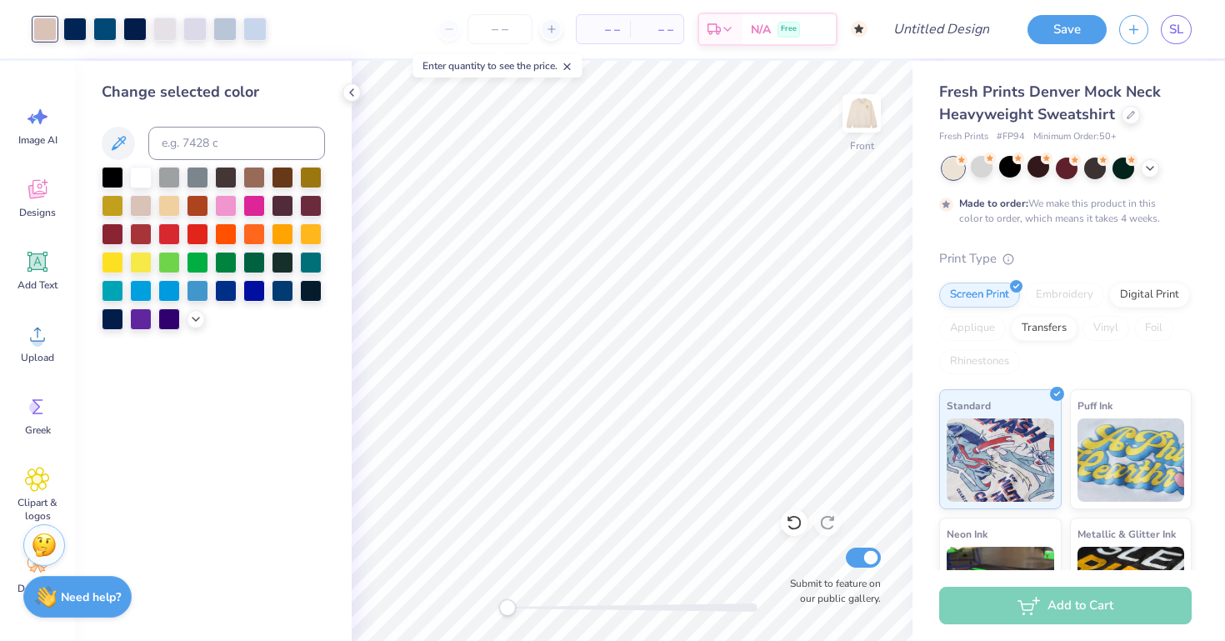
click at [115, 121] on div "Change selected color" at bounding box center [213, 205] width 223 height 249
click at [119, 159] on div at bounding box center [213, 143] width 223 height 33
click at [122, 152] on icon at bounding box center [118, 143] width 20 height 20
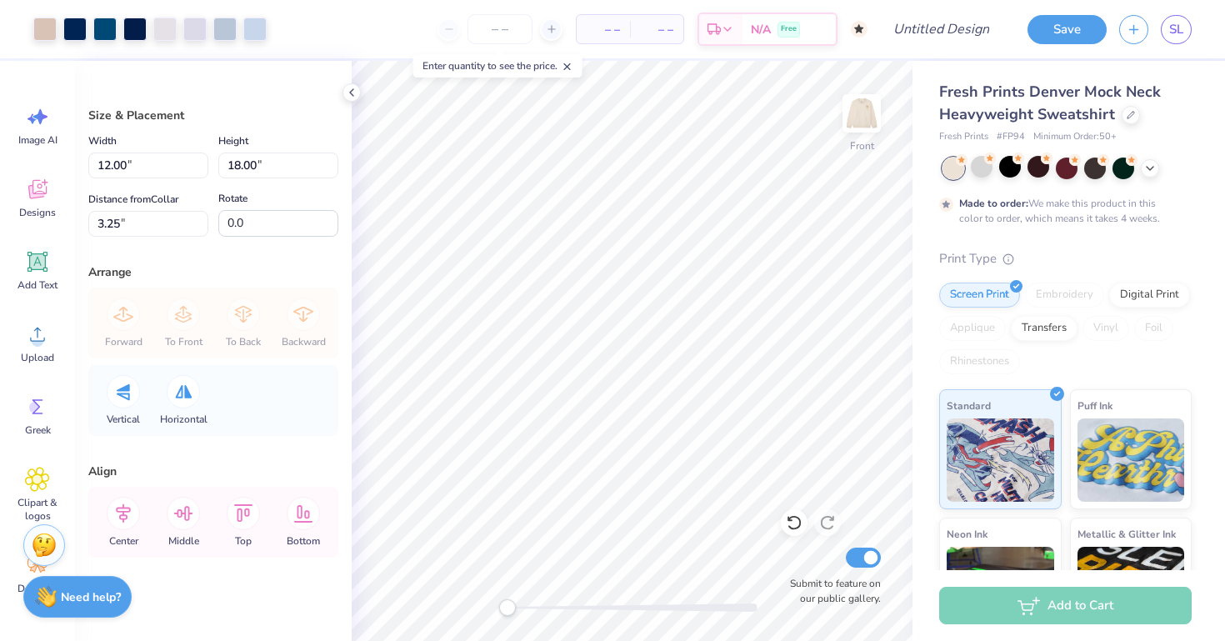
type input "3.64"
click at [1038, 177] on div at bounding box center [1038, 167] width 22 height 22
click at [1045, 170] on div at bounding box center [1038, 167] width 22 height 22
click at [40, 193] on icon at bounding box center [37, 189] width 18 height 19
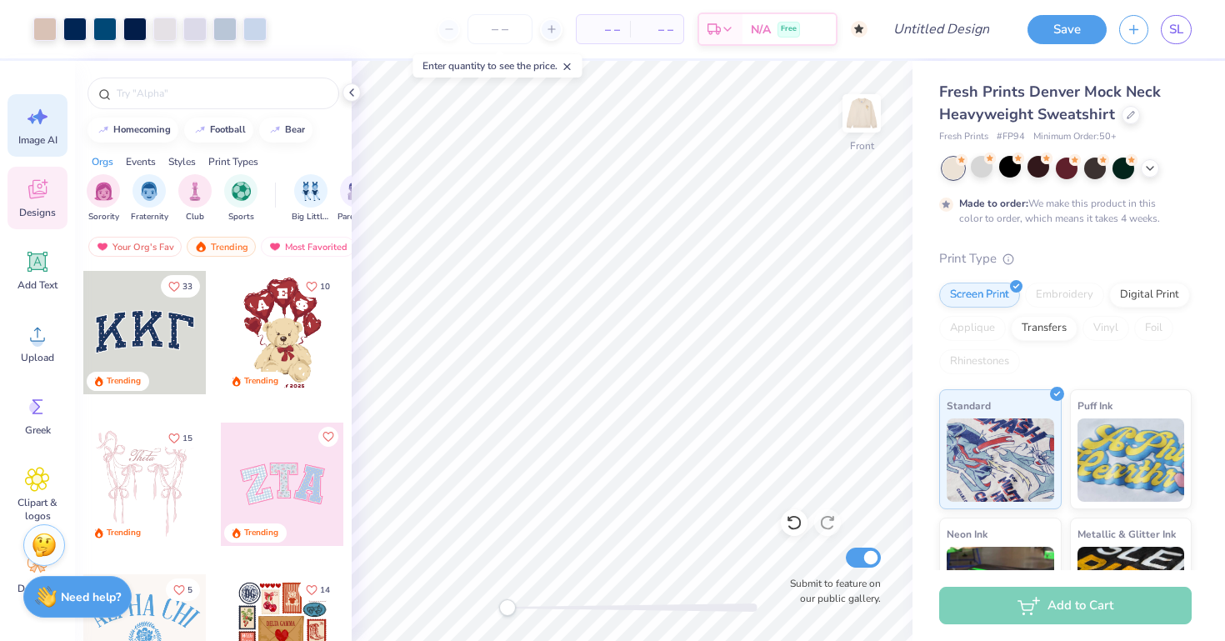
drag, startPoint x: 242, startPoint y: 191, endPoint x: 39, endPoint y: 103, distance: 220.5
click at [39, 103] on div "Image AI" at bounding box center [37, 125] width 60 height 62
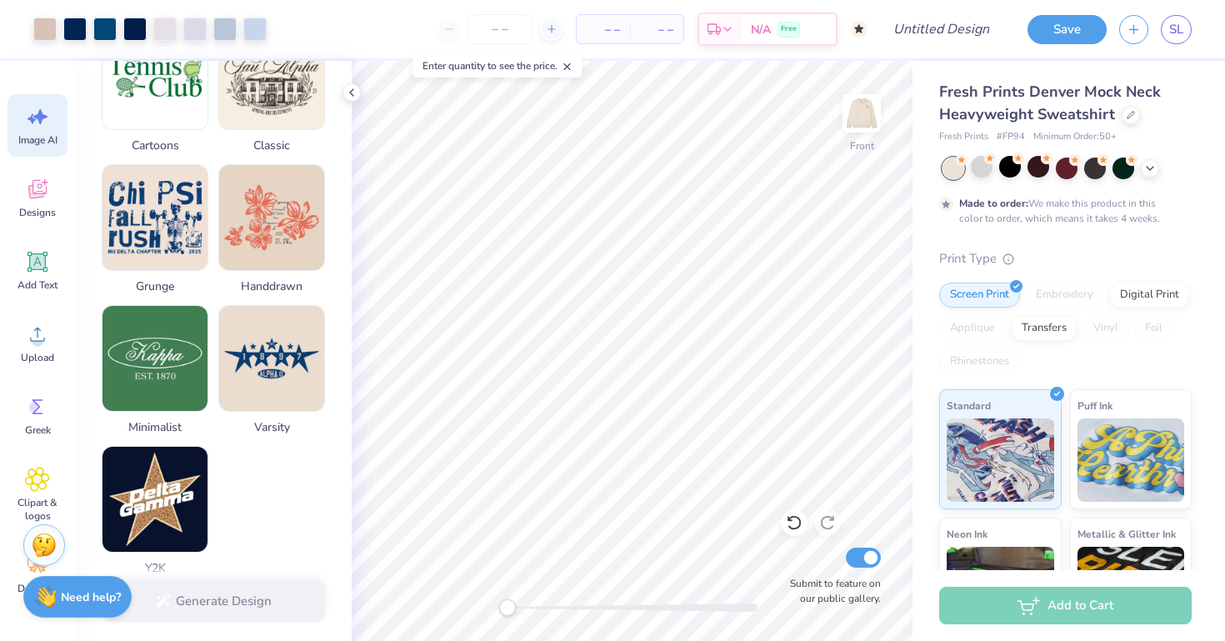
scroll to position [807, 0]
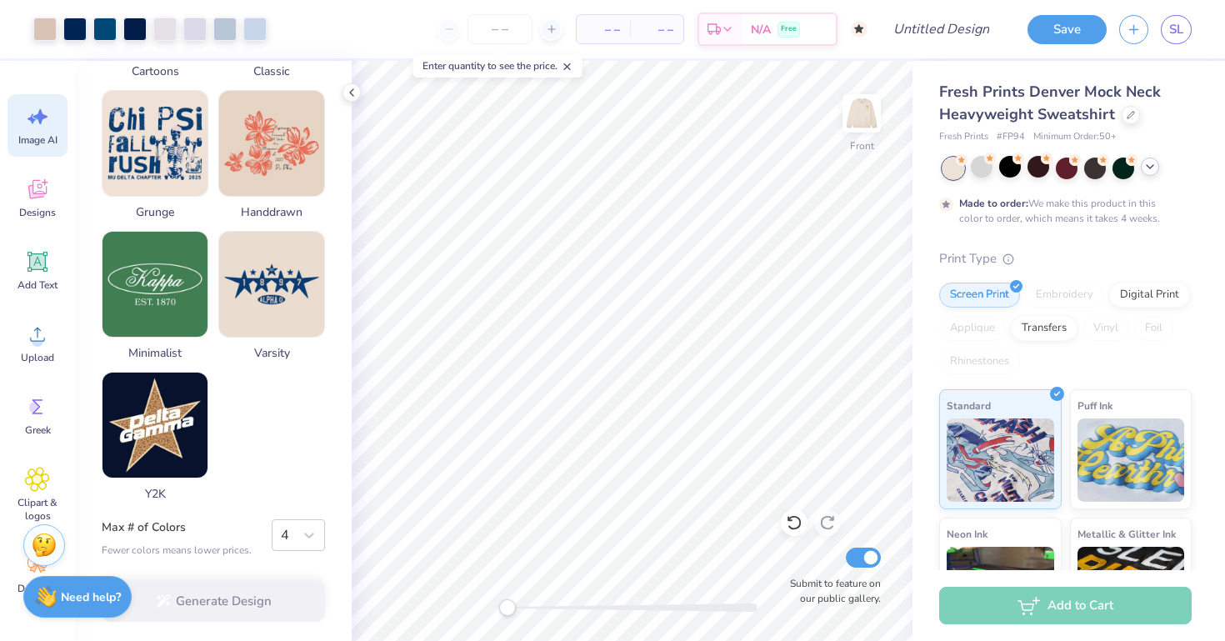
click at [1153, 167] on icon at bounding box center [1149, 166] width 13 height 13
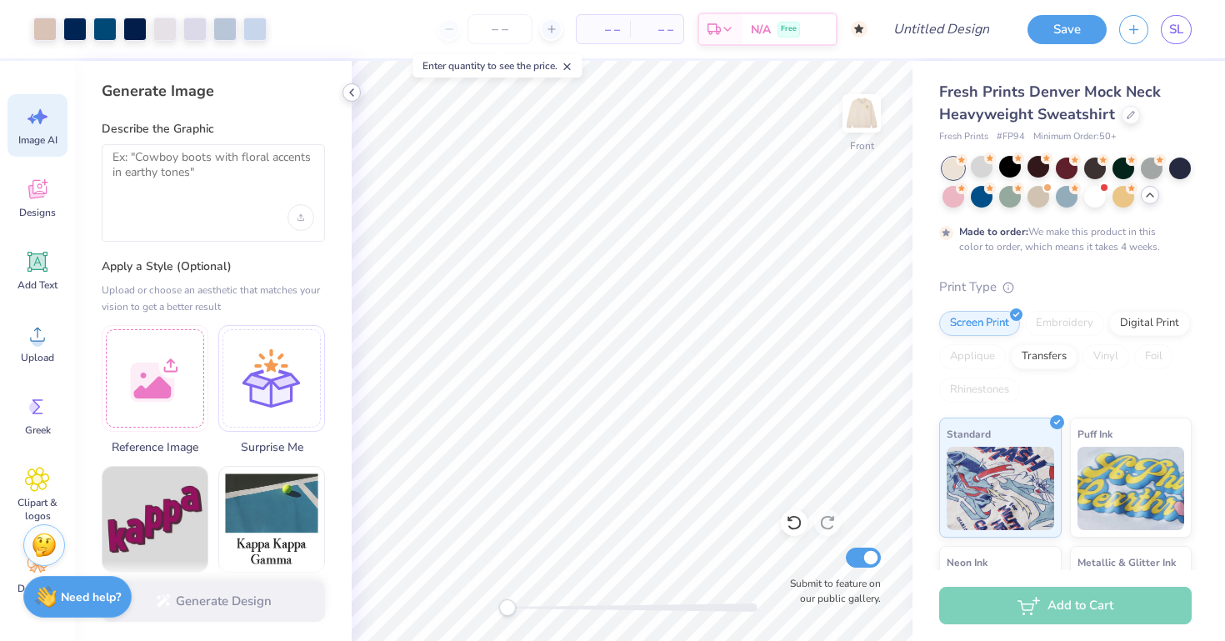
scroll to position [0, 0]
click at [352, 92] on icon at bounding box center [351, 92] width 13 height 13
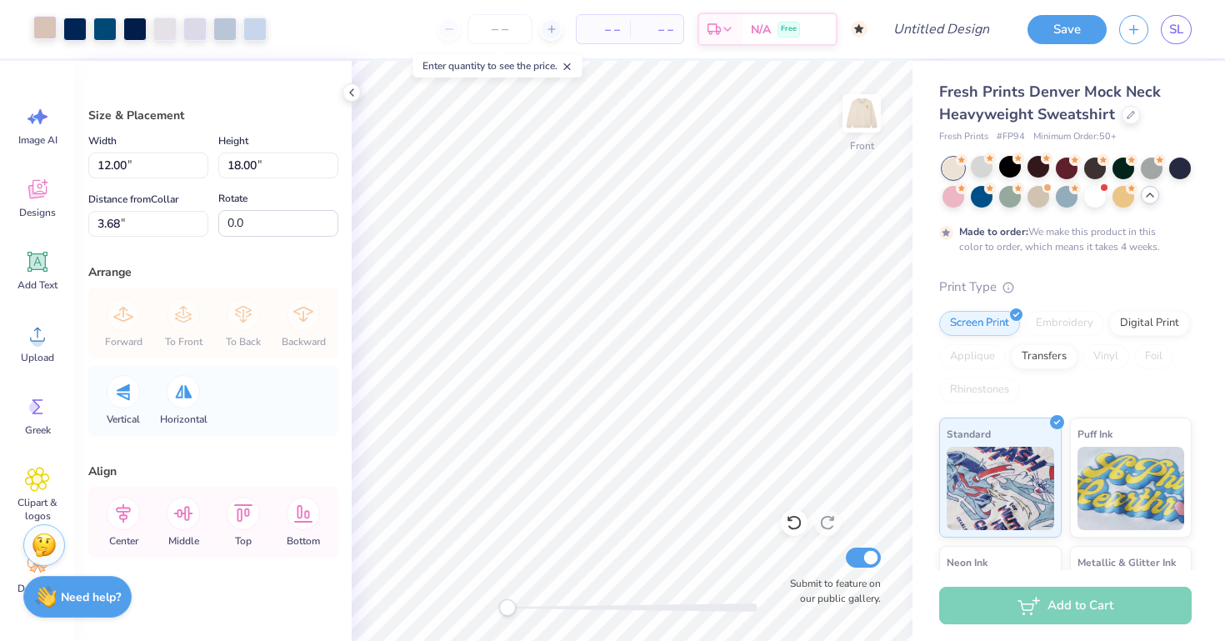
click at [43, 17] on div at bounding box center [44, 27] width 23 height 23
click at [31, 27] on div "Art colors" at bounding box center [133, 29] width 267 height 58
click at [37, 28] on div at bounding box center [44, 27] width 23 height 23
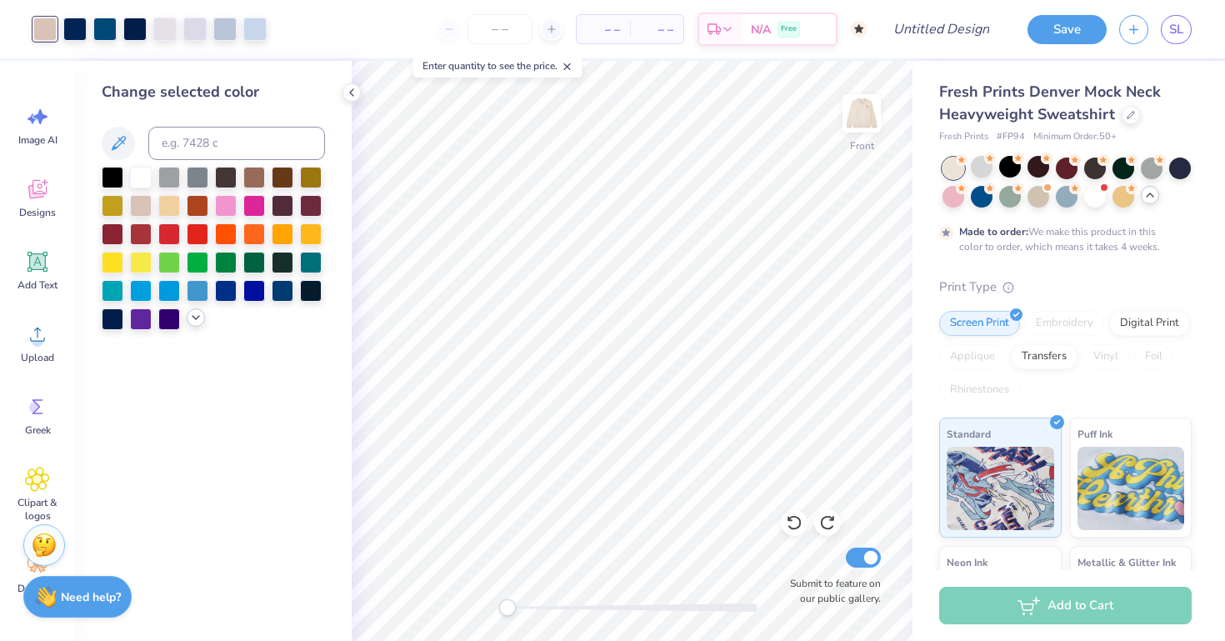
click at [197, 324] on icon at bounding box center [195, 317] width 13 height 13
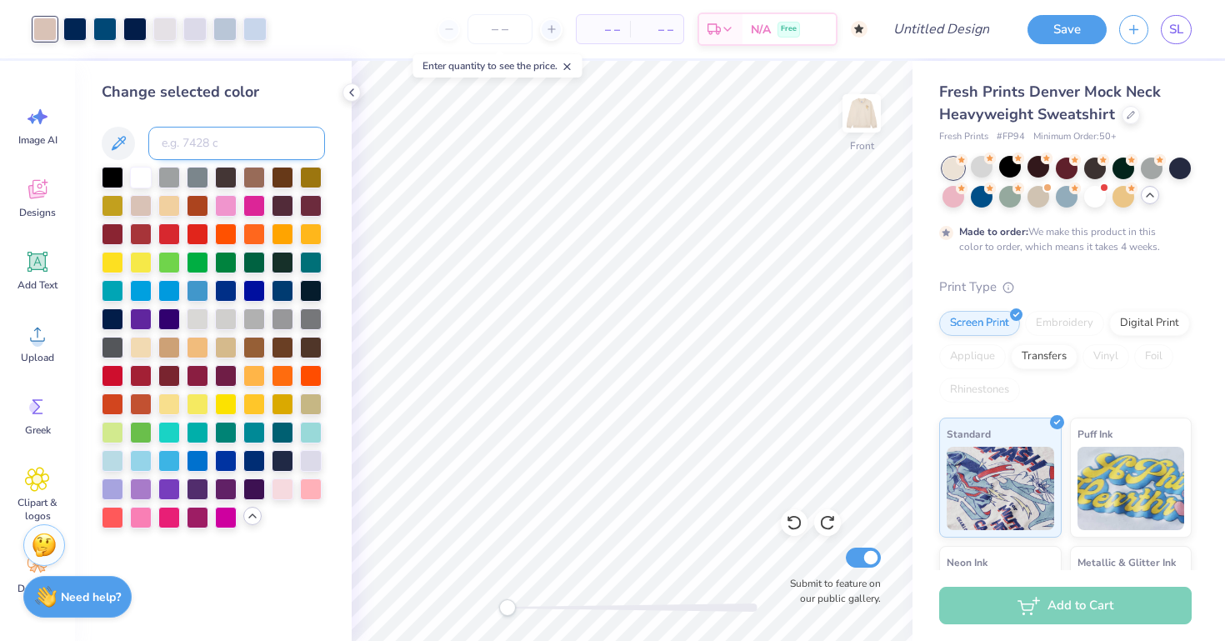
click at [189, 146] on input at bounding box center [236, 143] width 177 height 33
